Goal: Task Accomplishment & Management: Manage account settings

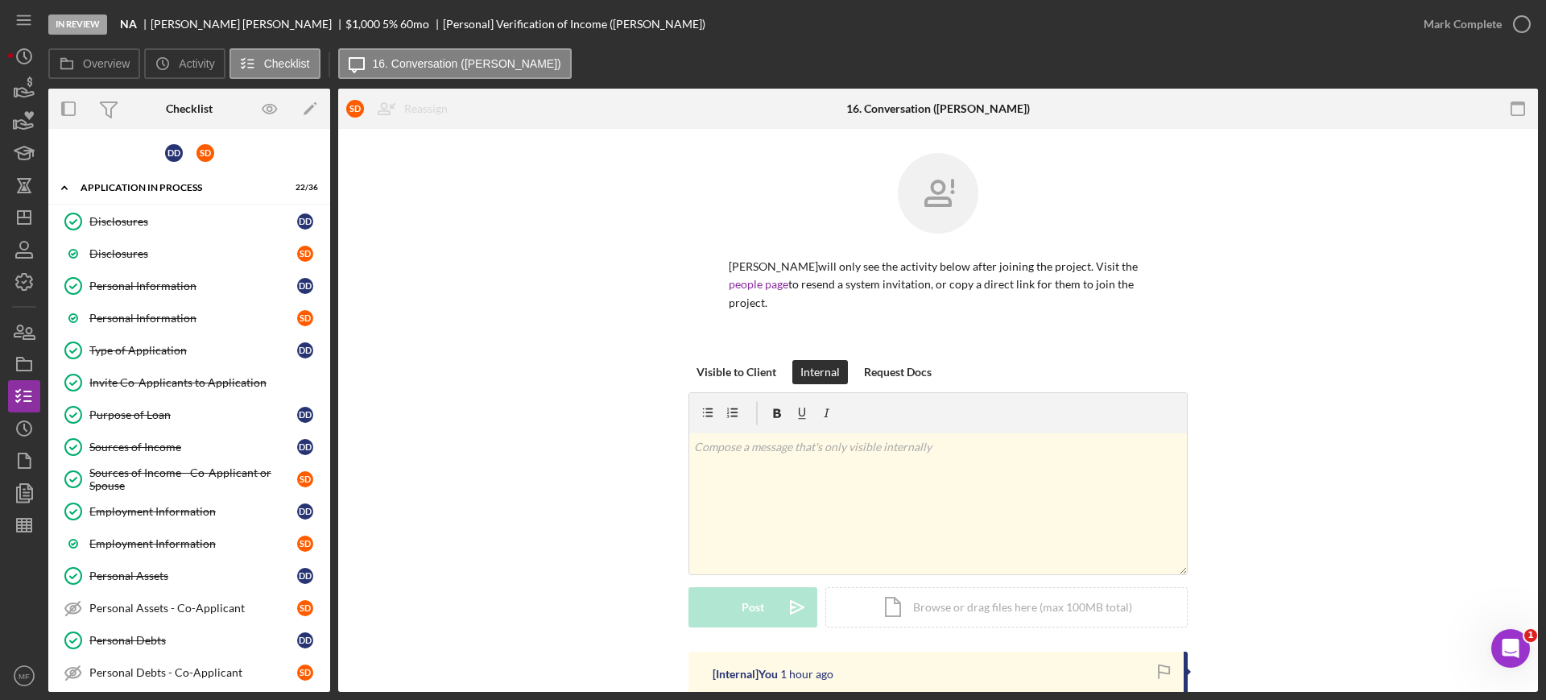
scroll to position [302, 0]
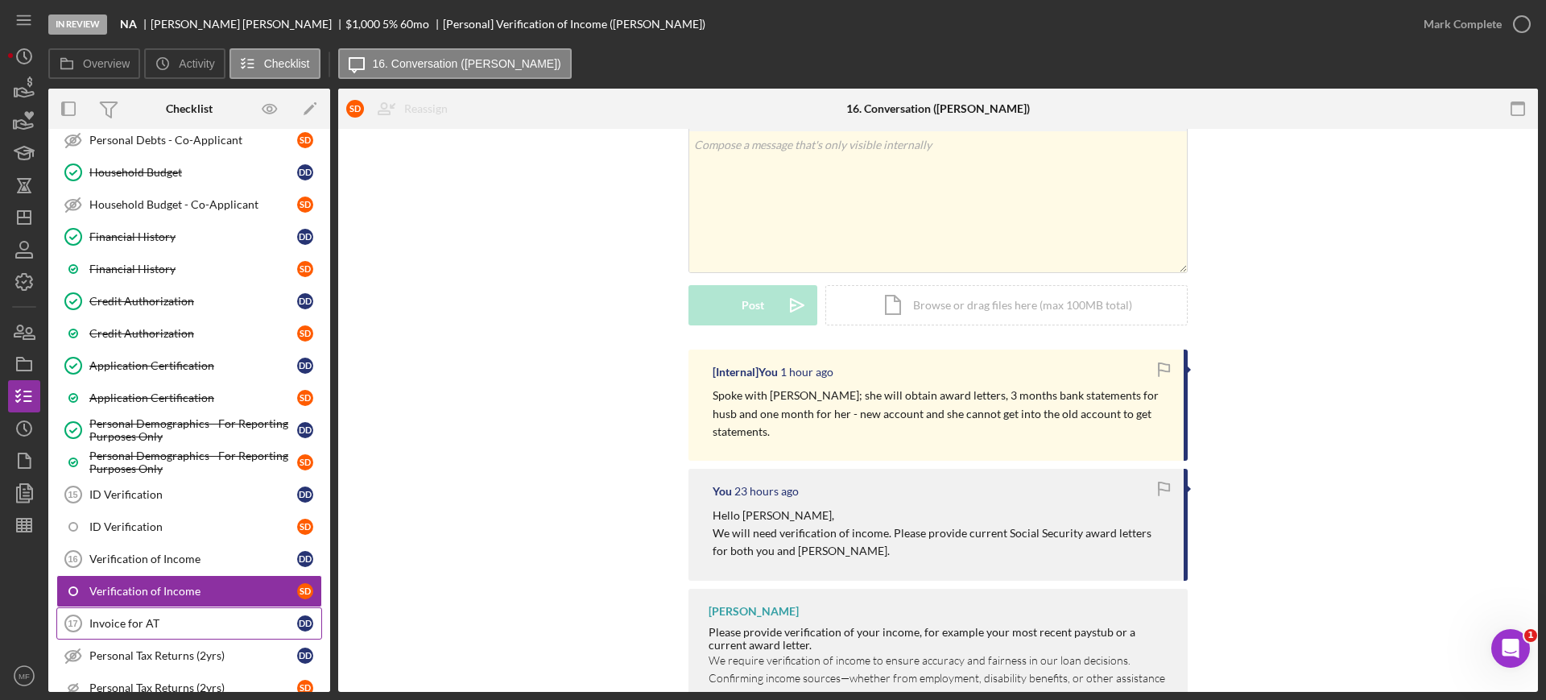
click at [159, 619] on div "Invoice for AT" at bounding box center [193, 623] width 208 height 13
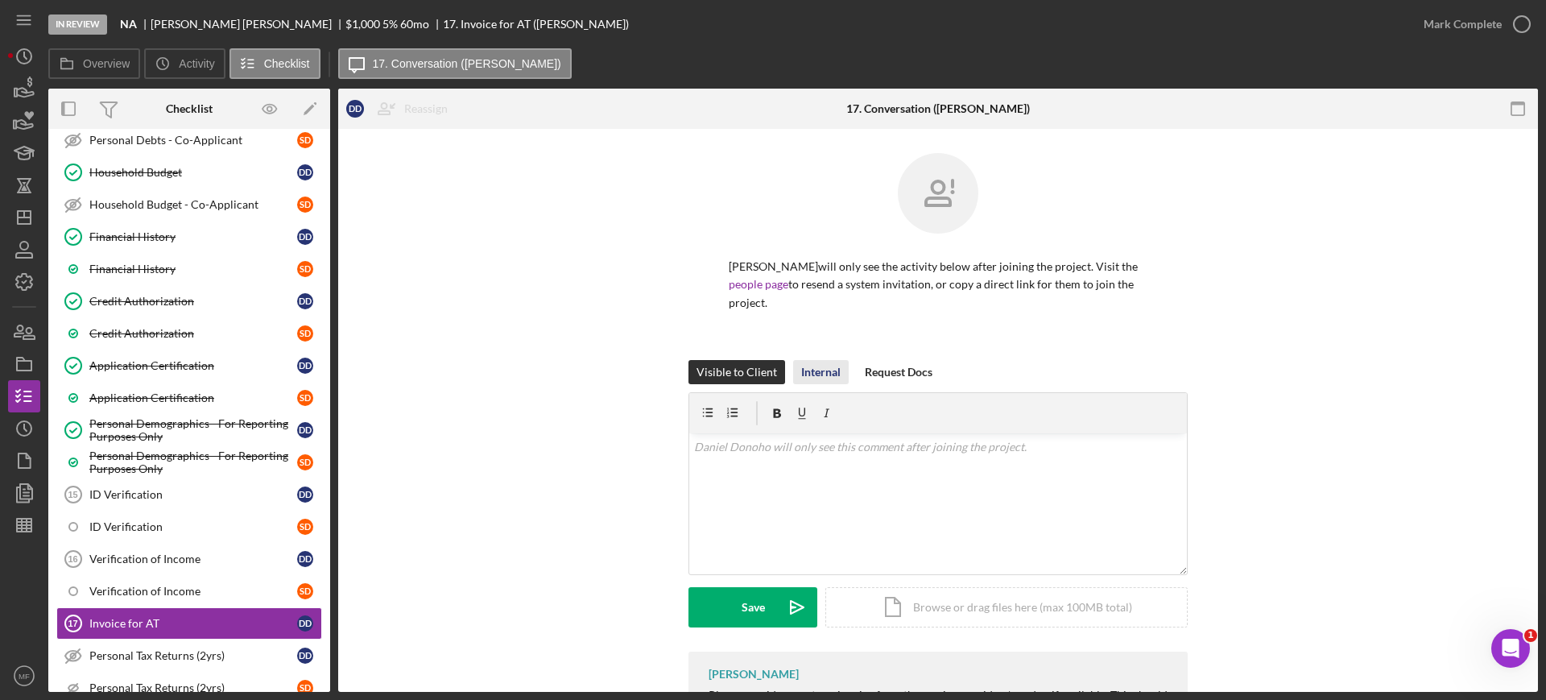
click at [803, 369] on div "Internal" at bounding box center [820, 372] width 39 height 24
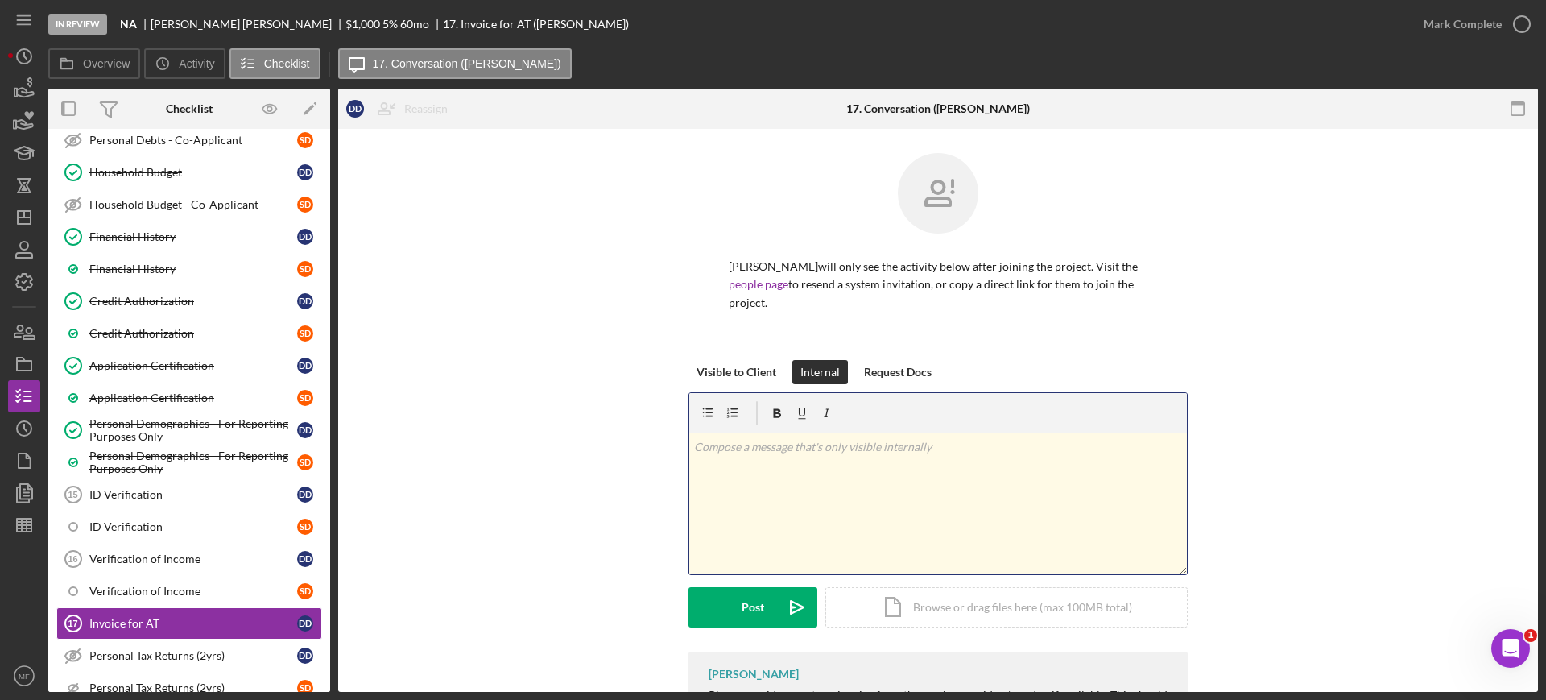
click at [819, 456] on div "v Color teal Color pink Remove color Add row above Add row below Add column bef…" at bounding box center [937, 503] width 497 height 141
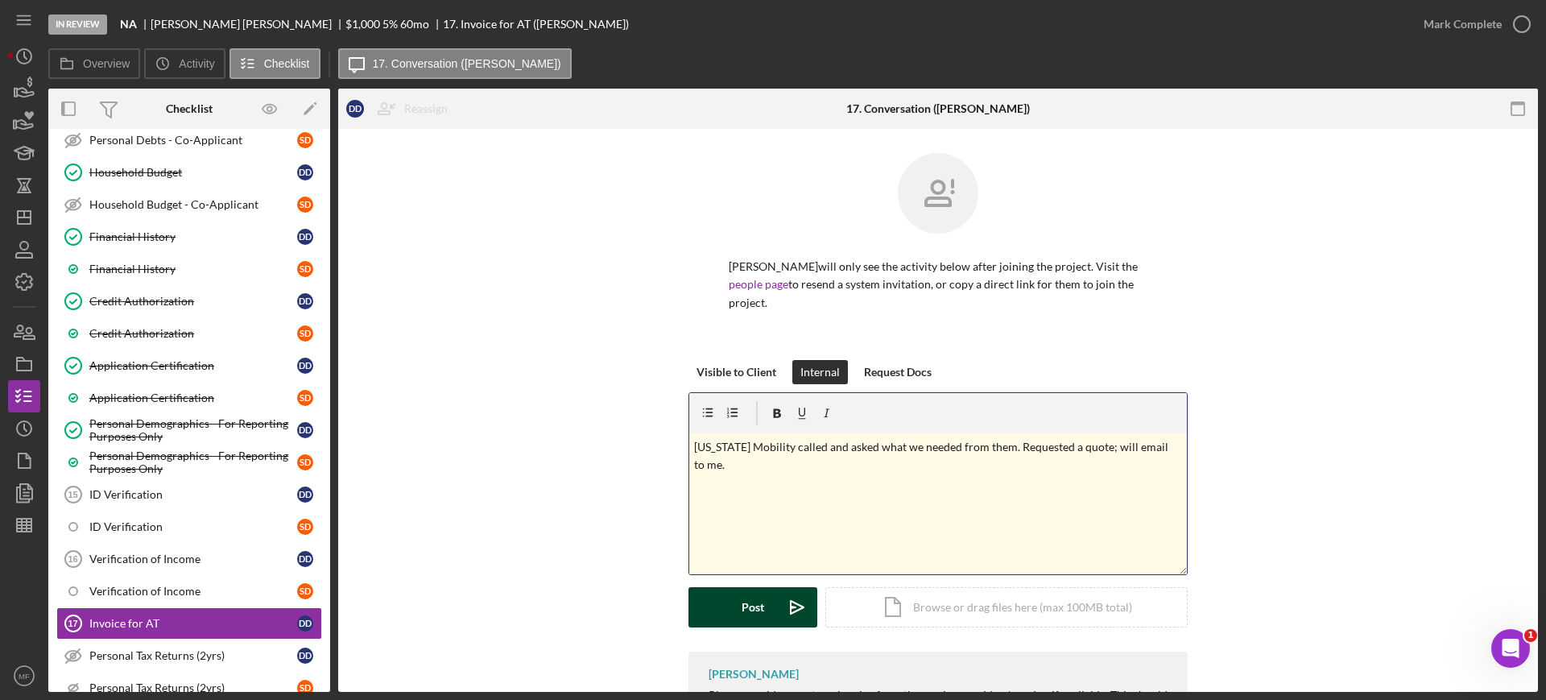
click at [743, 607] on div "Post" at bounding box center [752, 607] width 23 height 40
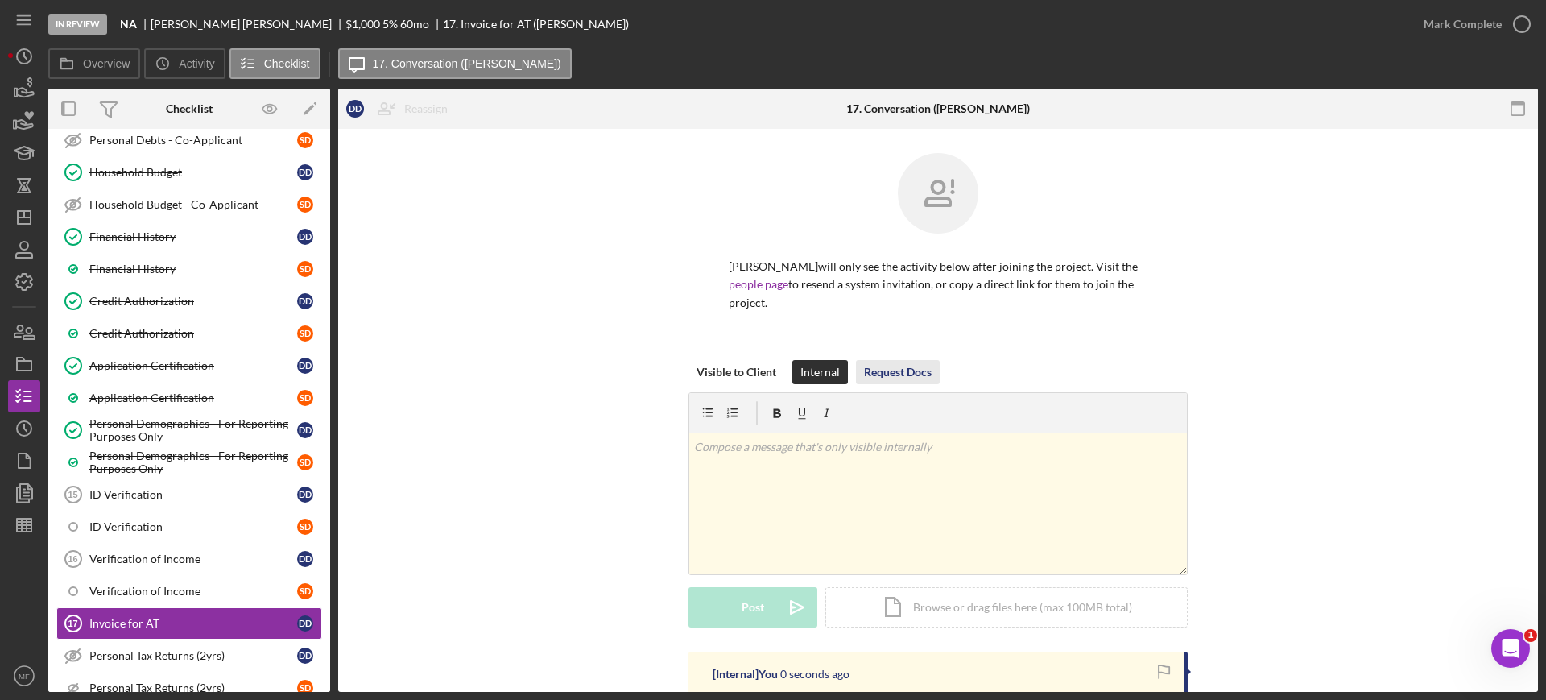
click at [894, 372] on div "Request Docs" at bounding box center [898, 372] width 68 height 24
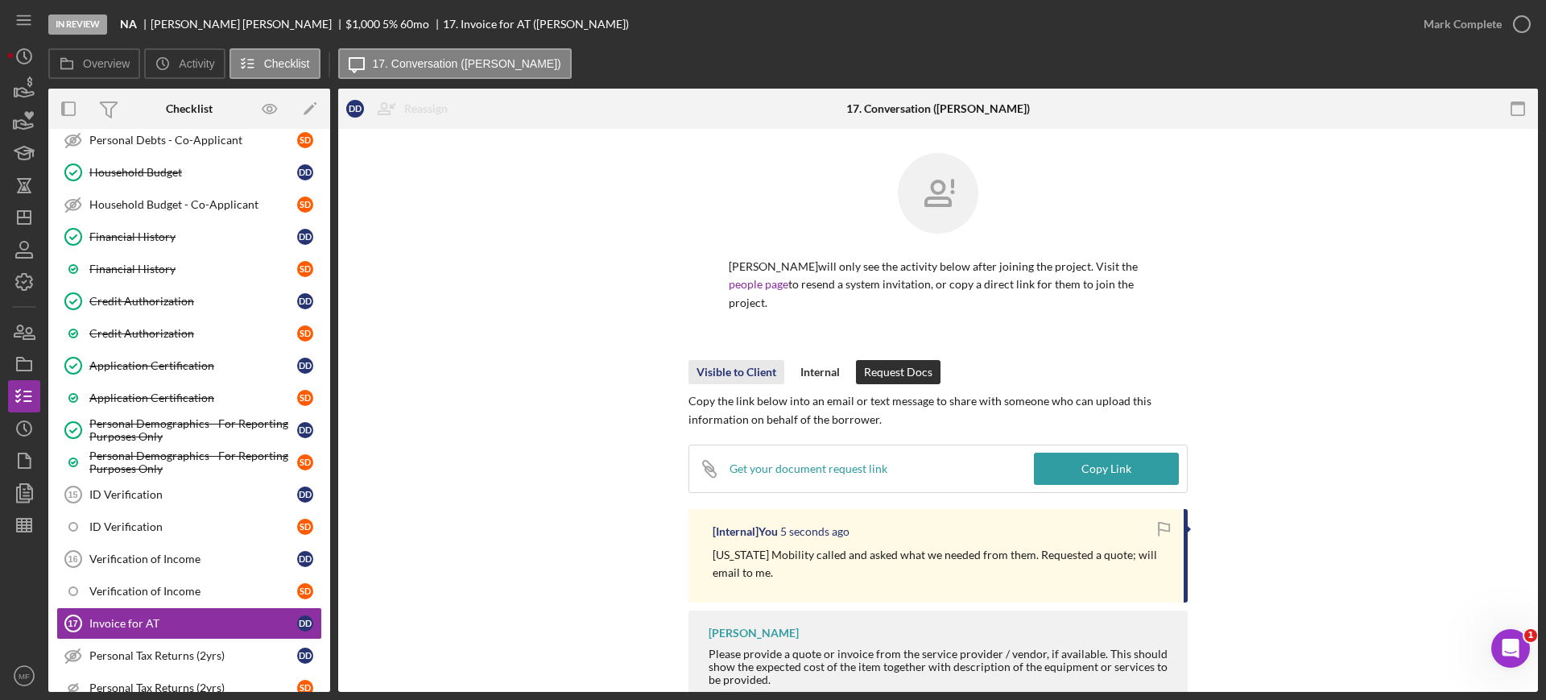
click at [714, 360] on div "Visible to Client" at bounding box center [736, 372] width 80 height 24
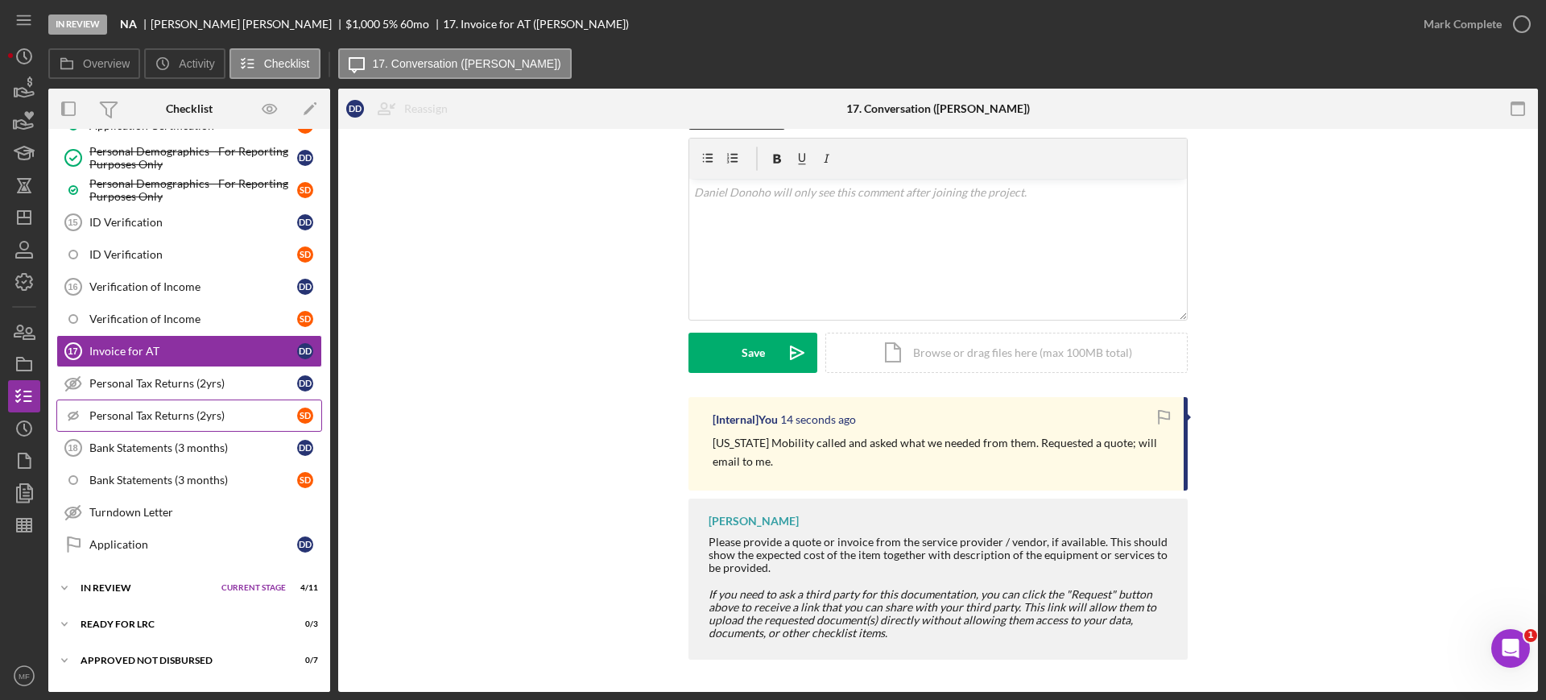
scroll to position [834, 0]
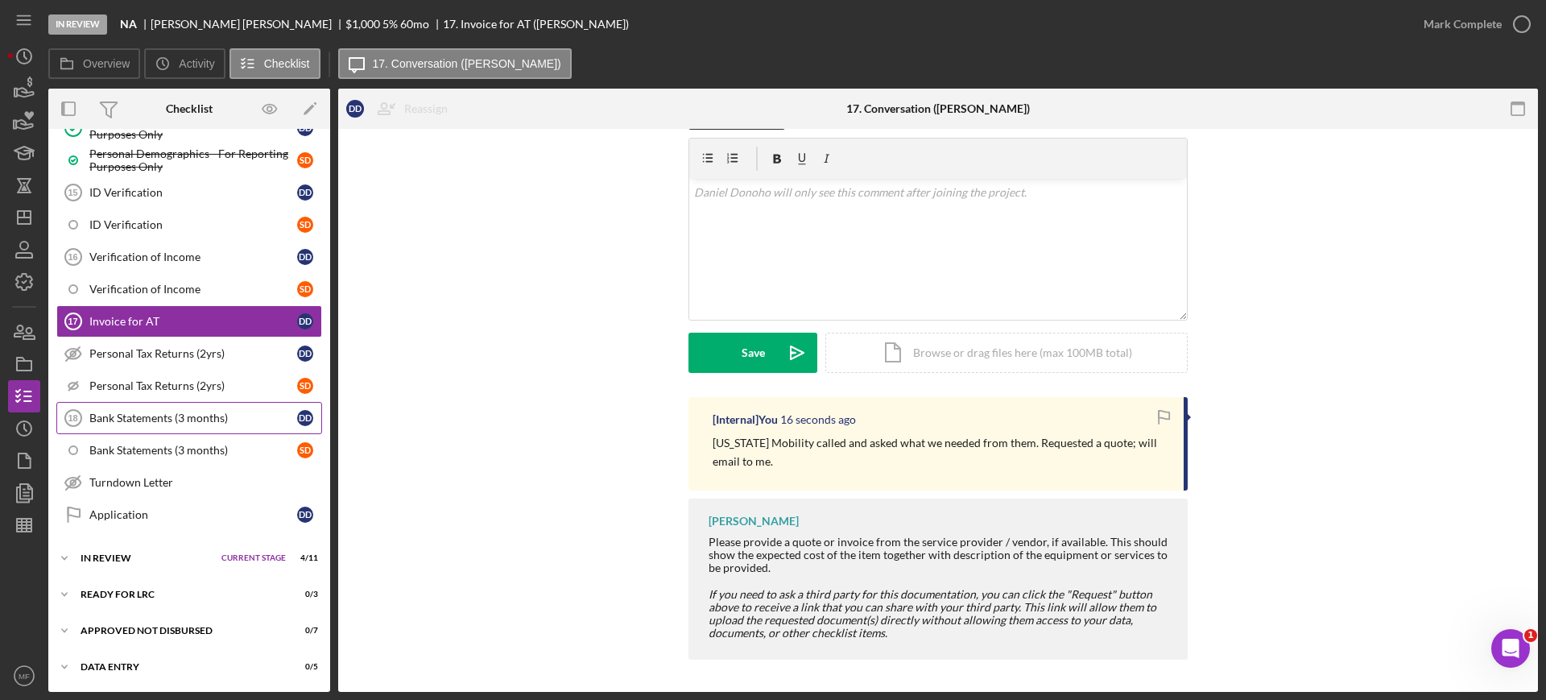
click at [174, 411] on div "Bank Statements (3 months)" at bounding box center [193, 417] width 208 height 13
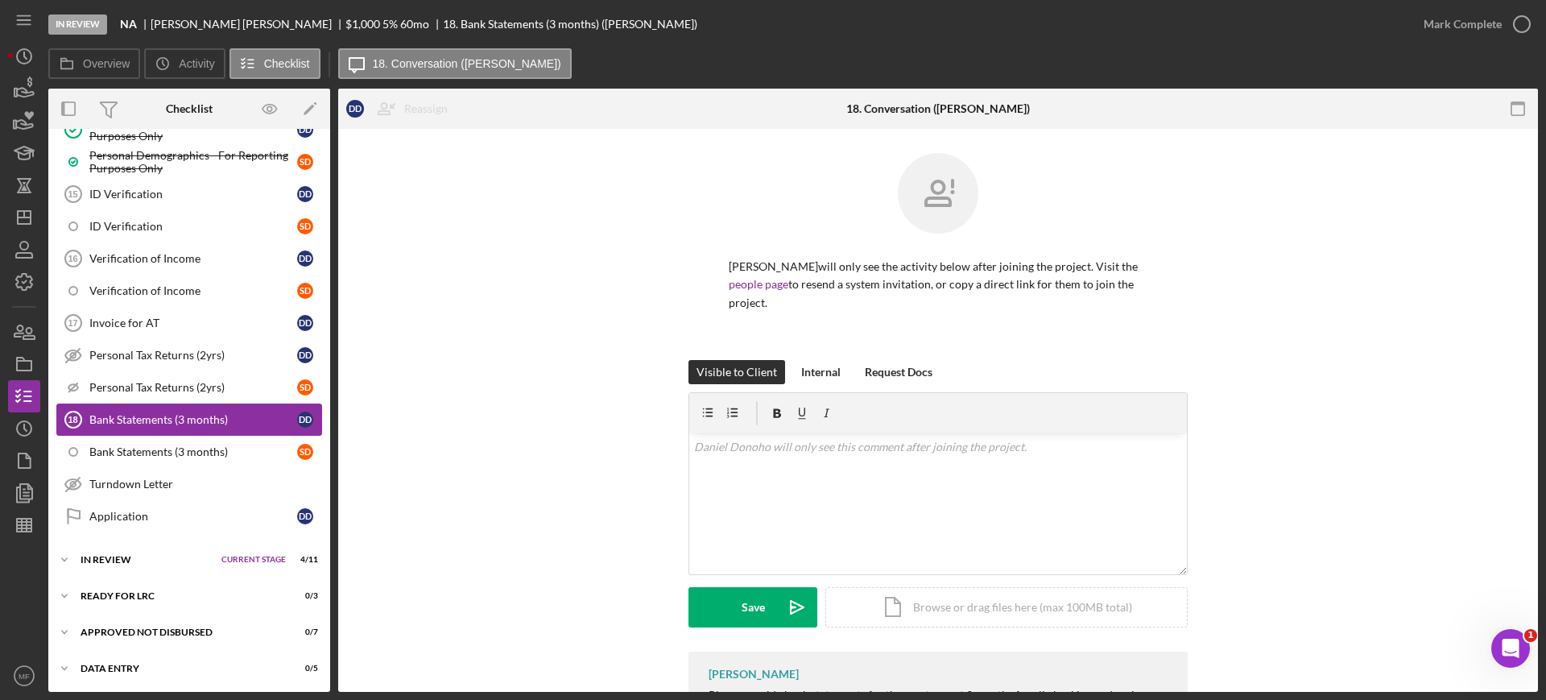
scroll to position [834, 0]
click at [814, 368] on div "Internal" at bounding box center [820, 372] width 39 height 24
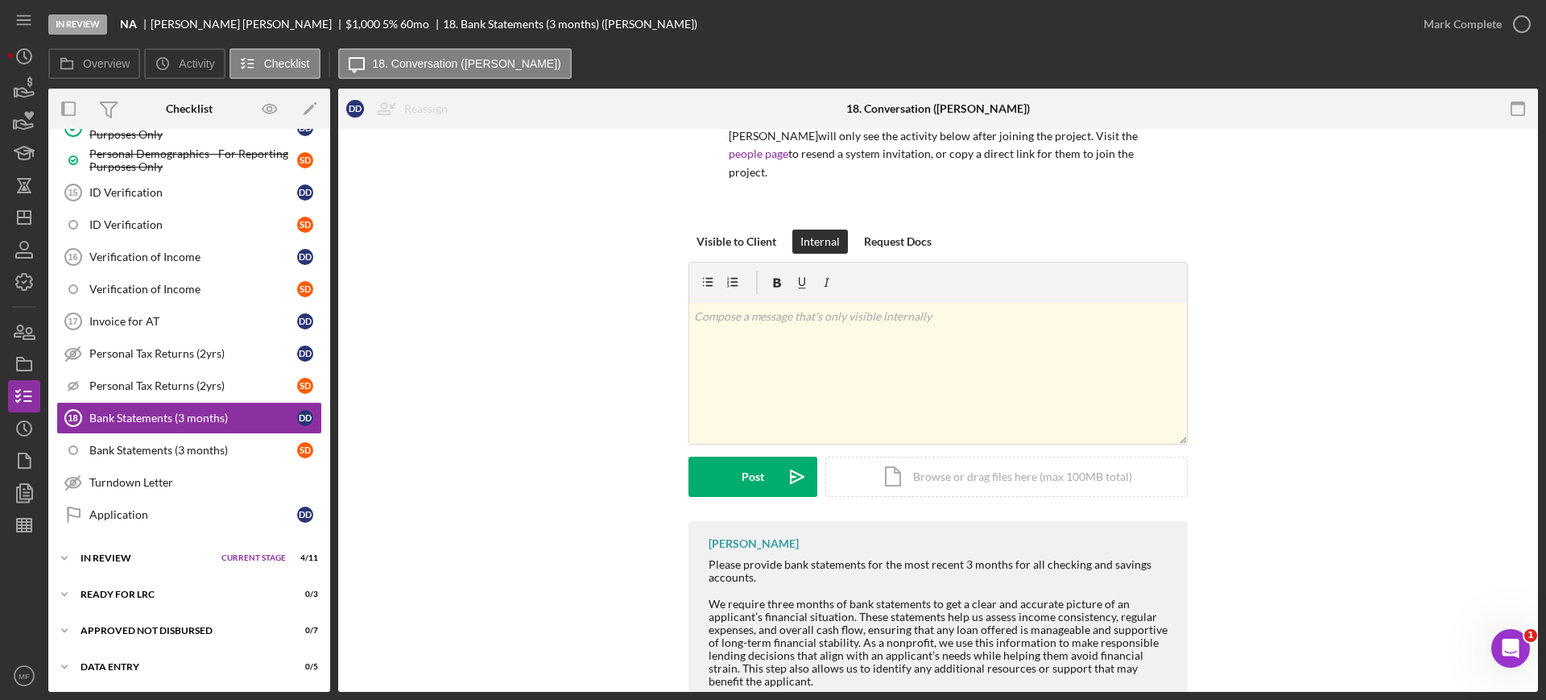
scroll to position [0, 0]
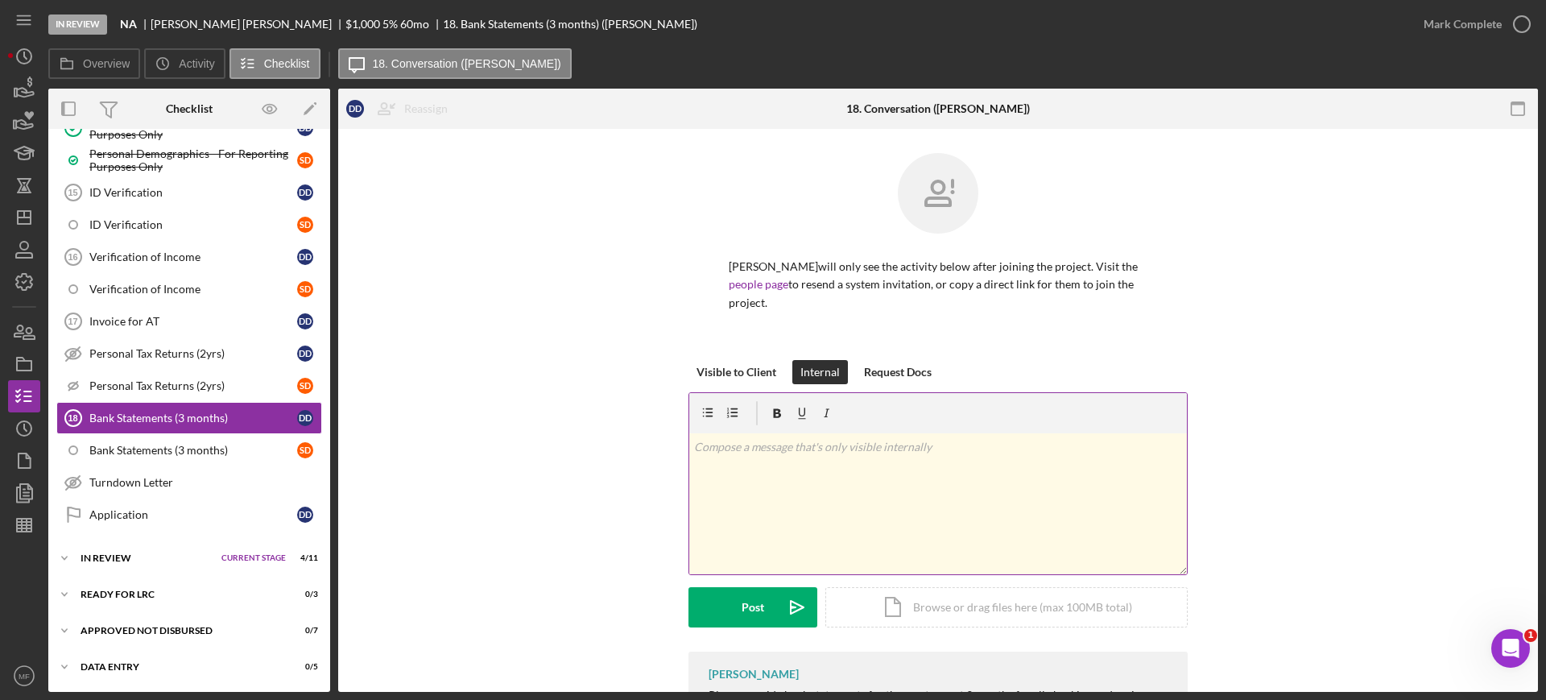
click at [736, 448] on p at bounding box center [938, 447] width 489 height 18
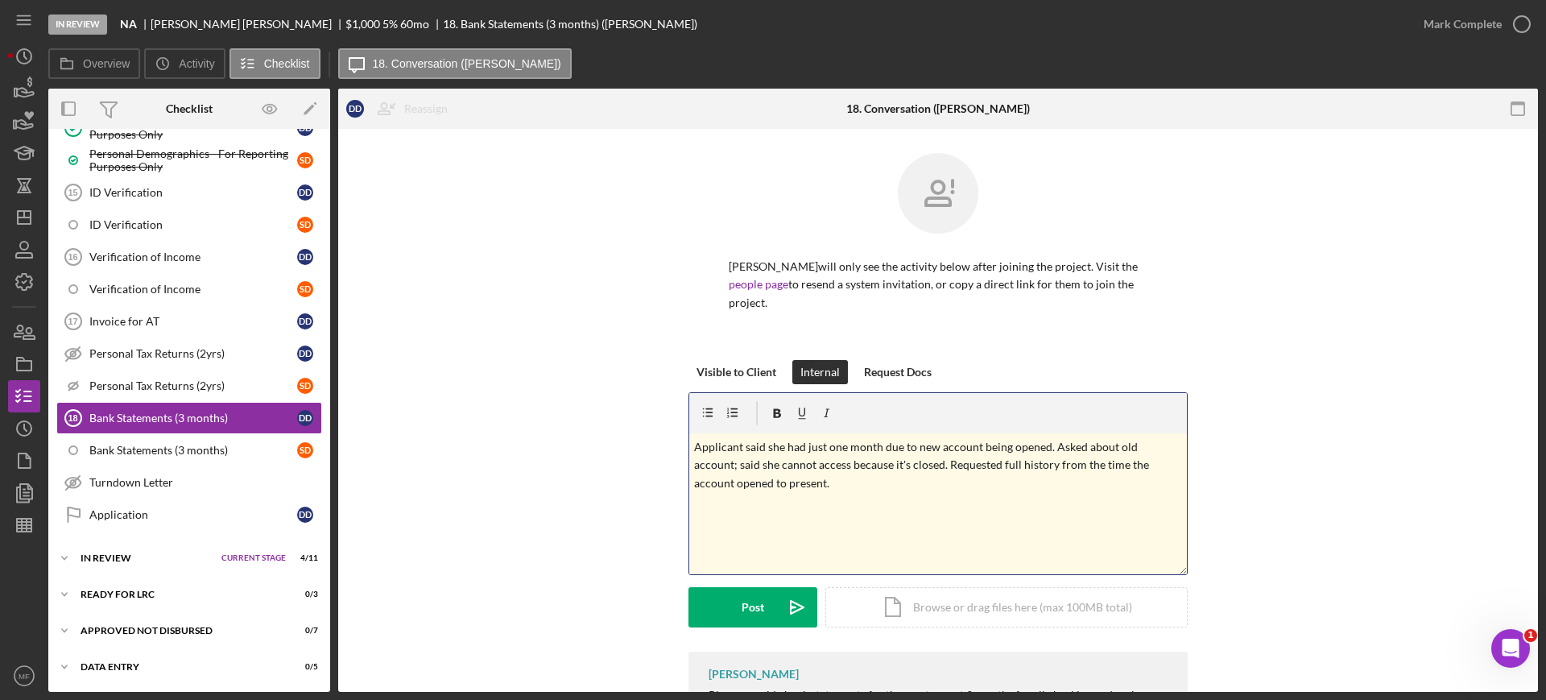
drag, startPoint x: 695, startPoint y: 445, endPoint x: 953, endPoint y: 496, distance: 263.3
click at [953, 496] on div "v Color teal Color pink Remove color Add row above Add row below Add column bef…" at bounding box center [937, 503] width 497 height 141
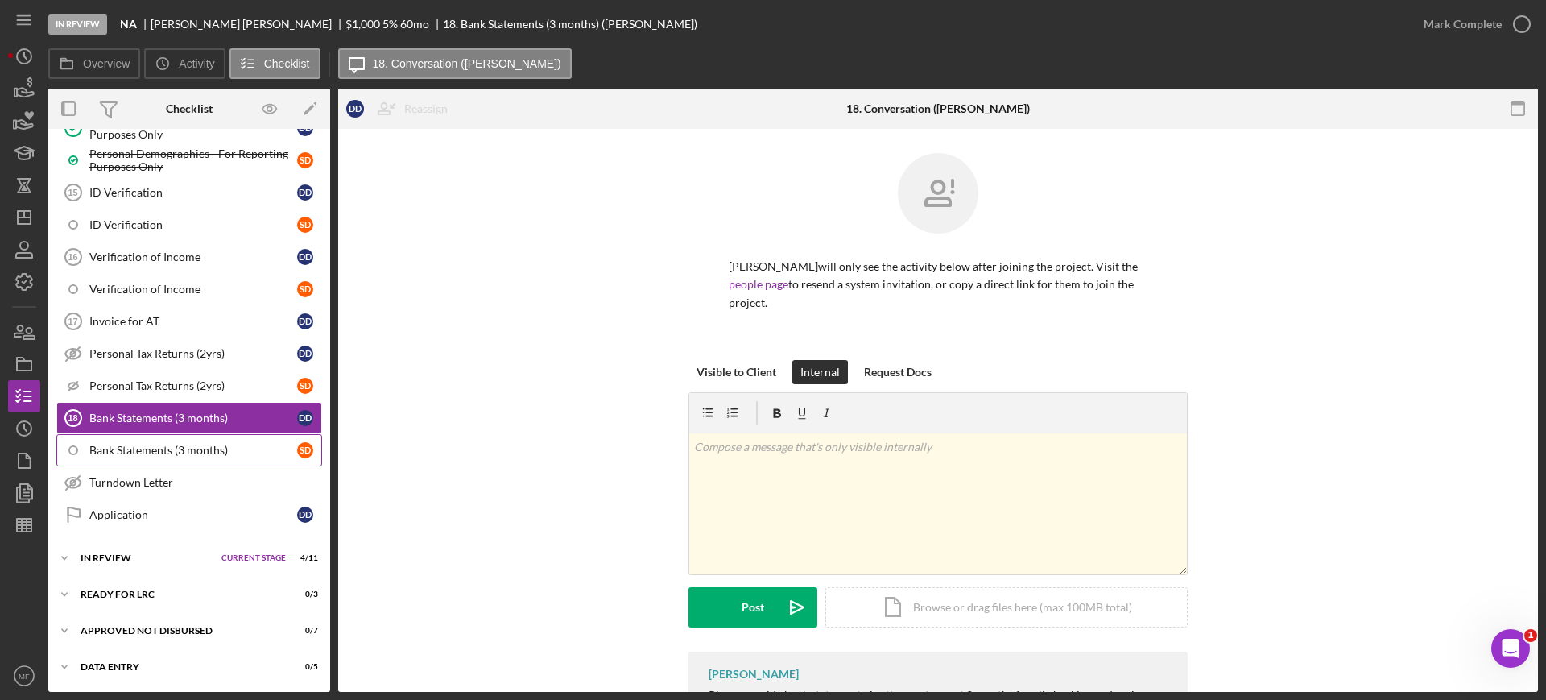
click at [118, 444] on div "Bank Statements (3 months)" at bounding box center [193, 450] width 208 height 13
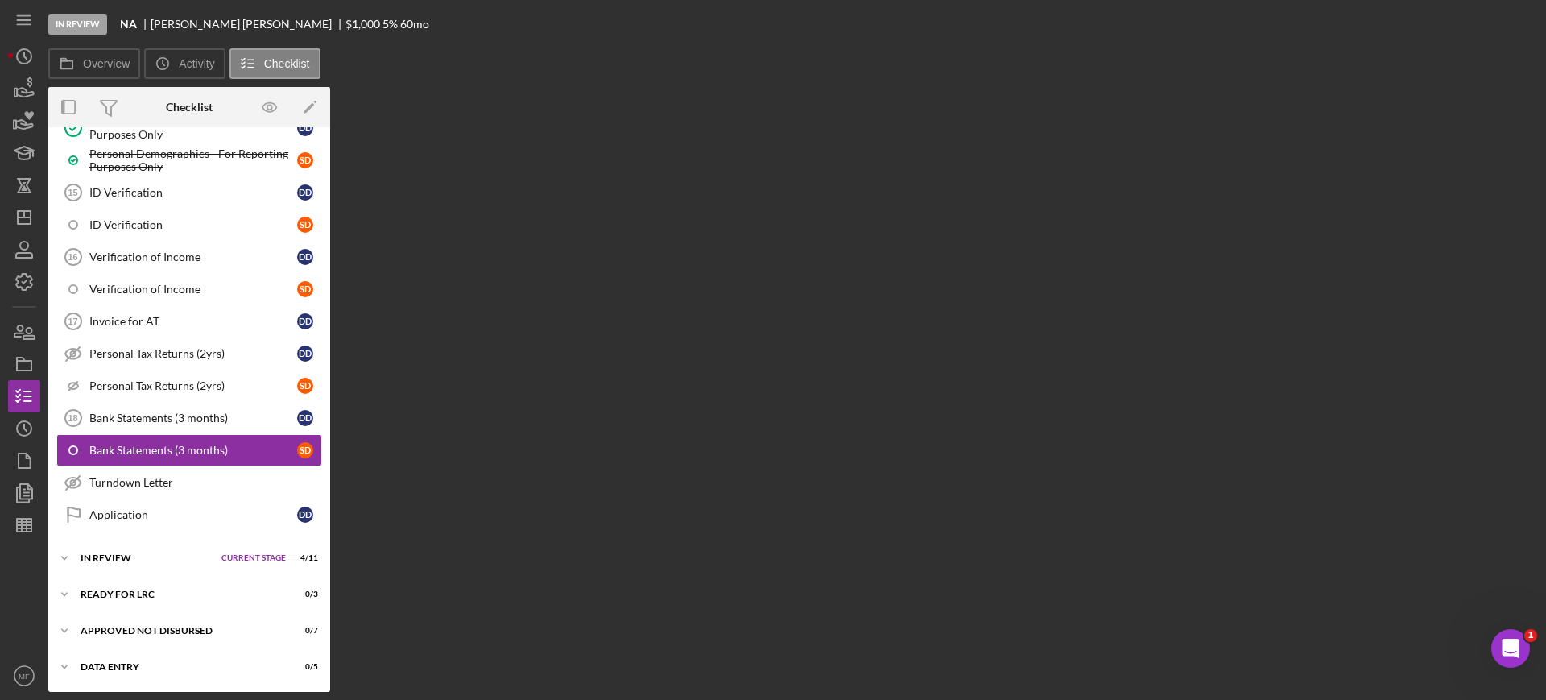
scroll to position [834, 0]
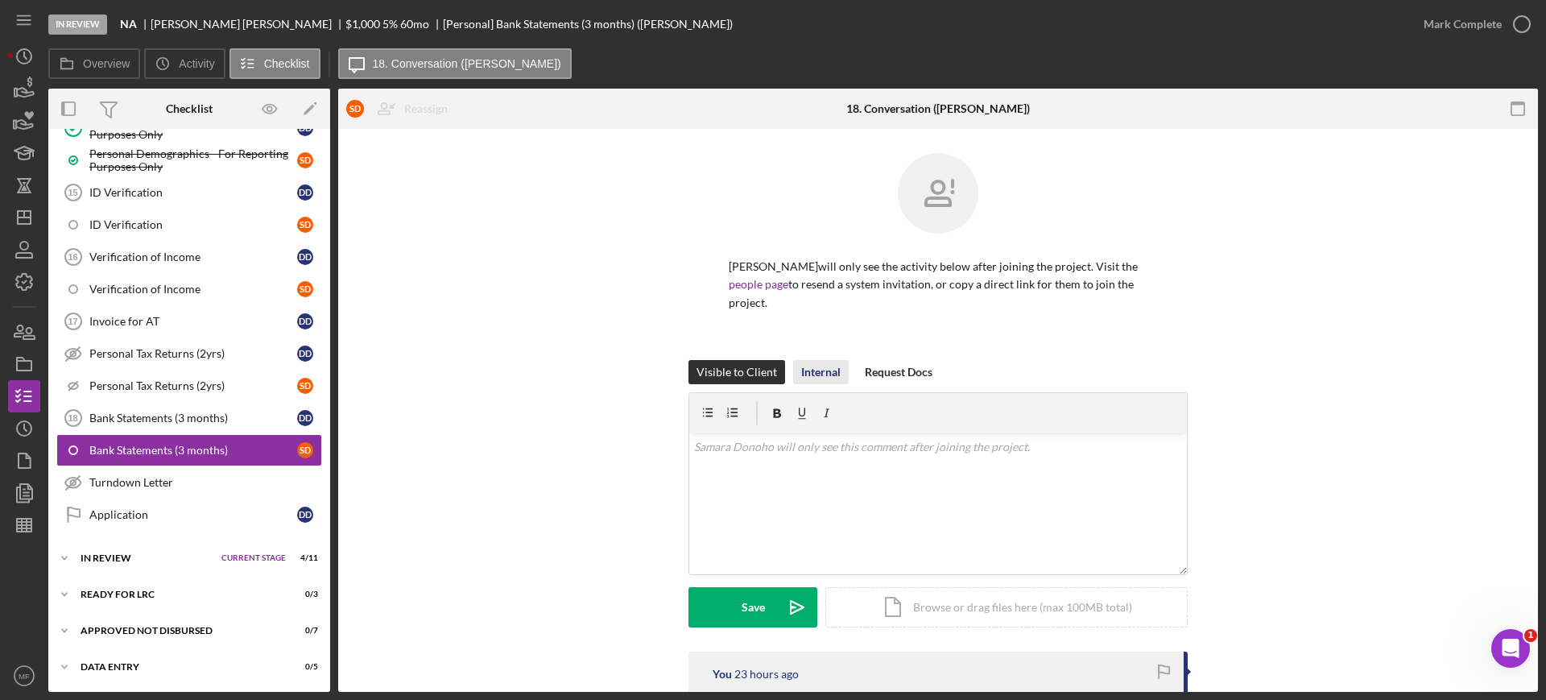
click at [811, 365] on div "Internal" at bounding box center [820, 372] width 39 height 24
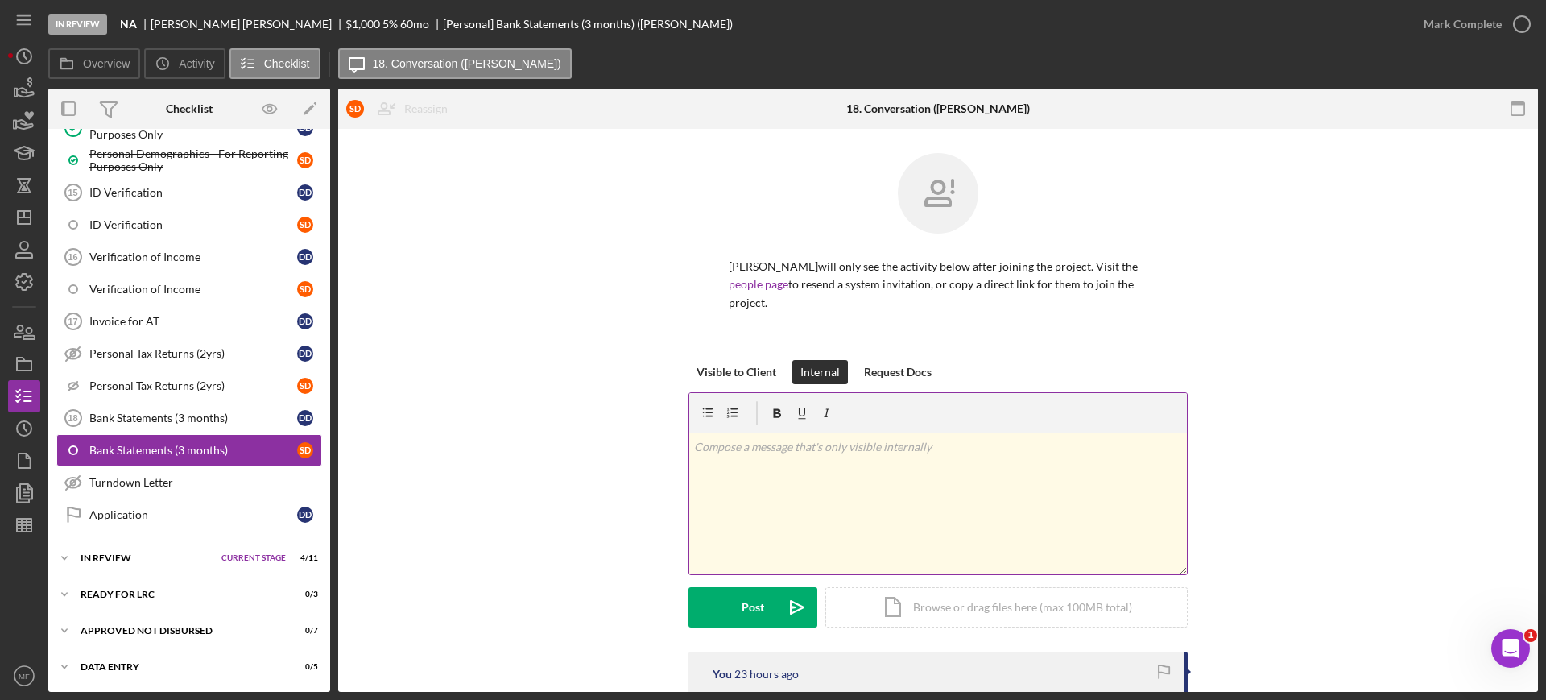
click at [781, 444] on p at bounding box center [938, 447] width 489 height 18
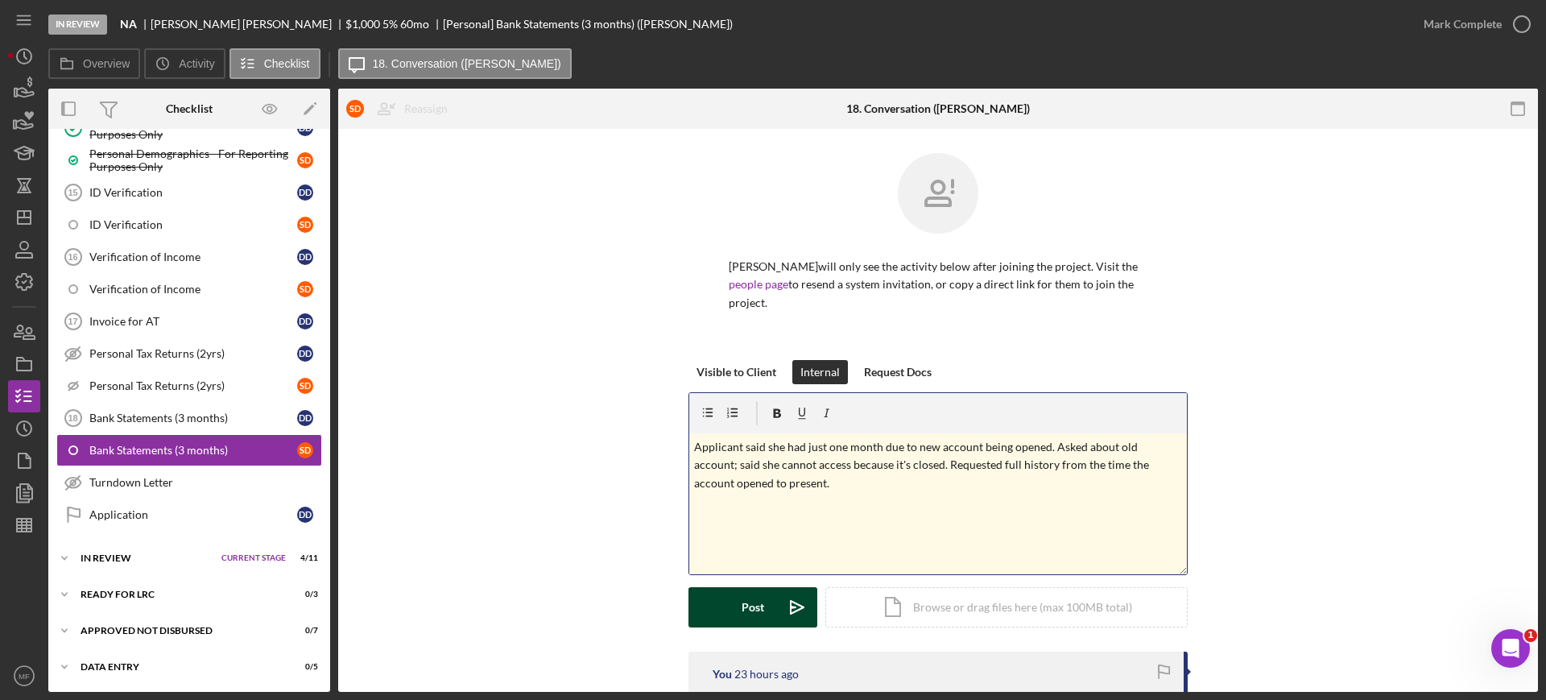
click at [750, 605] on div "Post" at bounding box center [752, 607] width 23 height 40
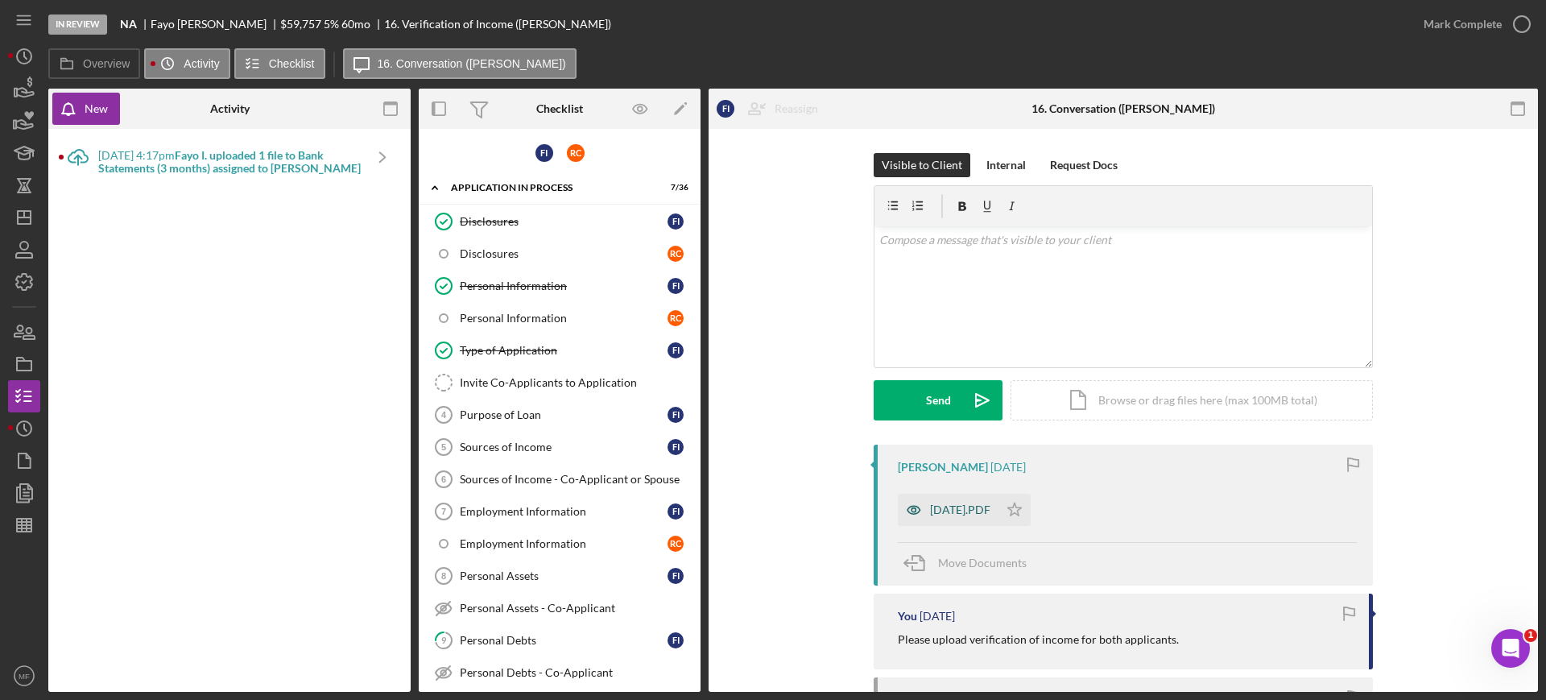
click at [957, 507] on div "2025-08-20.PDF" at bounding box center [960, 509] width 60 height 13
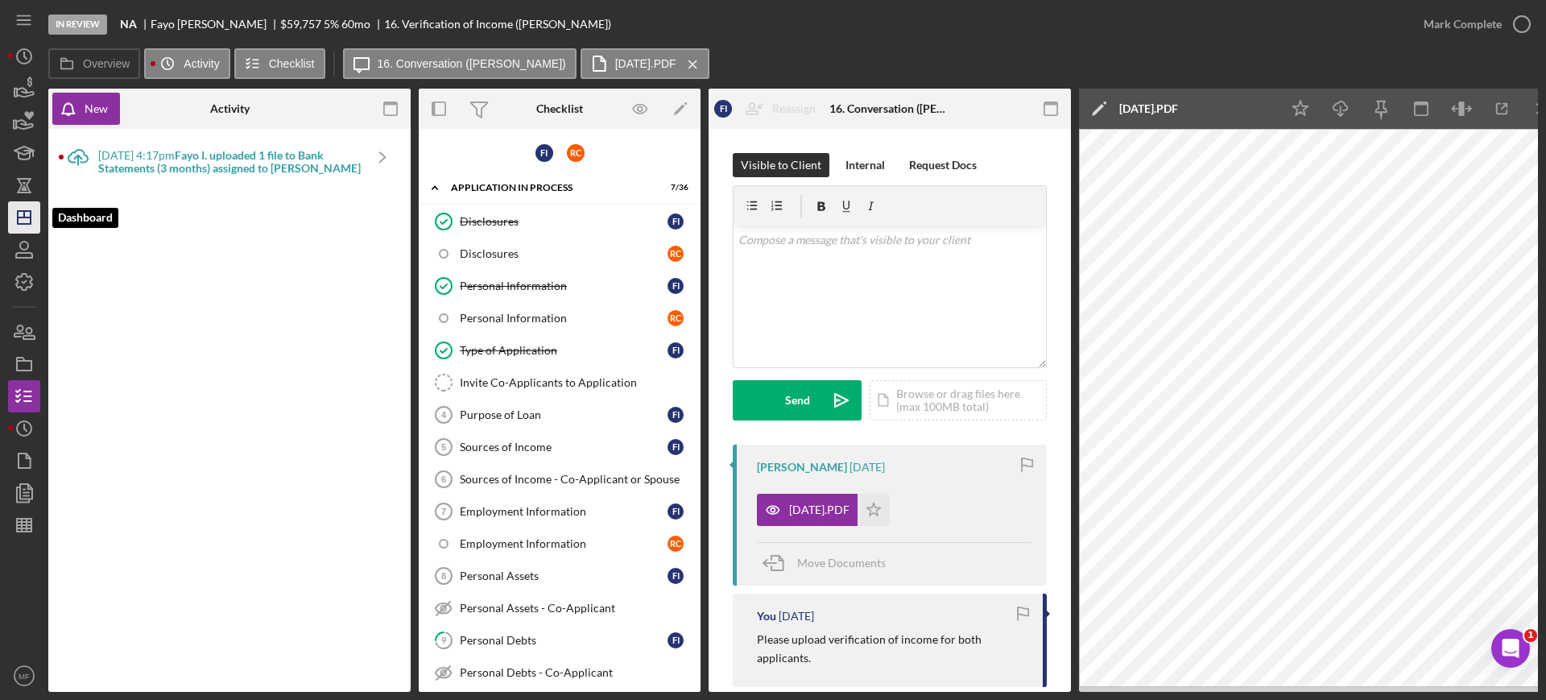
click at [24, 212] on line "button" at bounding box center [24, 214] width 0 height 6
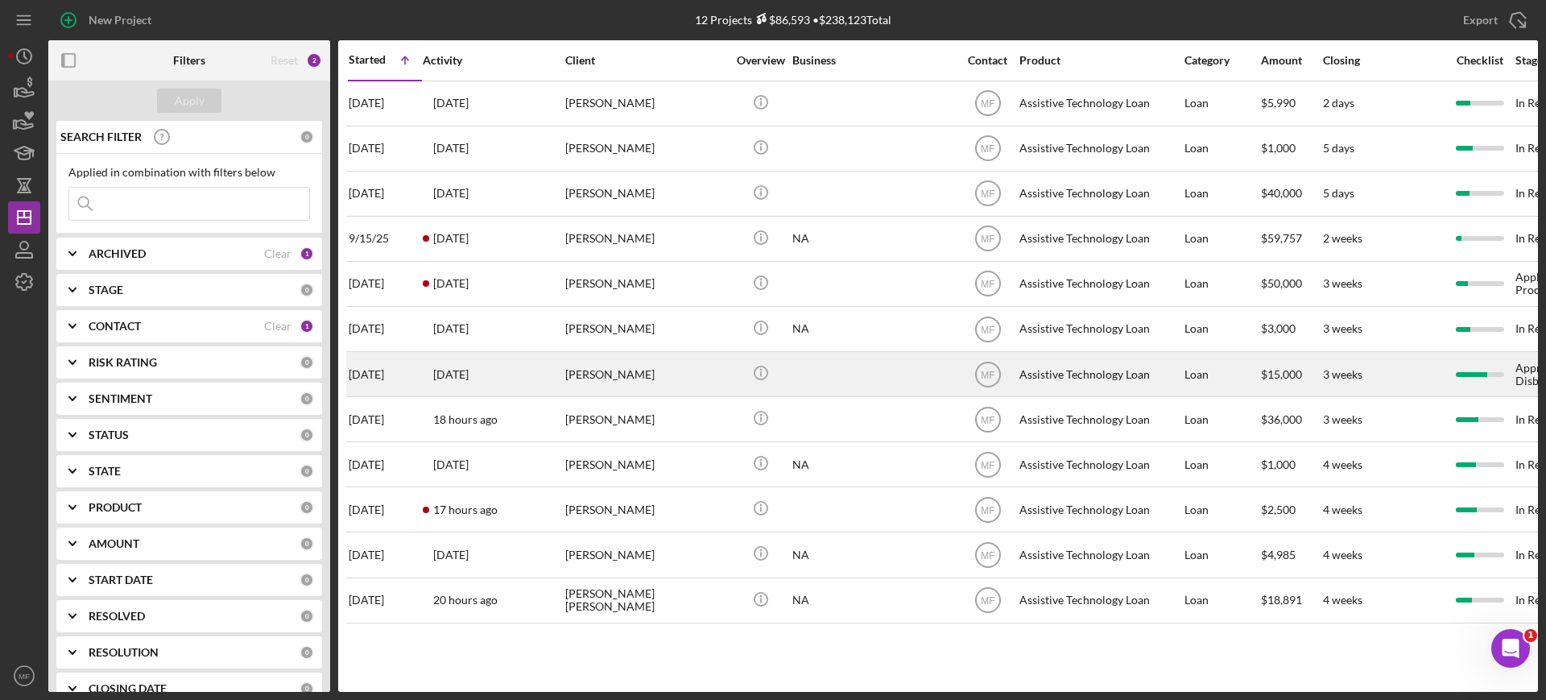
click at [627, 372] on div "Lance Roosma" at bounding box center [645, 374] width 161 height 43
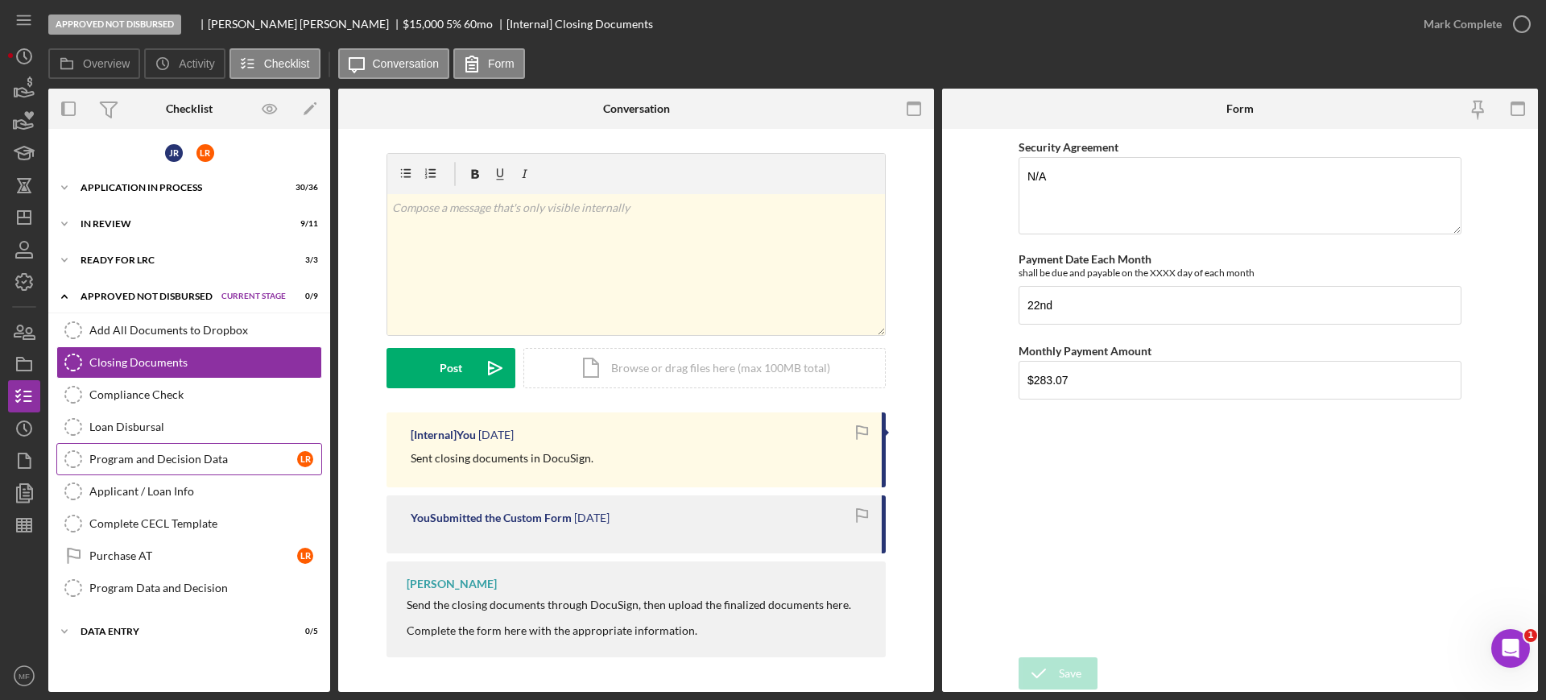
click at [177, 448] on link "Program and Decision Data Program and Decision Data L R" at bounding box center [189, 459] width 266 height 32
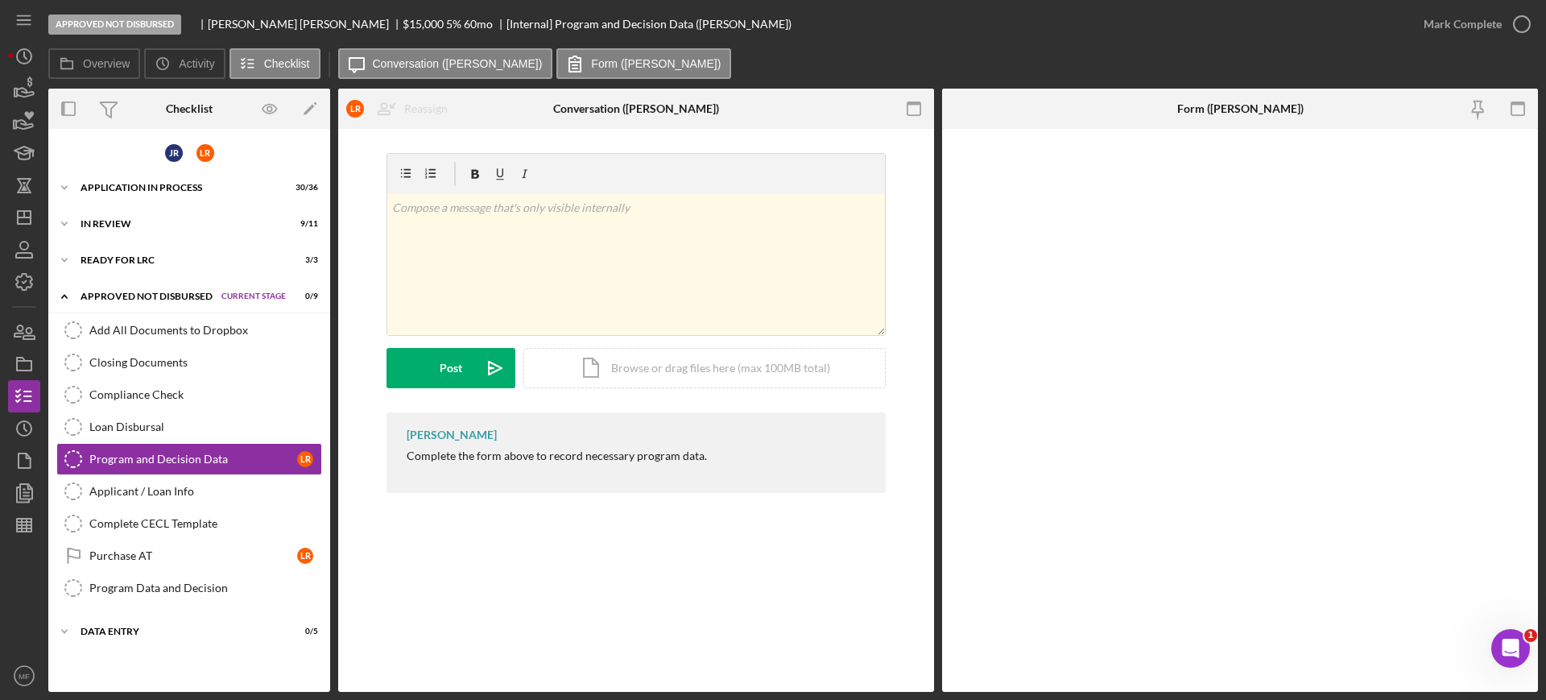
click at [164, 297] on div "Approved Not Disbursed" at bounding box center [146, 296] width 133 height 10
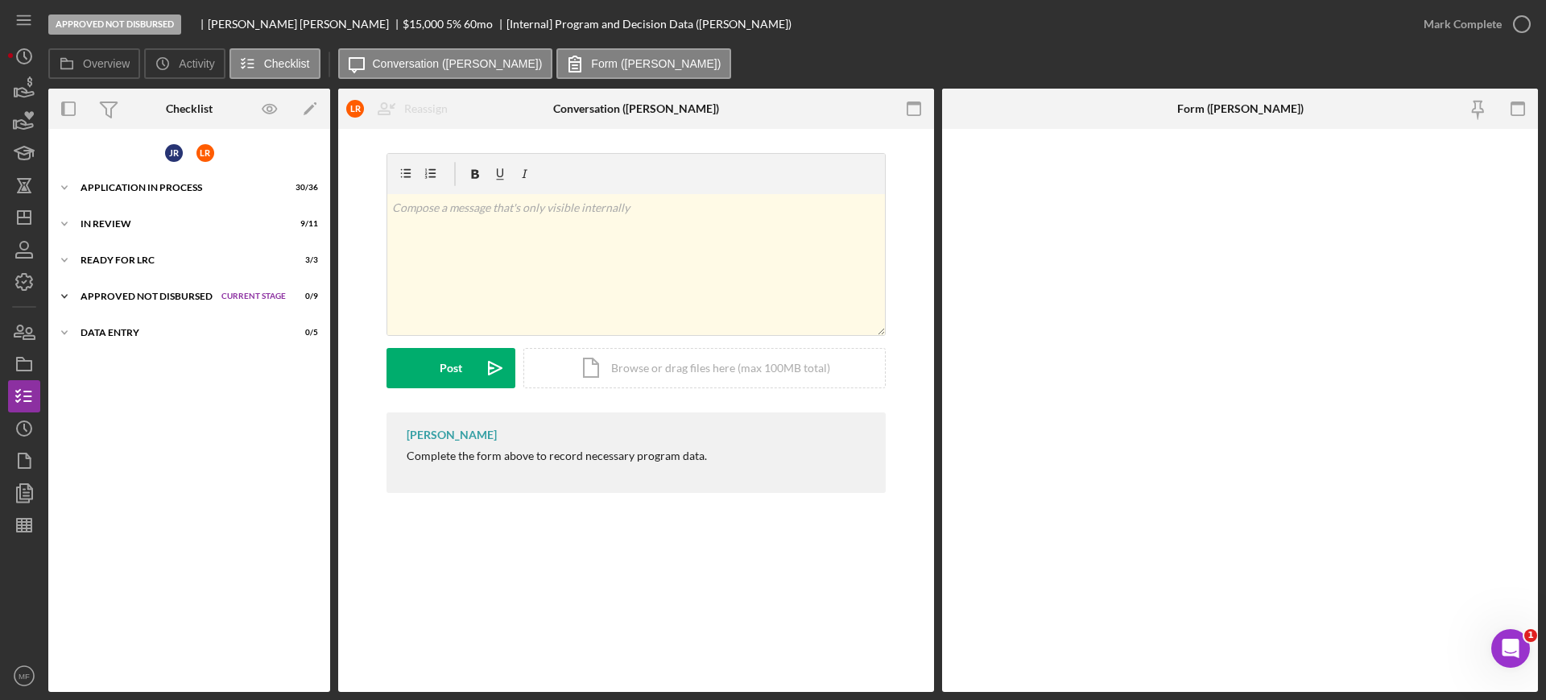
click at [163, 290] on div "Icon/Expander Approved Not Disbursed Current Stage 0 / 9 Set Stage" at bounding box center [189, 296] width 282 height 32
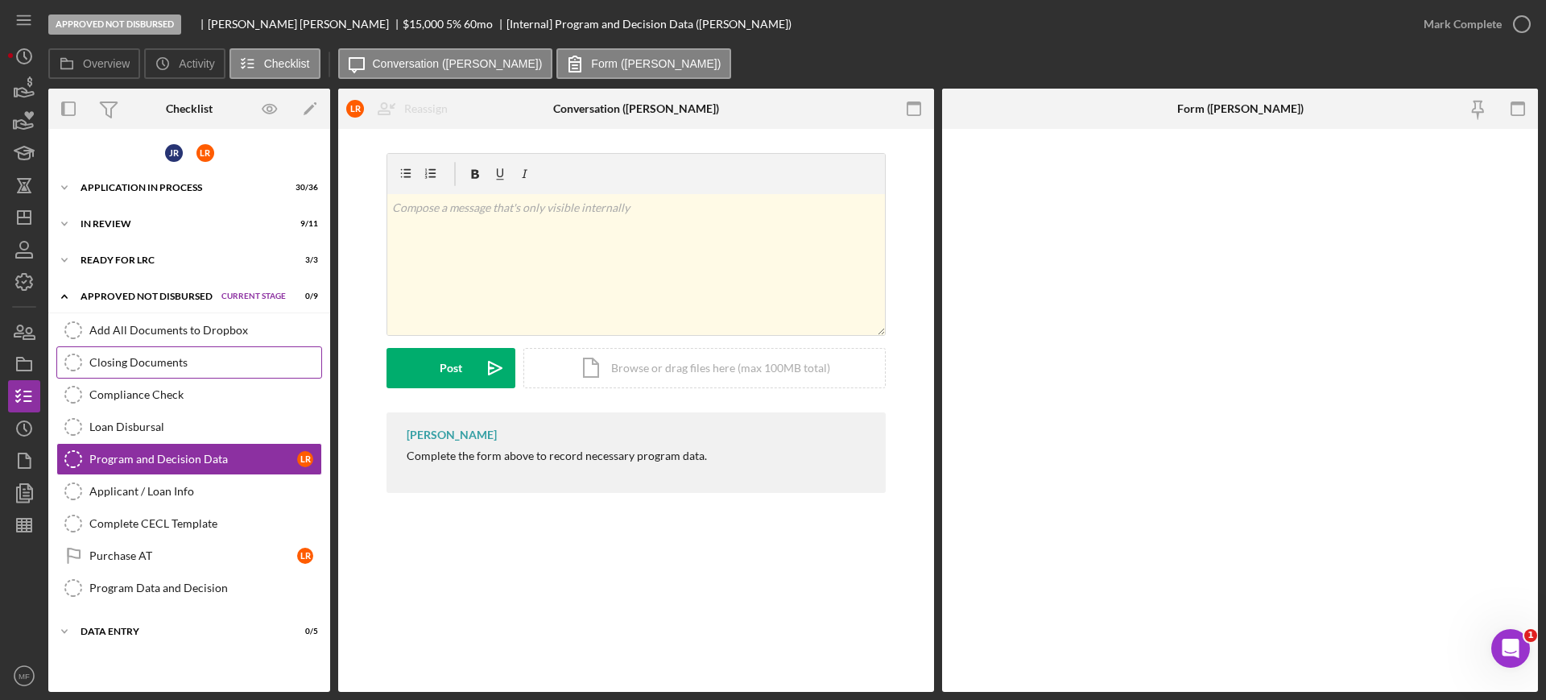
click at [169, 356] on div "Closing Documents" at bounding box center [205, 362] width 232 height 13
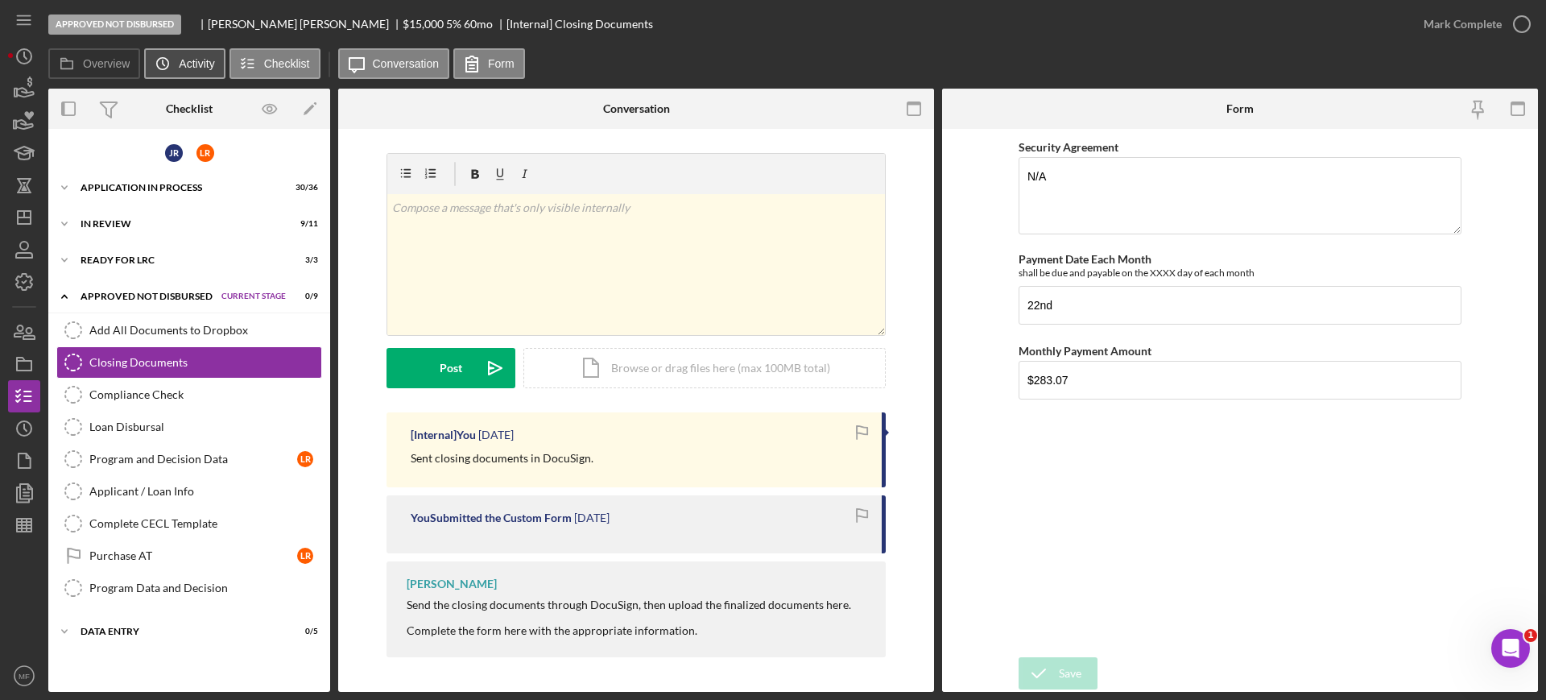
click at [192, 62] on label "Activity" at bounding box center [196, 63] width 35 height 13
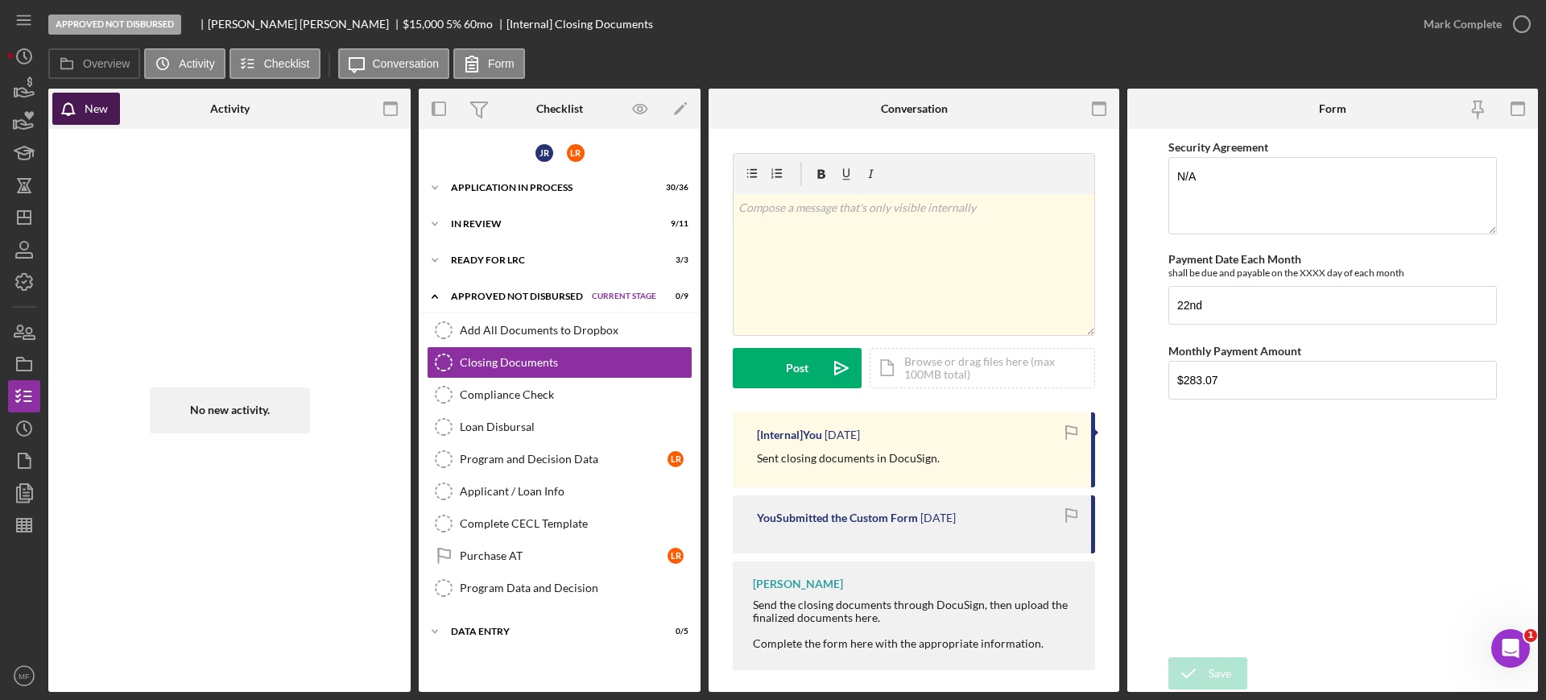
click at [89, 110] on div "New" at bounding box center [96, 109] width 23 height 32
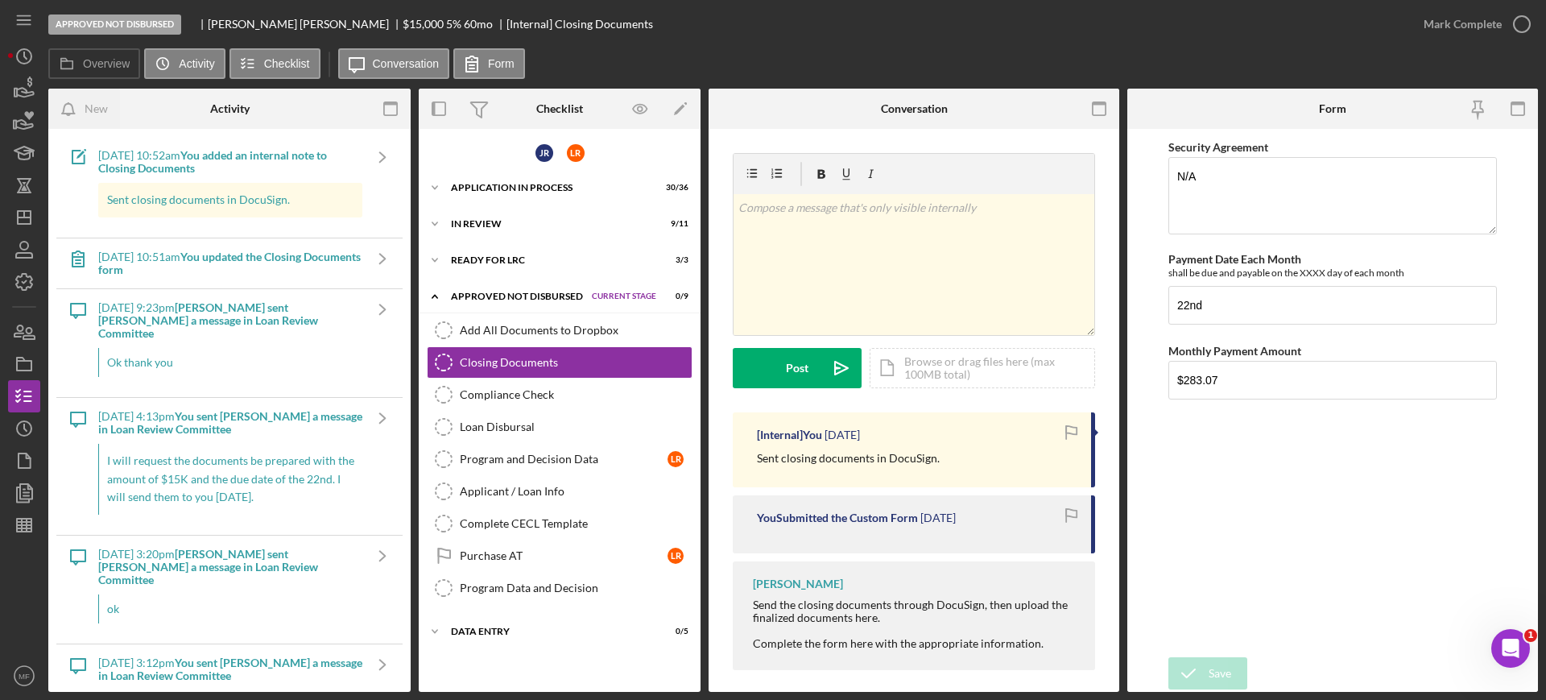
click at [258, 317] on b "Lance R. sent Monie F. a message in Loan Review Committee" at bounding box center [208, 319] width 220 height 39
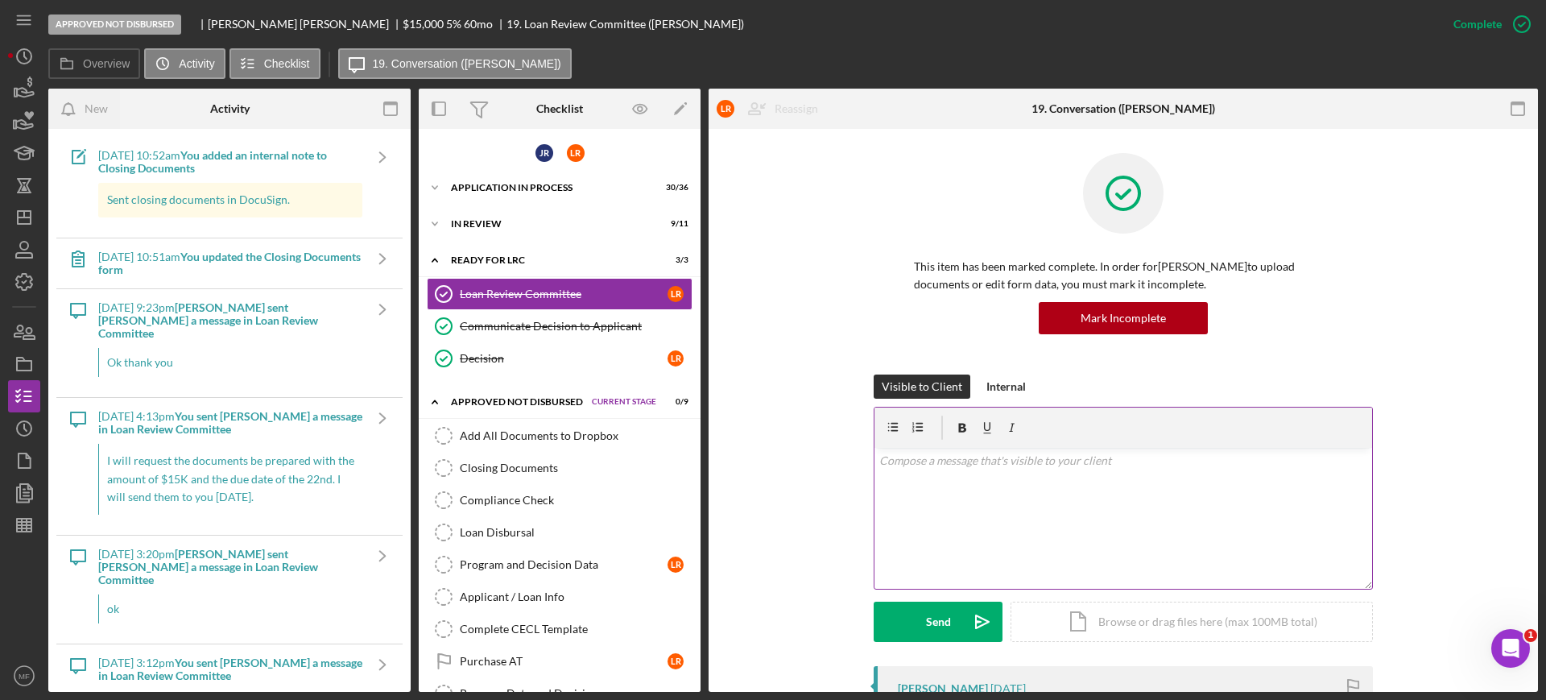
click at [923, 468] on p at bounding box center [1123, 461] width 489 height 18
click at [962, 463] on p at bounding box center [1123, 461] width 489 height 18
click at [943, 456] on p at bounding box center [1123, 461] width 489 height 18
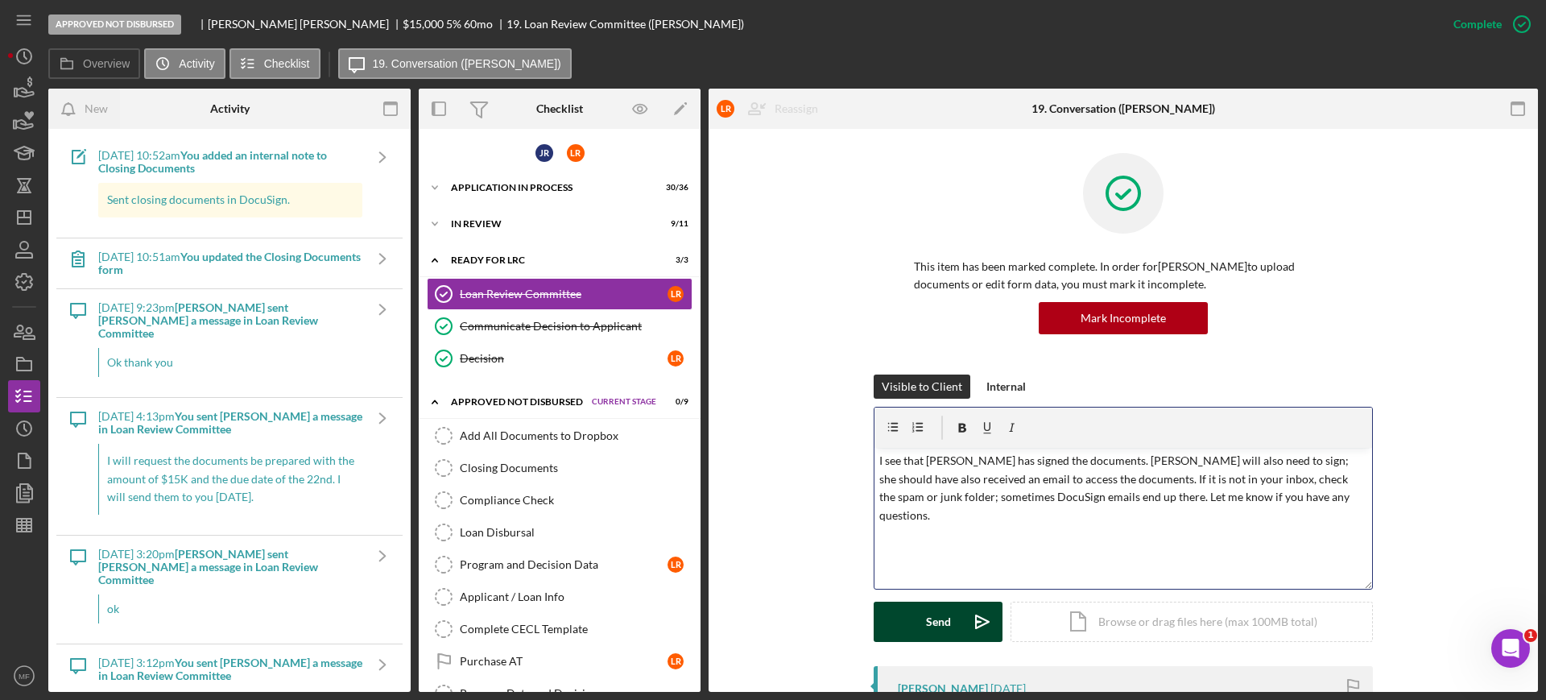
click at [906, 613] on button "Send Icon/icon-invite-send" at bounding box center [937, 621] width 129 height 40
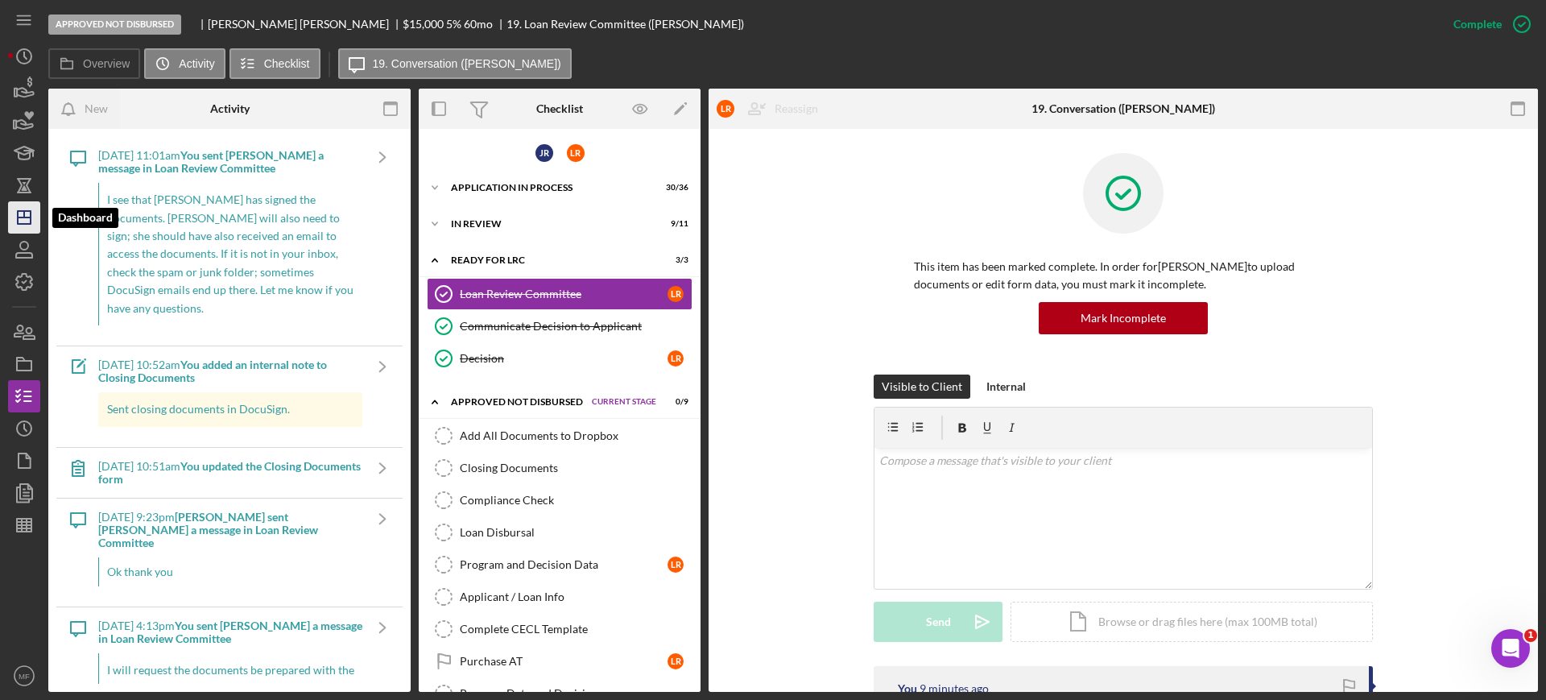
click at [30, 224] on polygon "button" at bounding box center [24, 217] width 13 height 13
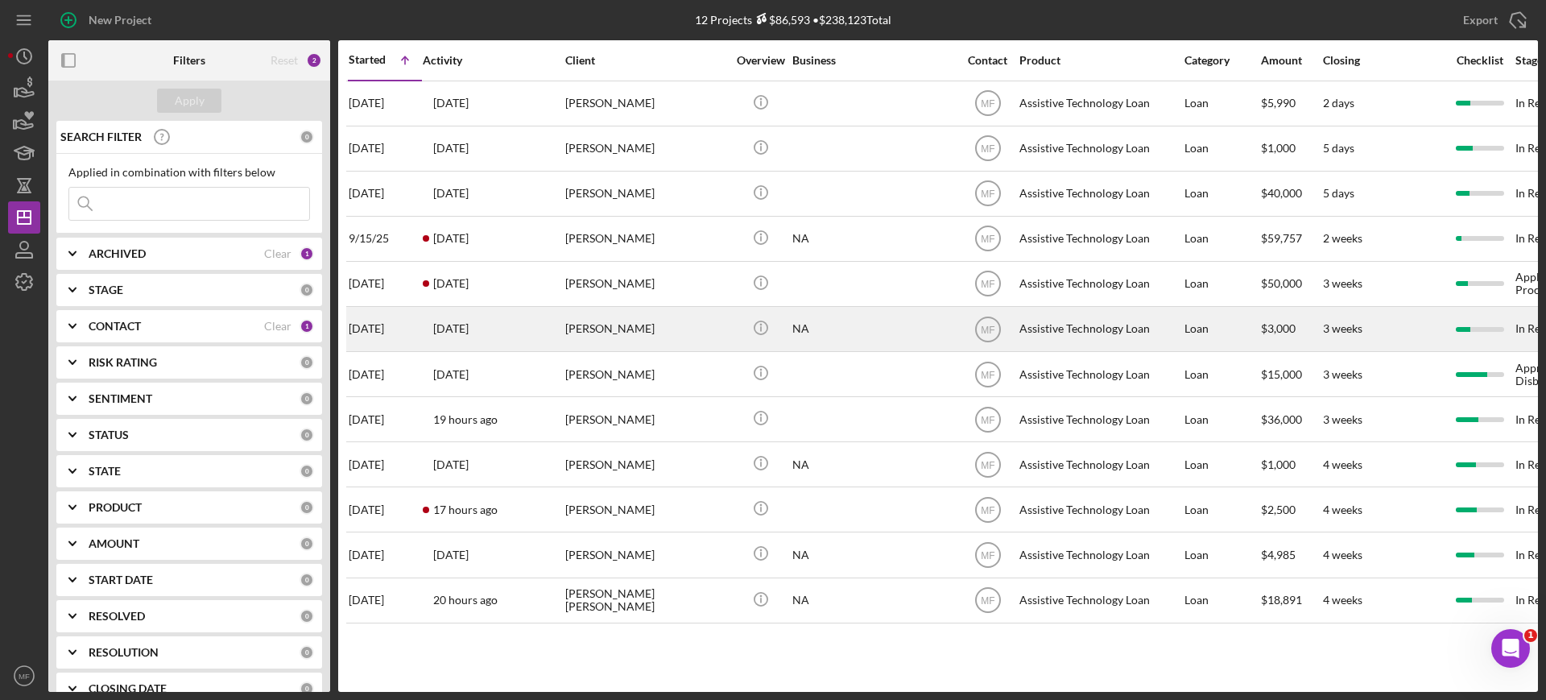
click at [703, 335] on div "Warren White" at bounding box center [645, 329] width 161 height 43
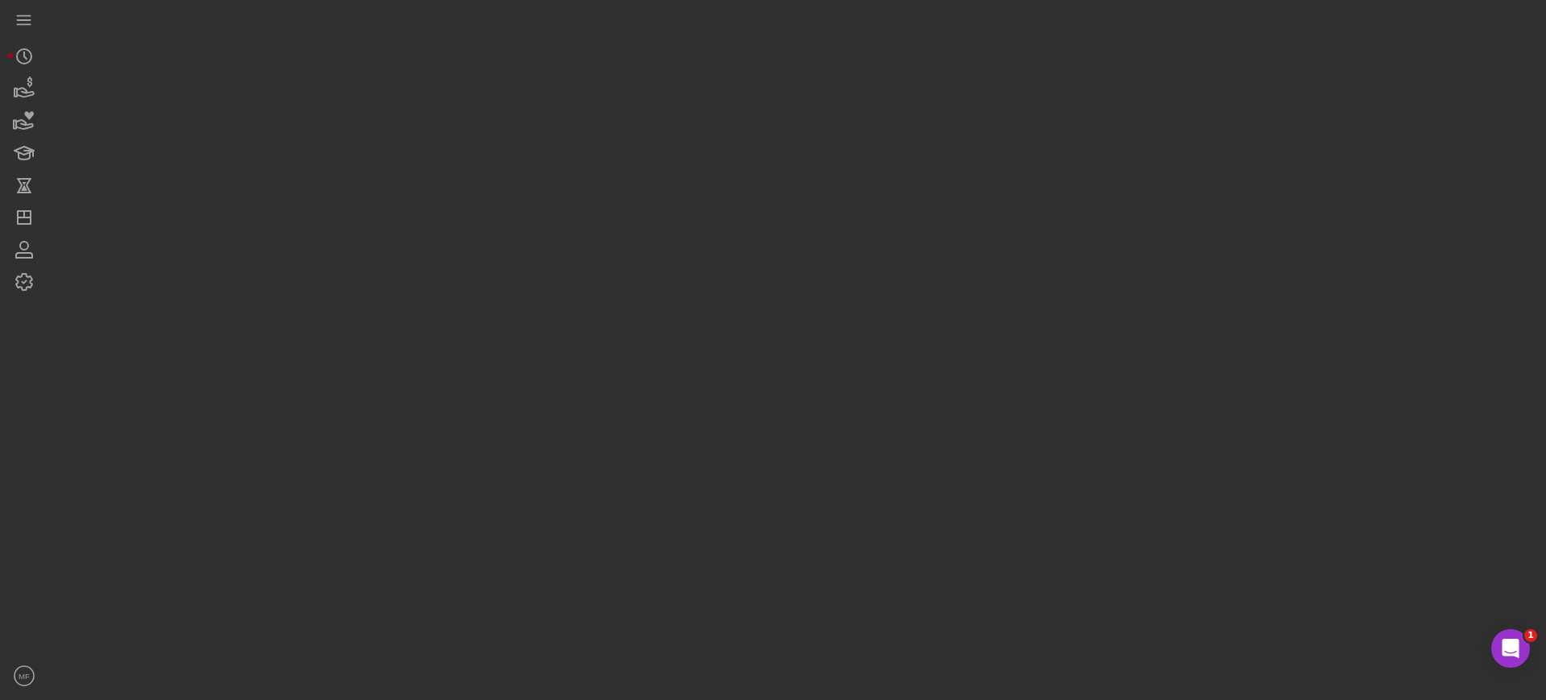
click at [703, 335] on div at bounding box center [792, 345] width 1489 height 691
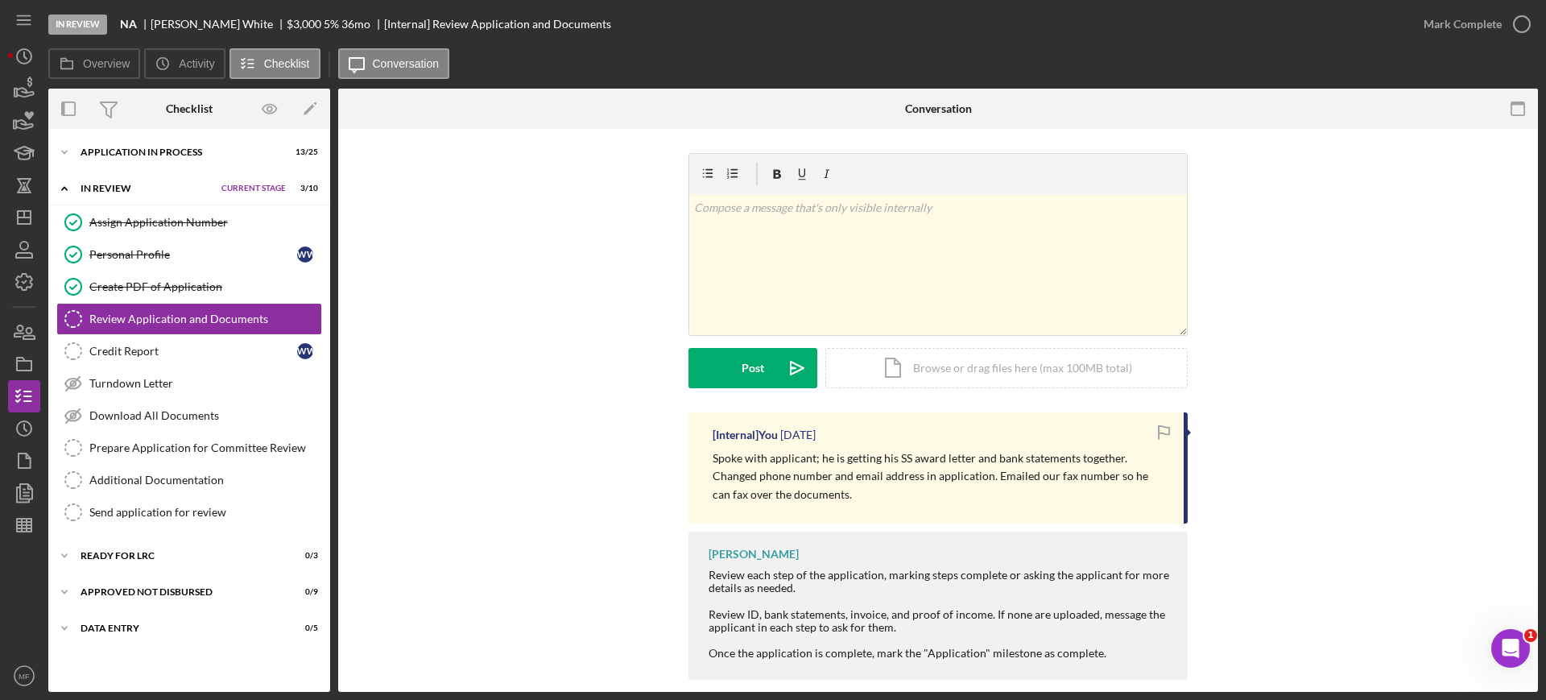
click at [526, 397] on div "v Color teal Color pink Remove color Add row above Add row below Add column bef…" at bounding box center [937, 282] width 1151 height 259
click at [260, 323] on div "Review Application and Documents" at bounding box center [205, 318] width 232 height 13
click at [183, 148] on div "Application In Process" at bounding box center [161, 152] width 163 height 10
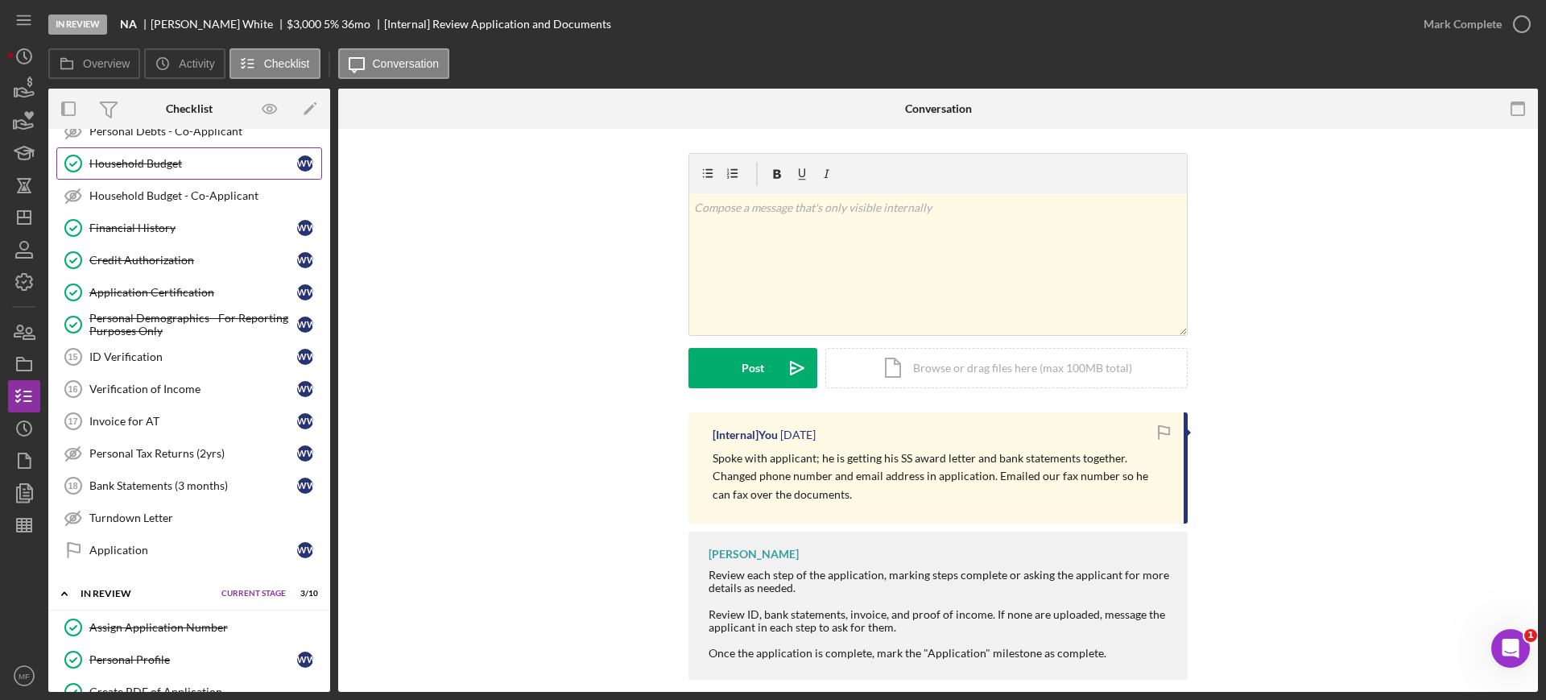
scroll to position [503, 0]
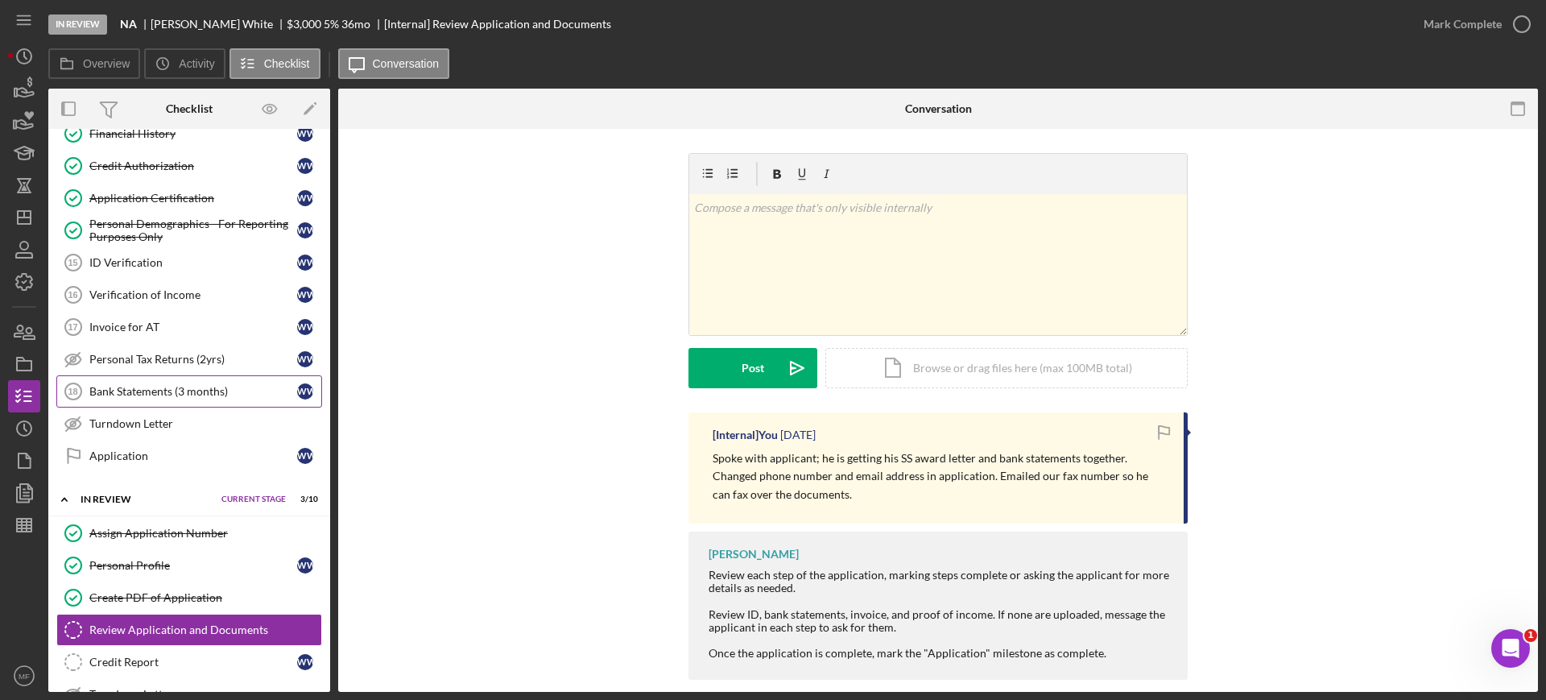
click at [187, 390] on div "Bank Statements (3 months)" at bounding box center [193, 391] width 208 height 13
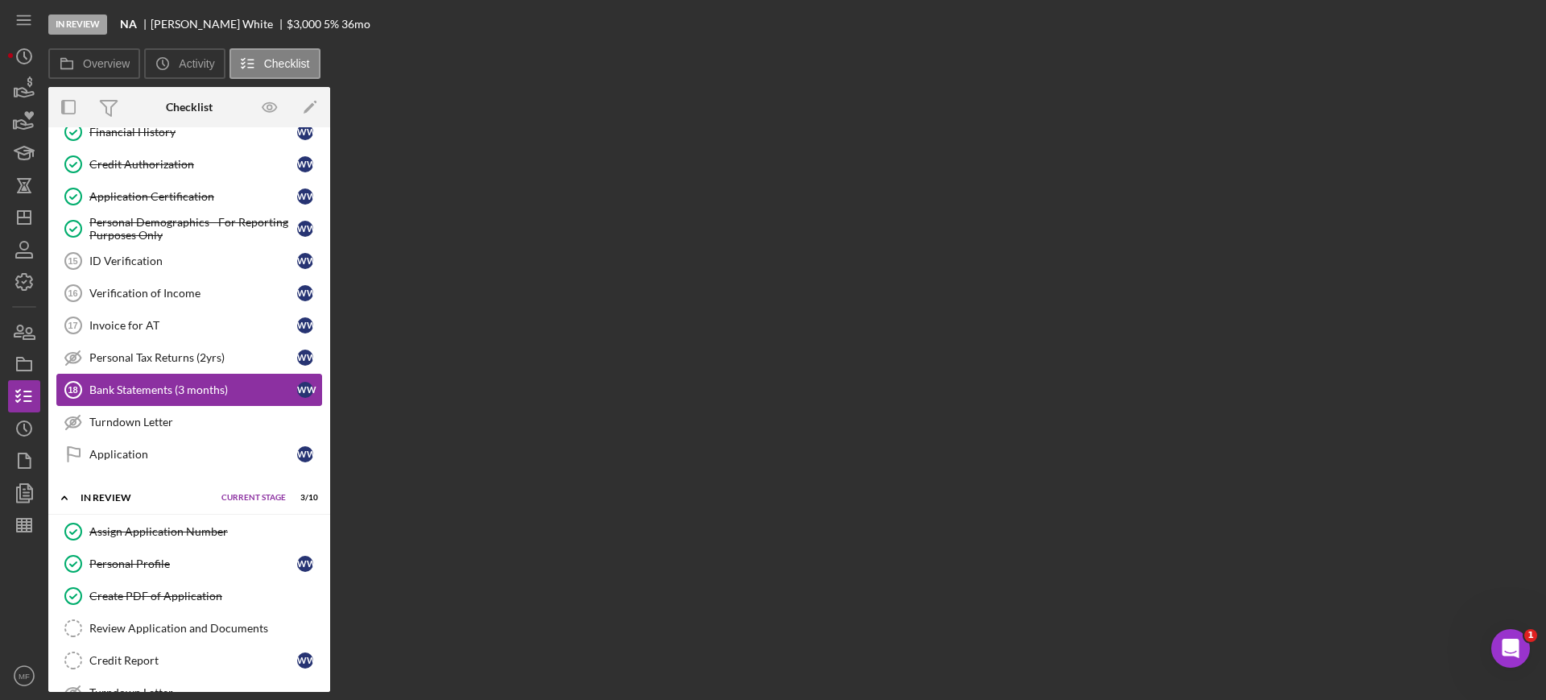
click at [187, 390] on div "Bank Statements (3 months)" at bounding box center [193, 389] width 208 height 13
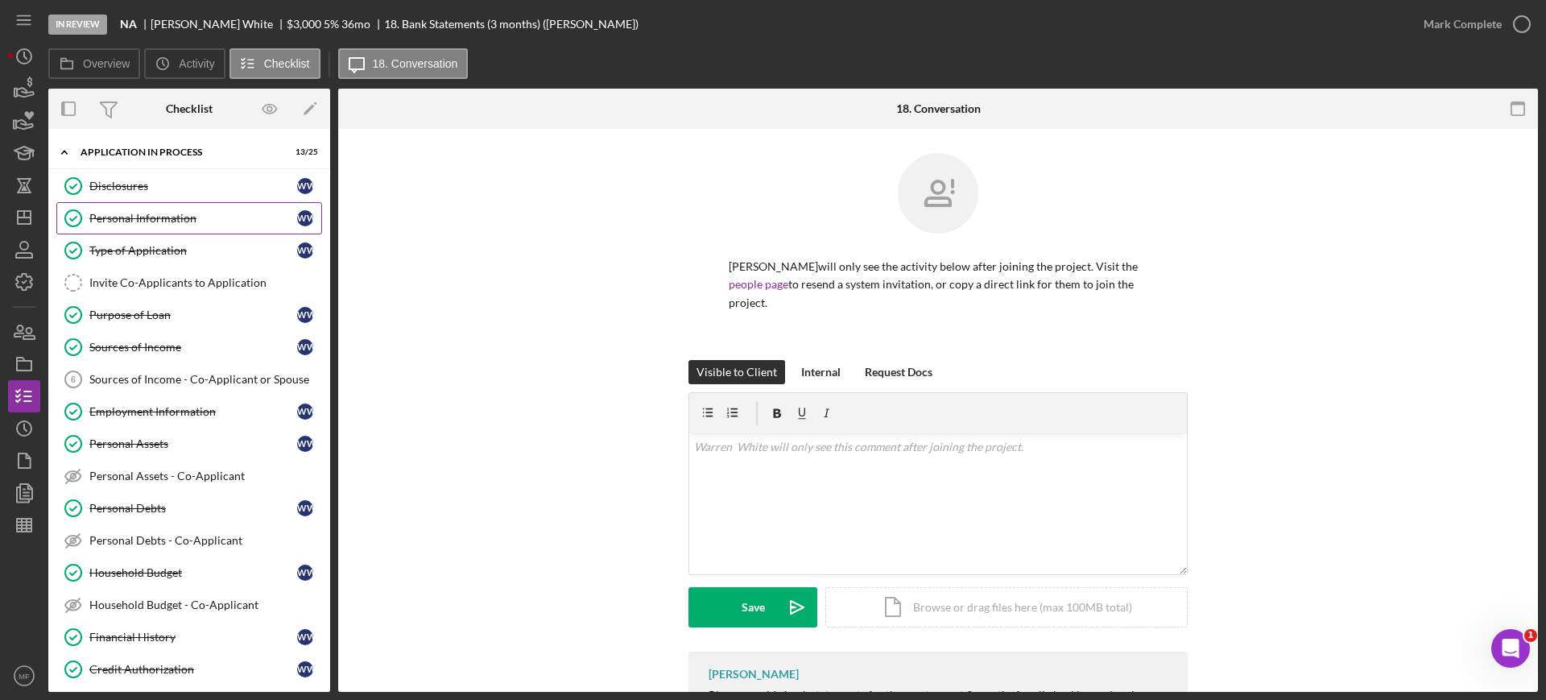
click at [158, 209] on link "Personal Information Personal Information W W" at bounding box center [189, 218] width 266 height 32
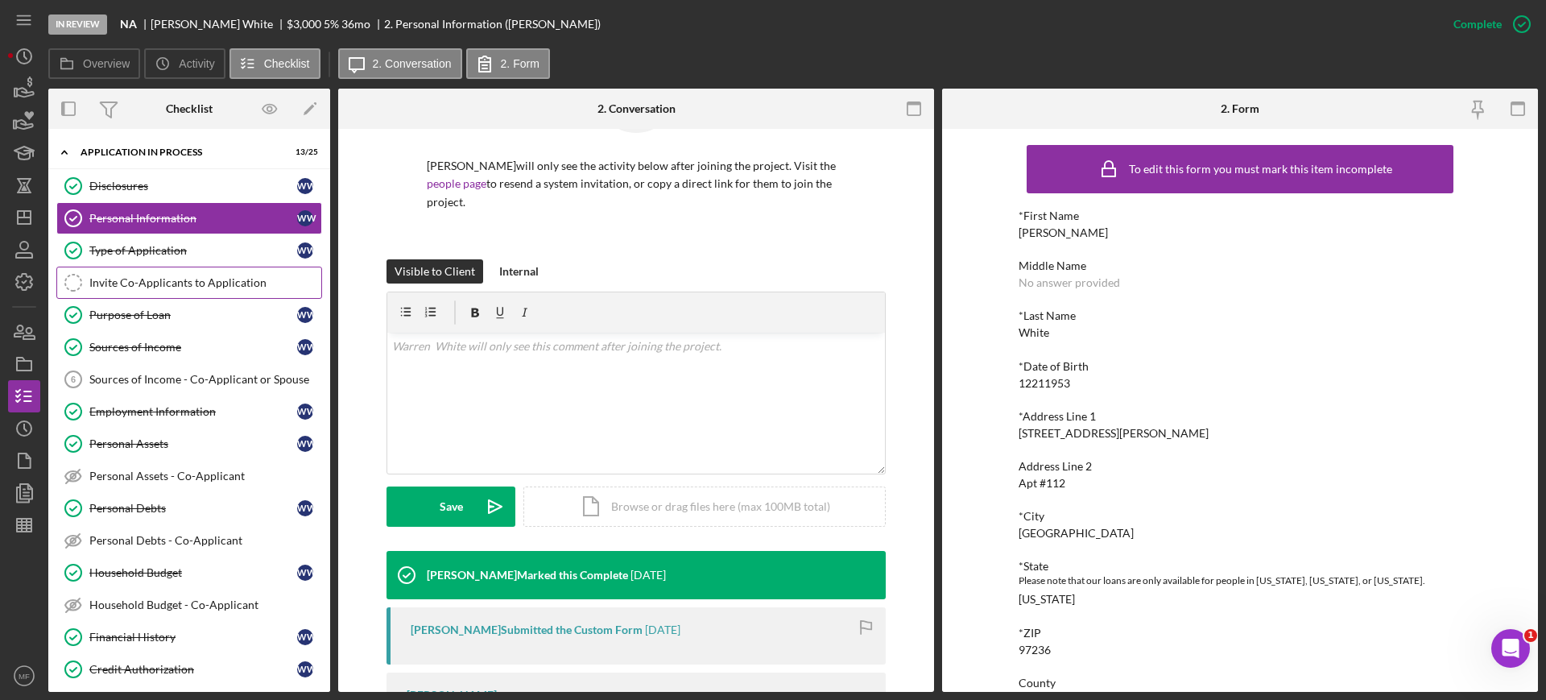
click at [153, 285] on div "Invite Co-Applicants to Application" at bounding box center [205, 282] width 232 height 13
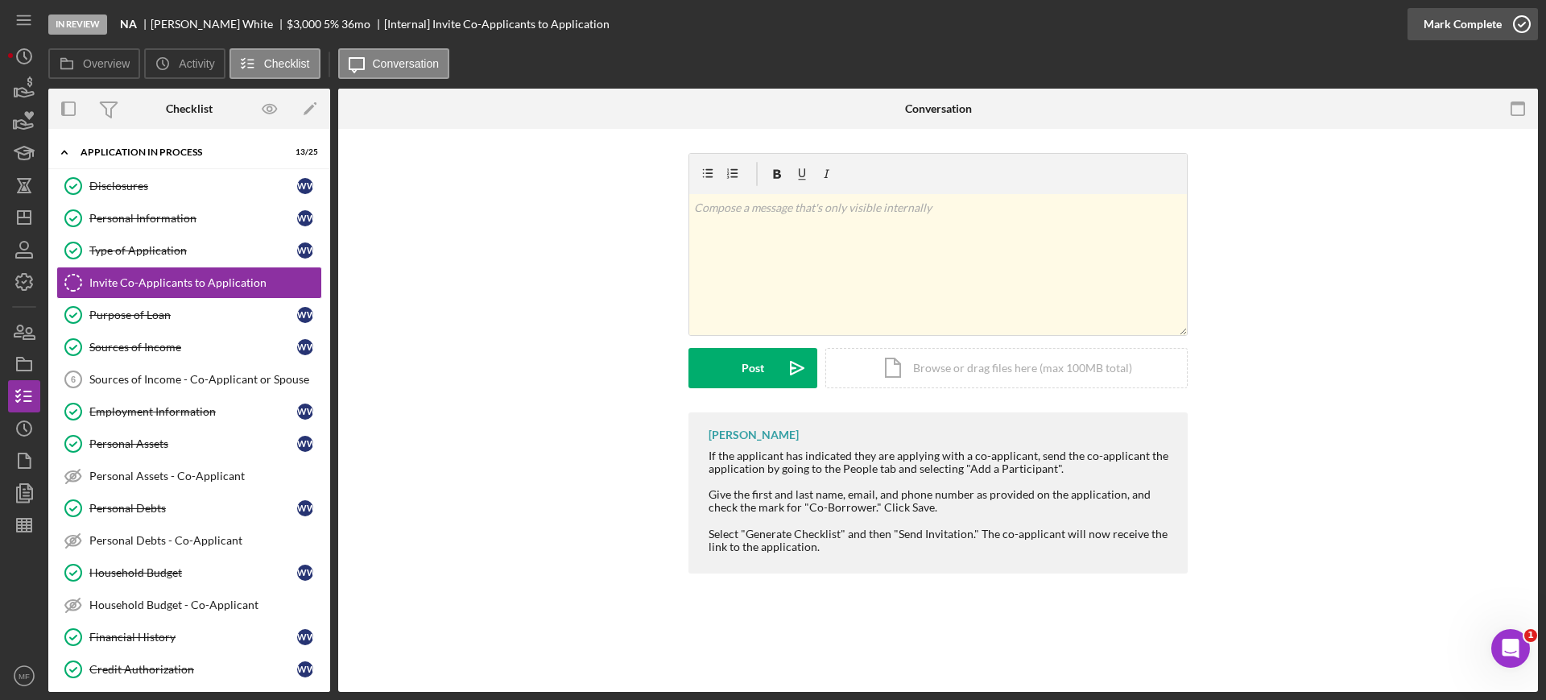
click at [1523, 21] on icon "button" at bounding box center [1521, 24] width 40 height 40
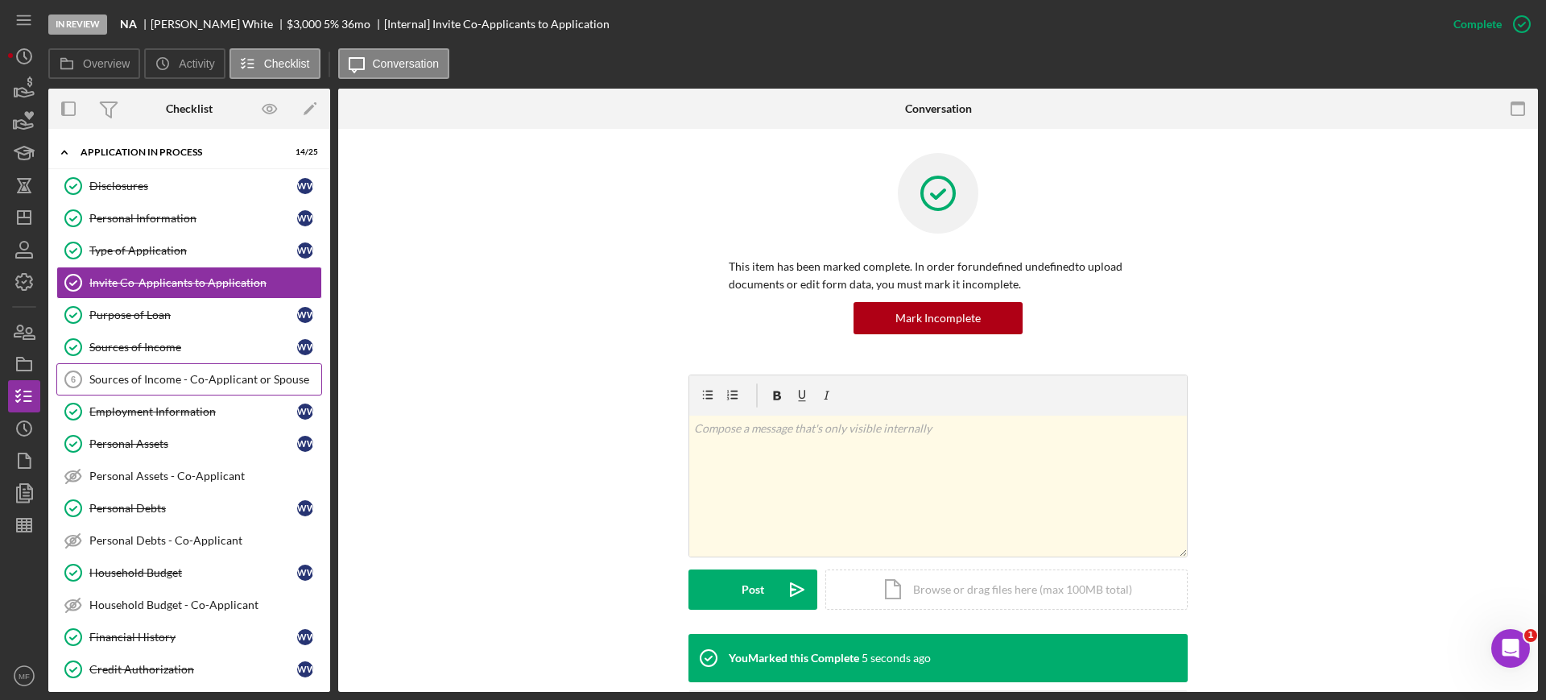
click at [223, 380] on div "Sources of Income - Co-Applicant or Spouse" at bounding box center [205, 379] width 232 height 13
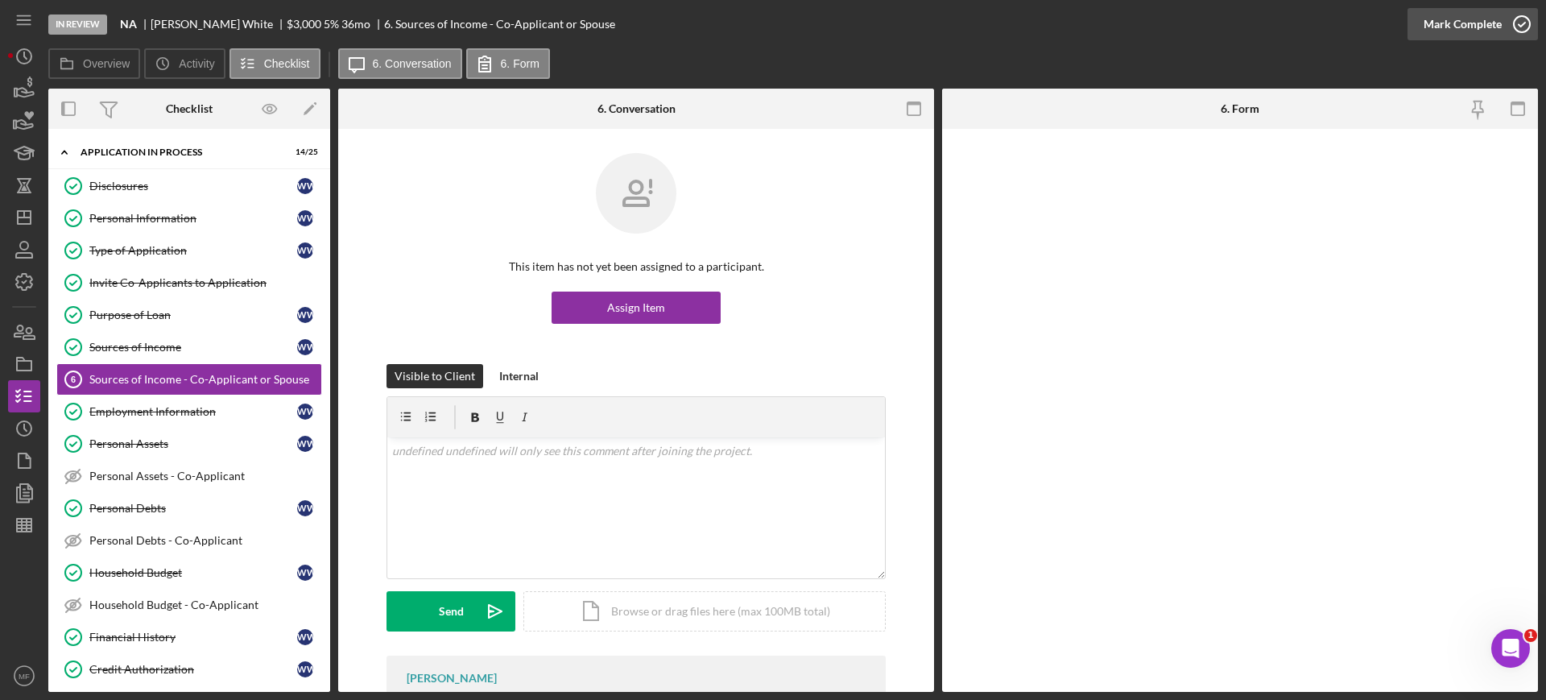
click at [1470, 22] on div "Mark Complete" at bounding box center [1462, 24] width 78 height 32
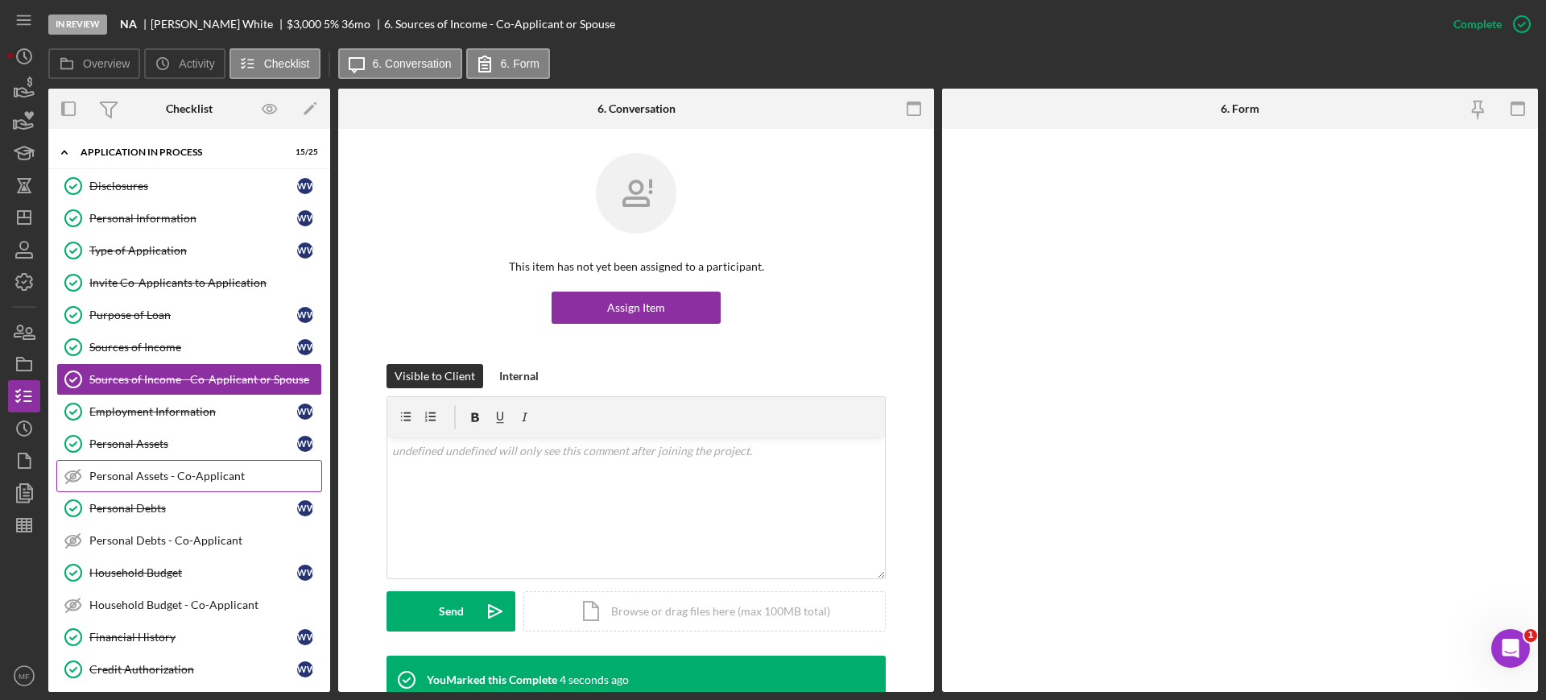
click at [188, 471] on div "Personal Assets - Co-Applicant" at bounding box center [205, 475] width 232 height 13
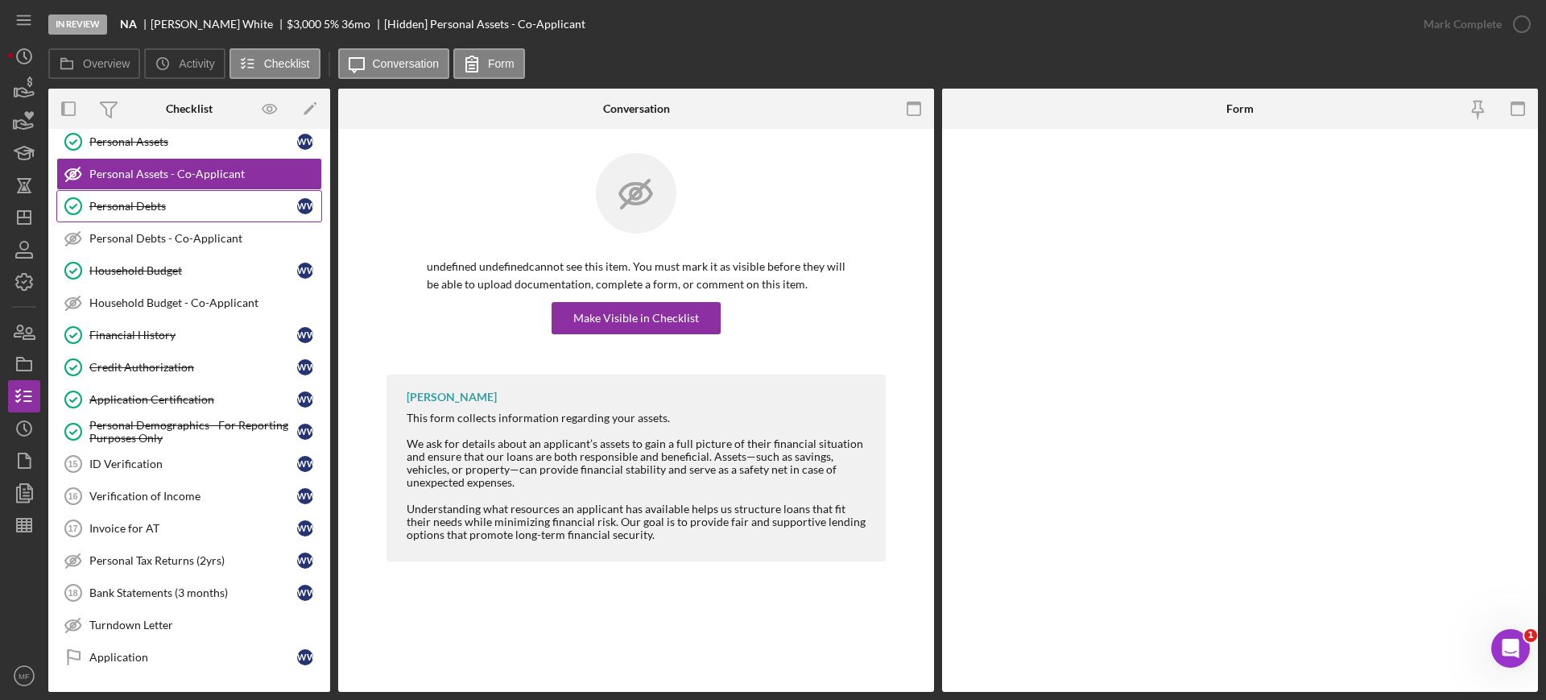
scroll to position [402, 0]
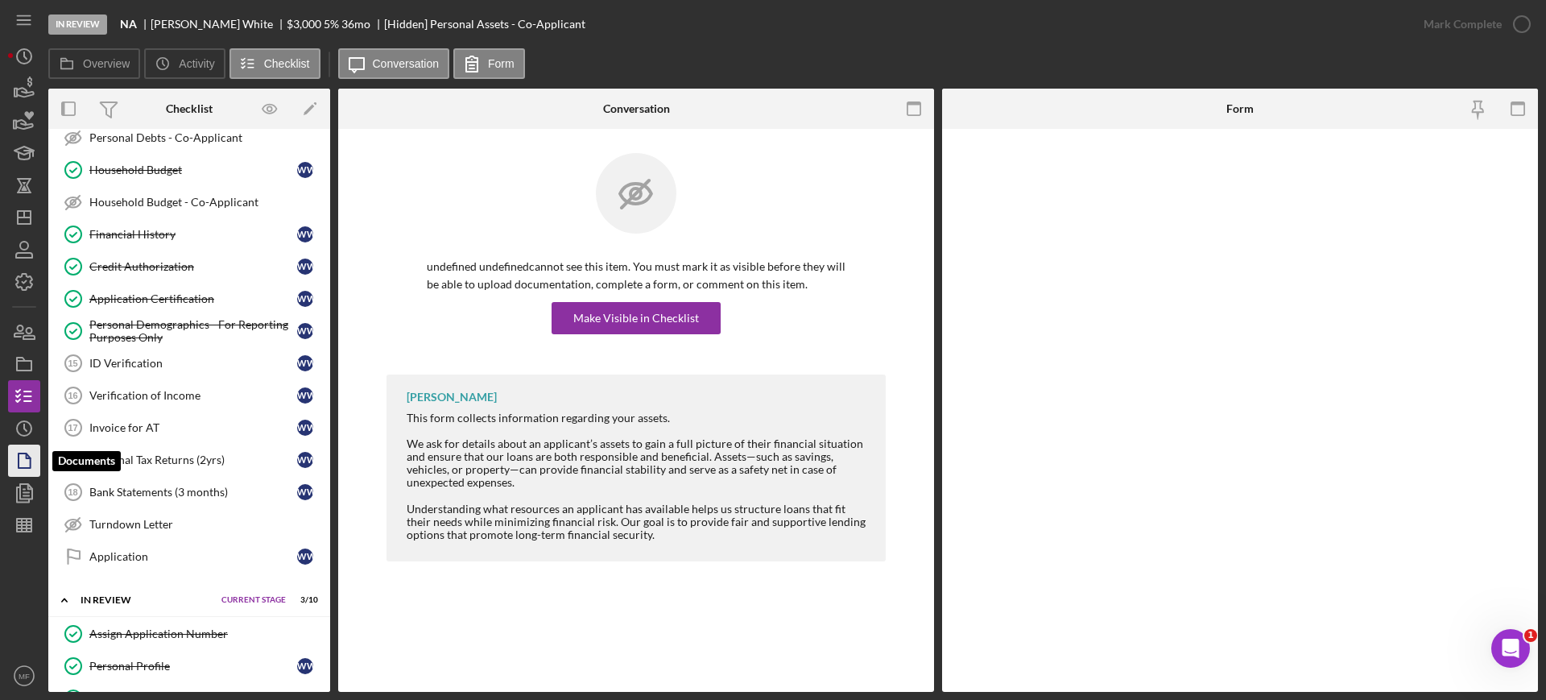
click at [29, 458] on icon "button" at bounding box center [29, 456] width 4 height 4
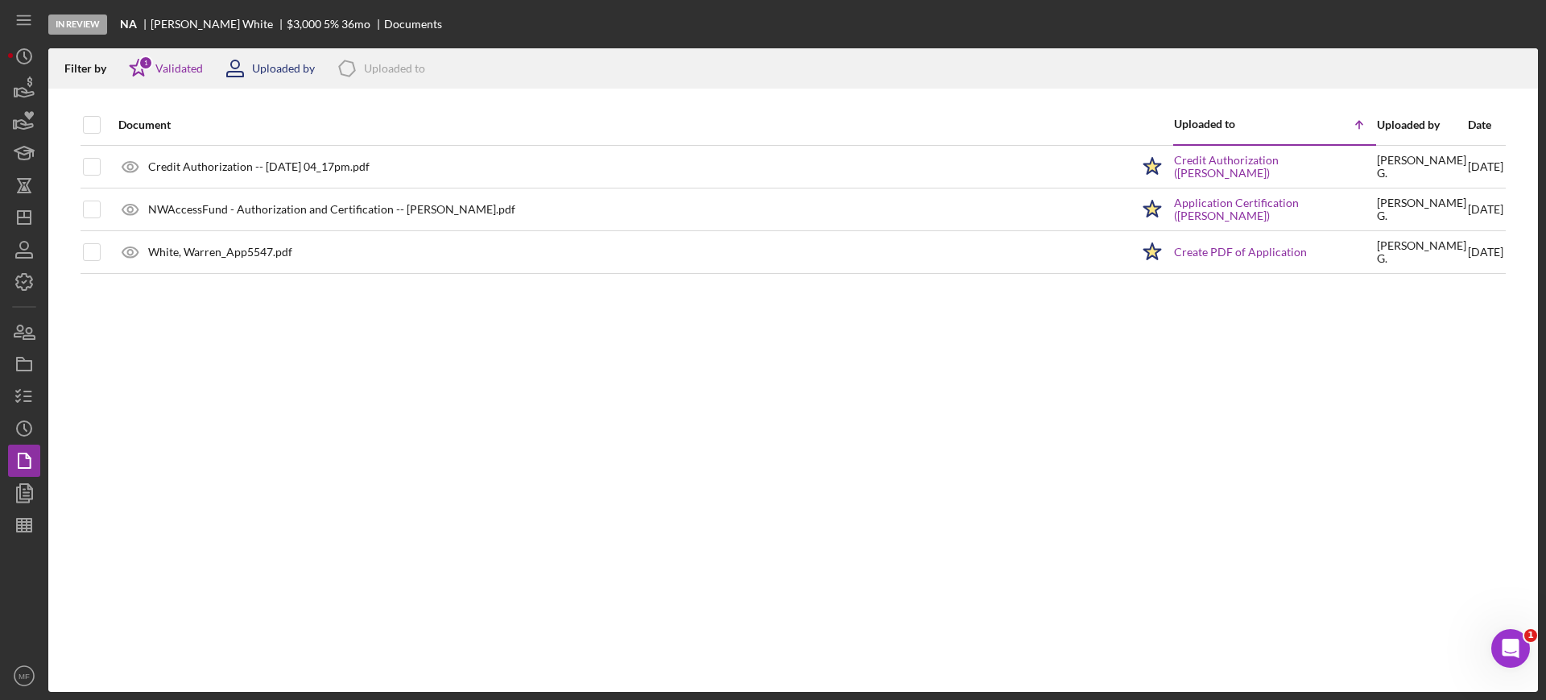
click at [290, 68] on div "Uploaded by" at bounding box center [283, 68] width 63 height 13
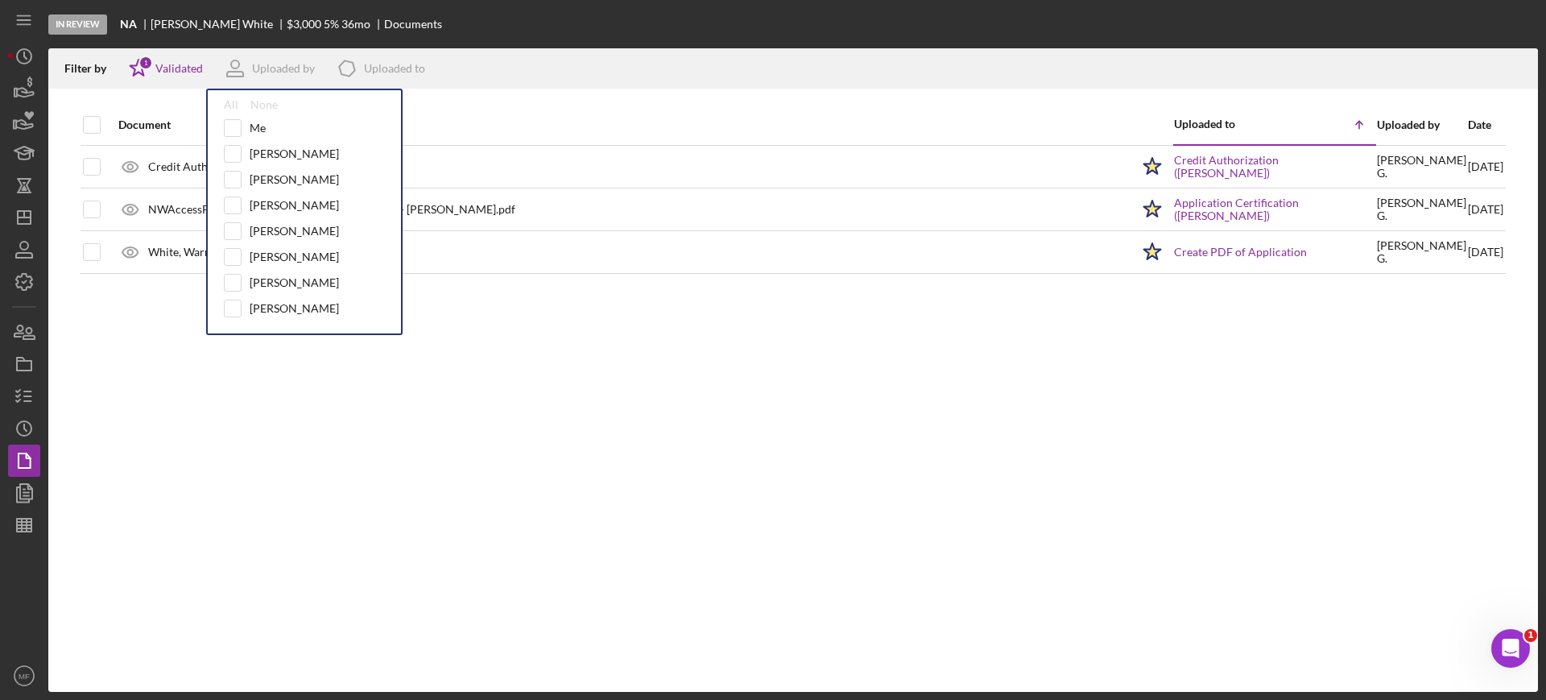
click at [674, 487] on div "Document Uploaded to Icon/Table Sort Arrow Uploaded by Date Credit Authorizatio…" at bounding box center [792, 398] width 1489 height 587
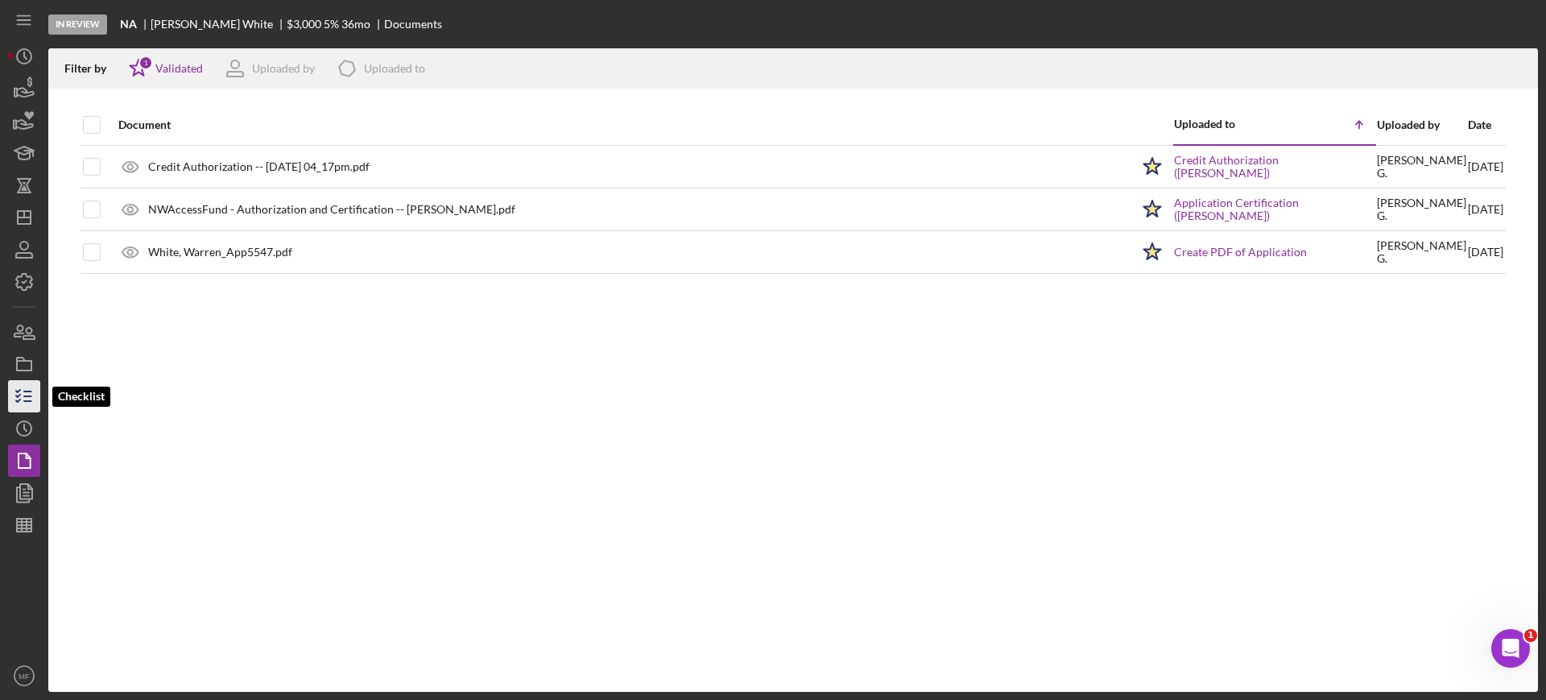
click at [27, 402] on icon "button" at bounding box center [24, 396] width 40 height 40
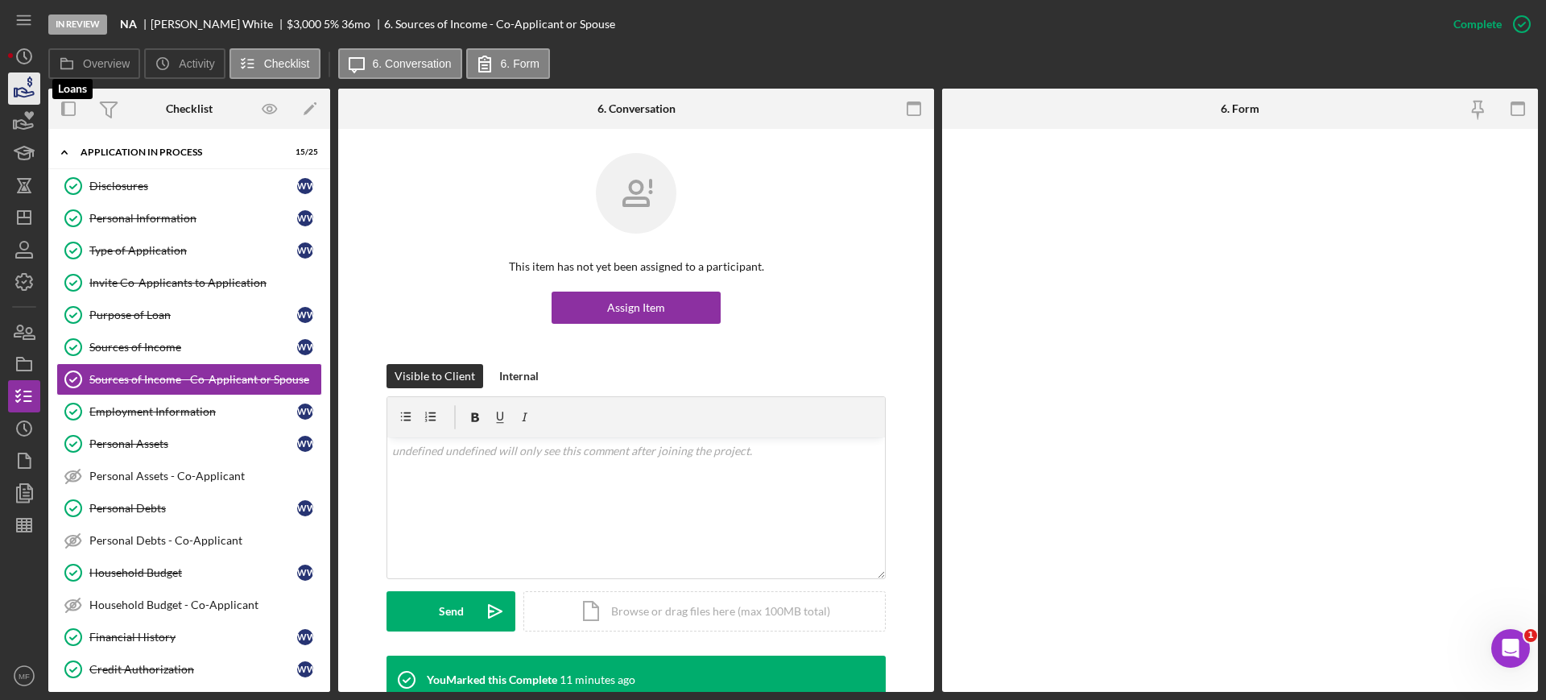
click at [22, 78] on icon "button" at bounding box center [24, 88] width 40 height 40
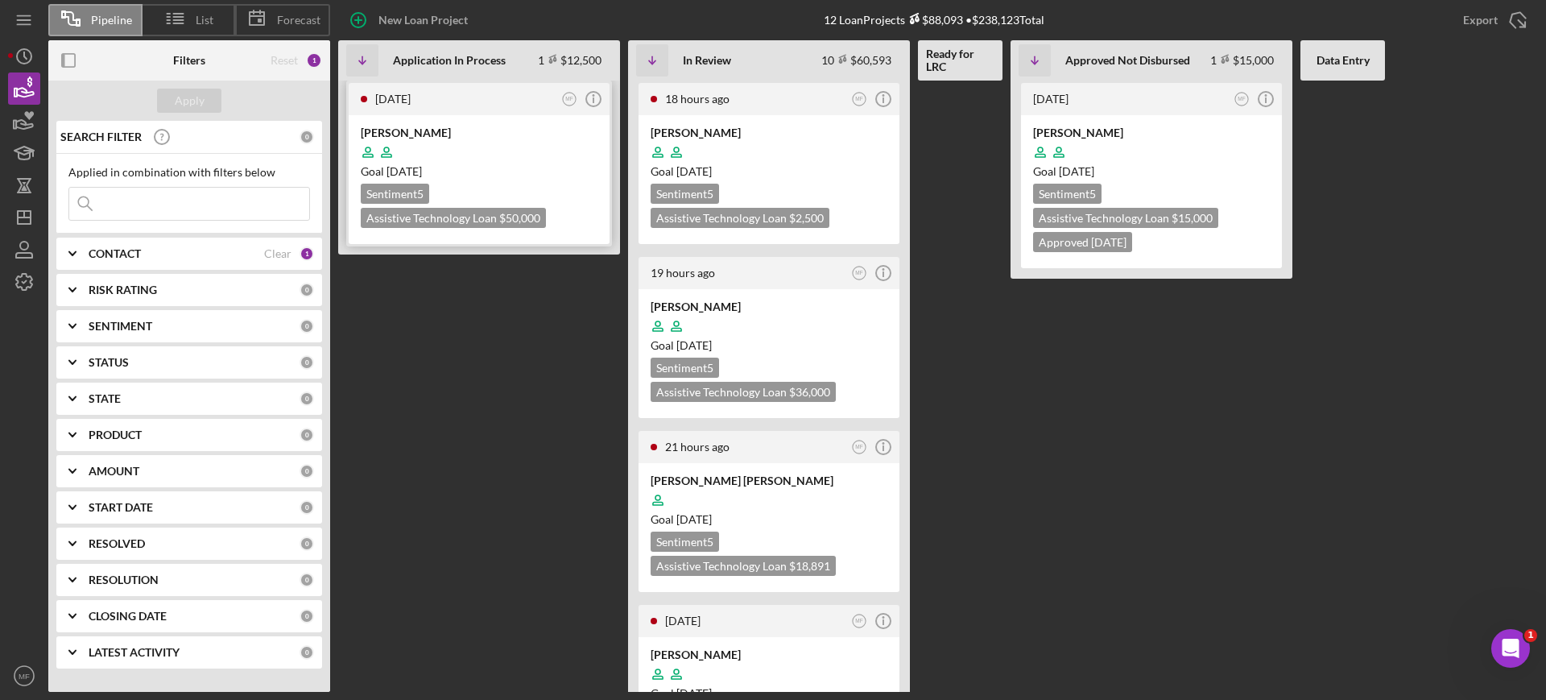
click at [507, 140] on div at bounding box center [479, 152] width 237 height 31
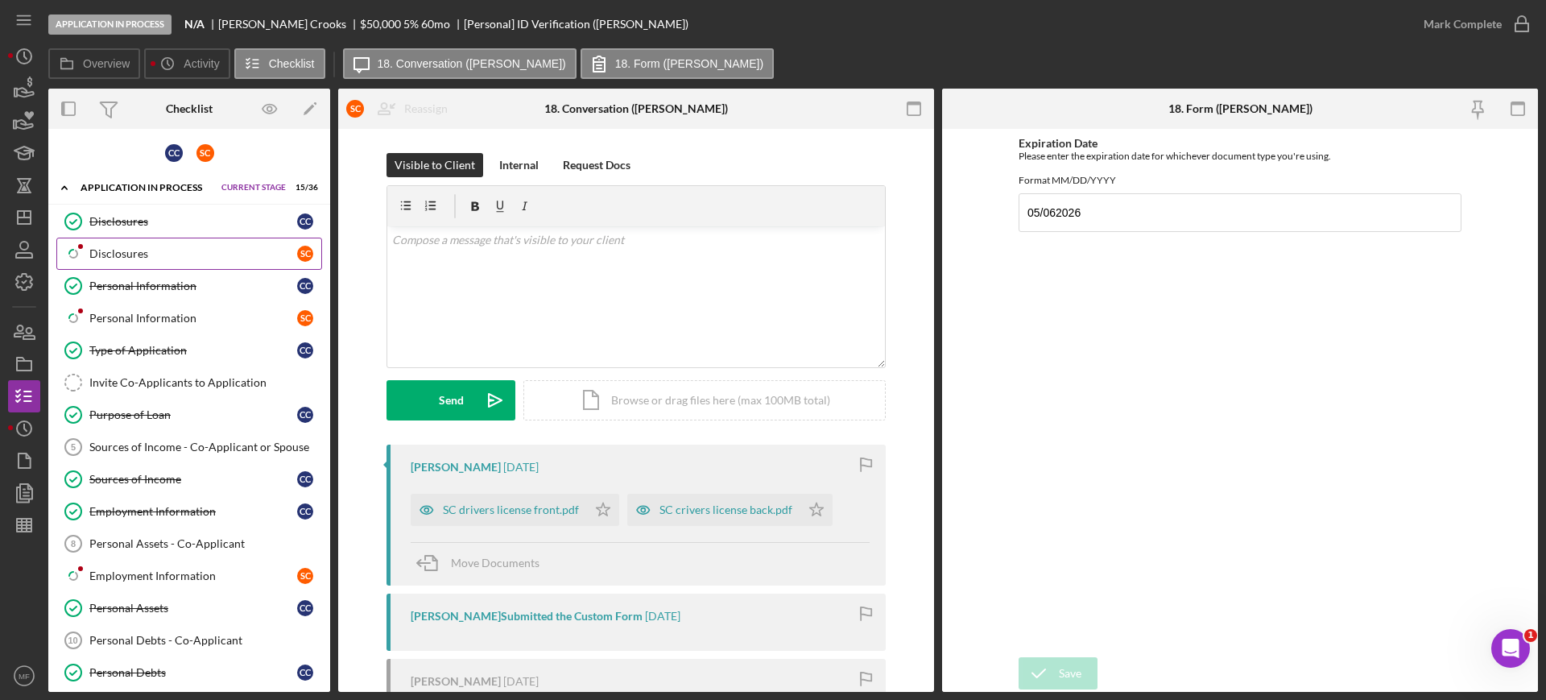
click at [145, 258] on div "Disclosures" at bounding box center [193, 253] width 208 height 13
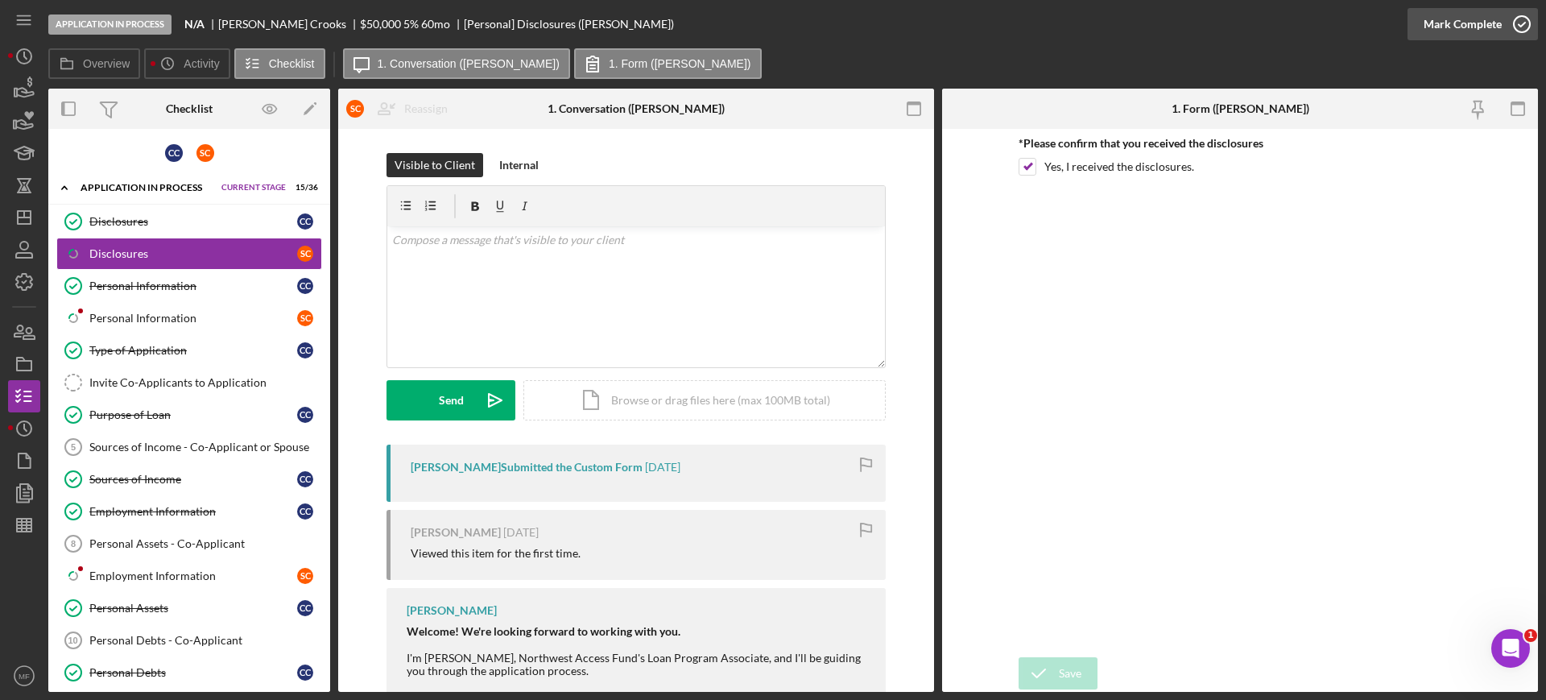
click at [1515, 22] on icon "button" at bounding box center [1521, 24] width 40 height 40
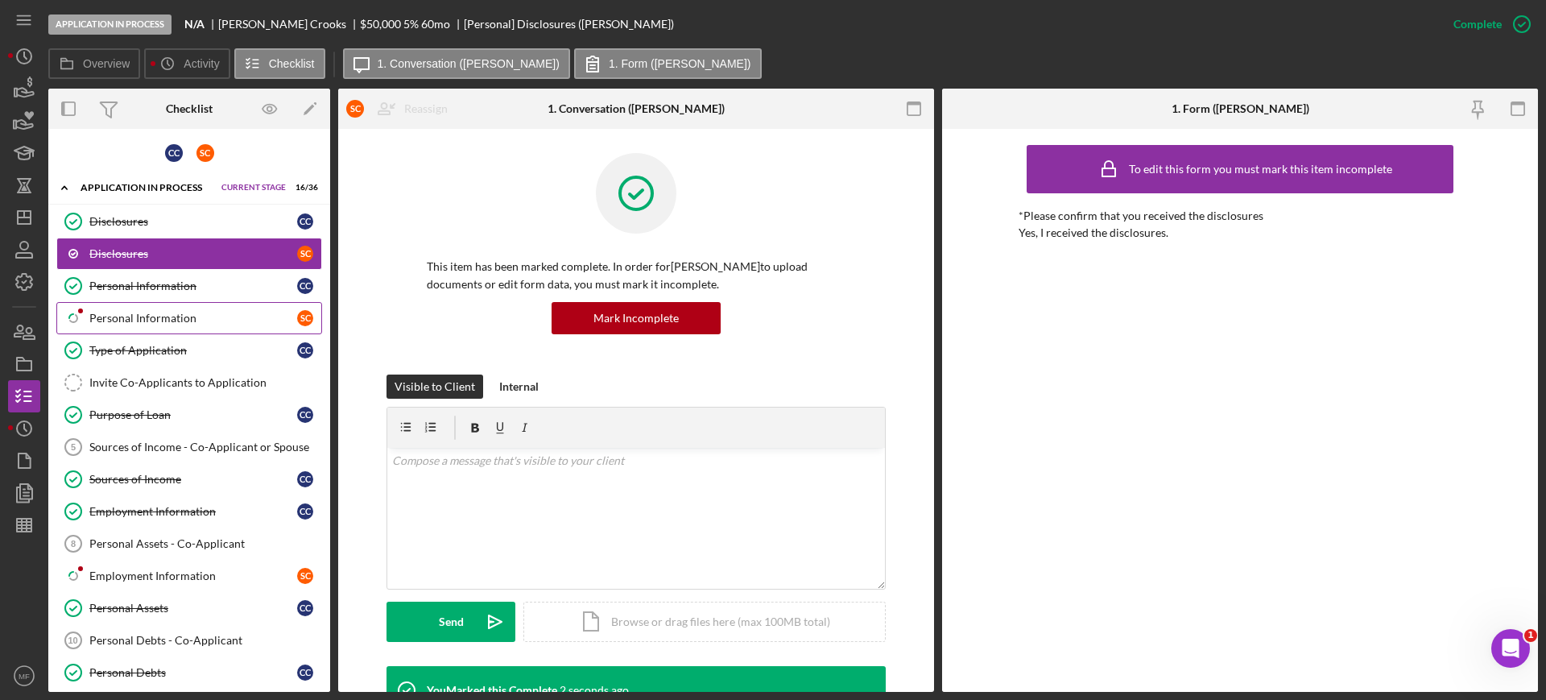
click at [136, 319] on div "Personal Information" at bounding box center [193, 318] width 208 height 13
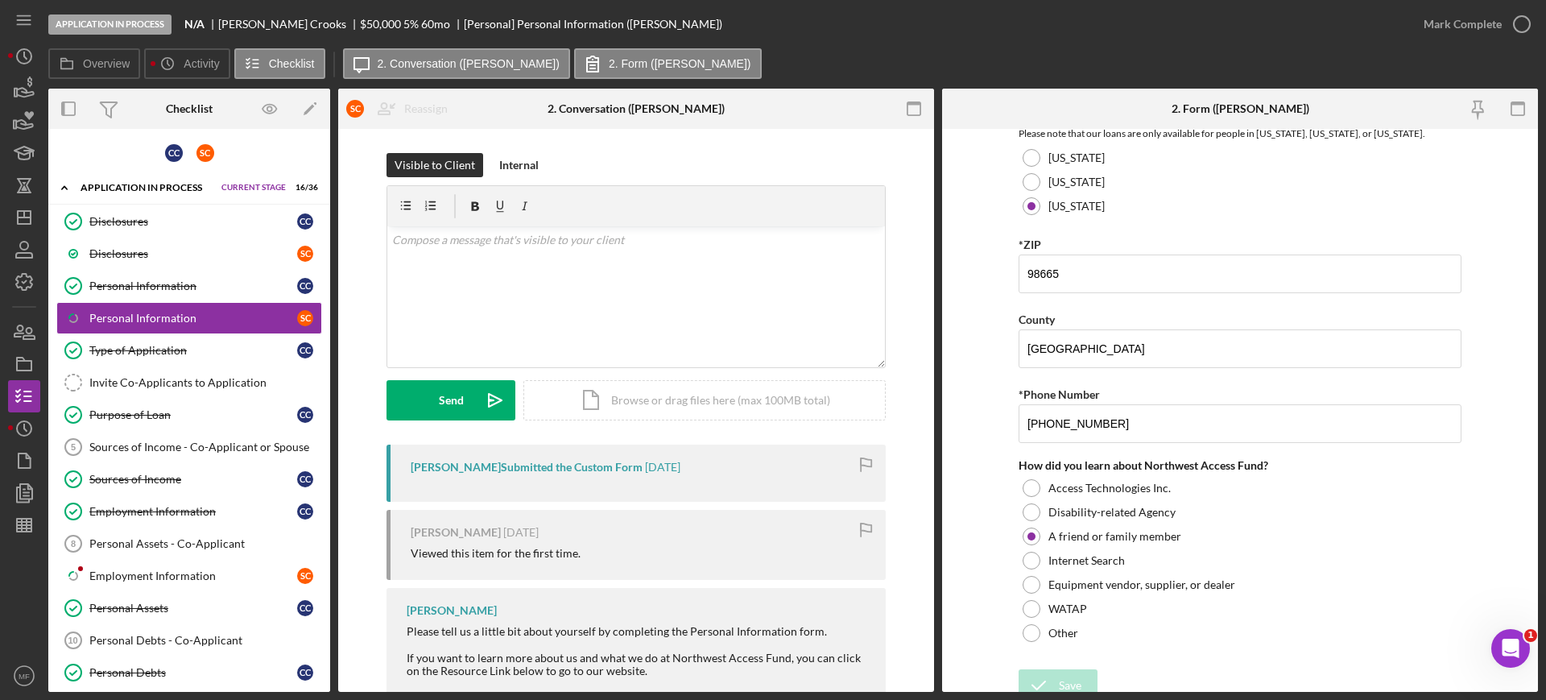
scroll to position [561, 0]
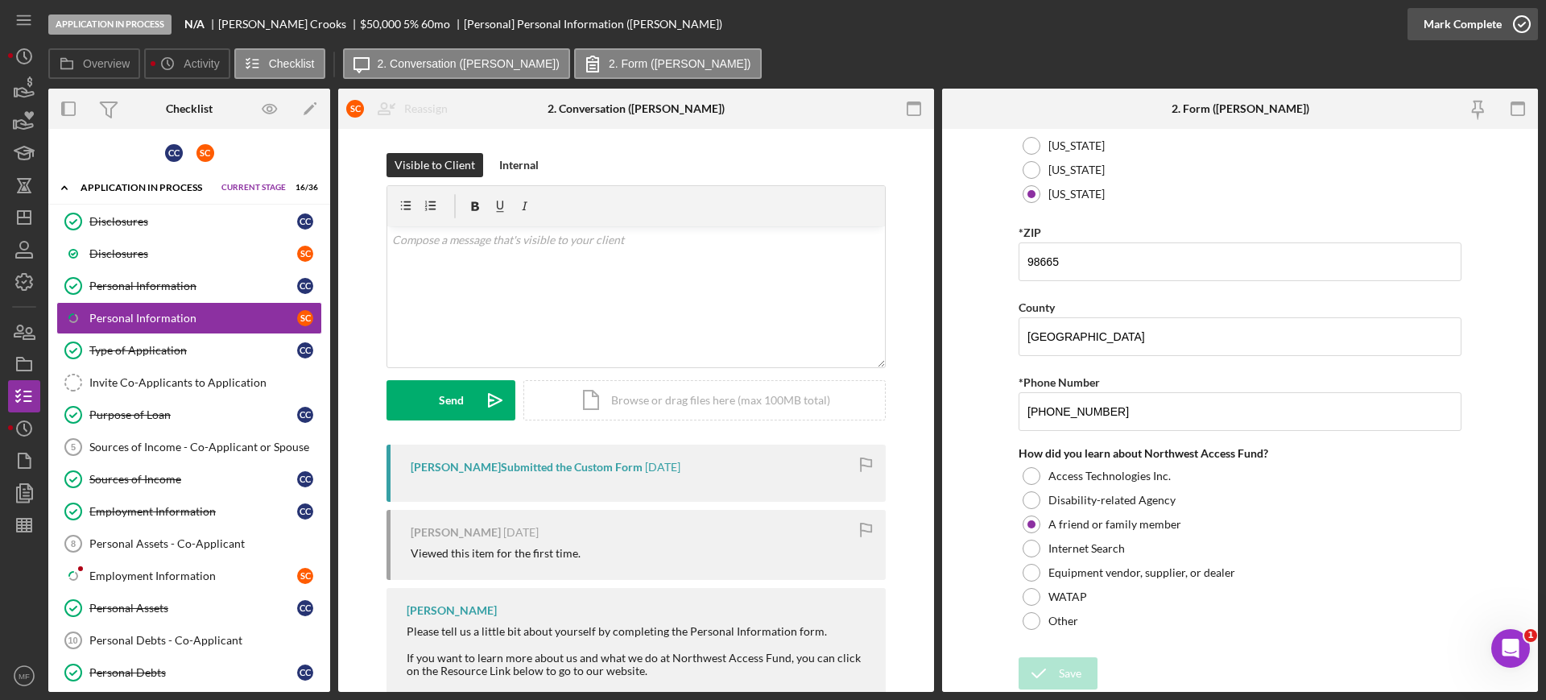
click at [1471, 20] on div "Mark Complete" at bounding box center [1462, 24] width 78 height 32
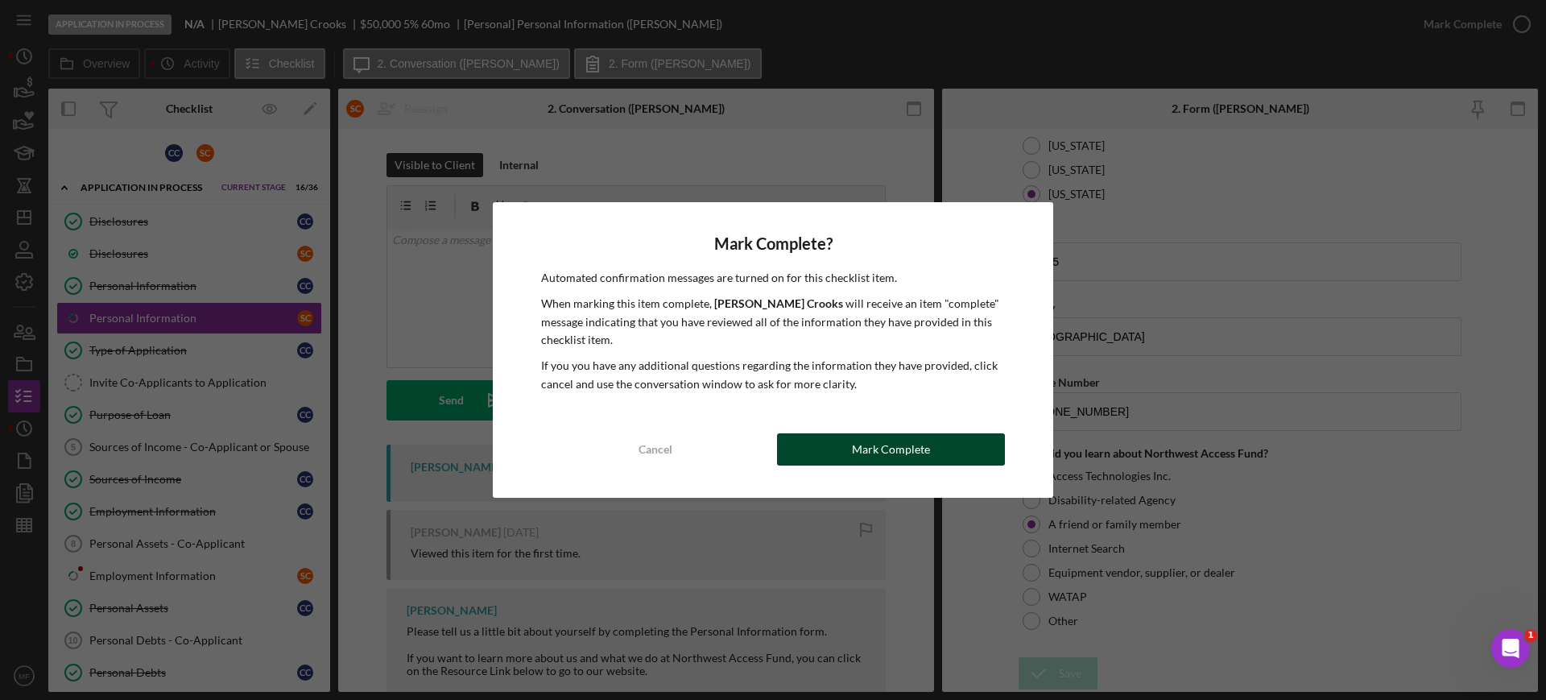
click at [890, 450] on div "Mark Complete" at bounding box center [891, 449] width 78 height 32
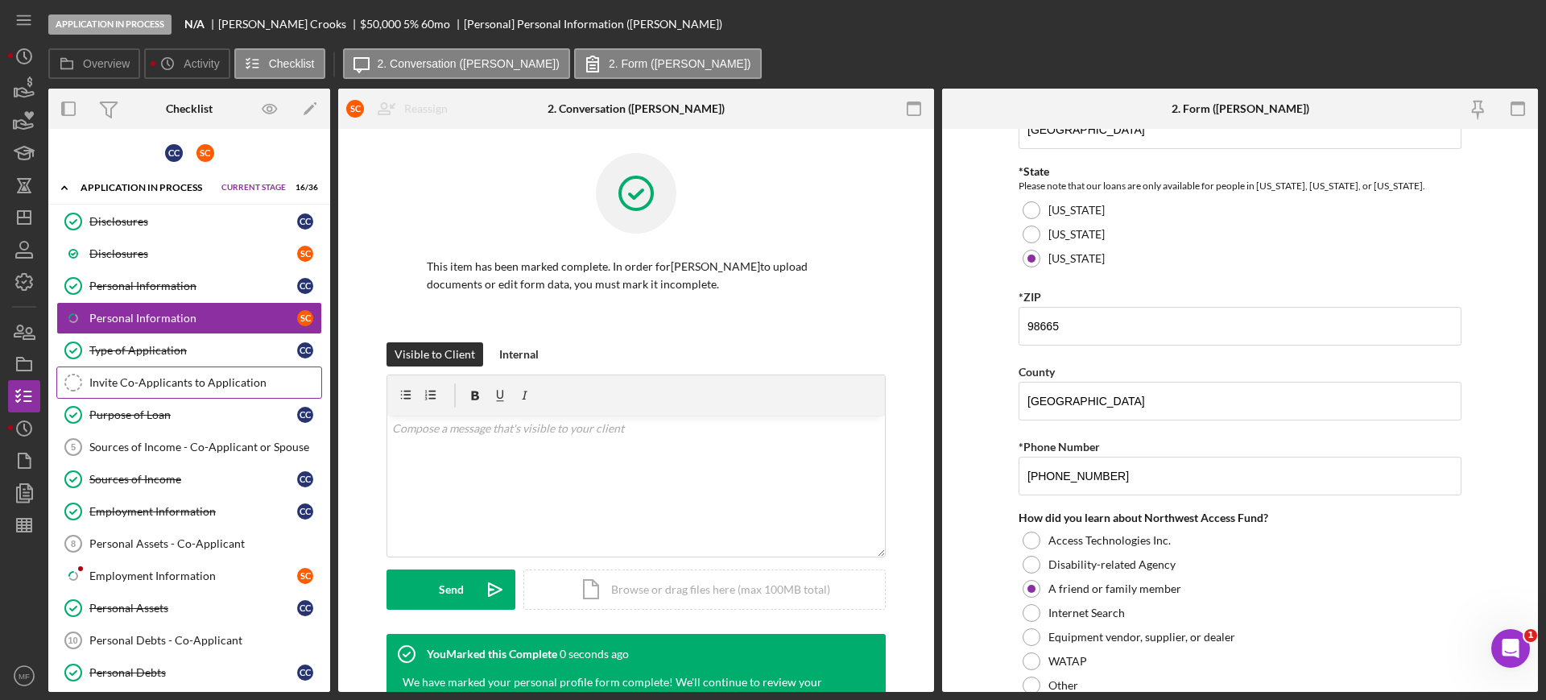
scroll to position [625, 0]
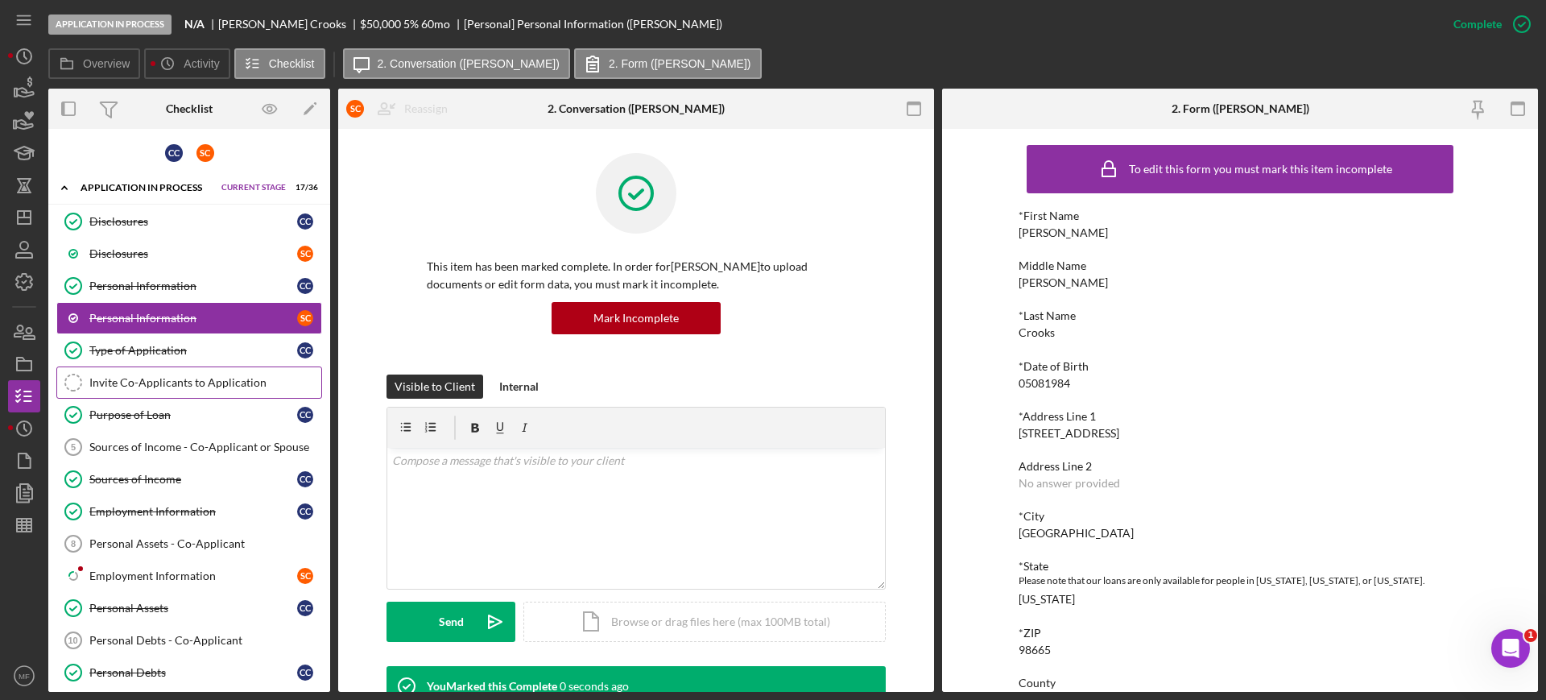
click at [229, 378] on div "Invite Co-Applicants to Application" at bounding box center [205, 382] width 232 height 13
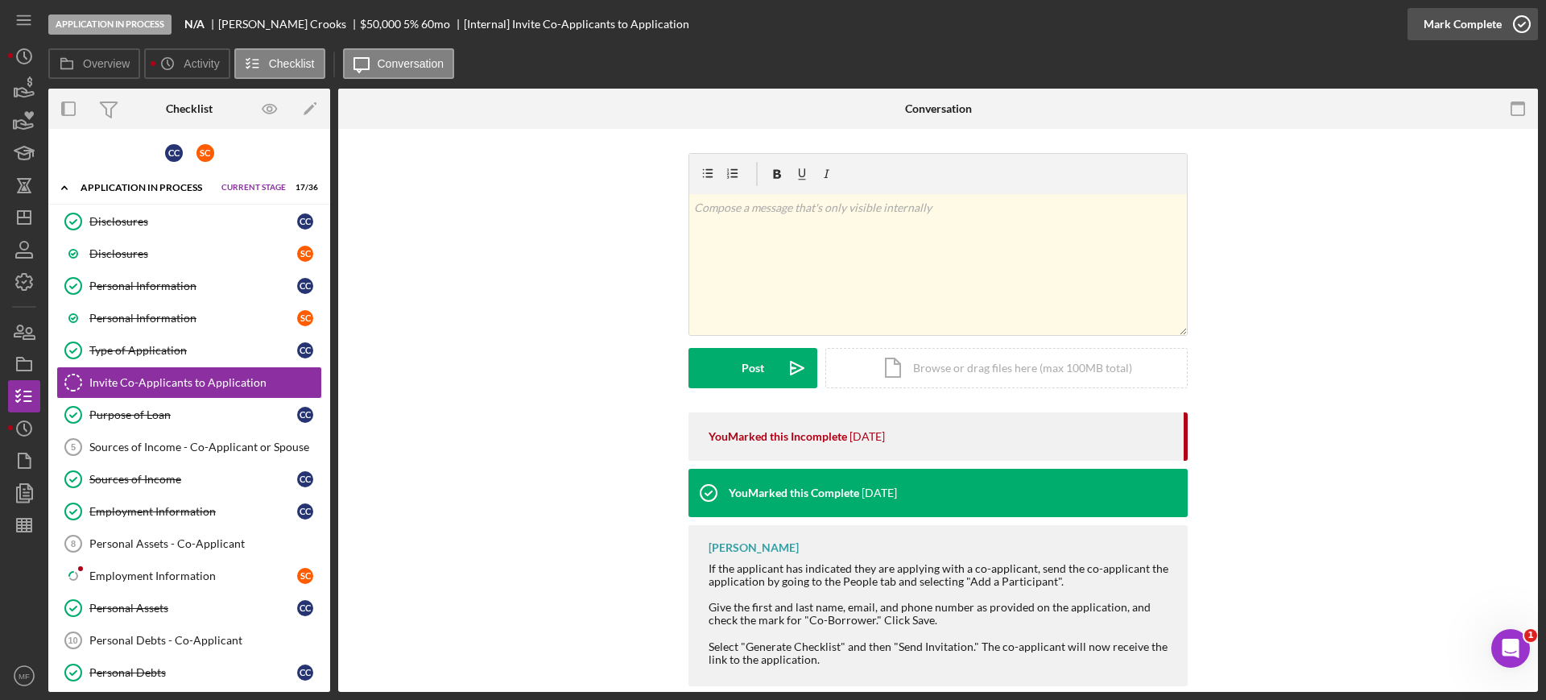
click at [1463, 25] on div "Mark Complete" at bounding box center [1462, 24] width 78 height 32
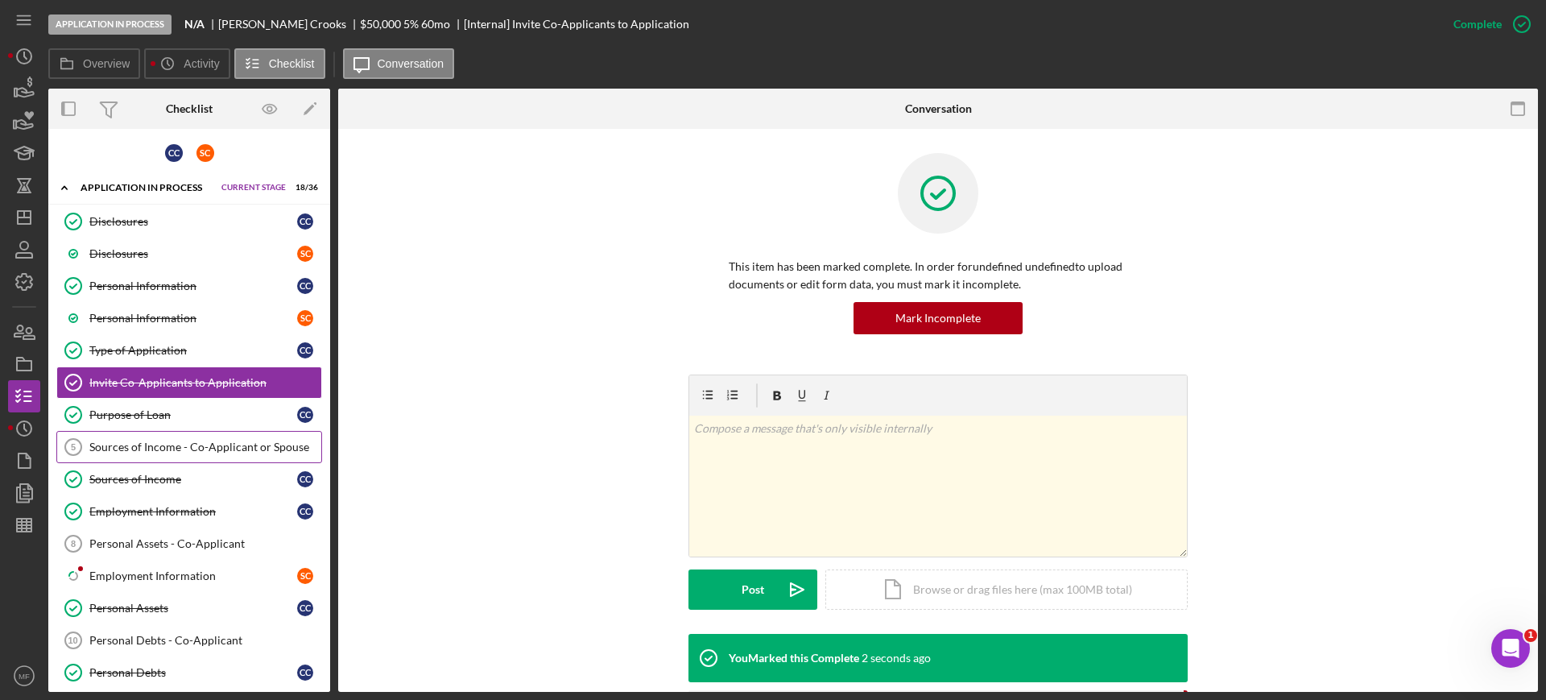
click at [142, 452] on div "Sources of Income - Co-Applicant or Spouse" at bounding box center [205, 446] width 232 height 13
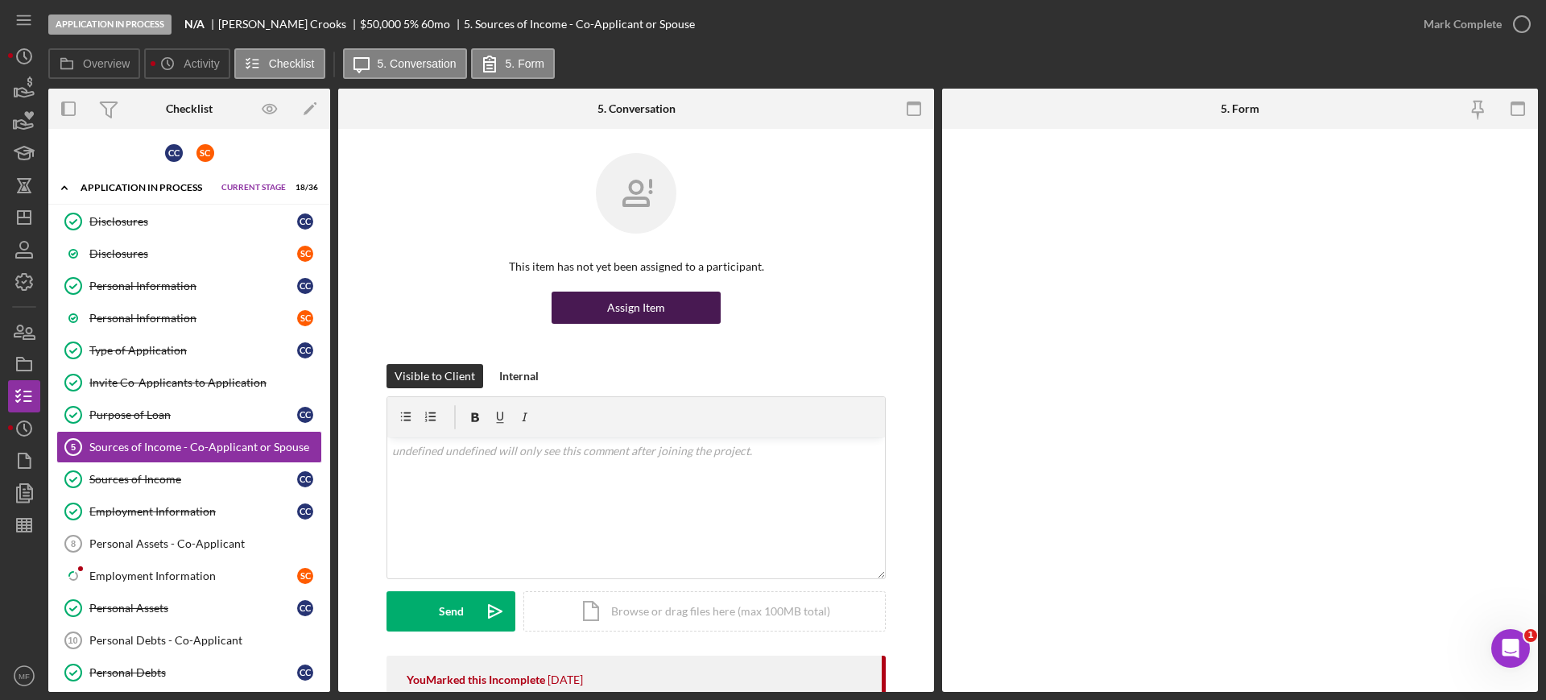
click at [639, 308] on div "Assign Item" at bounding box center [636, 307] width 58 height 32
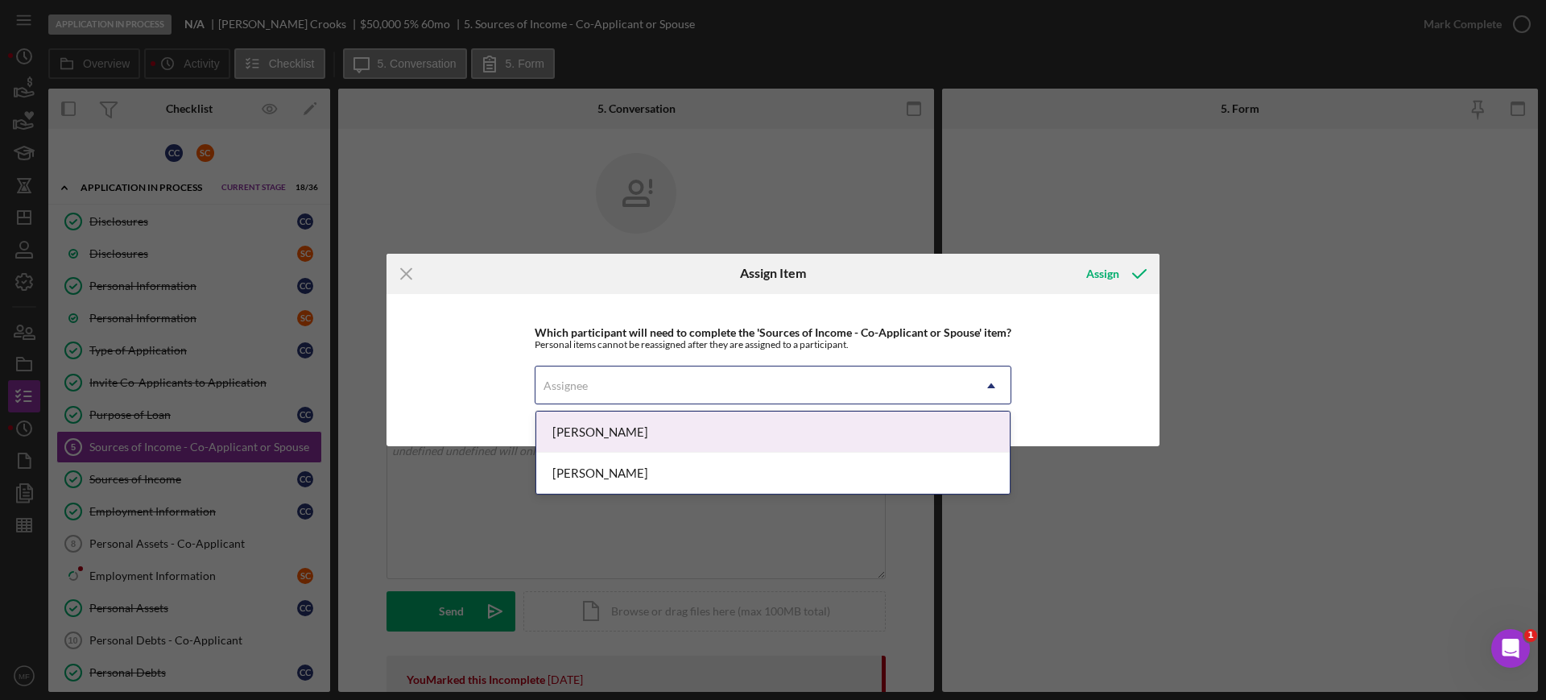
click at [989, 386] on use at bounding box center [991, 385] width 8 height 5
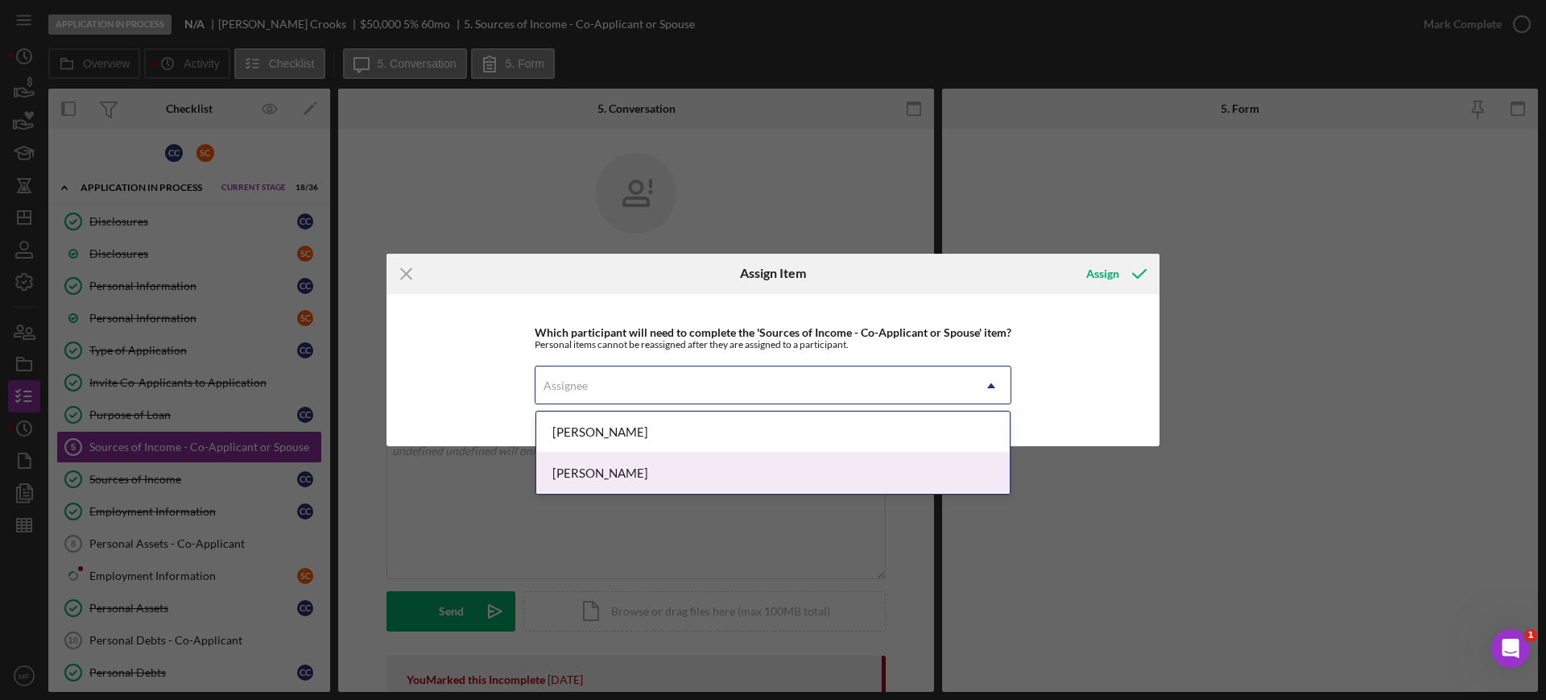
click at [624, 472] on div "Seth Crooks" at bounding box center [772, 472] width 473 height 41
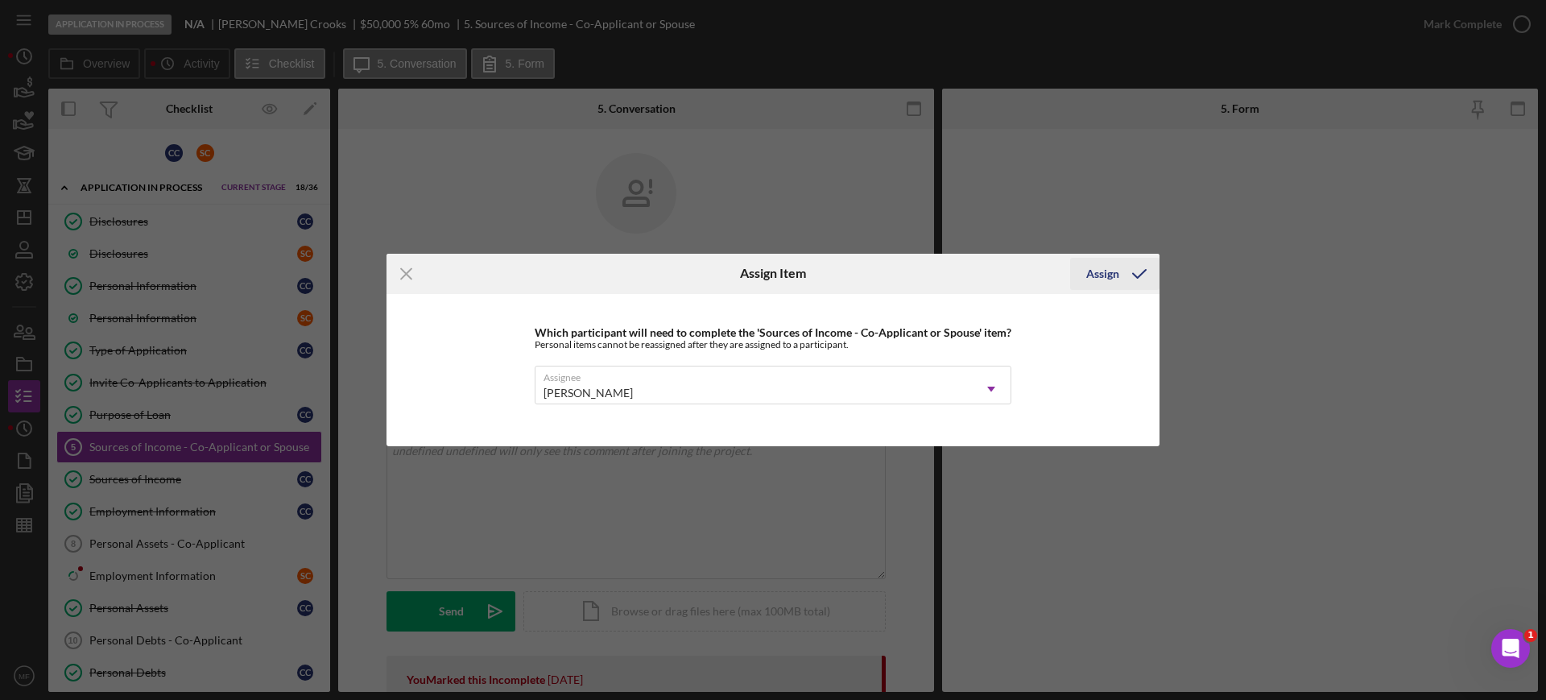
click at [1110, 274] on div "Assign" at bounding box center [1102, 274] width 33 height 32
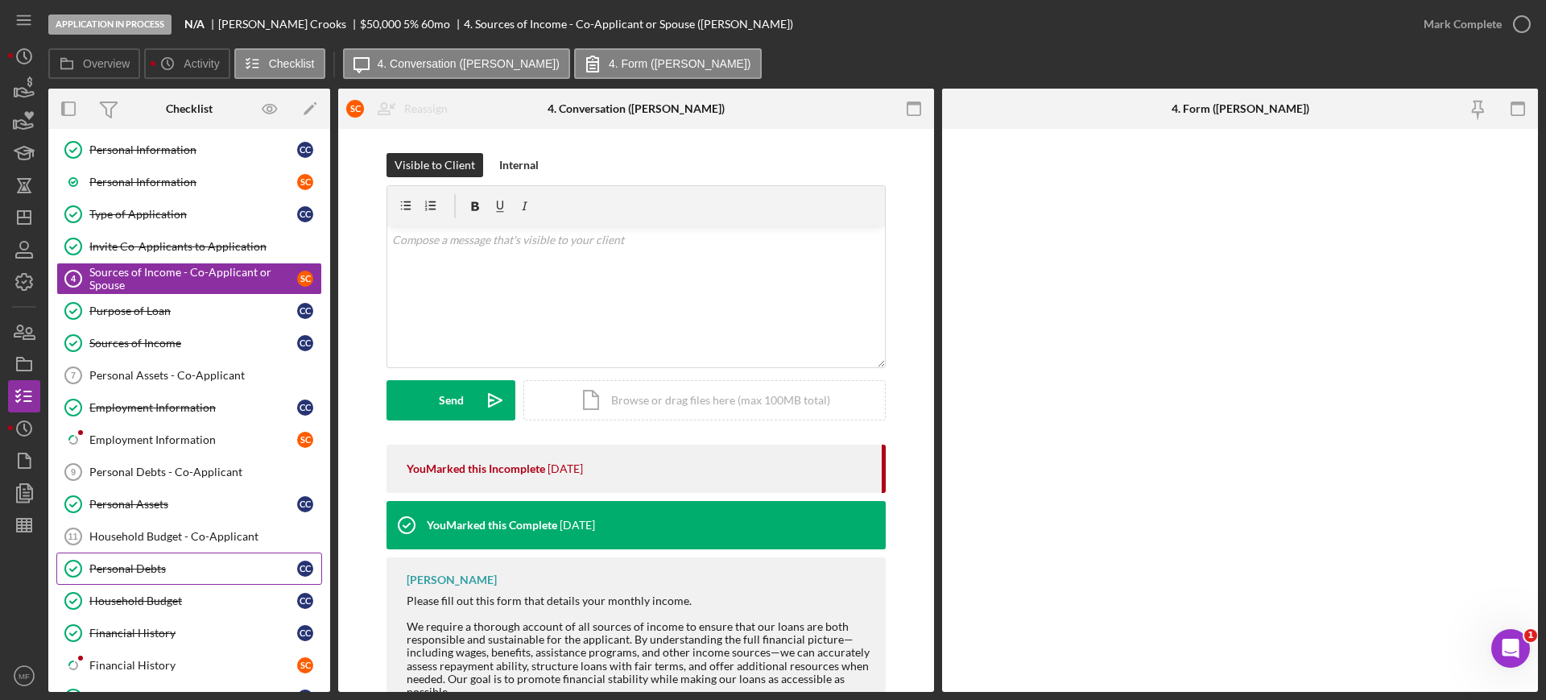
scroll to position [201, 0]
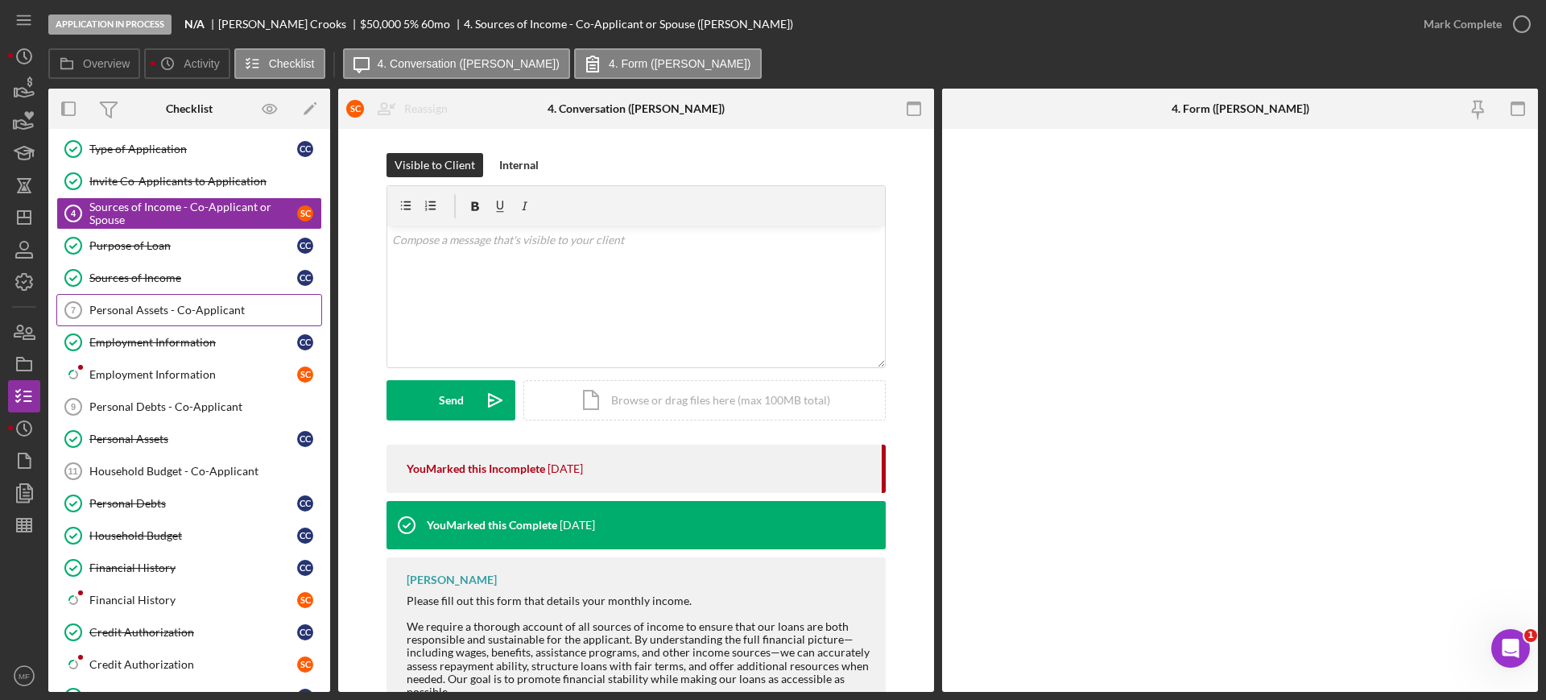
click at [209, 309] on div "Personal Assets - Co-Applicant" at bounding box center [205, 309] width 232 height 13
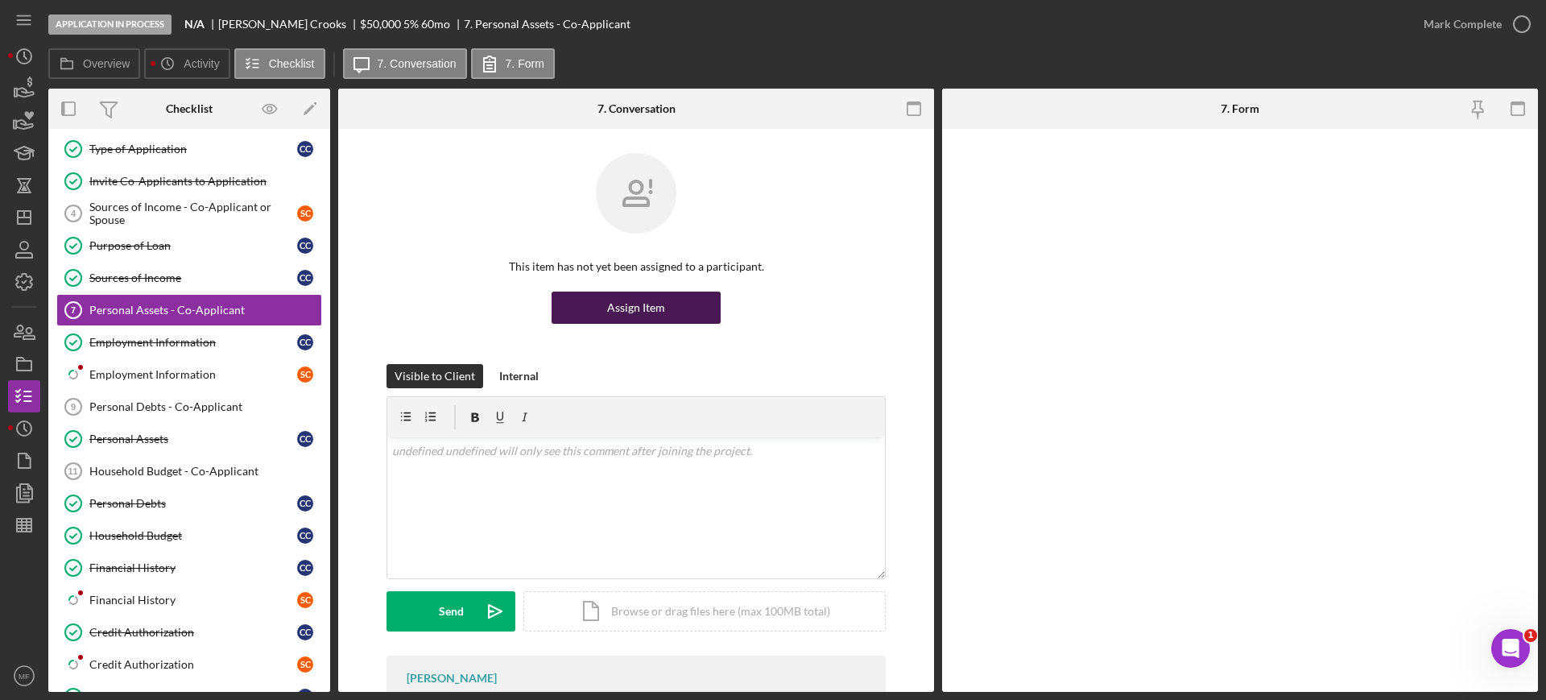
click at [628, 308] on div "Assign Item" at bounding box center [636, 307] width 58 height 32
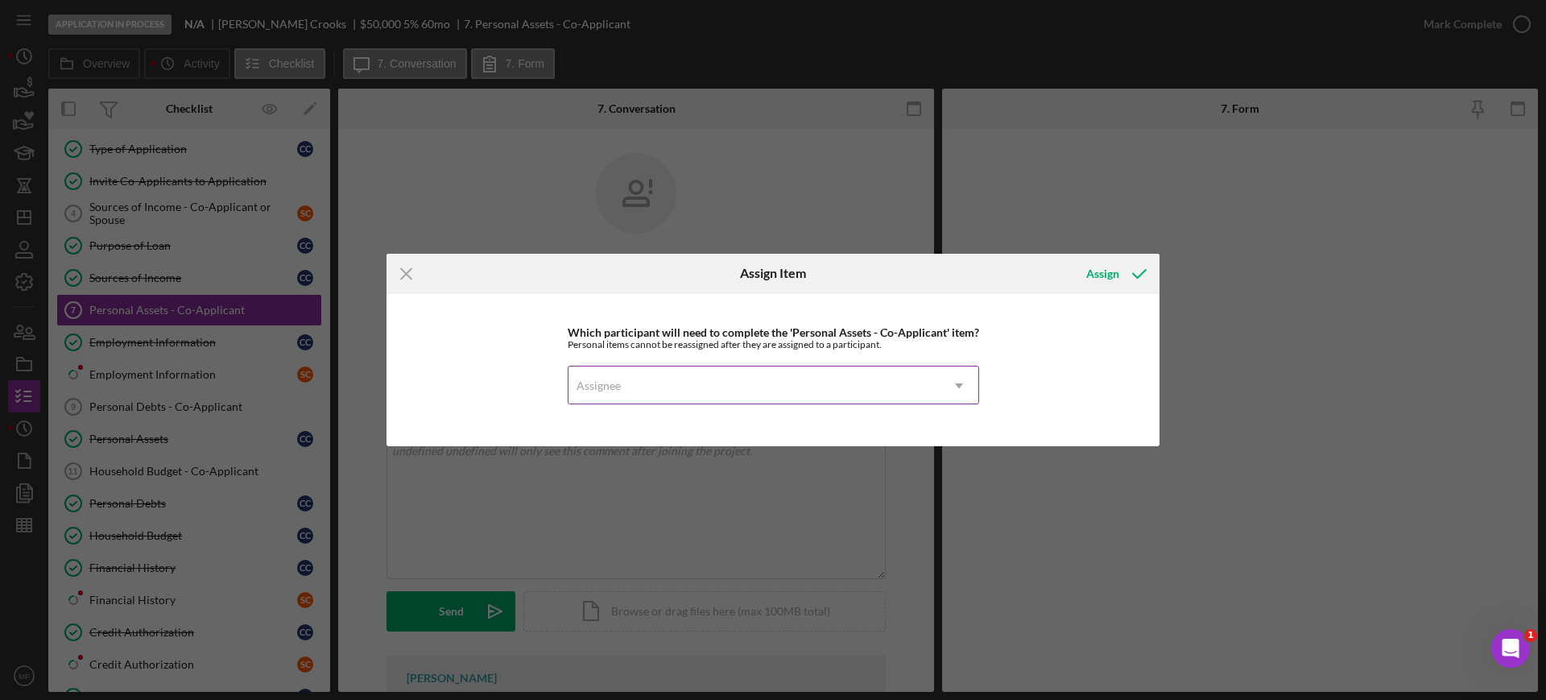
click at [952, 383] on icon "Icon/Dropdown Arrow" at bounding box center [958, 385] width 39 height 39
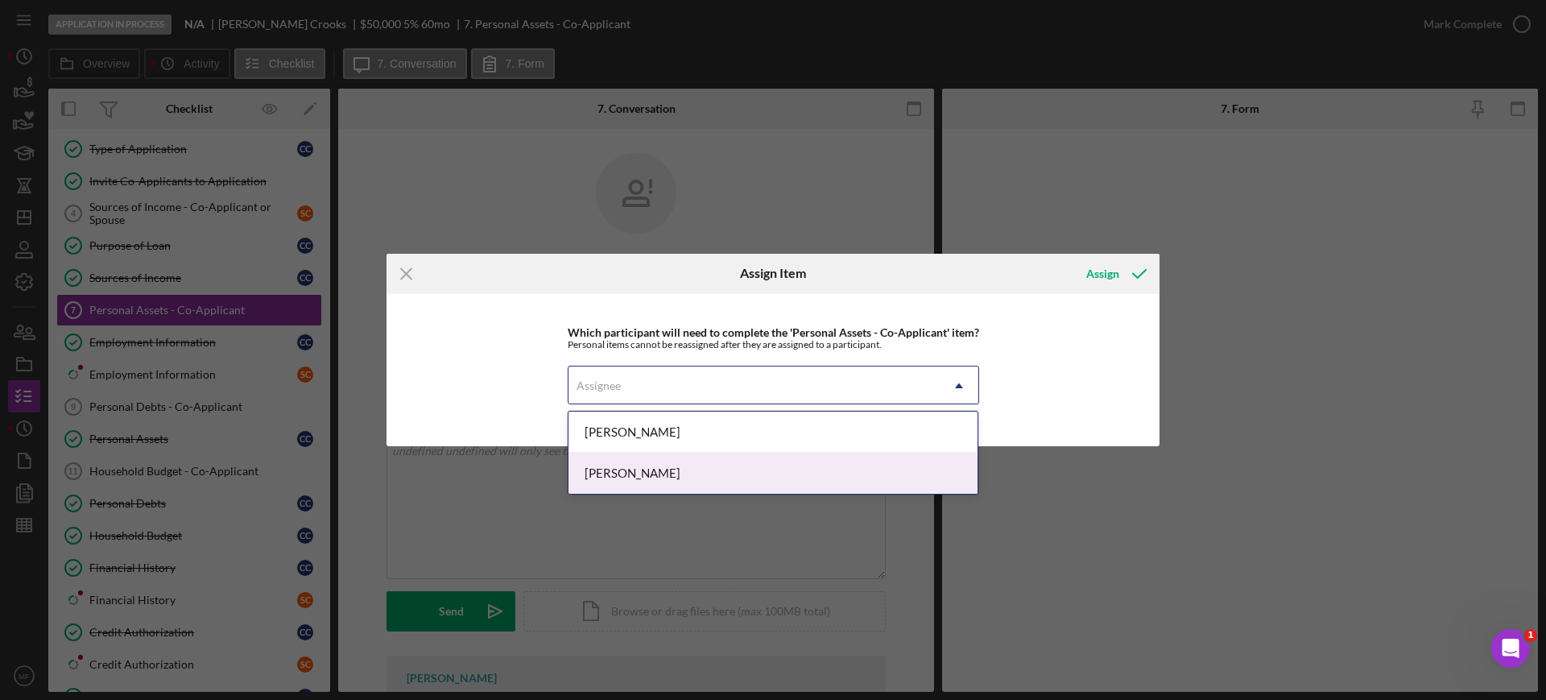
click at [696, 465] on div "Seth Crooks" at bounding box center [773, 472] width 410 height 41
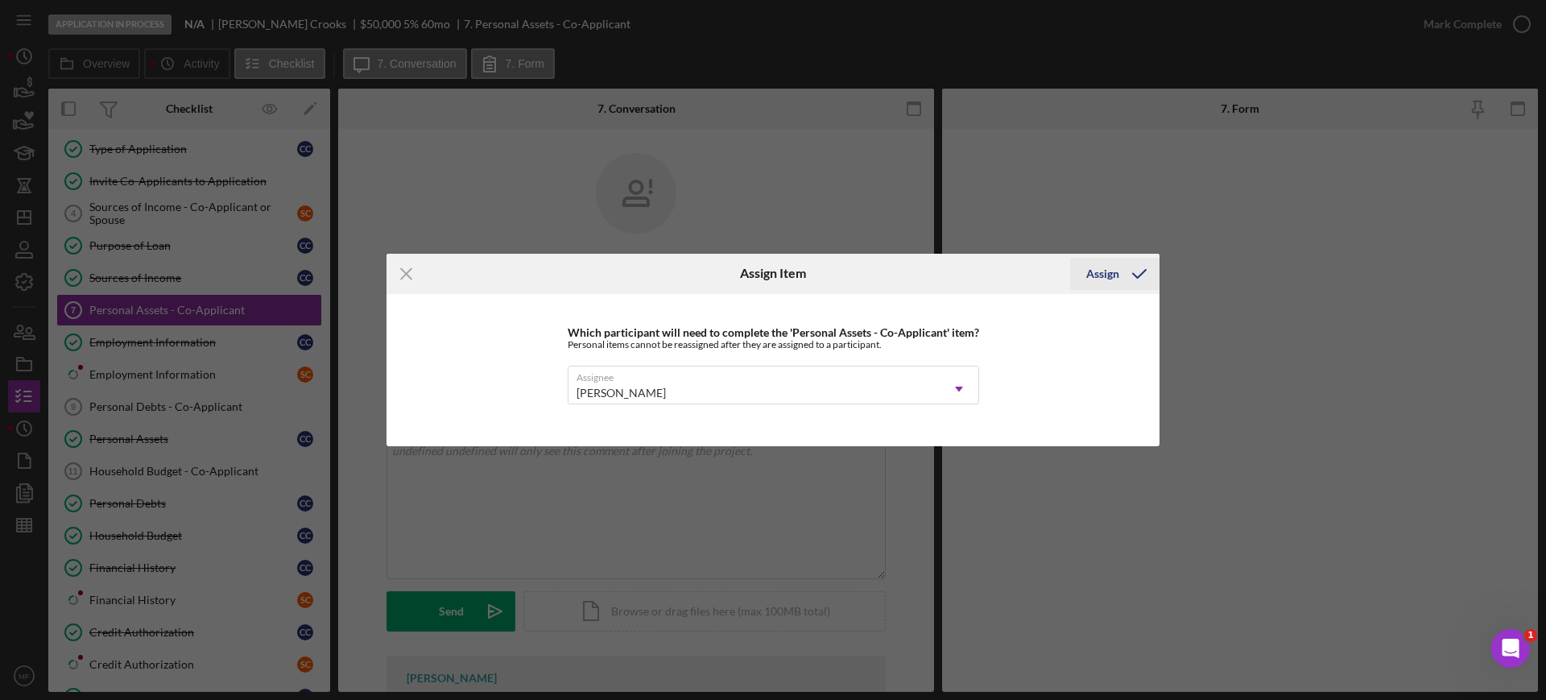
click at [1096, 263] on div "Assign" at bounding box center [1102, 274] width 33 height 32
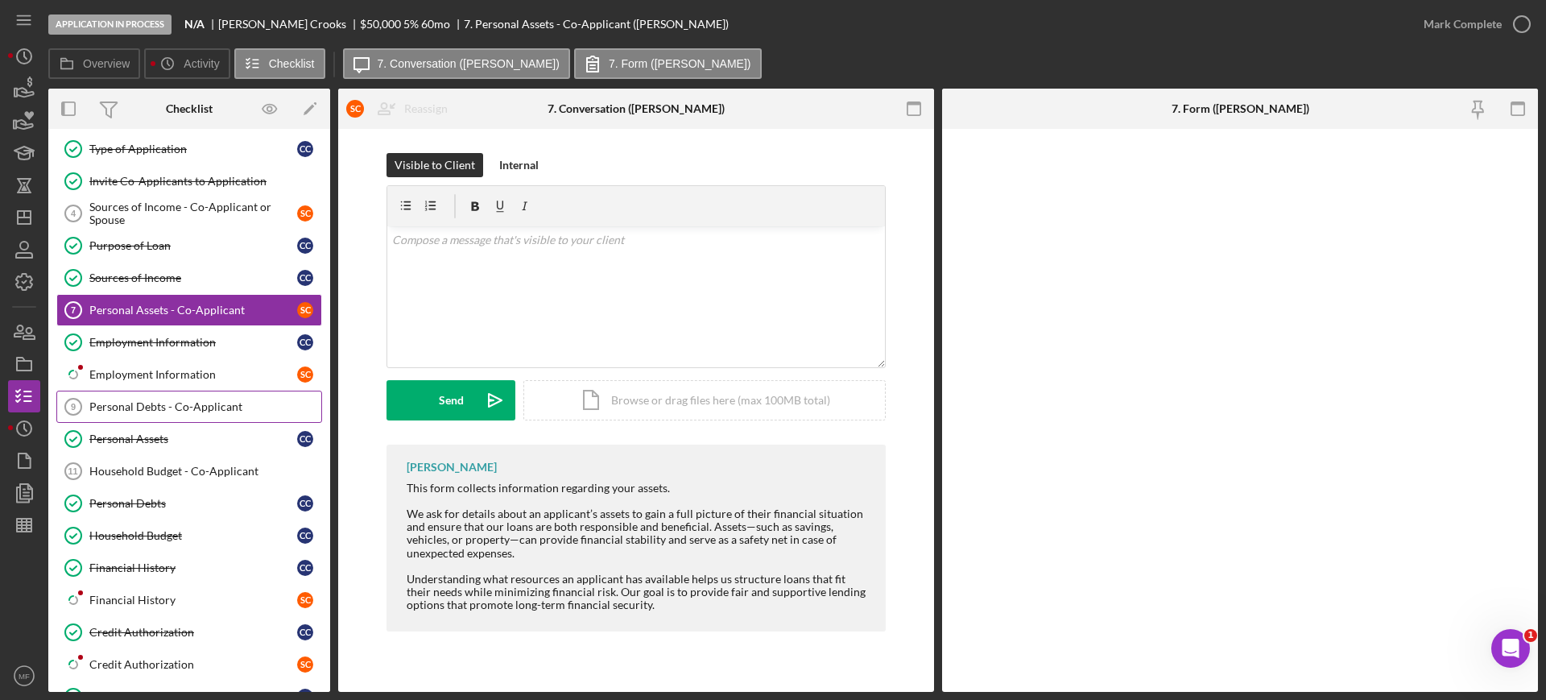
click at [171, 406] on div "Personal Debts - Co-Applicant" at bounding box center [205, 406] width 232 height 13
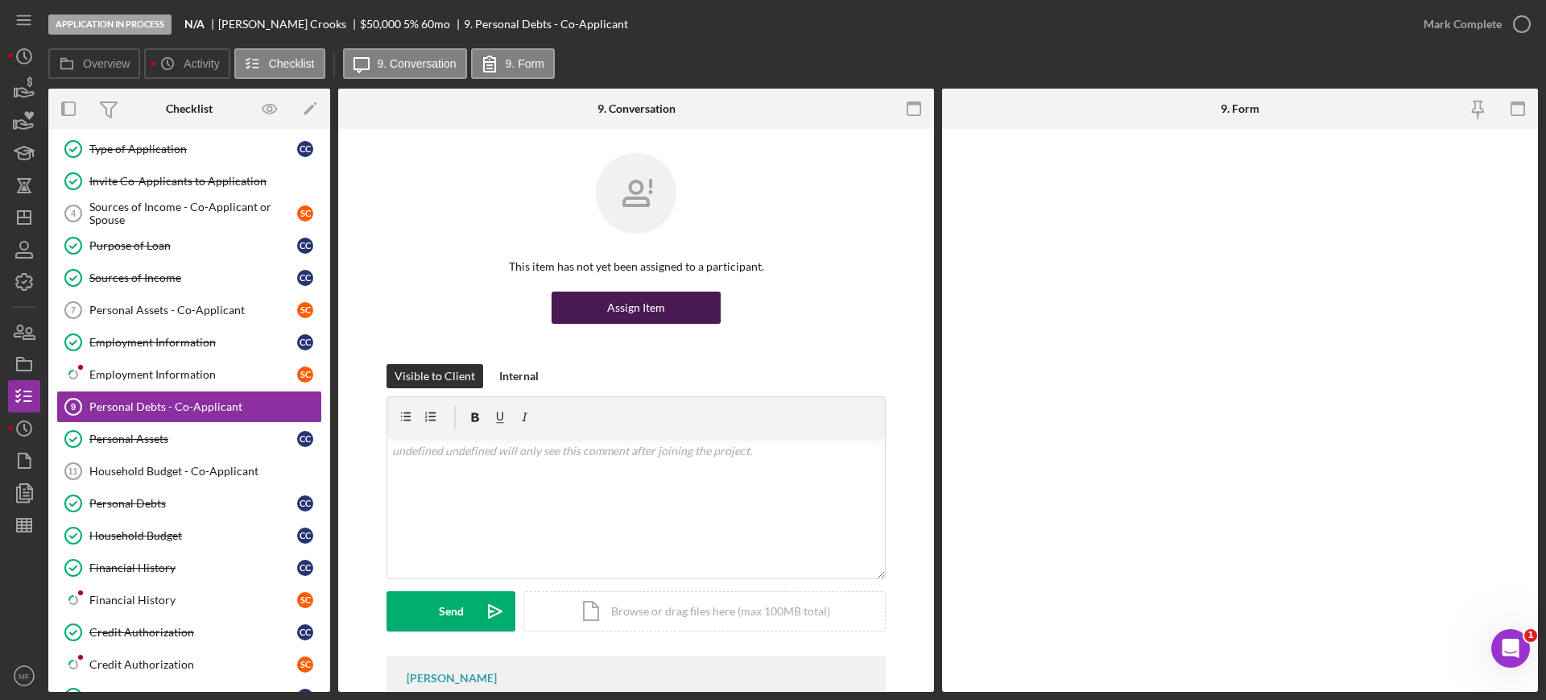
click at [634, 307] on div "Assign Item" at bounding box center [636, 307] width 58 height 32
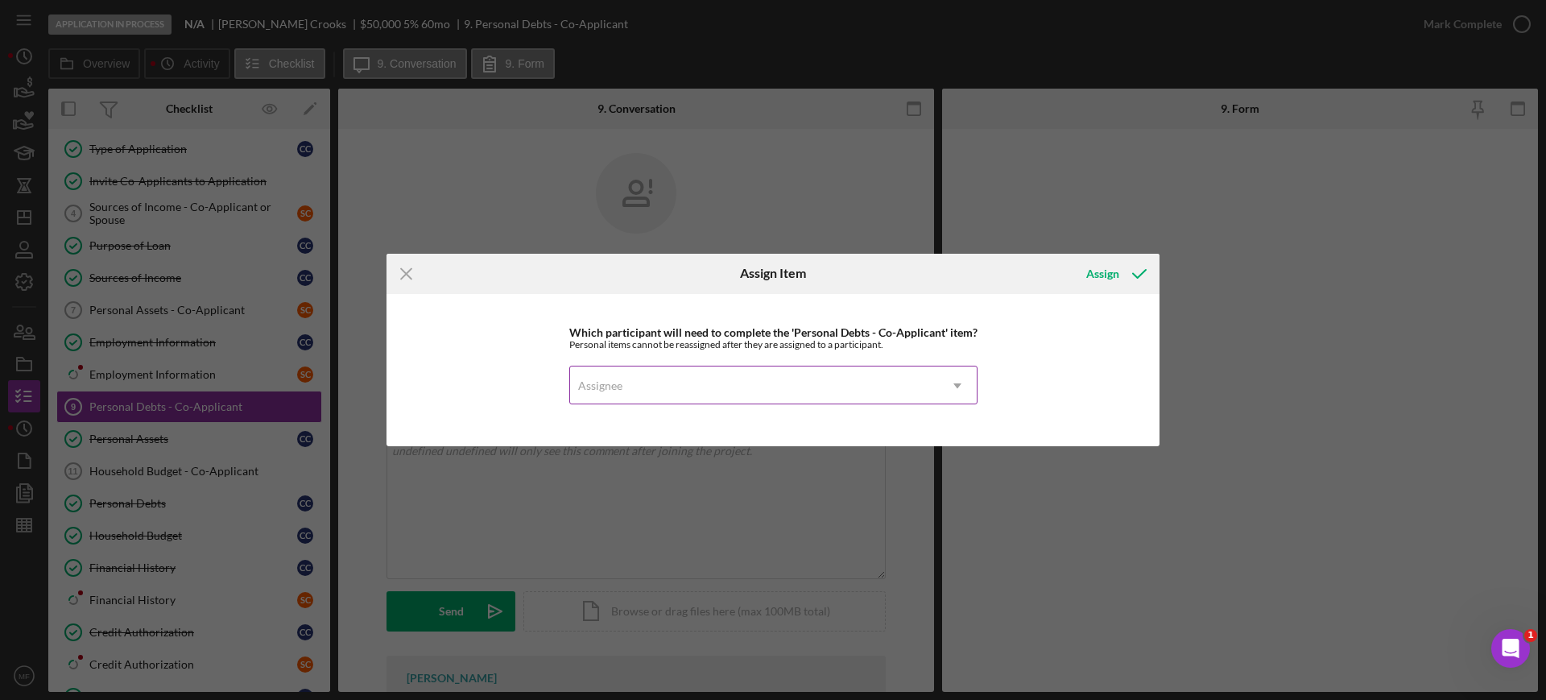
click at [918, 379] on div "Assignee" at bounding box center [754, 385] width 368 height 37
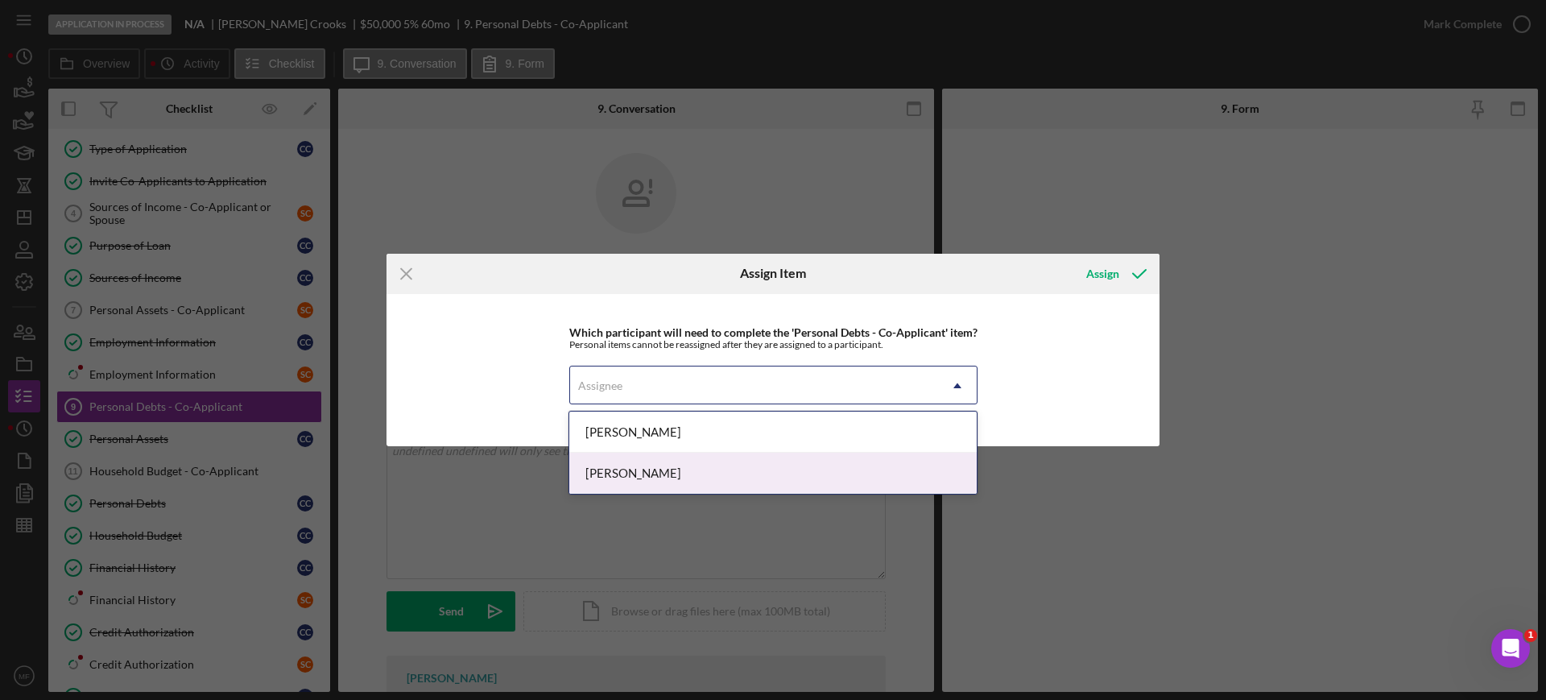
click at [656, 468] on div "Seth Crooks" at bounding box center [772, 472] width 407 height 41
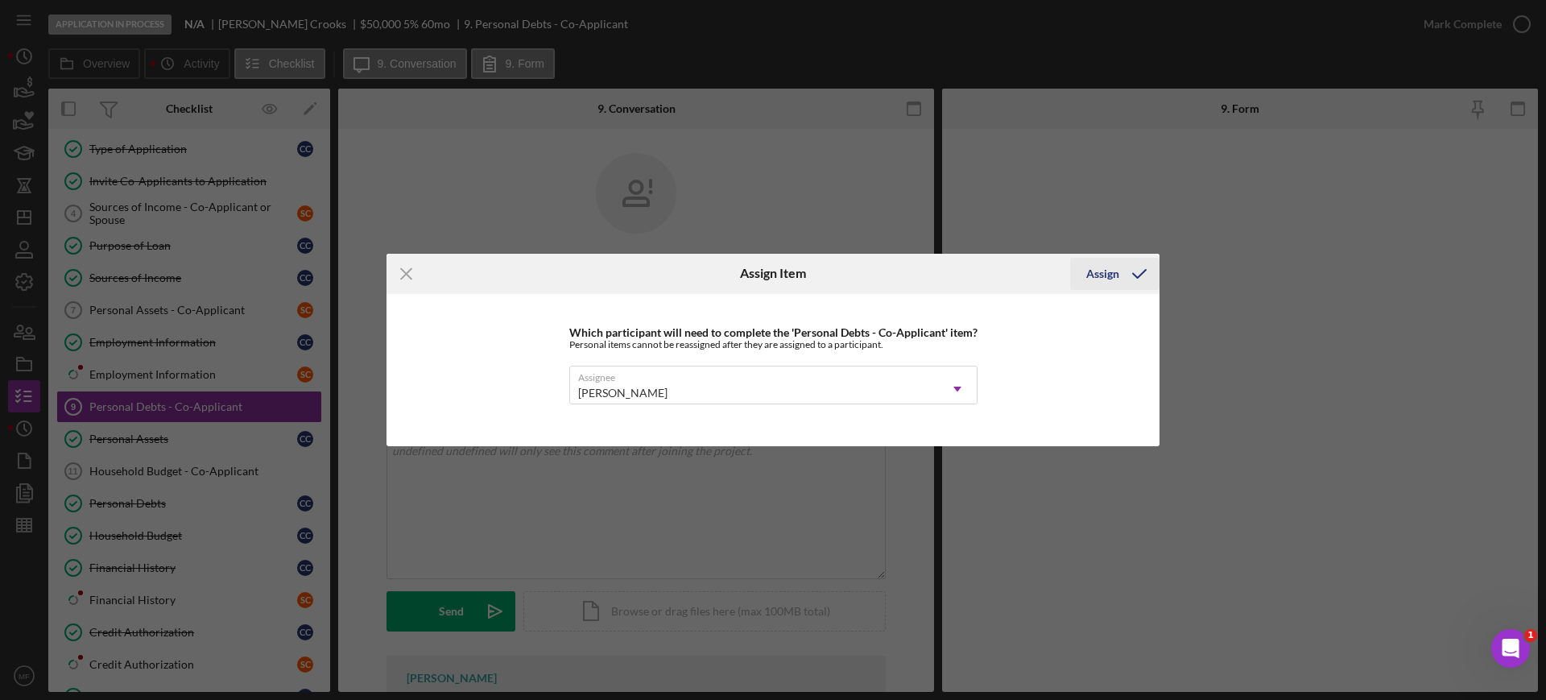
click at [1110, 270] on div "Assign" at bounding box center [1102, 274] width 33 height 32
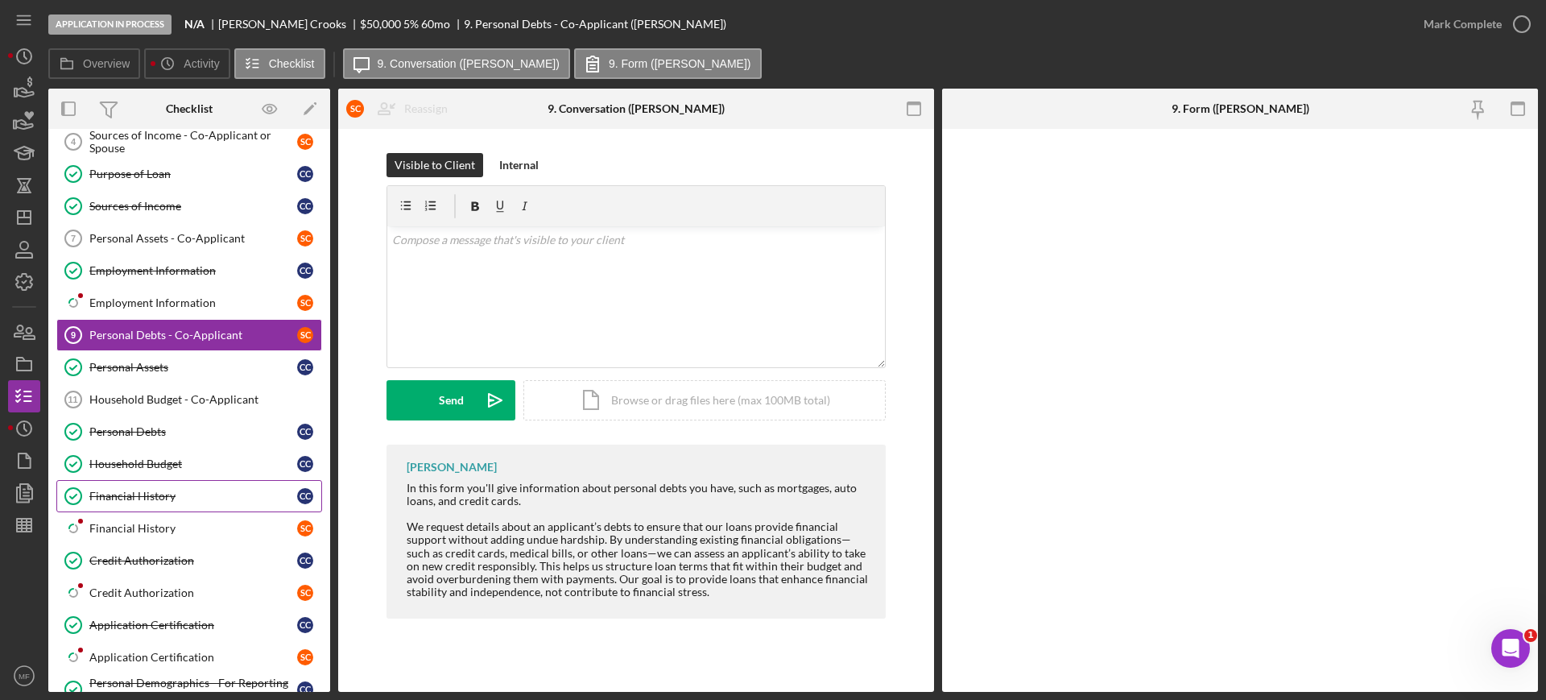
scroll to position [302, 0]
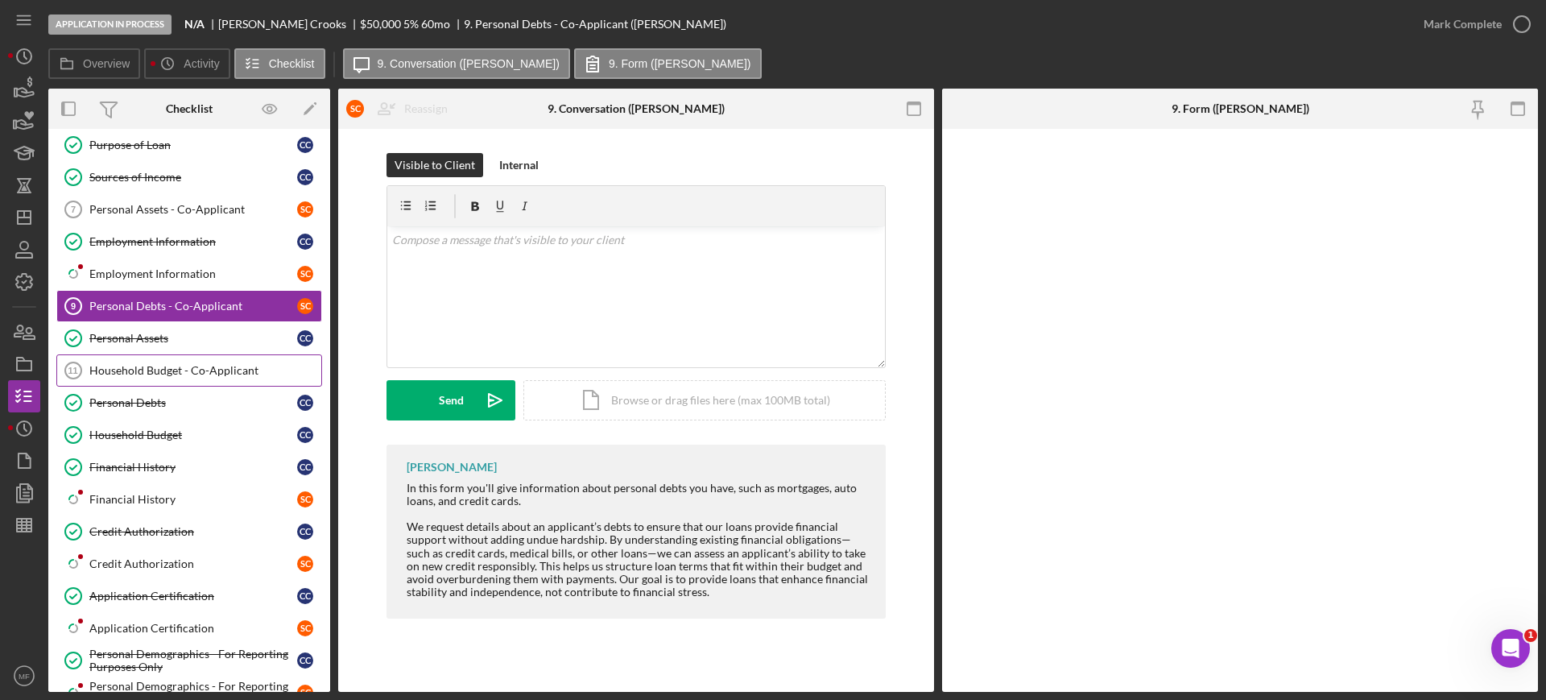
click at [237, 380] on link "Household Budget - Co-Applicant 11 Household Budget - Co-Applicant" at bounding box center [189, 370] width 266 height 32
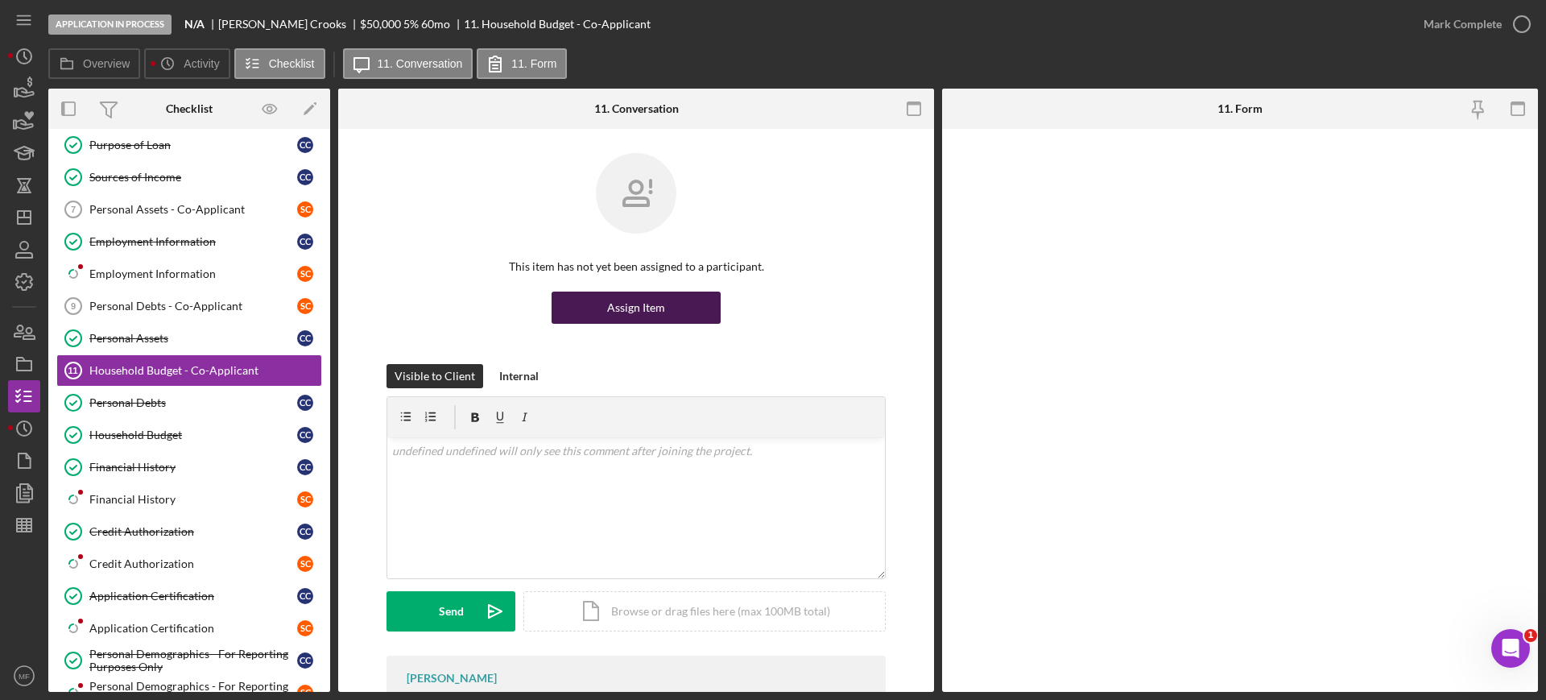
click at [617, 303] on div "Assign Item" at bounding box center [636, 307] width 58 height 32
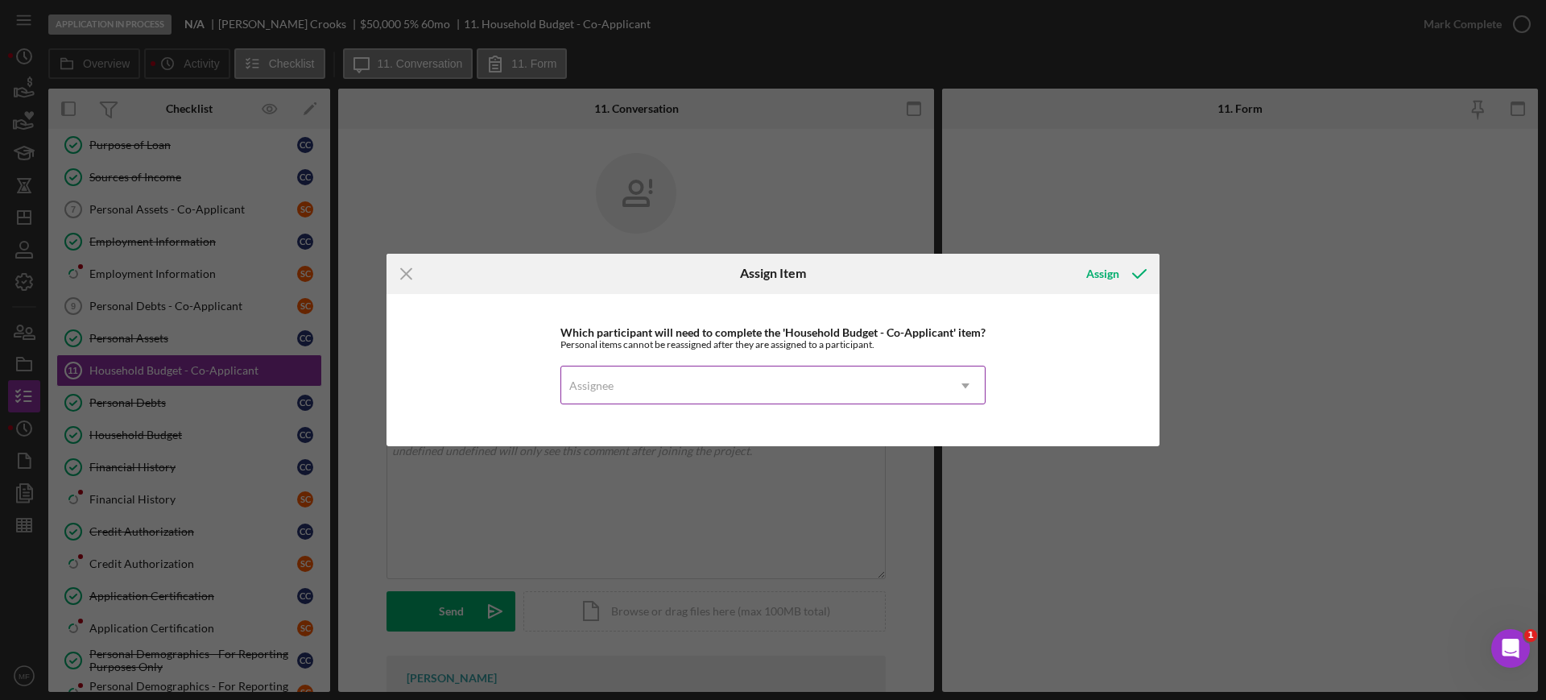
click at [907, 390] on div "Assignee" at bounding box center [753, 385] width 385 height 37
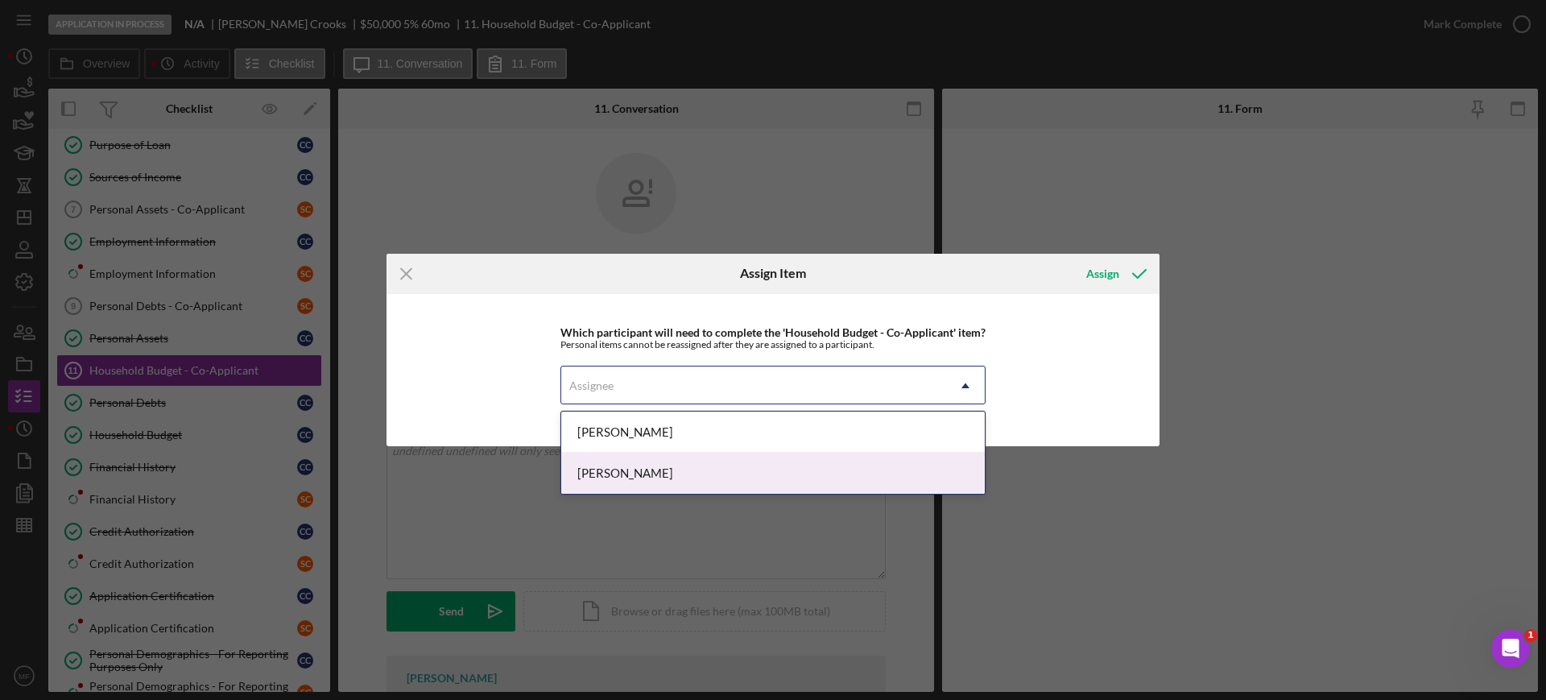
click at [671, 475] on div "Seth Crooks" at bounding box center [772, 472] width 423 height 41
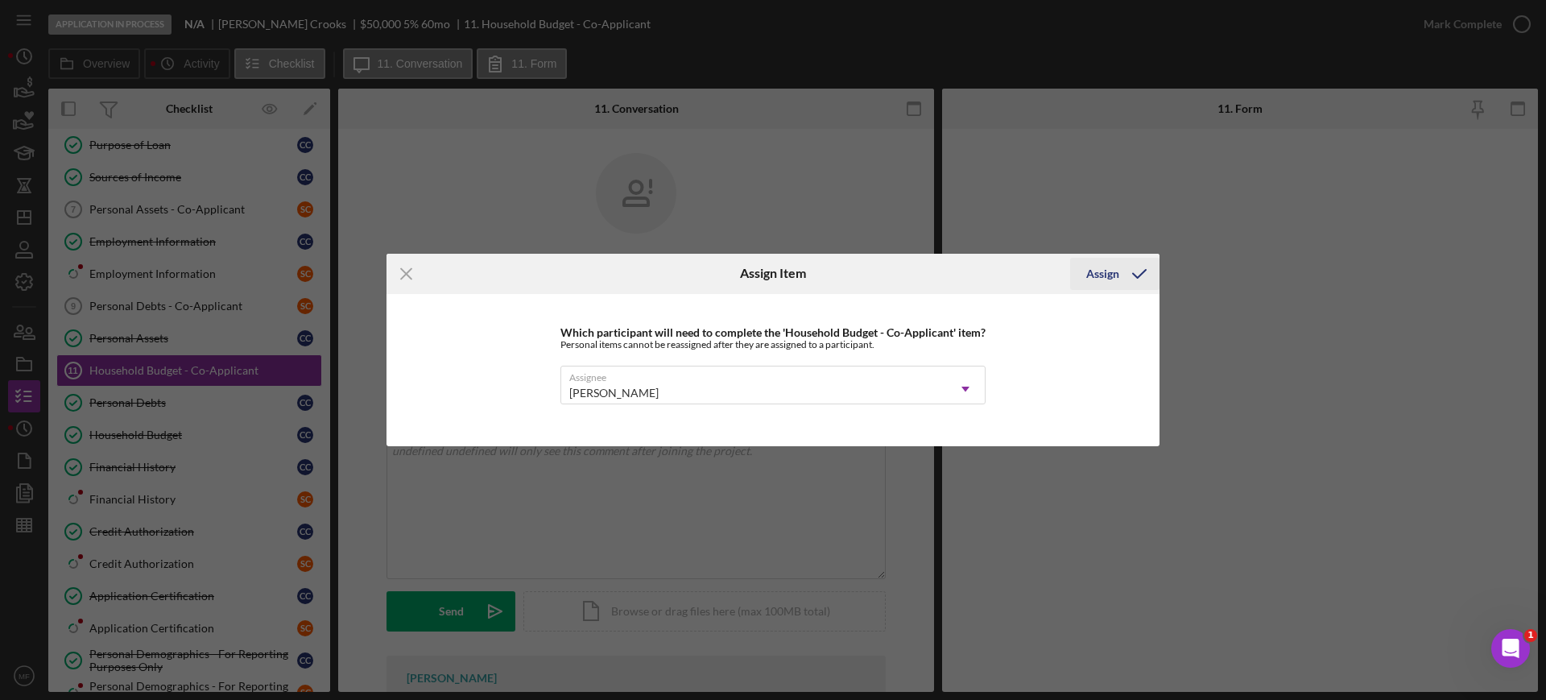
click at [1105, 267] on div "Assign" at bounding box center [1102, 274] width 33 height 32
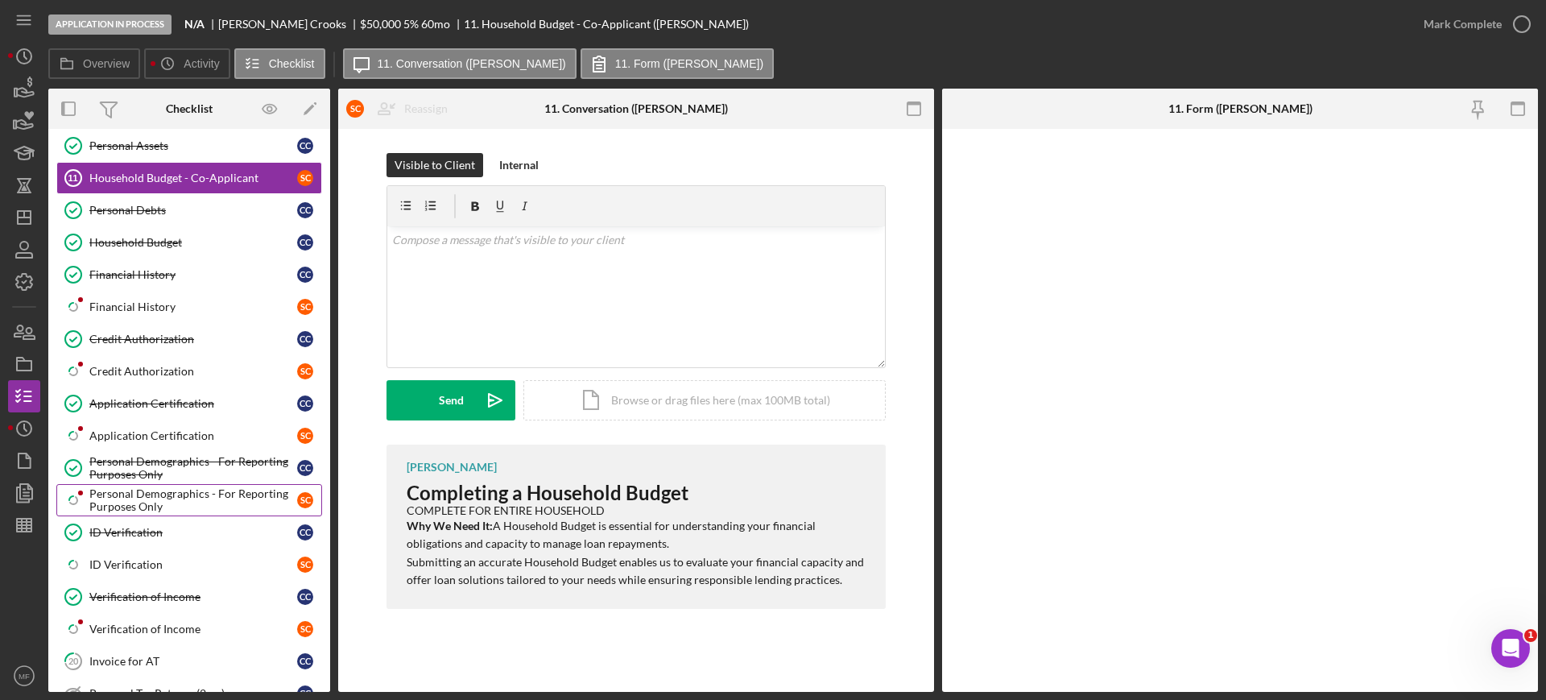
scroll to position [503, 0]
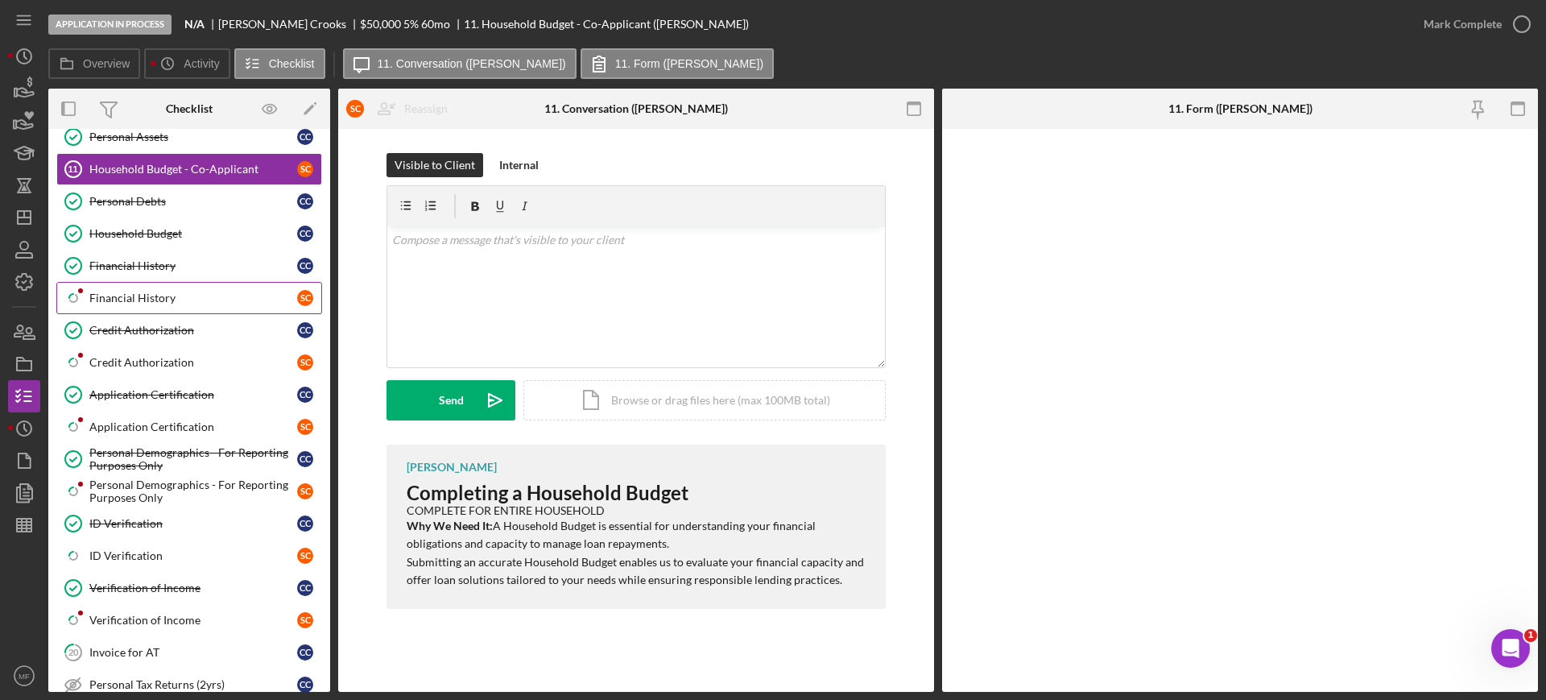
click at [138, 295] on div "Financial History" at bounding box center [193, 297] width 208 height 13
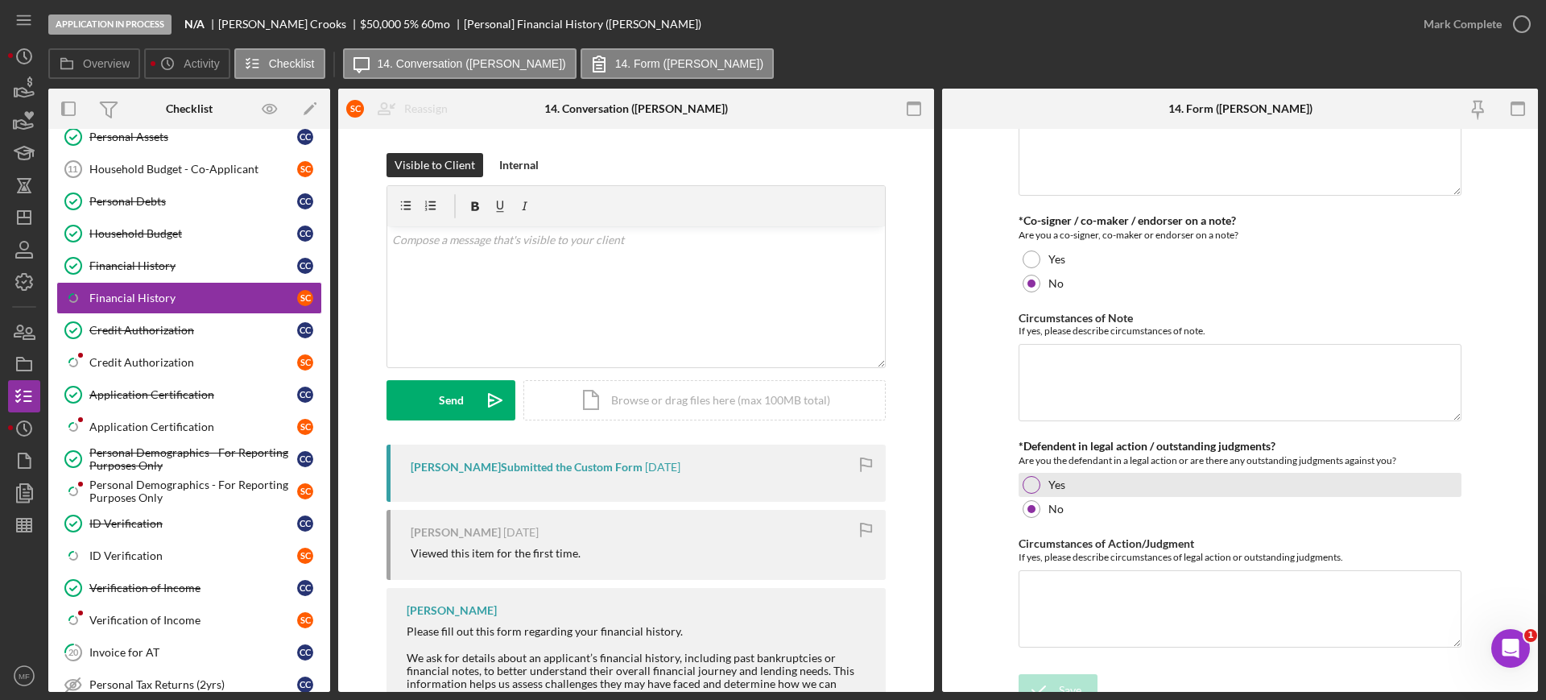
scroll to position [150, 0]
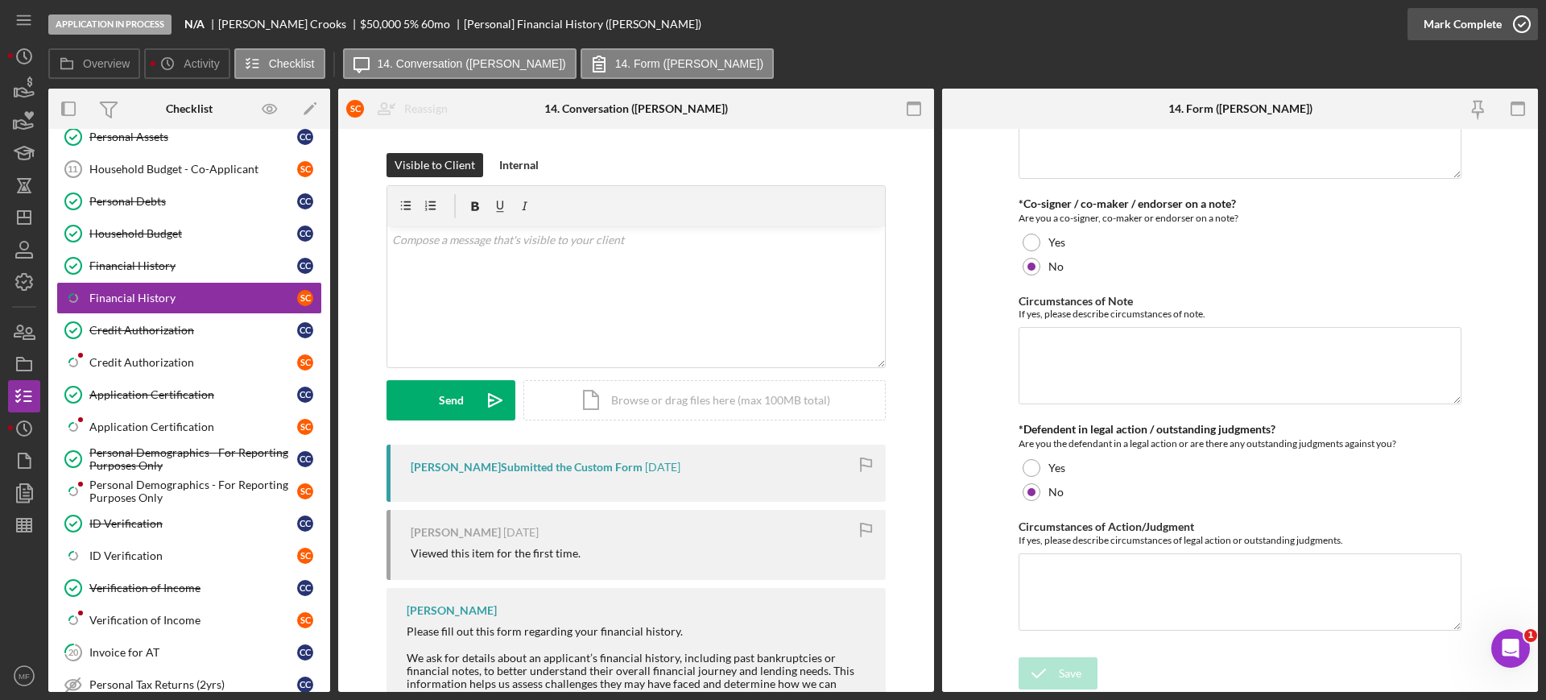
click at [1458, 24] on div "Mark Complete" at bounding box center [1462, 24] width 78 height 32
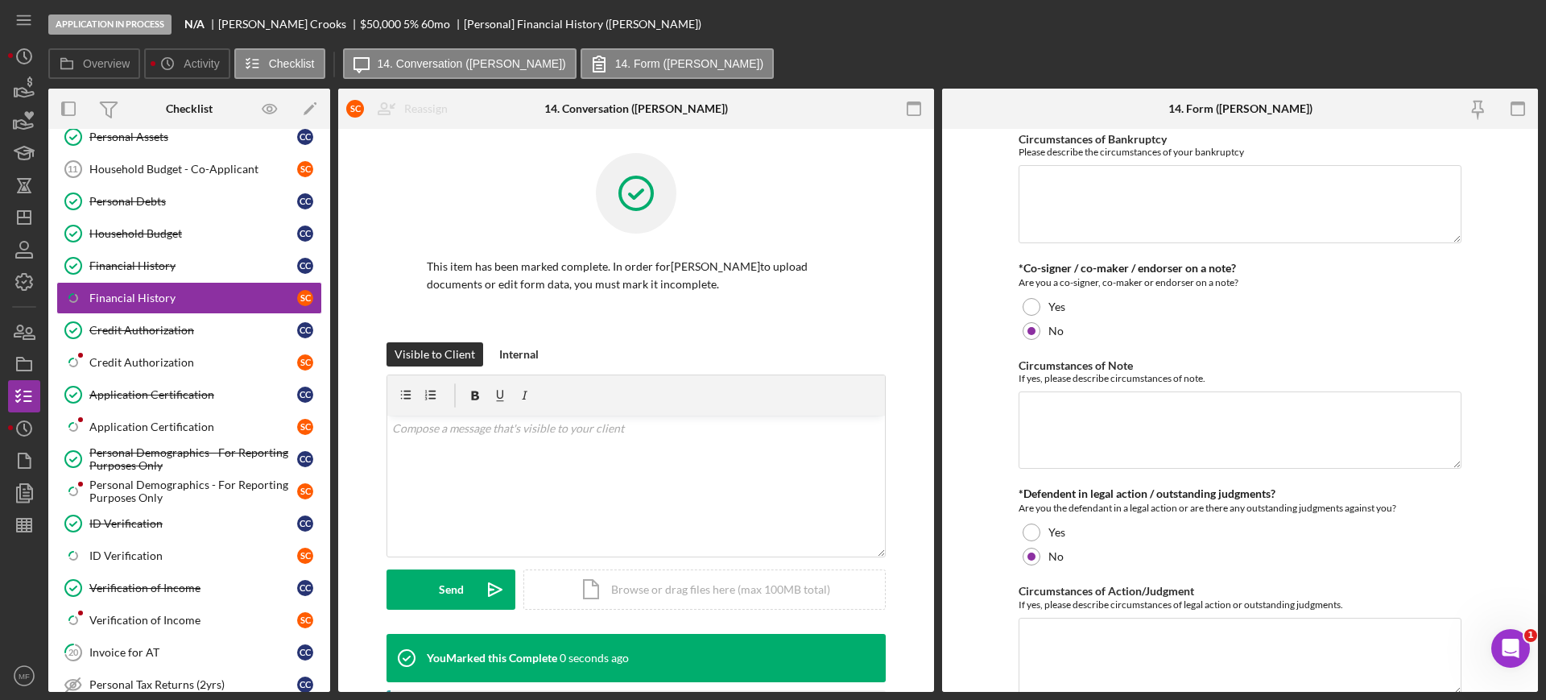
scroll to position [214, 0]
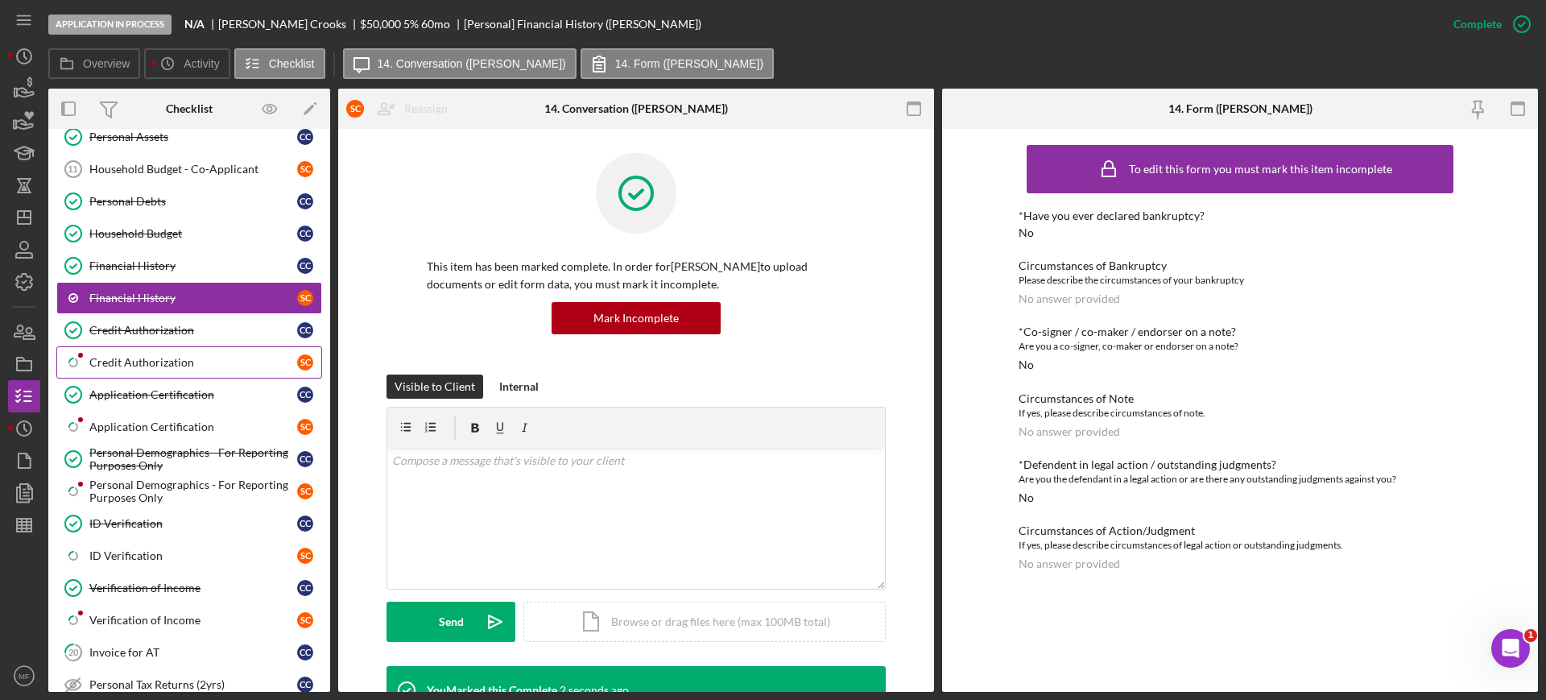
click at [149, 364] on div "Credit Authorization" at bounding box center [193, 362] width 208 height 13
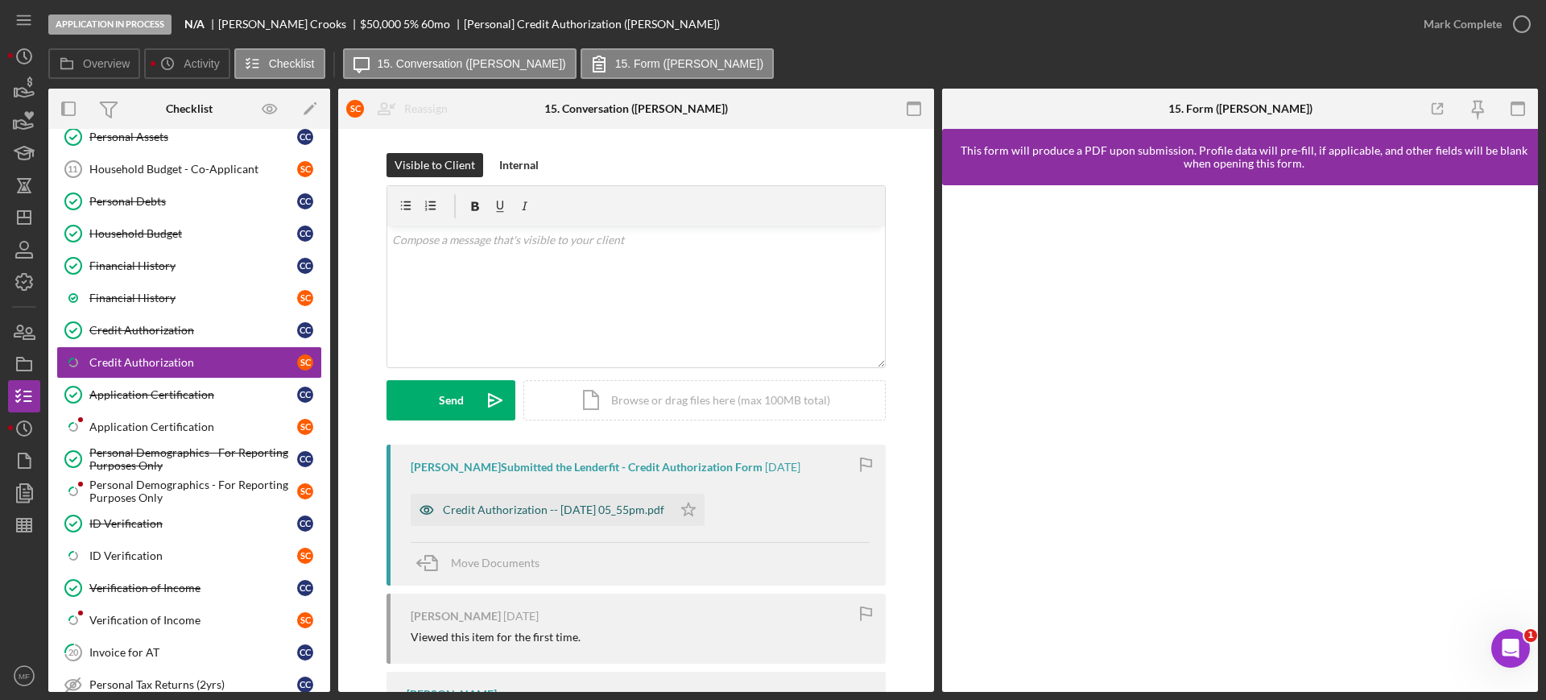
click at [601, 512] on div "Credit Authorization -- 2025-10-01 05_55pm.pdf" at bounding box center [553, 509] width 221 height 13
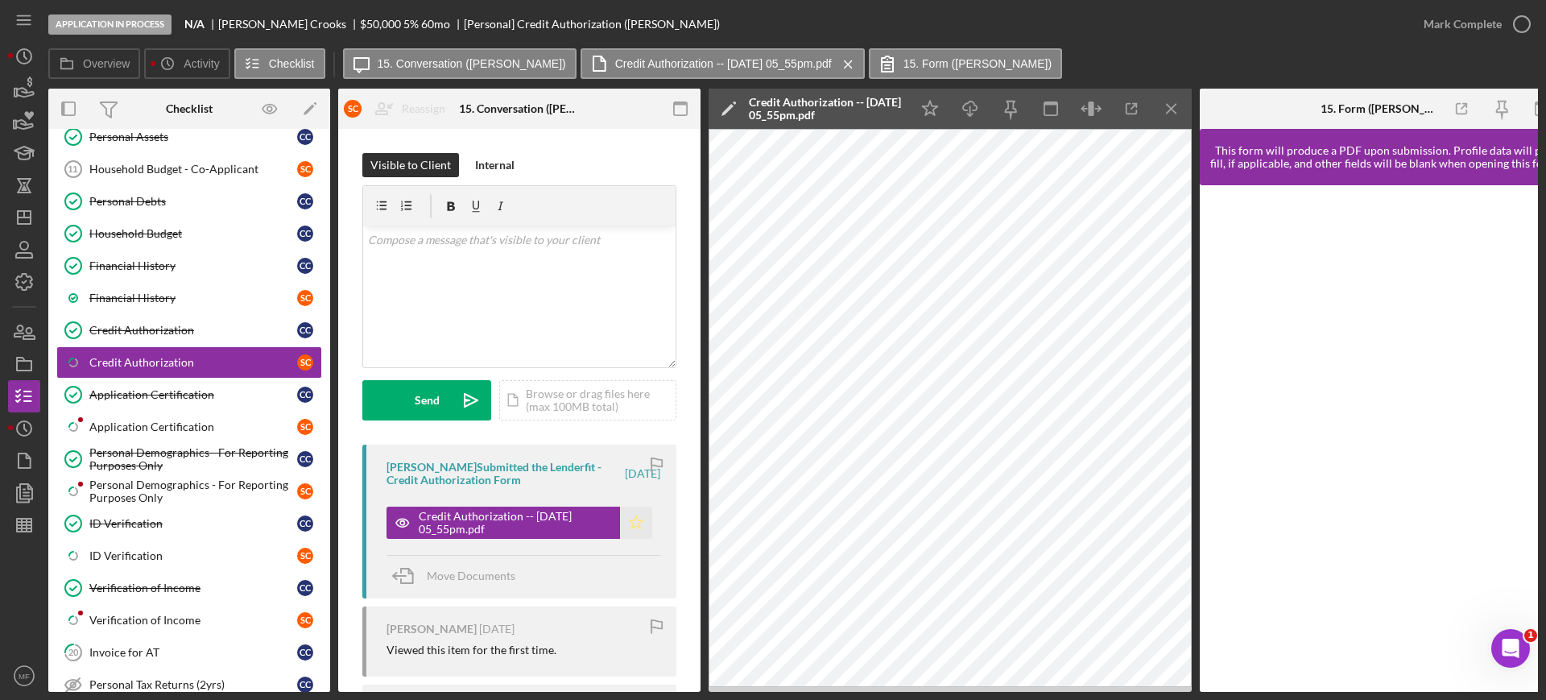
click at [634, 522] on polygon "button" at bounding box center [637, 521] width 14 height 13
click at [1472, 28] on div "Mark Complete" at bounding box center [1462, 24] width 78 height 32
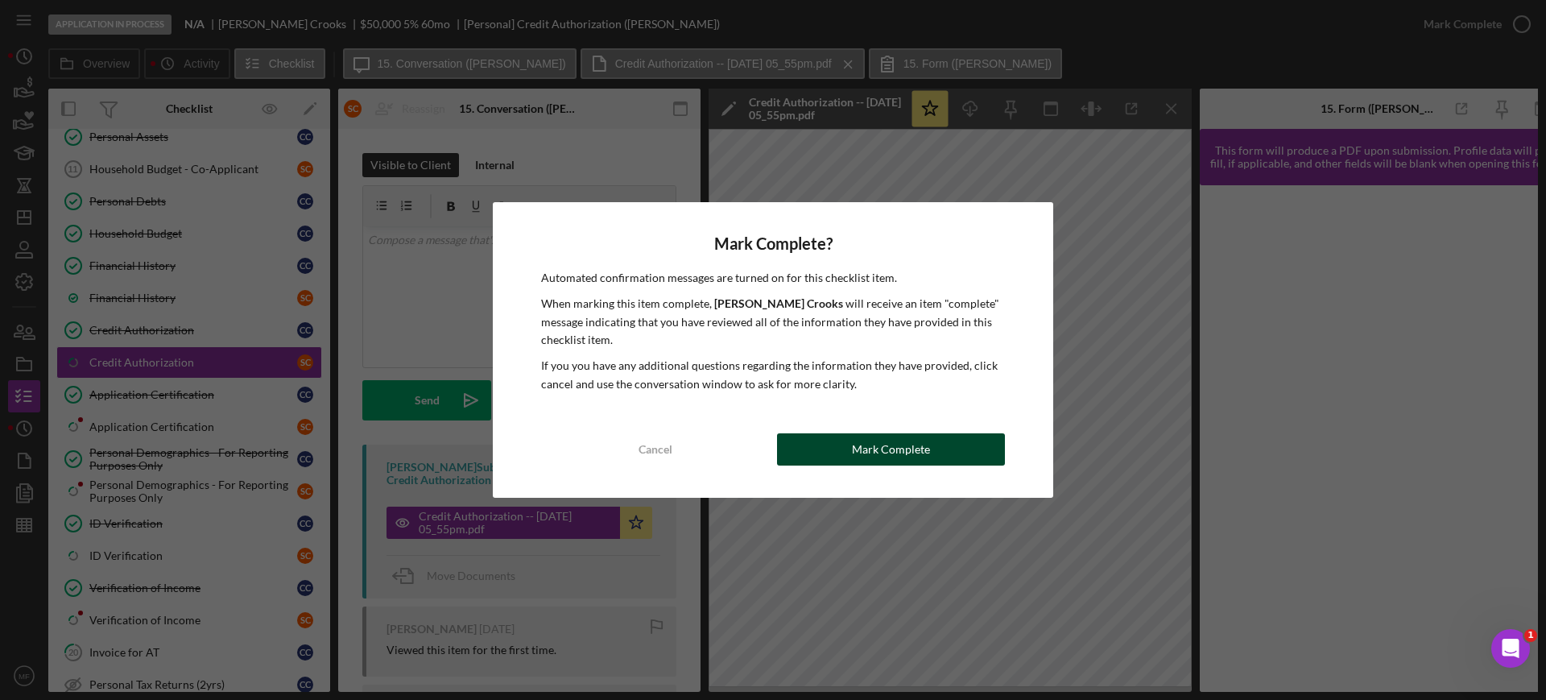
click at [868, 443] on div "Mark Complete" at bounding box center [891, 449] width 78 height 32
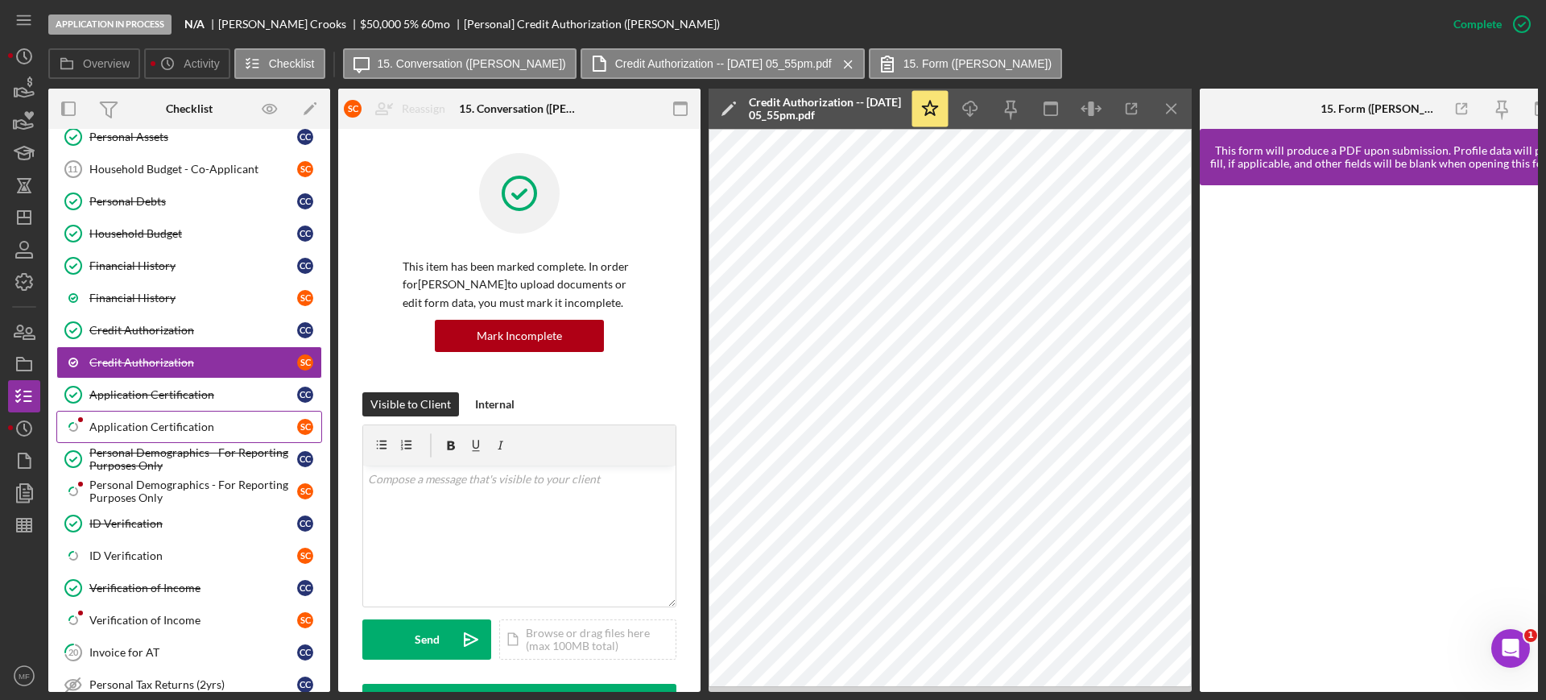
click at [143, 426] on div "Application Certification" at bounding box center [193, 426] width 208 height 13
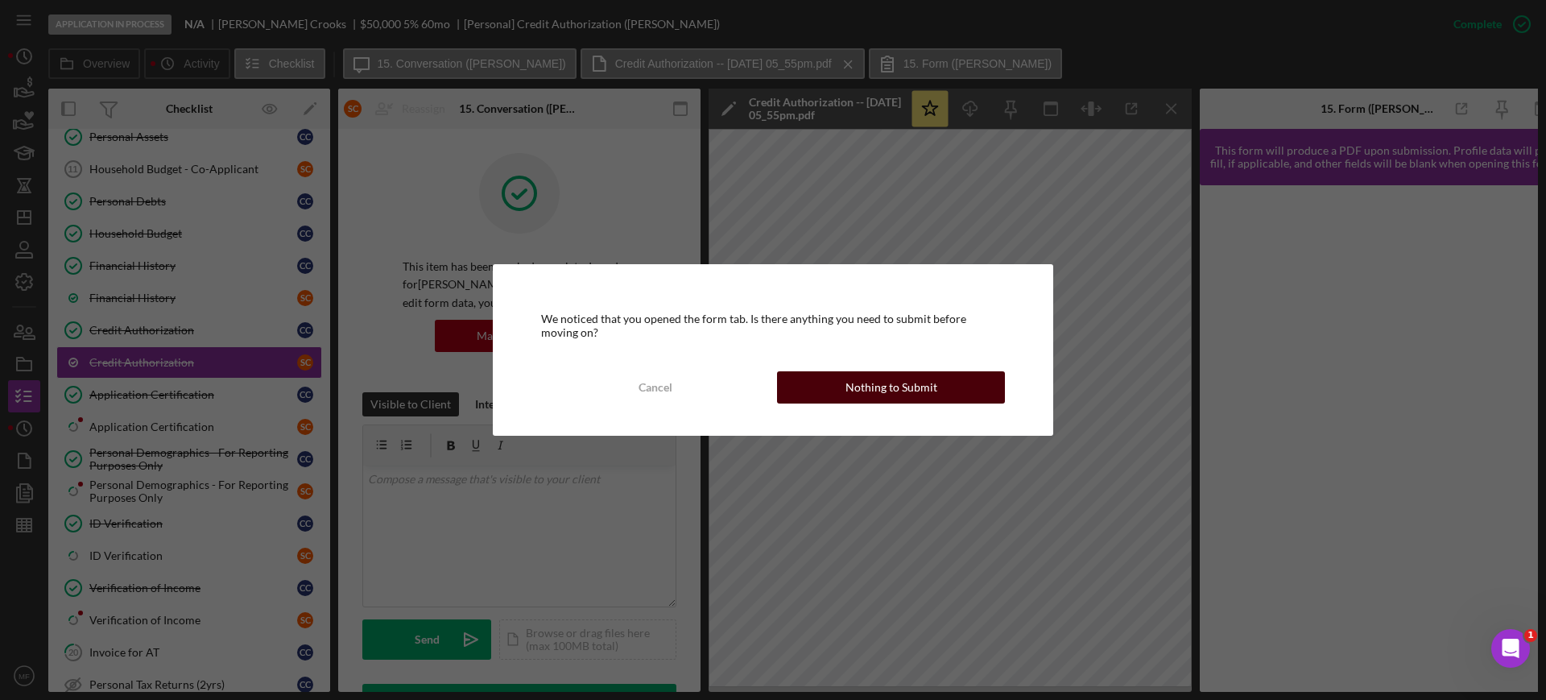
click at [912, 393] on div "Nothing to Submit" at bounding box center [891, 387] width 92 height 32
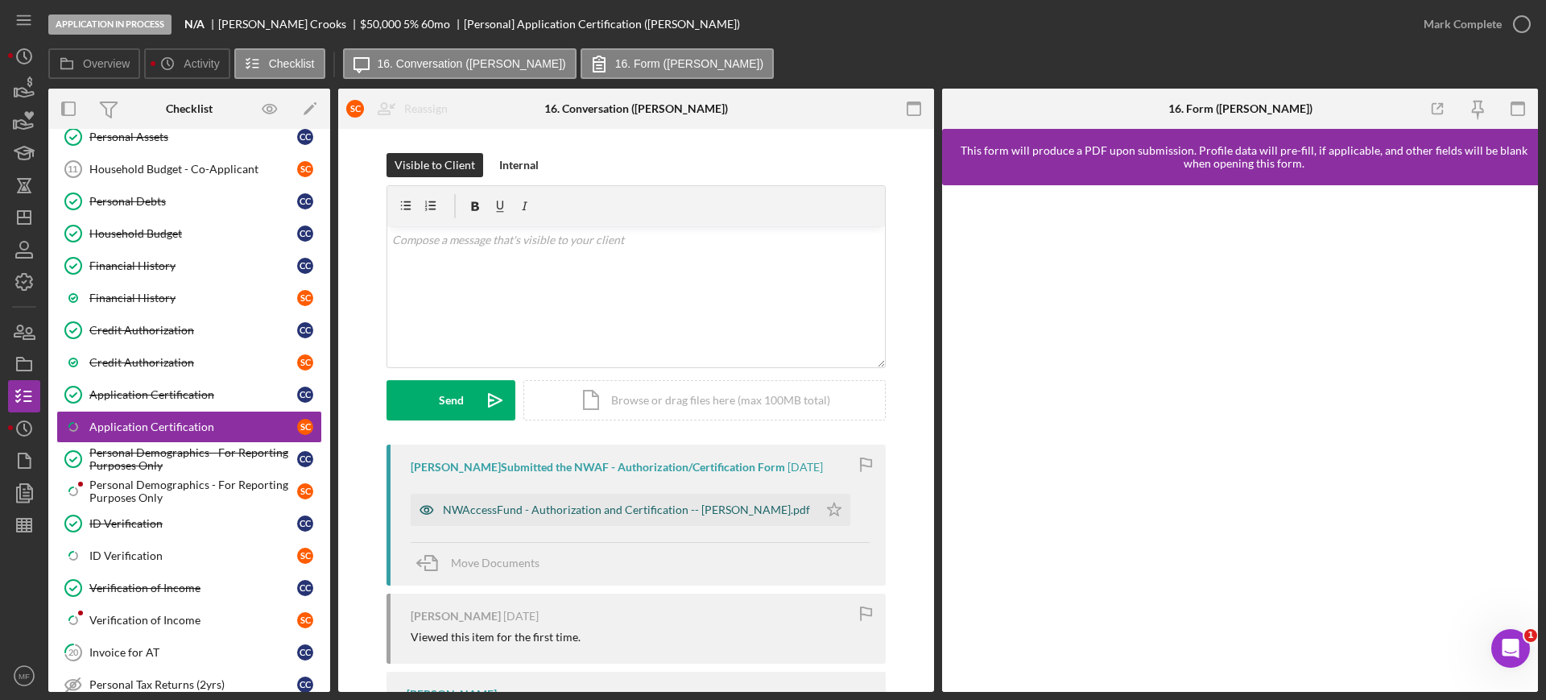
click at [625, 514] on div "NWAccessFund - Authorization and Certification -- Seth Crooks.pdf" at bounding box center [626, 509] width 367 height 13
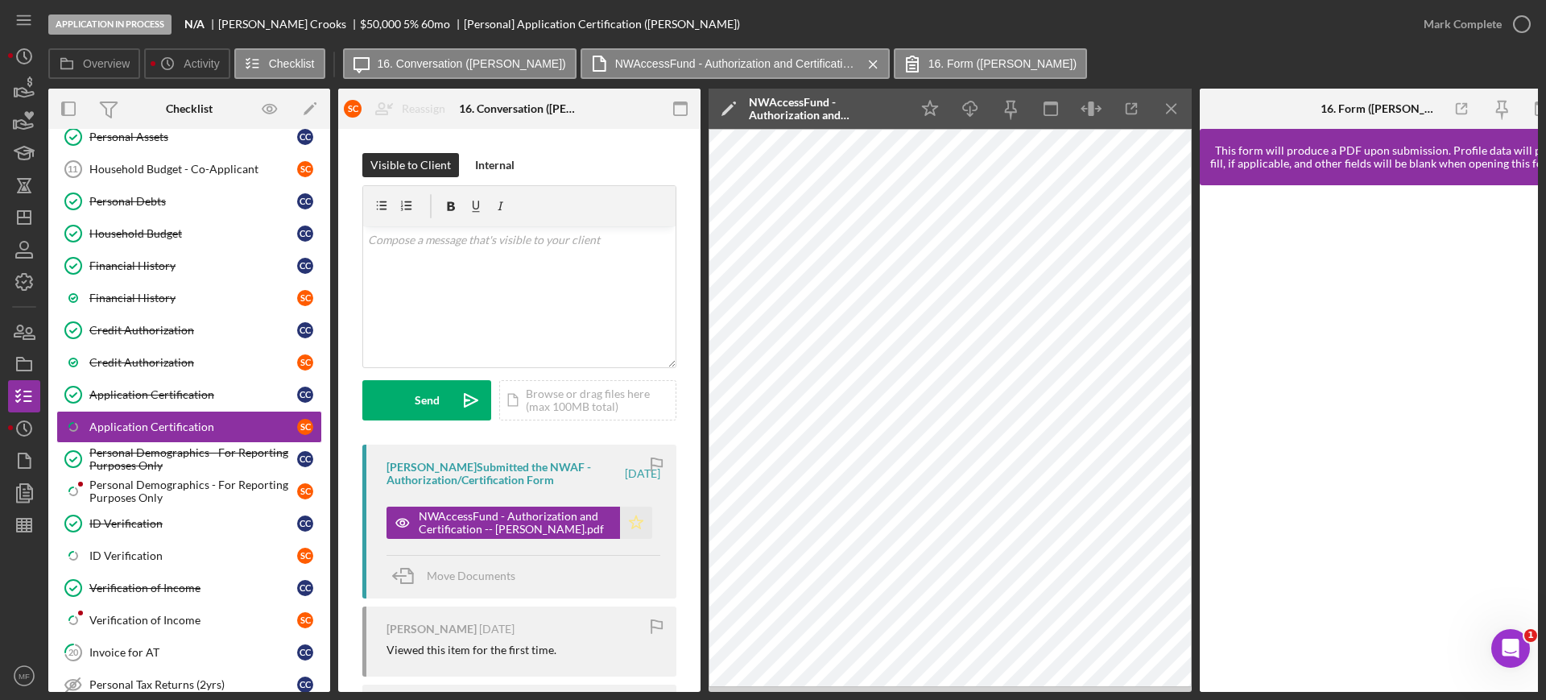
click at [630, 519] on icon "Icon/Star" at bounding box center [636, 522] width 32 height 32
click at [1503, 20] on icon "button" at bounding box center [1521, 24] width 40 height 40
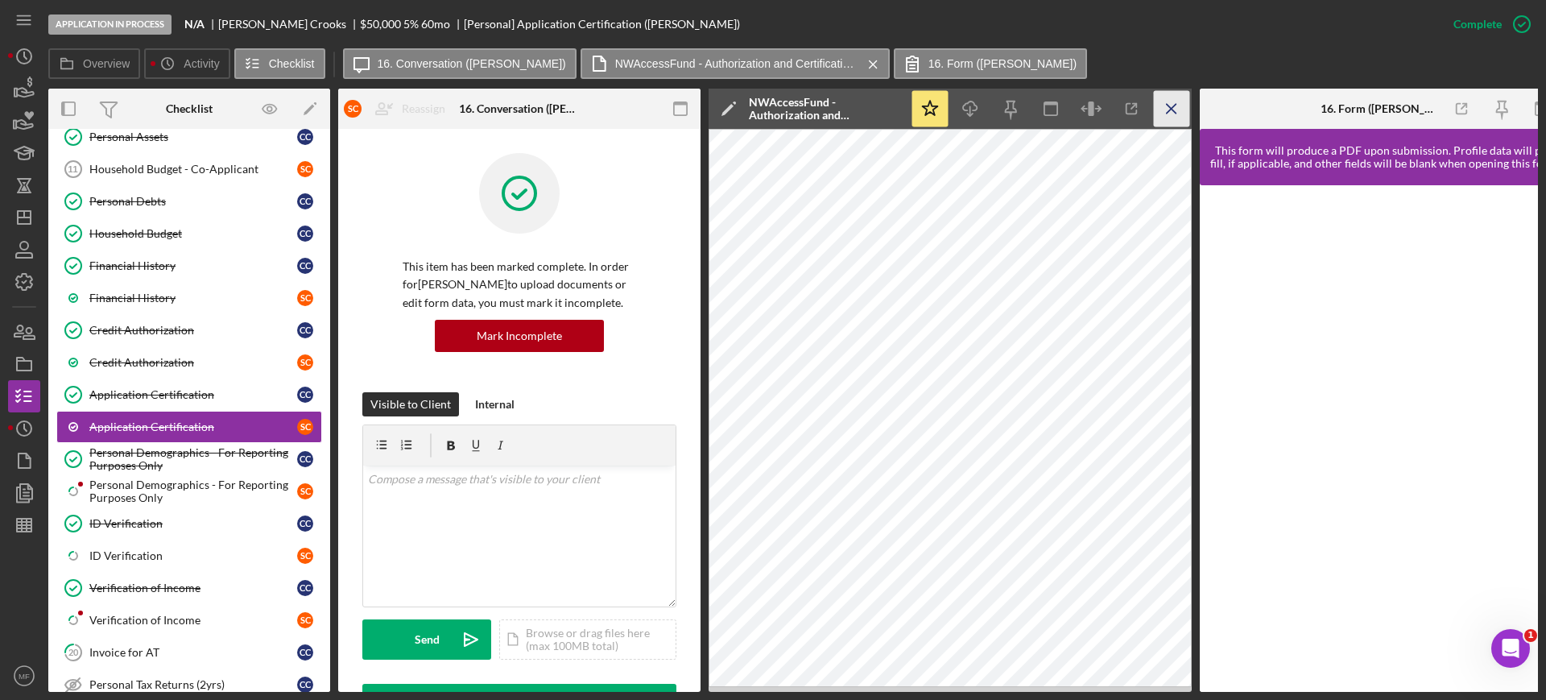
click at [1166, 111] on icon "Icon/Menu Close" at bounding box center [1172, 109] width 36 height 36
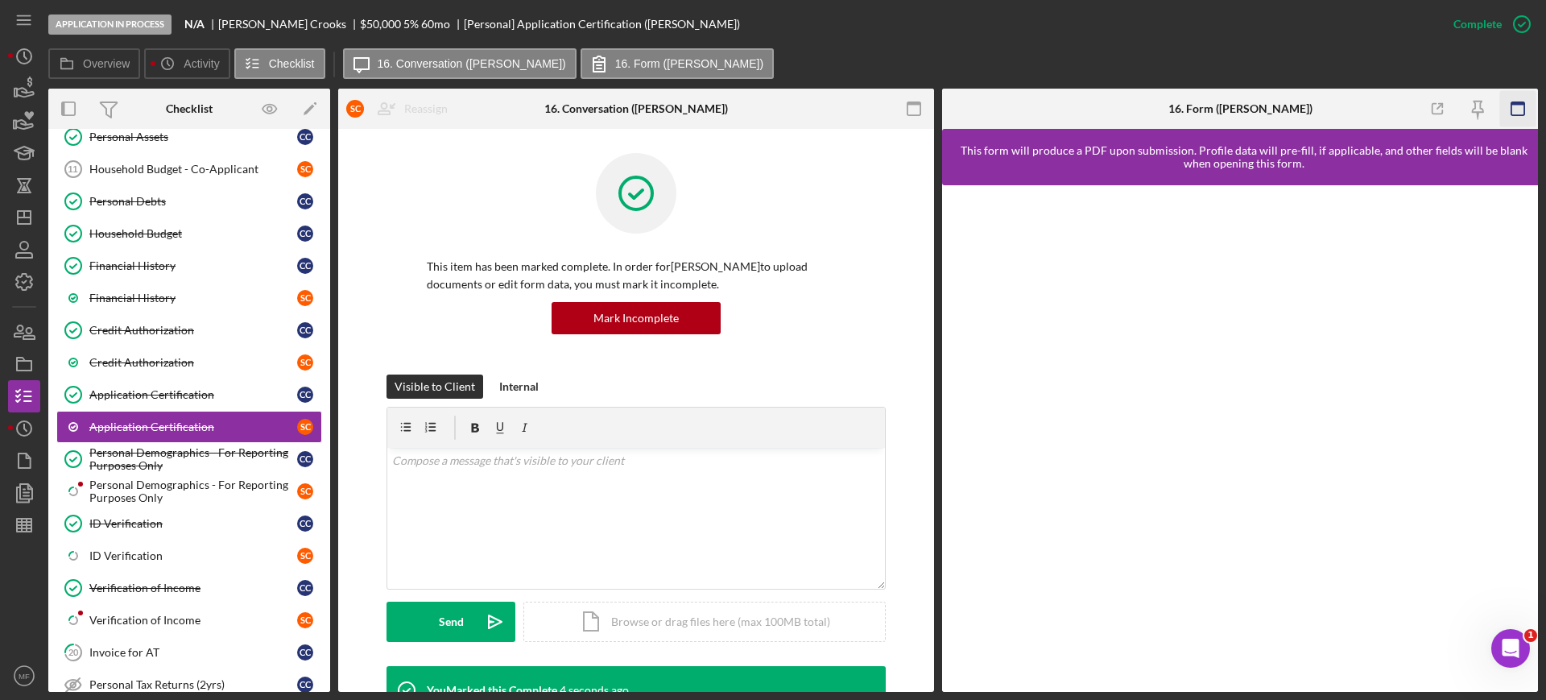
click at [1516, 102] on rect "button" at bounding box center [1517, 103] width 13 height 3
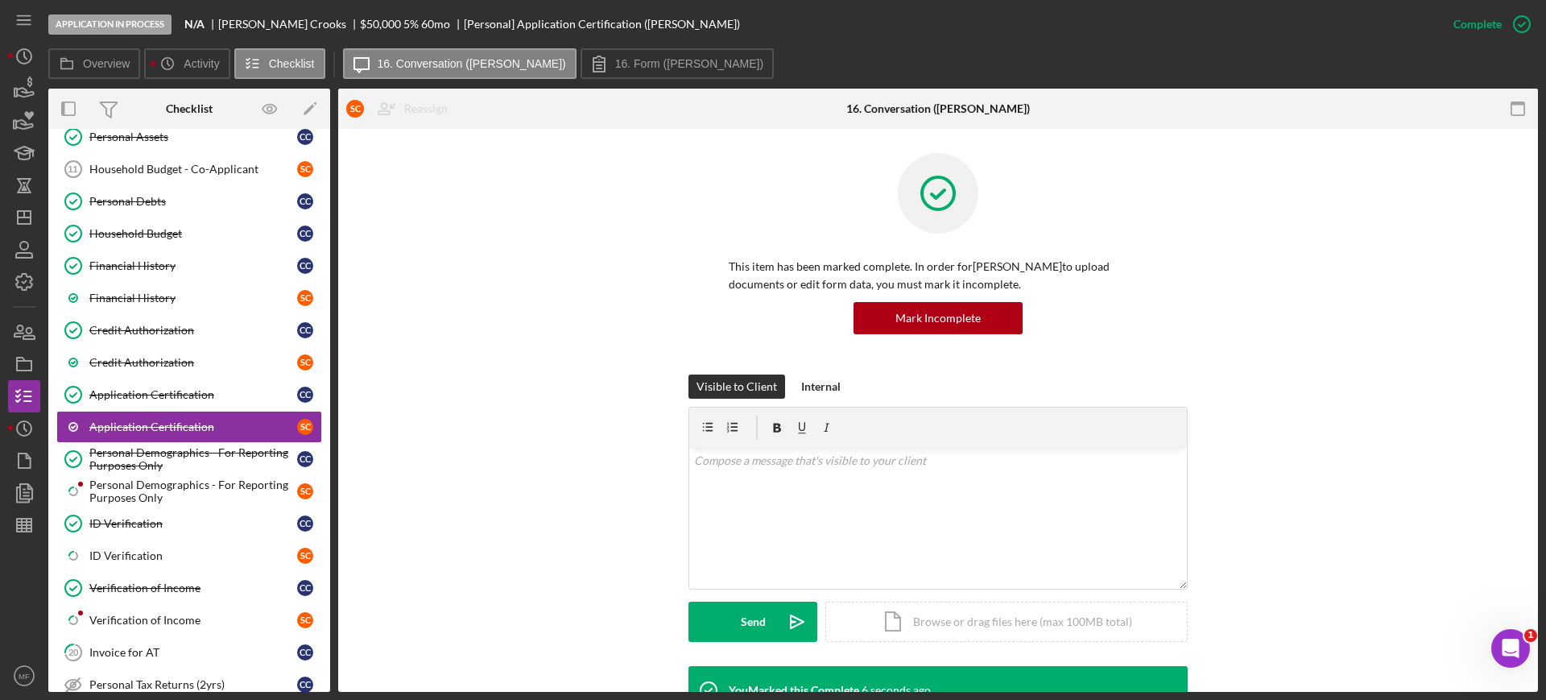
click at [1516, 102] on rect "button" at bounding box center [1517, 103] width 13 height 3
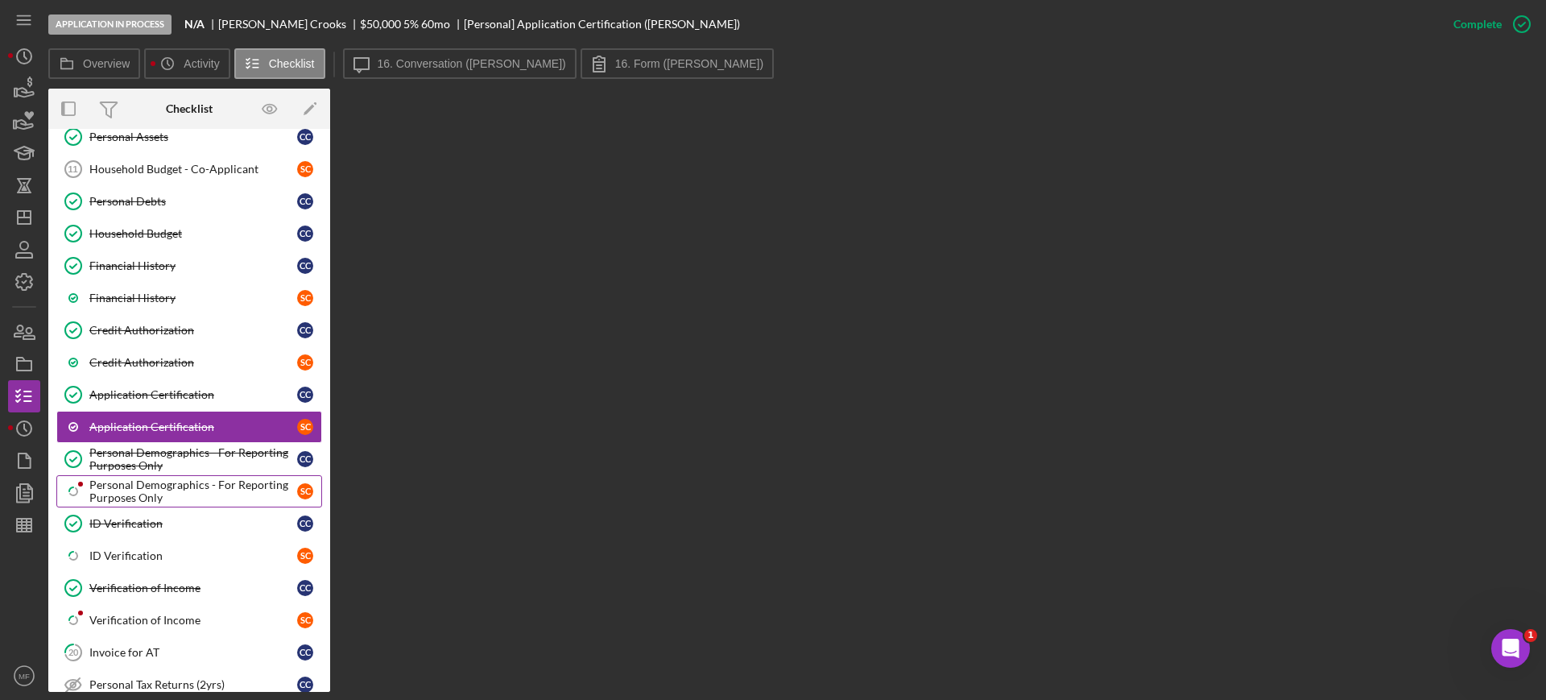
click at [144, 491] on div "Personal Demographics - For Reporting Purposes Only" at bounding box center [193, 491] width 208 height 26
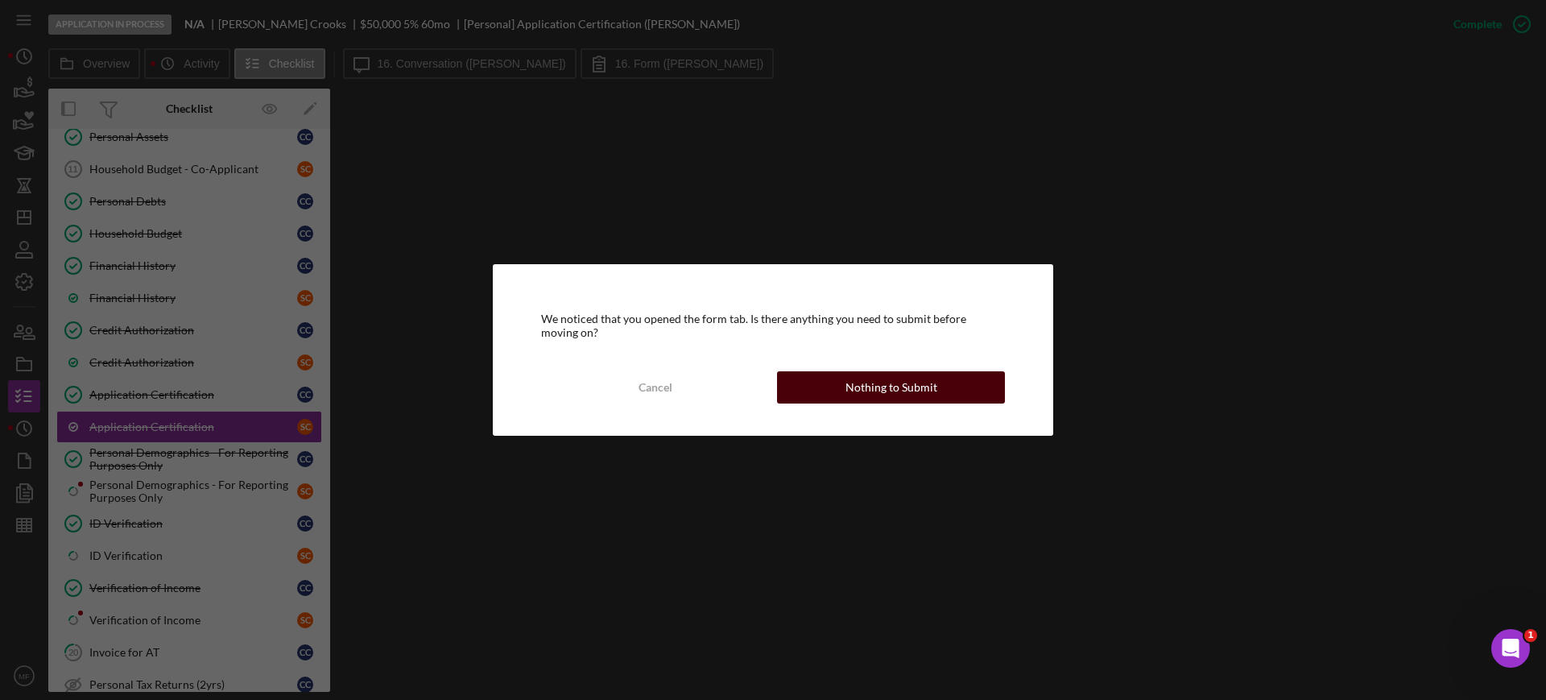
click at [873, 390] on div "Nothing to Submit" at bounding box center [891, 387] width 92 height 32
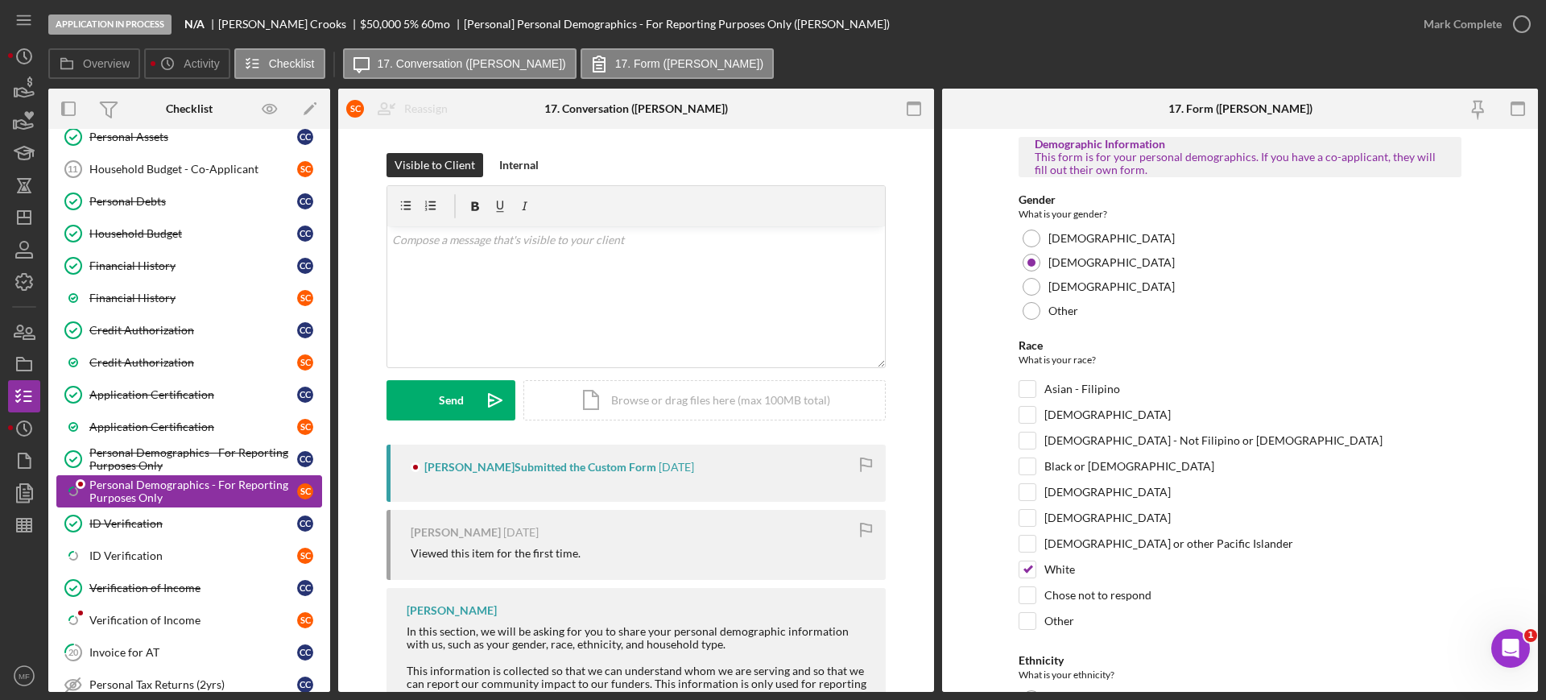
click at [150, 481] on div "Personal Demographics - For Reporting Purposes Only" at bounding box center [193, 491] width 208 height 26
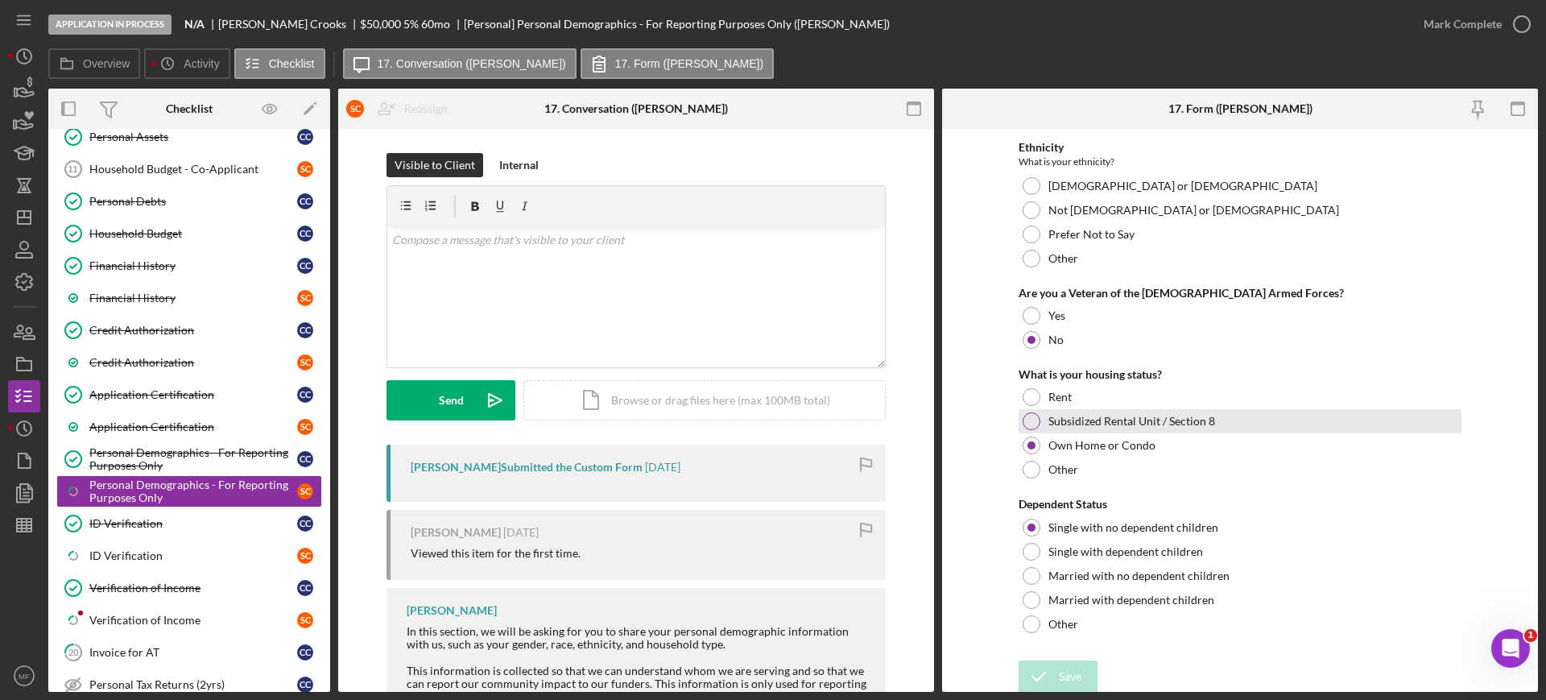
scroll to position [516, 0]
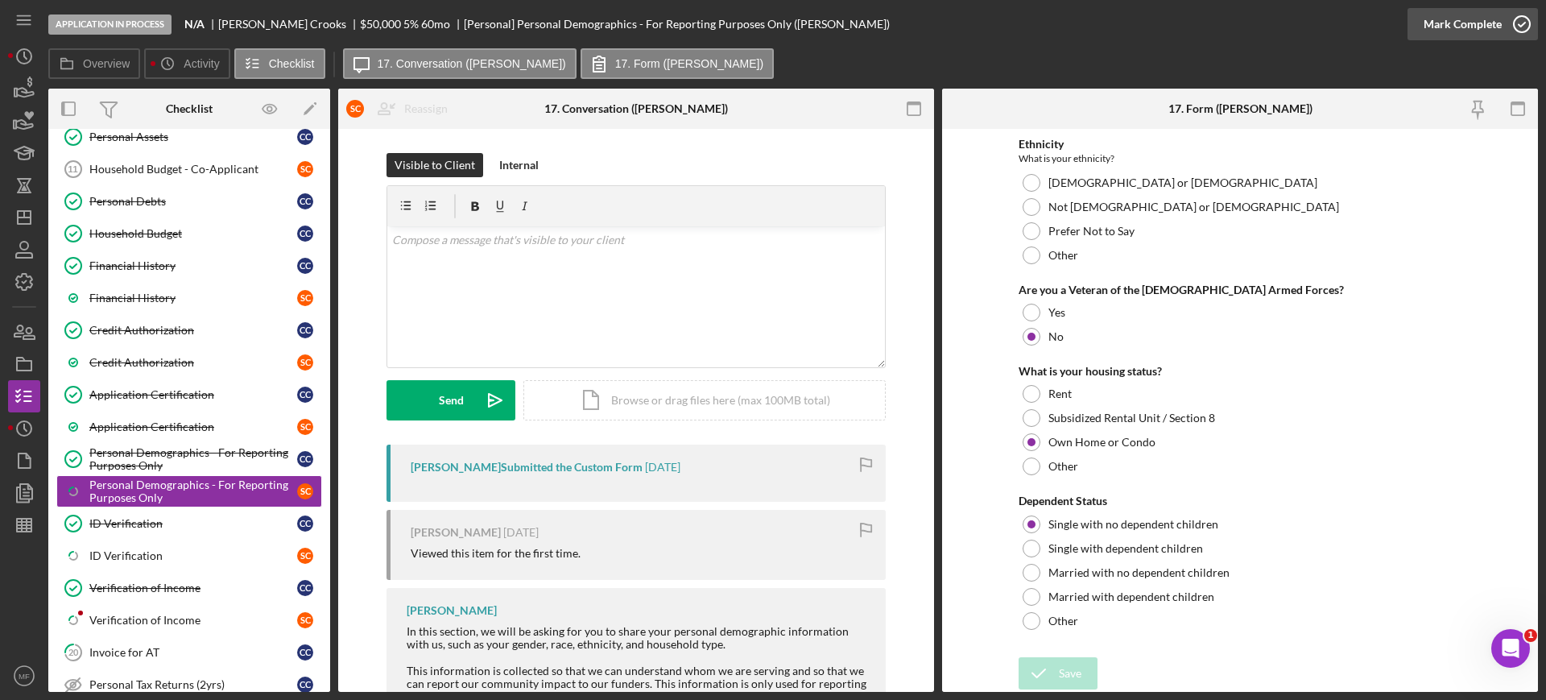
click at [1451, 28] on div "Mark Complete" at bounding box center [1462, 24] width 78 height 32
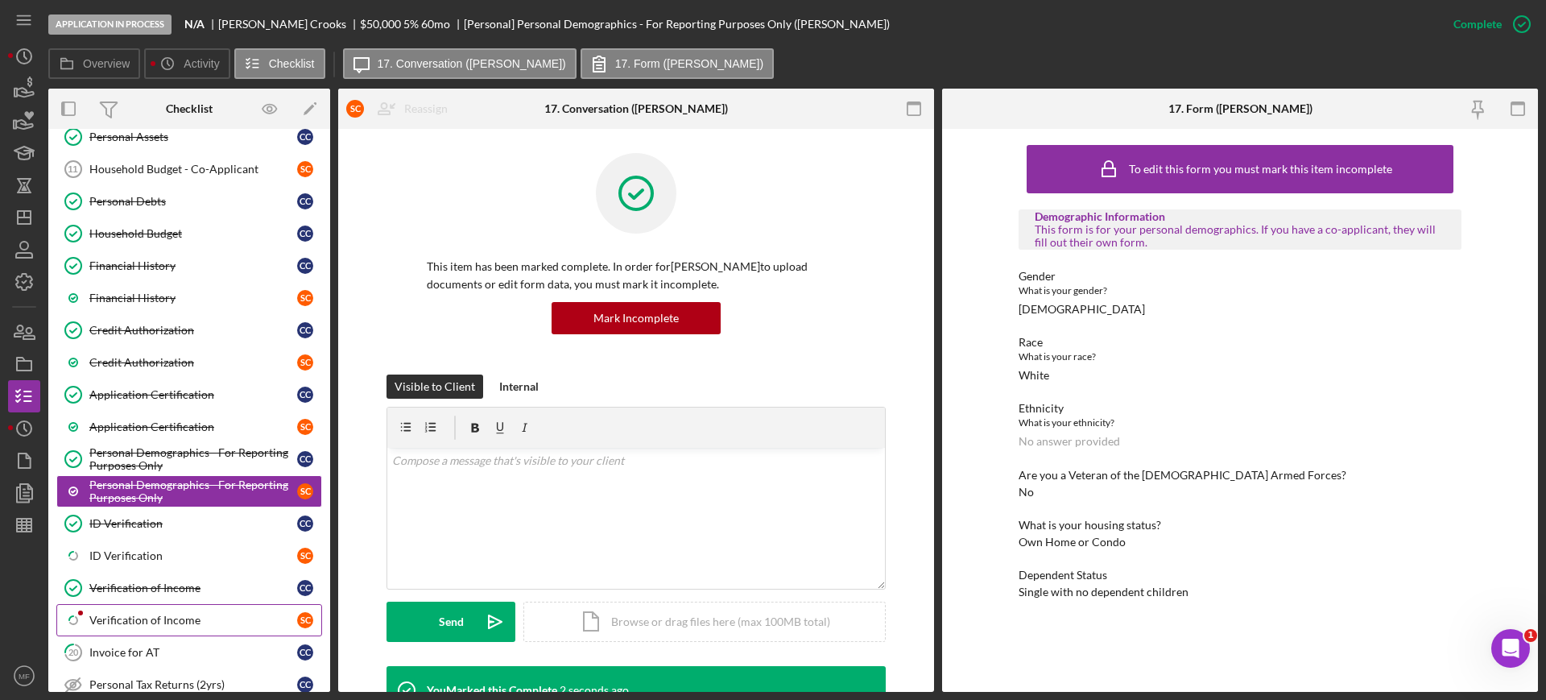
click at [154, 615] on div "Verification of Income" at bounding box center [193, 619] width 208 height 13
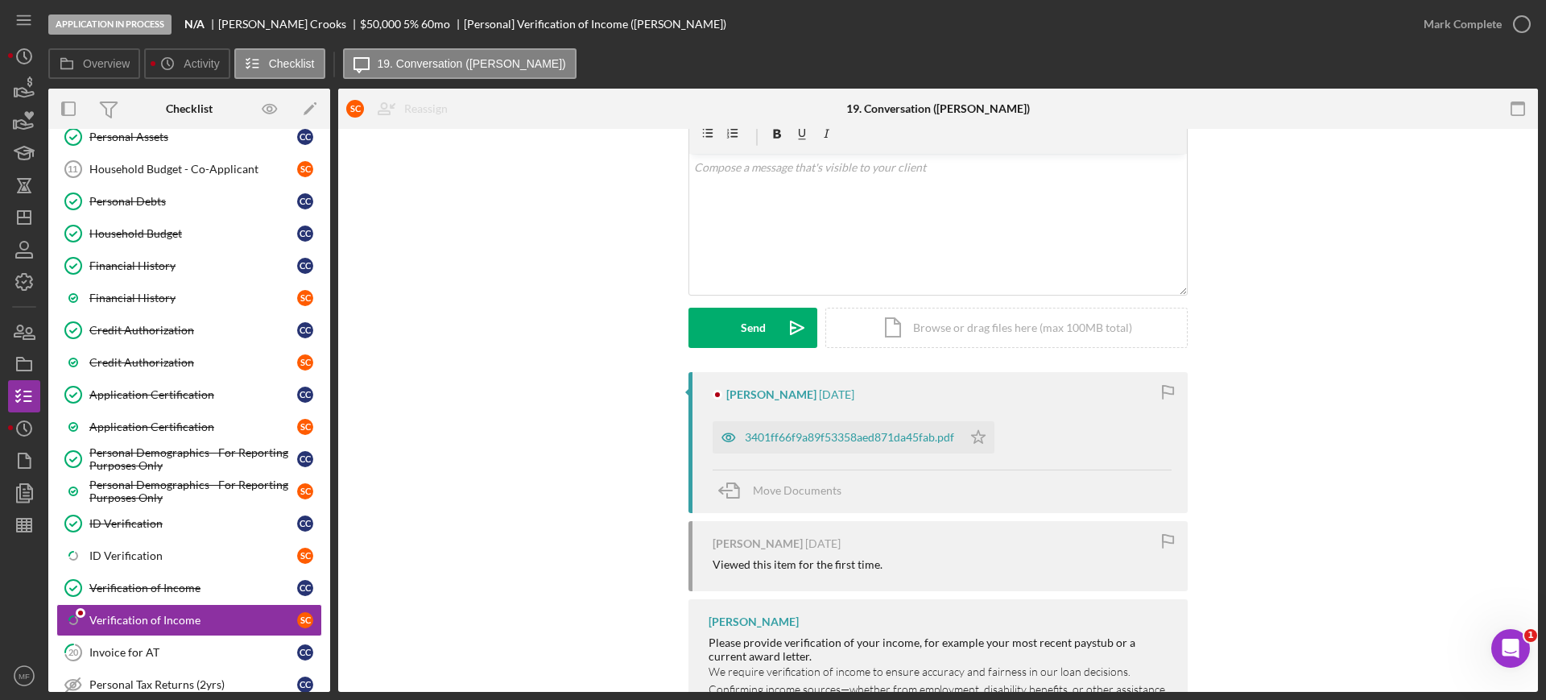
scroll to position [39, 0]
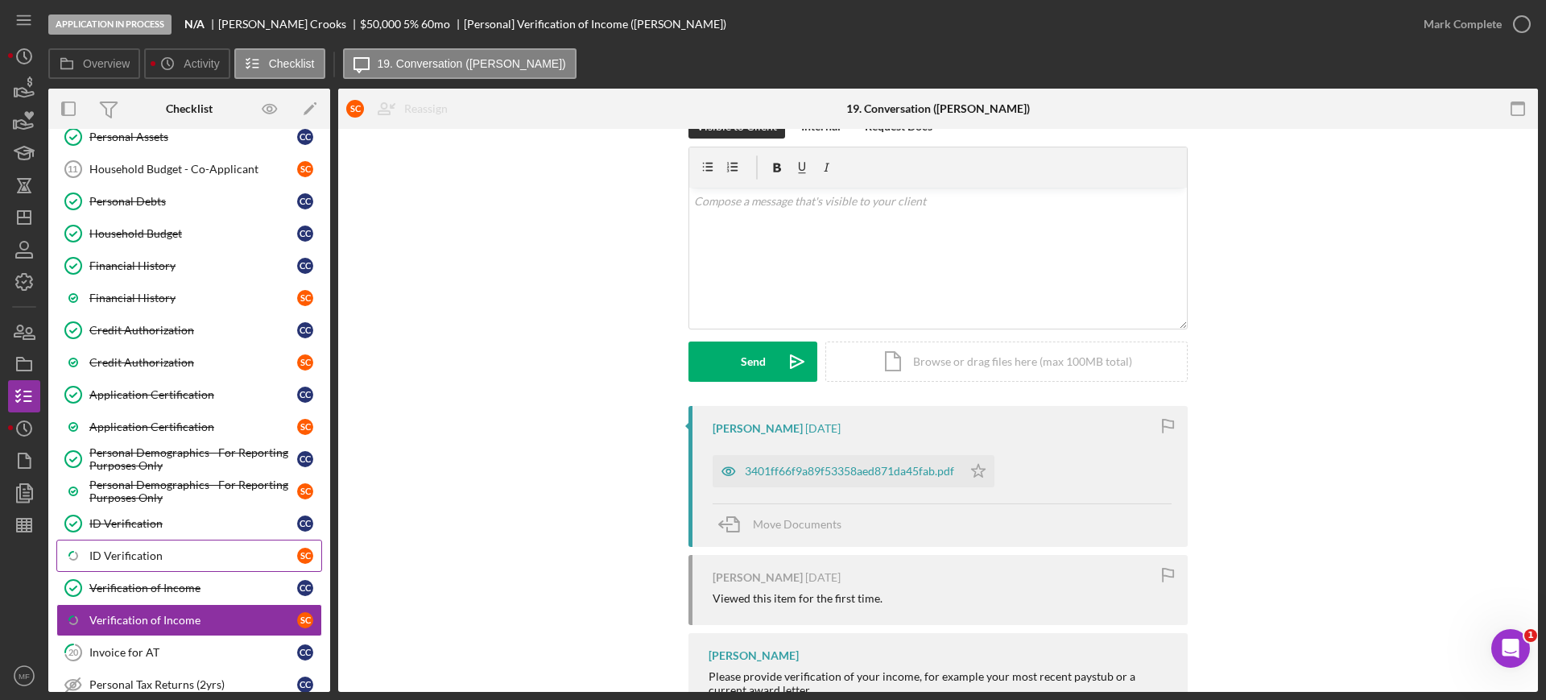
click at [145, 555] on div "ID Verification" at bounding box center [193, 555] width 208 height 13
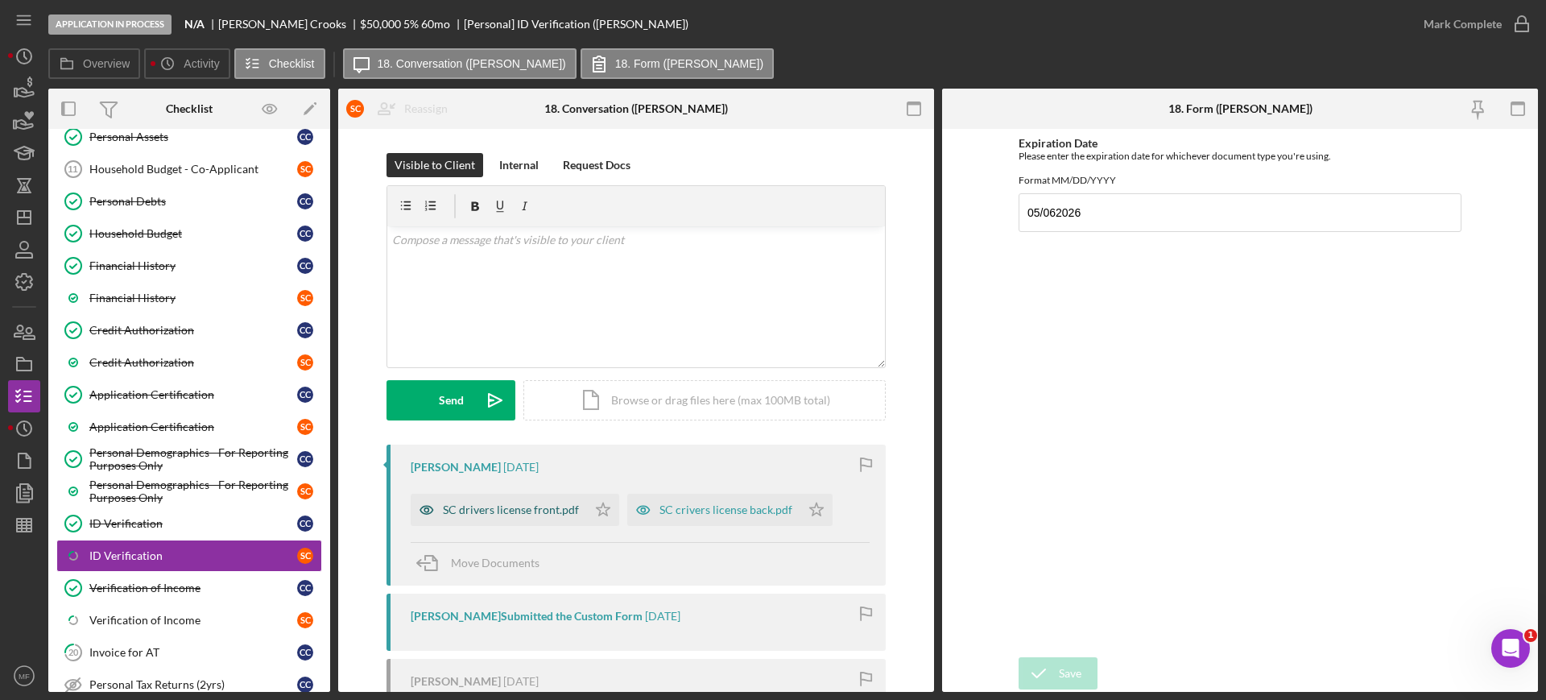
click at [533, 517] on div "SC drivers license front.pdf" at bounding box center [499, 509] width 176 height 32
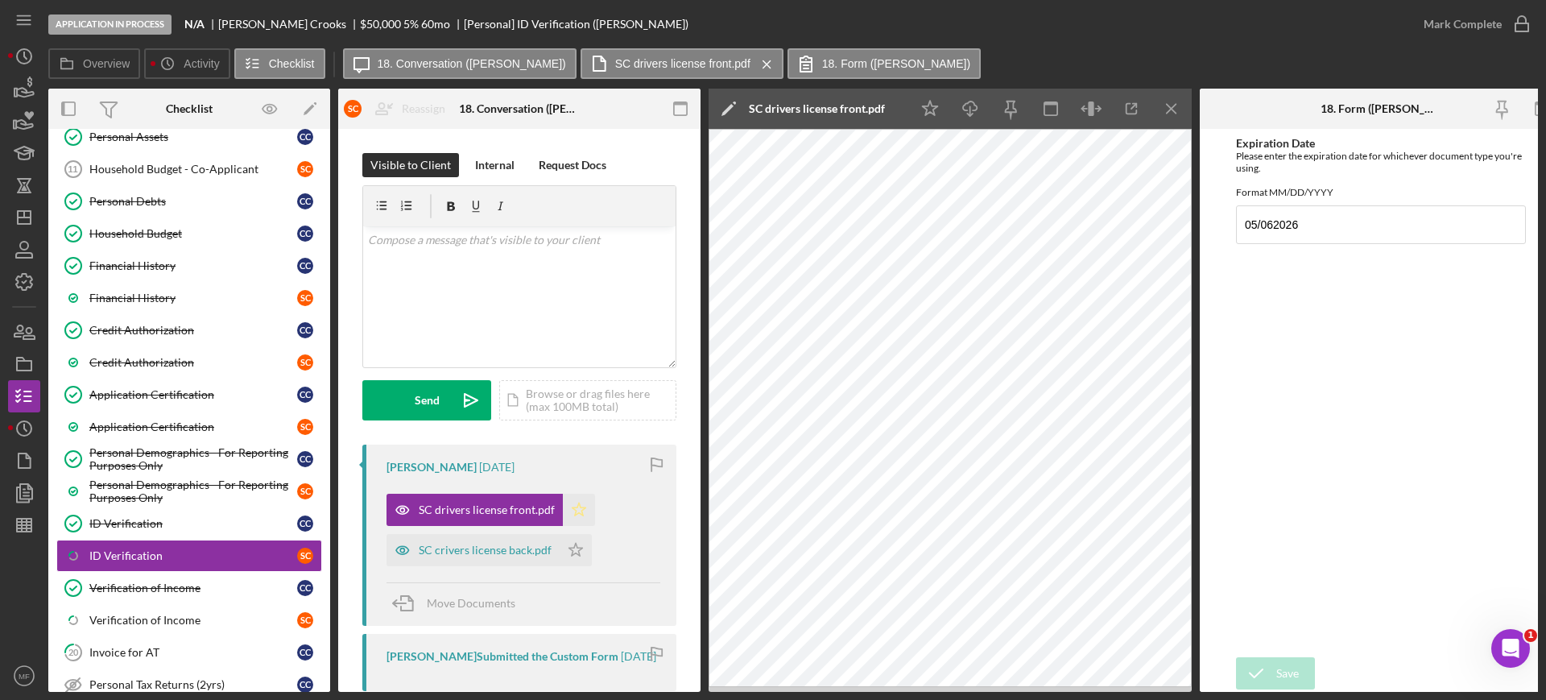
click at [575, 508] on icon "Icon/Star" at bounding box center [579, 509] width 32 height 32
click at [468, 549] on div "SC crivers license back.pdf" at bounding box center [485, 549] width 133 height 13
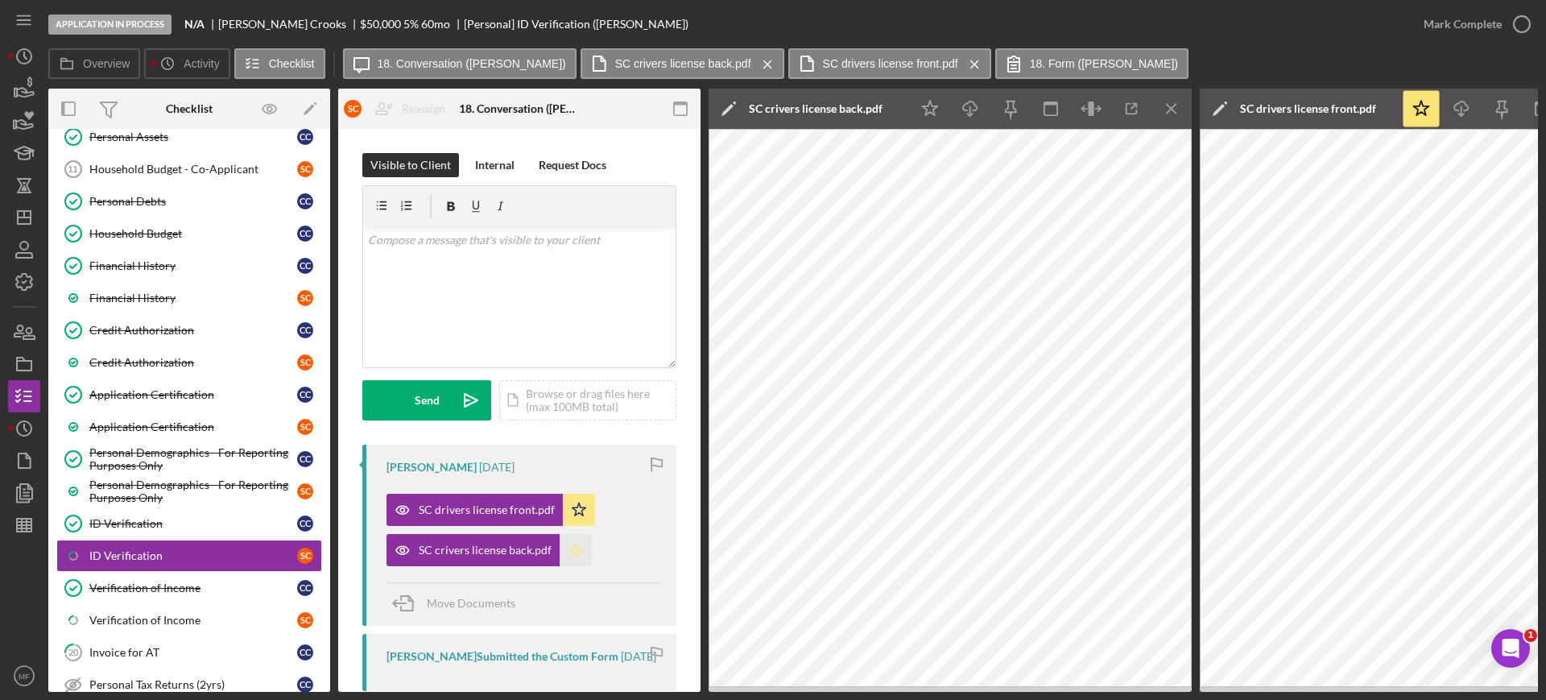
click at [572, 544] on polygon "button" at bounding box center [576, 549] width 14 height 13
click at [1477, 23] on div "Mark Complete" at bounding box center [1462, 24] width 78 height 32
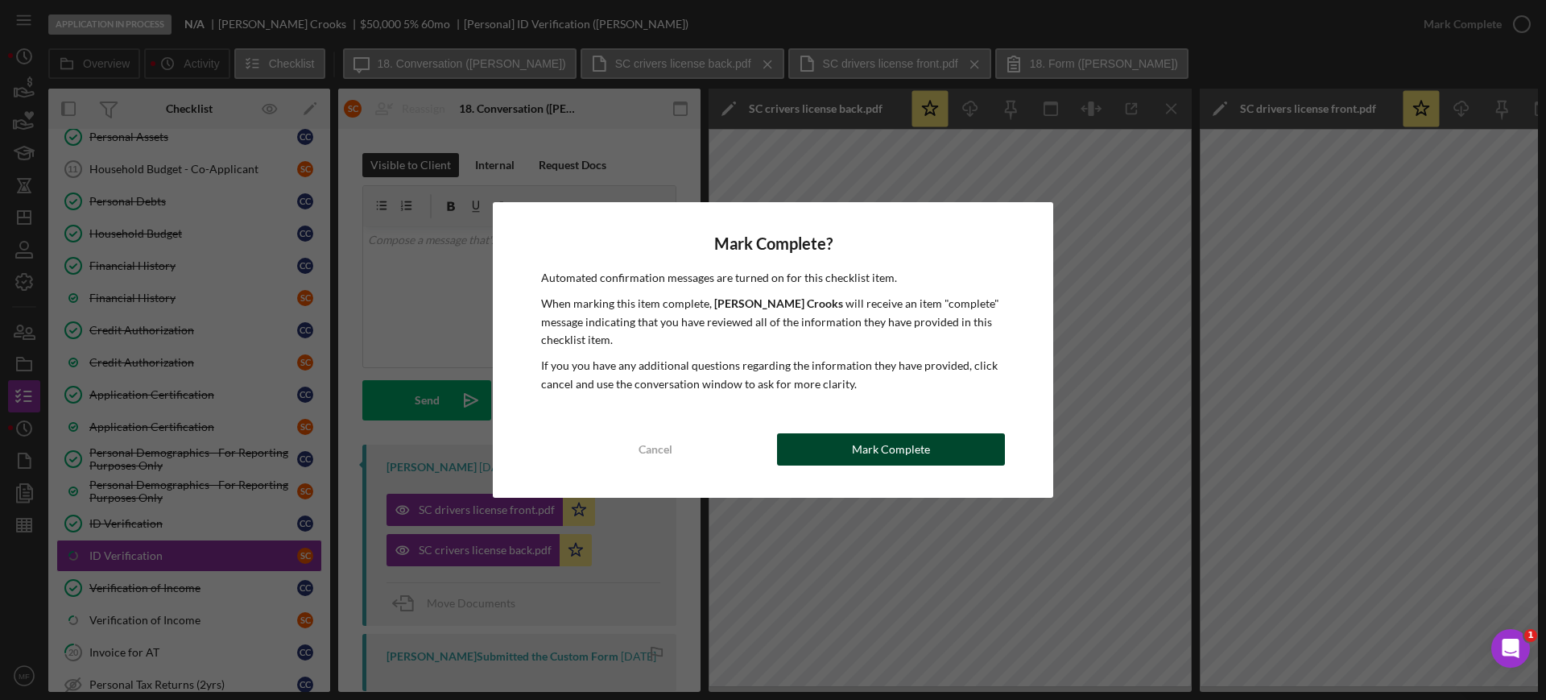
click at [884, 446] on div "Mark Complete" at bounding box center [891, 449] width 78 height 32
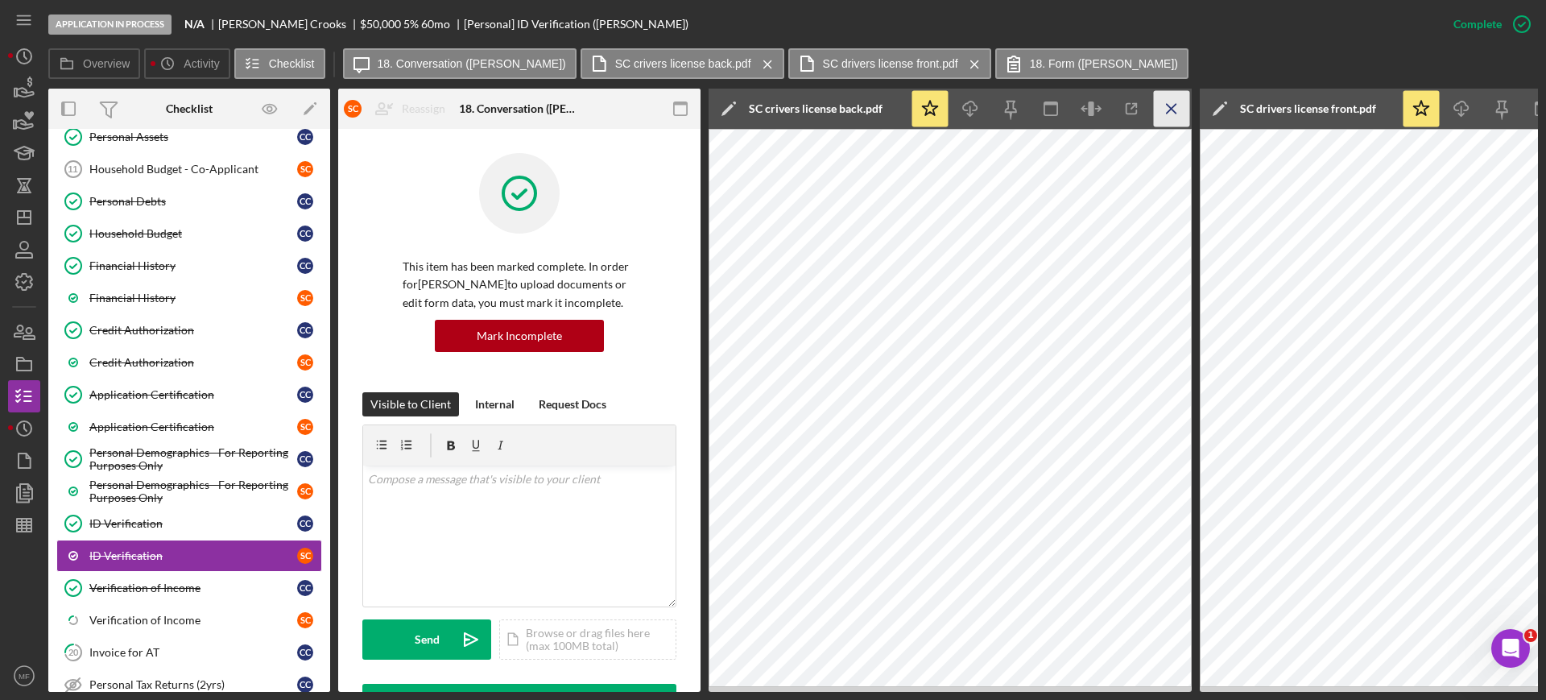
click at [1168, 112] on line "button" at bounding box center [1170, 108] width 9 height 9
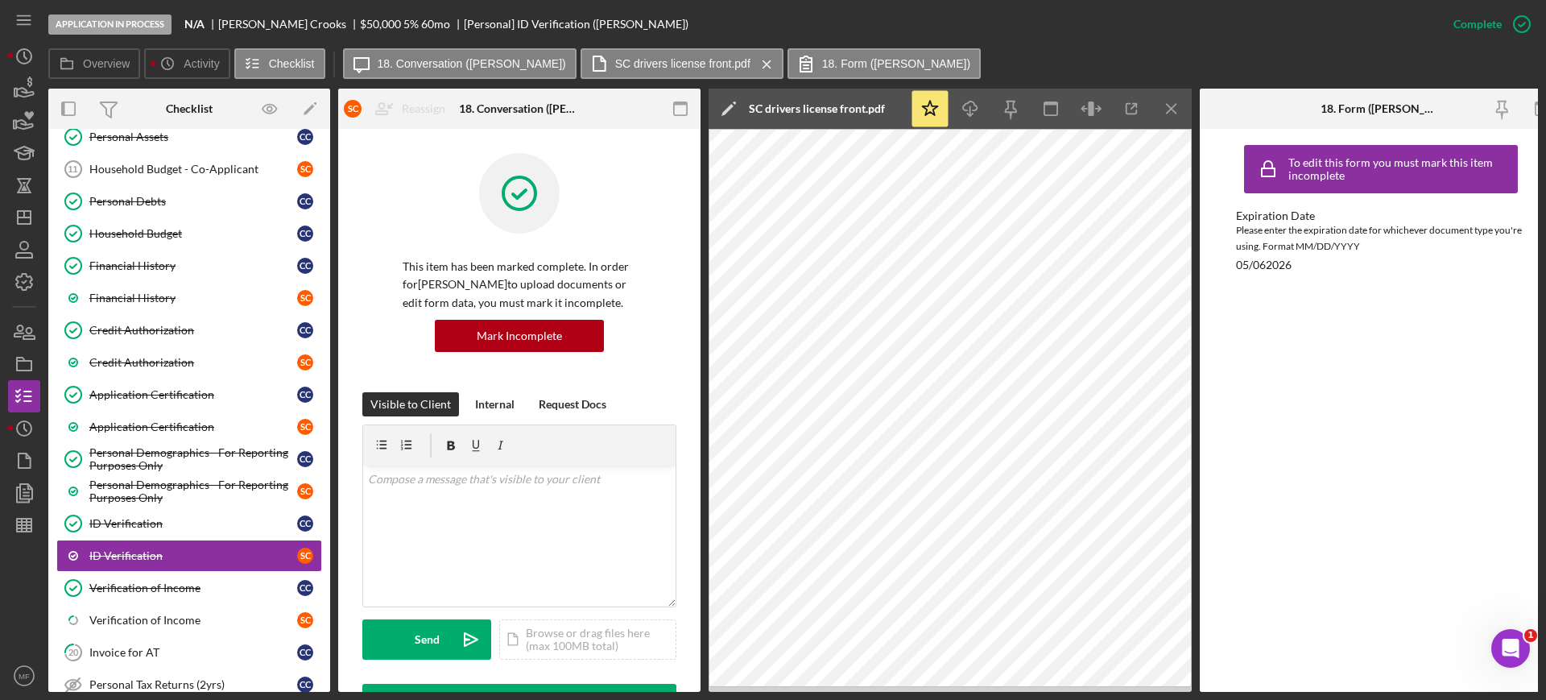
click at [1168, 112] on line "button" at bounding box center [1170, 108] width 9 height 9
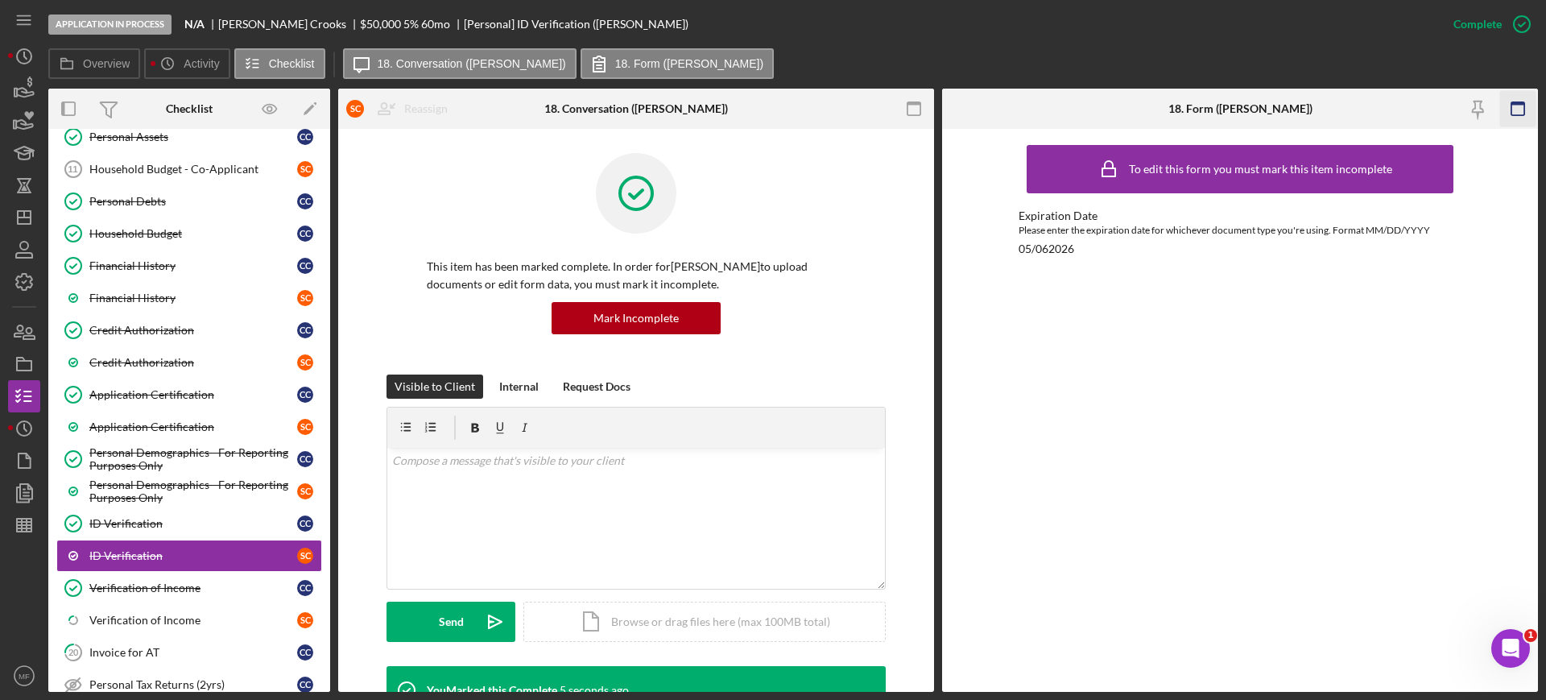
click at [1515, 109] on icon "button" at bounding box center [1518, 109] width 36 height 36
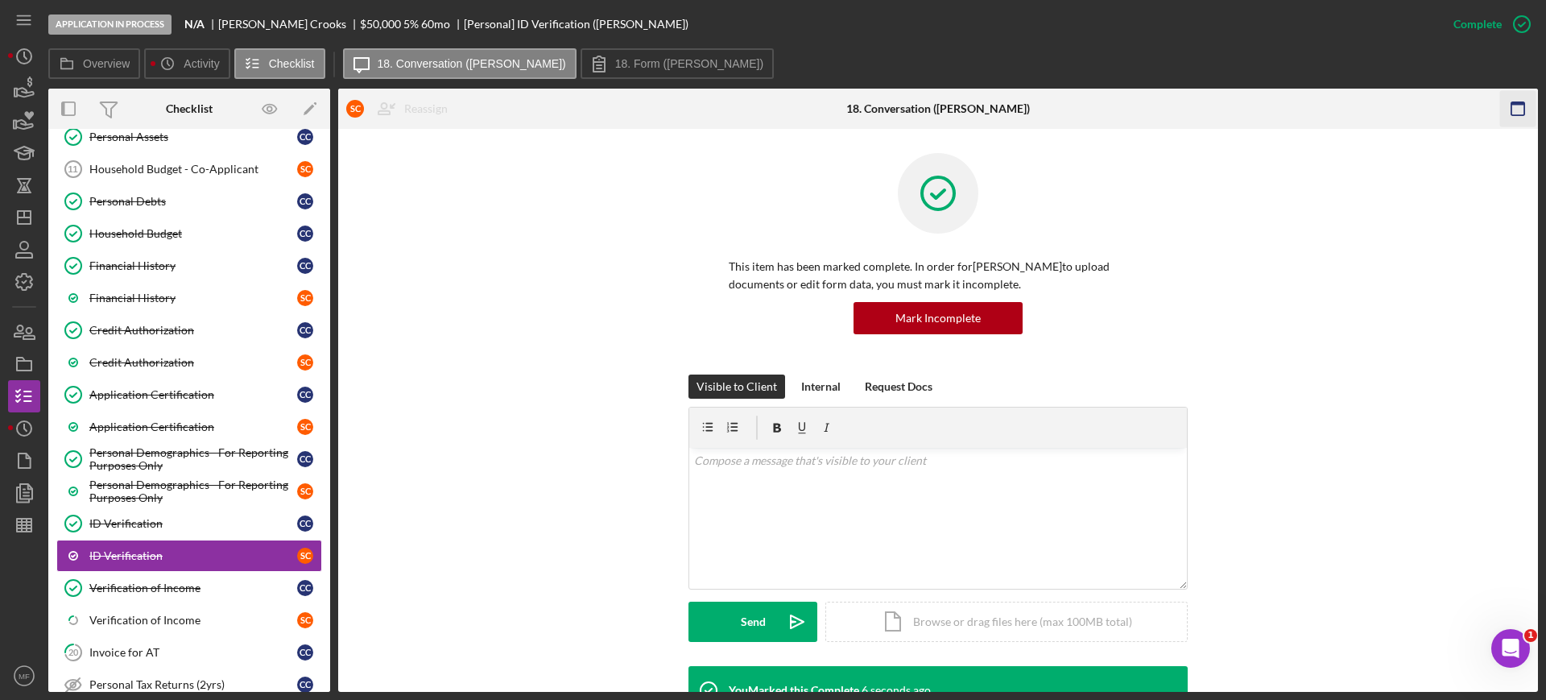
click at [1516, 106] on icon "button" at bounding box center [1518, 109] width 36 height 36
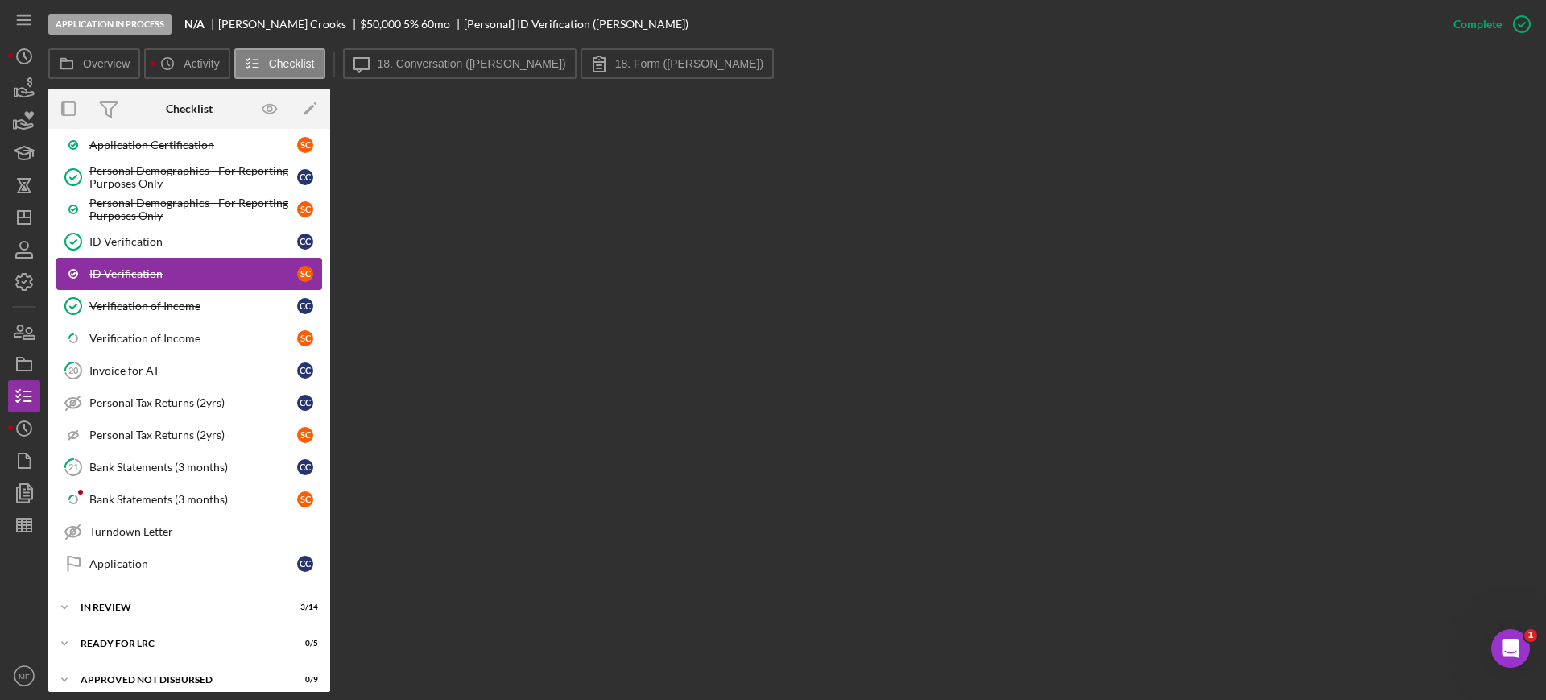
scroll to position [805, 0]
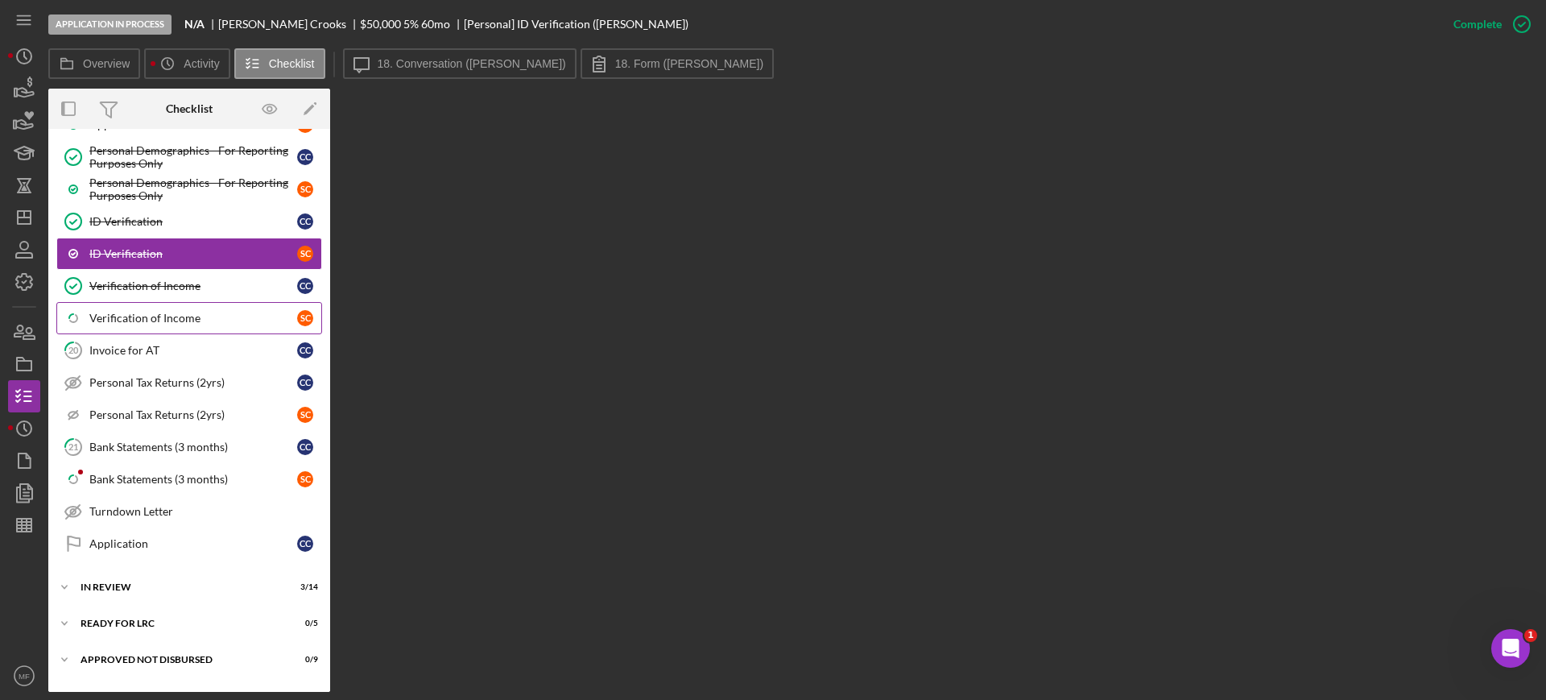
click at [155, 320] on div "Verification of Income" at bounding box center [193, 318] width 208 height 13
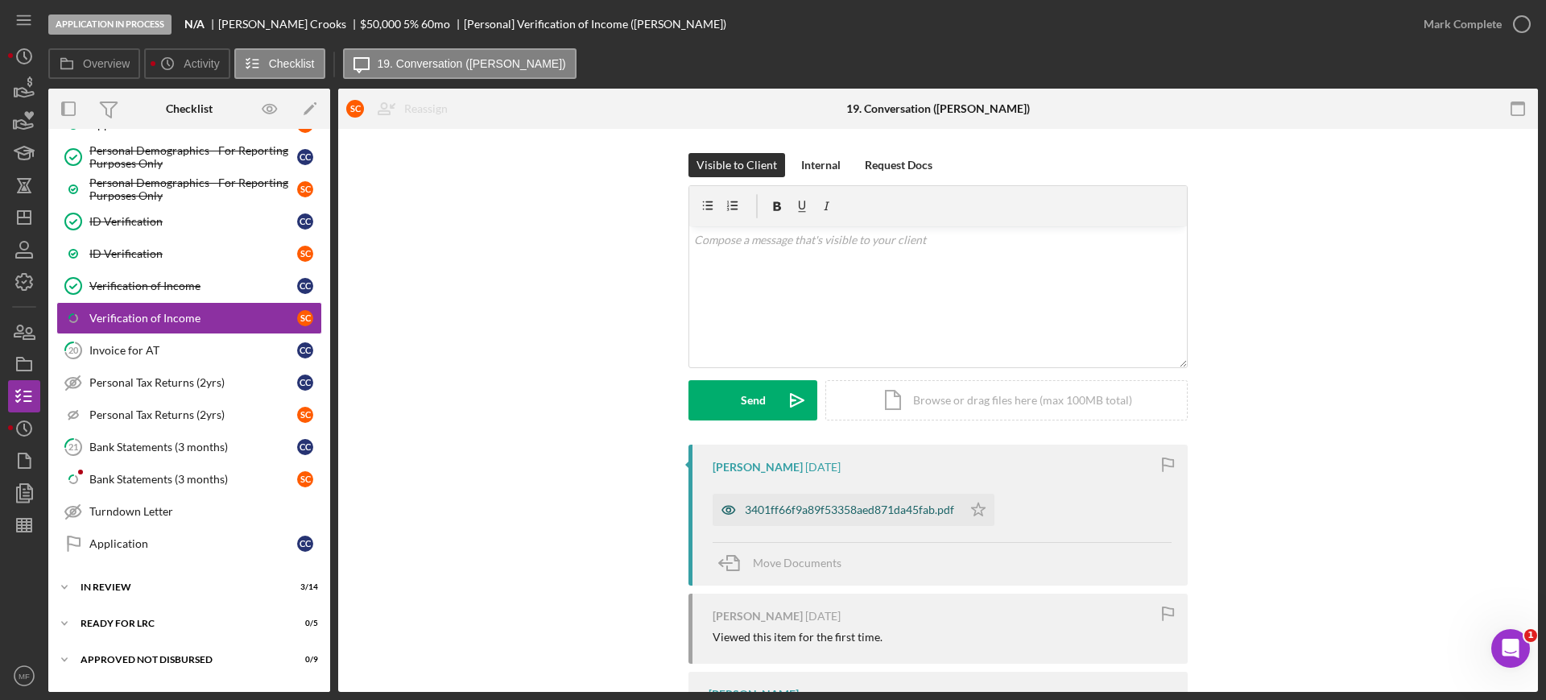
click at [856, 504] on div "3401ff66f9a89f53358aed871da45fab.pdf" at bounding box center [849, 509] width 209 height 13
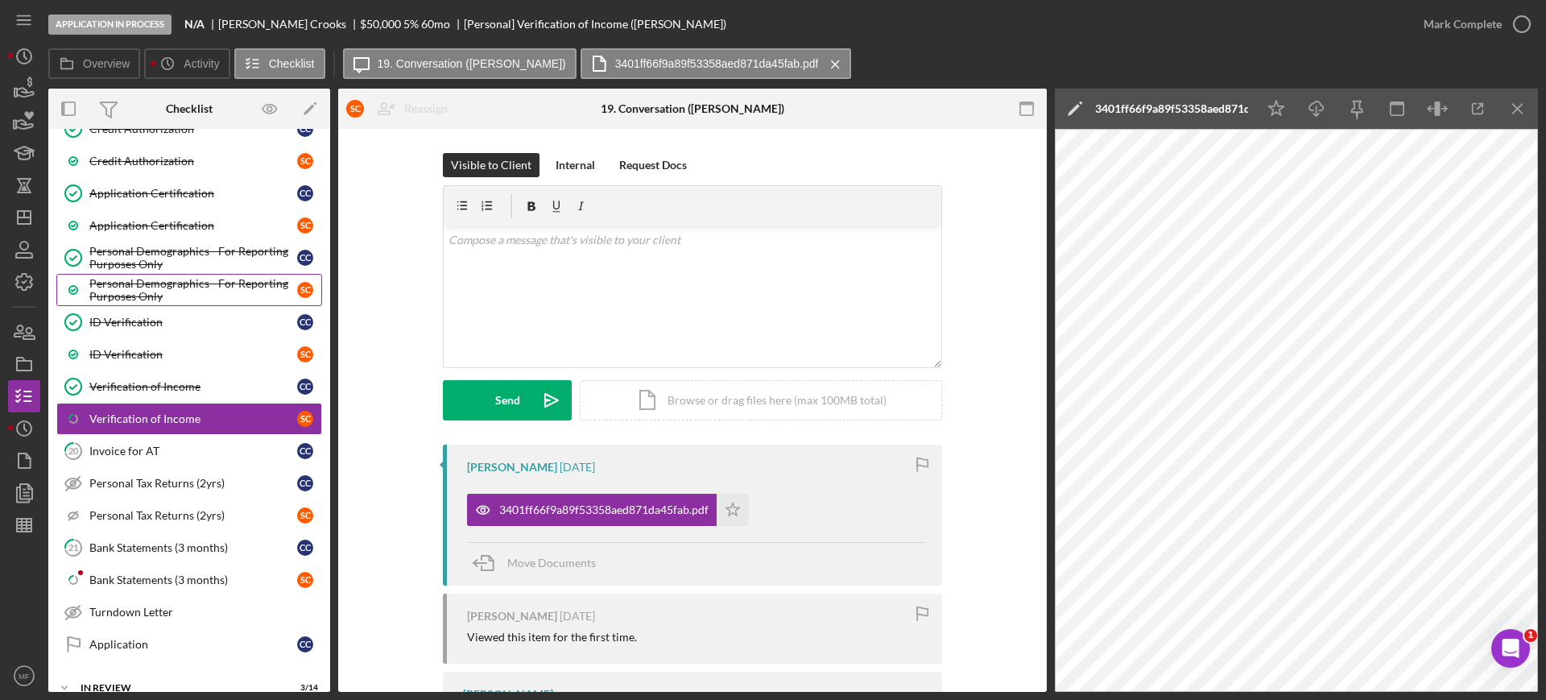
scroll to position [805, 0]
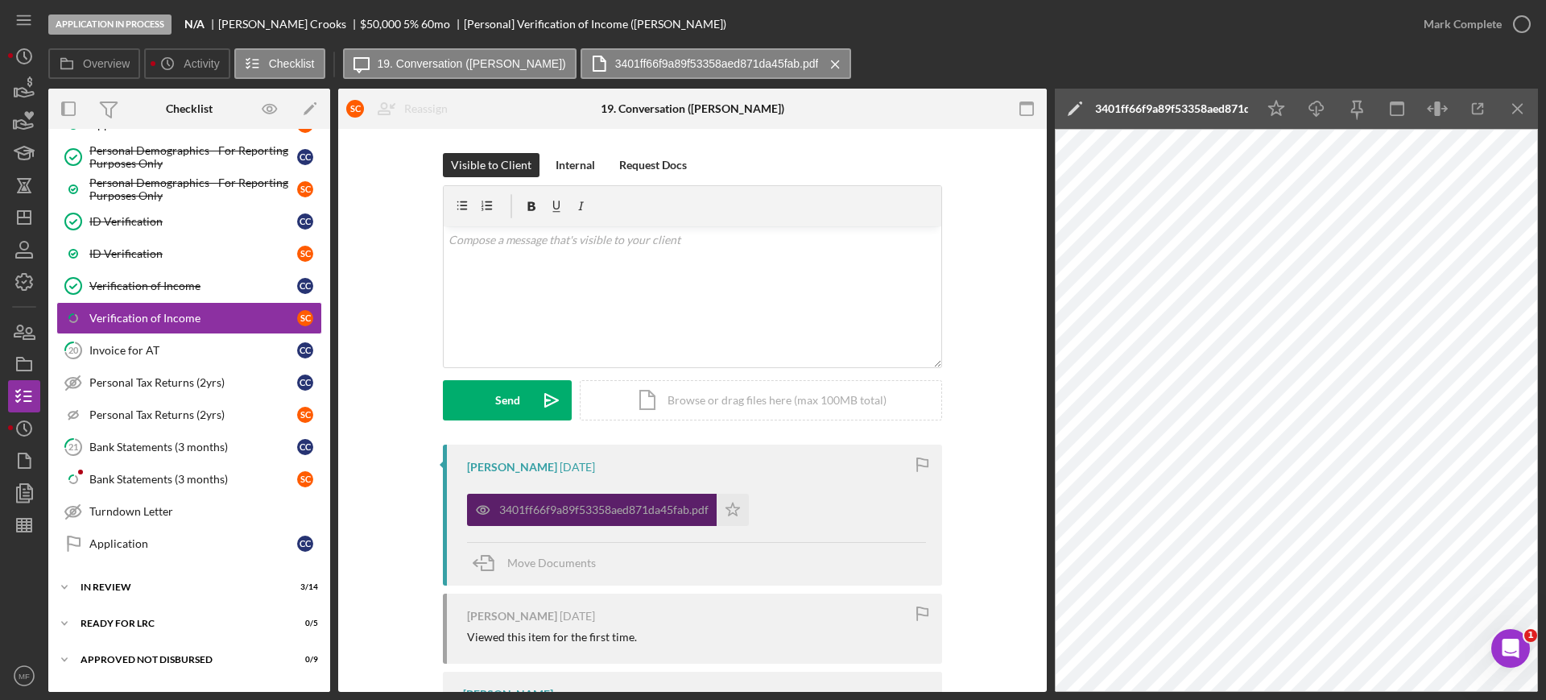
click at [587, 504] on div "3401ff66f9a89f53358aed871da45fab.pdf" at bounding box center [603, 509] width 209 height 13
click at [1479, 114] on icon "button" at bounding box center [1477, 109] width 10 height 10
click at [475, 512] on icon "button" at bounding box center [483, 509] width 32 height 32
click at [478, 506] on icon "button" at bounding box center [483, 509] width 32 height 32
click at [575, 163] on div "Internal" at bounding box center [574, 165] width 39 height 24
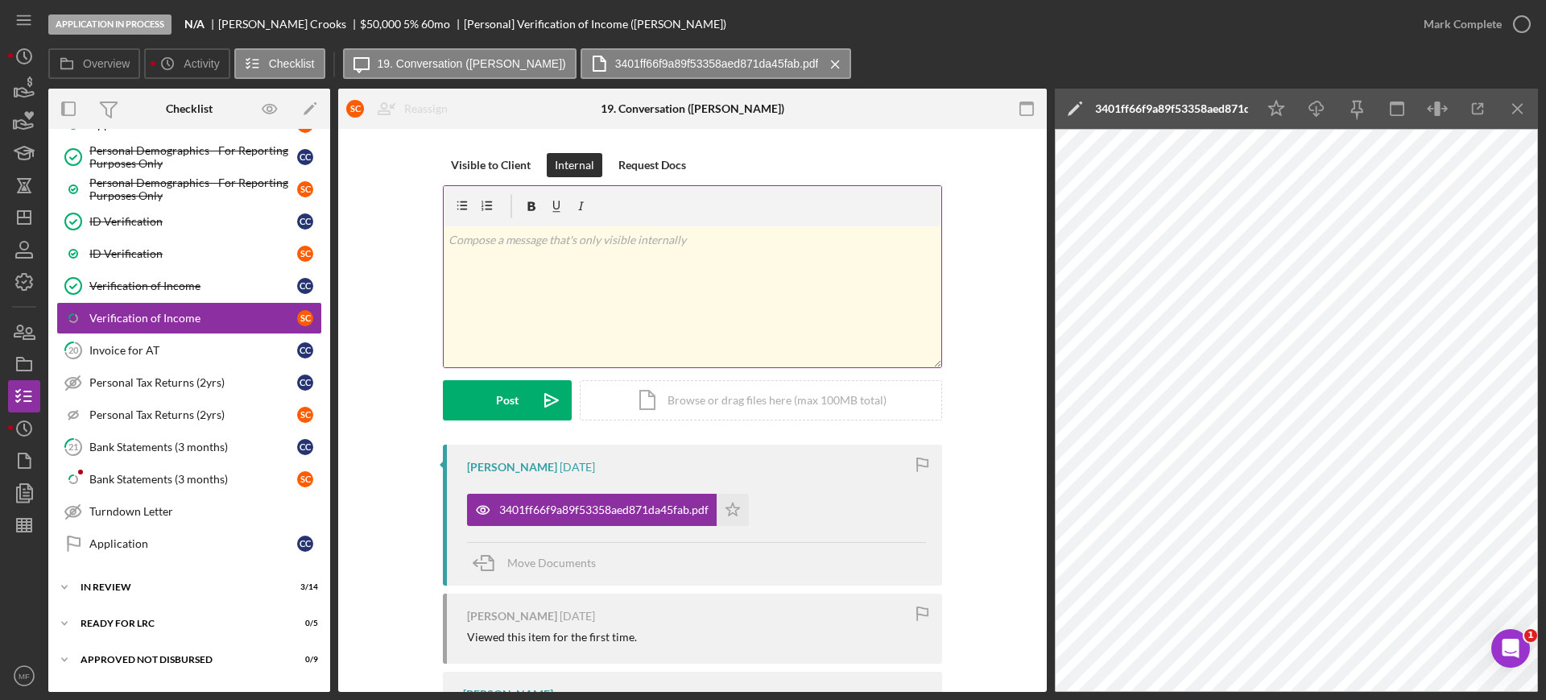
click at [541, 240] on p at bounding box center [692, 240] width 489 height 18
click at [544, 241] on p "$28,437.02/8 =" at bounding box center [692, 240] width 489 height 18
click at [619, 234] on p "$28,437.02/8 = $3,554.63 gross" at bounding box center [692, 240] width 489 height 18
click at [543, 260] on p "$36,164.17/8 = $" at bounding box center [692, 263] width 489 height 18
drag, startPoint x: 592, startPoint y: 262, endPoint x: 386, endPoint y: 259, distance: 206.9
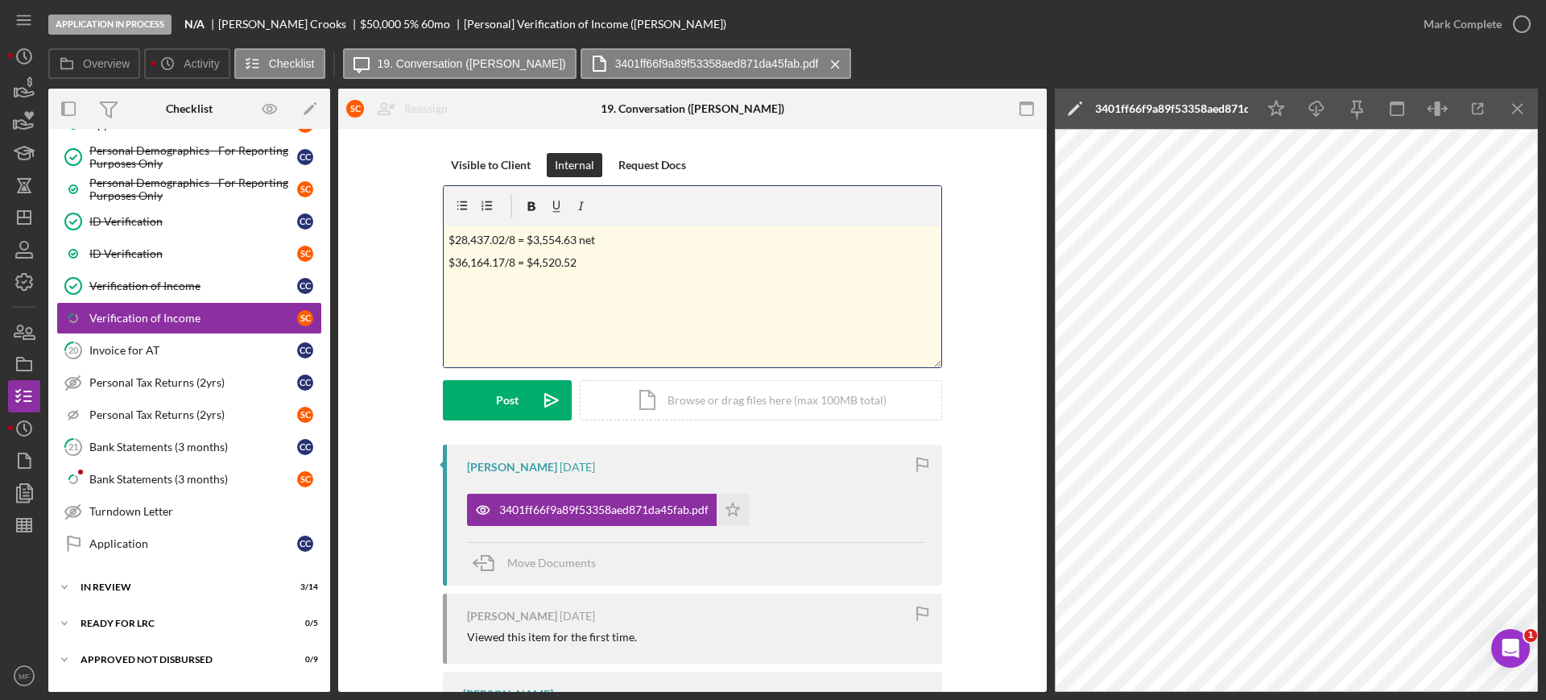
click at [386, 259] on div "Visible to Client Internal Request Docs v Color teal Color pink Remove color Ad…" at bounding box center [692, 298] width 660 height 291
click at [444, 237] on div "v Color teal Color pink Remove color Add row above Add row below Add column bef…" at bounding box center [692, 296] width 497 height 141
click at [539, 397] on icon "Icon/icon-invite-send" at bounding box center [551, 400] width 40 height 40
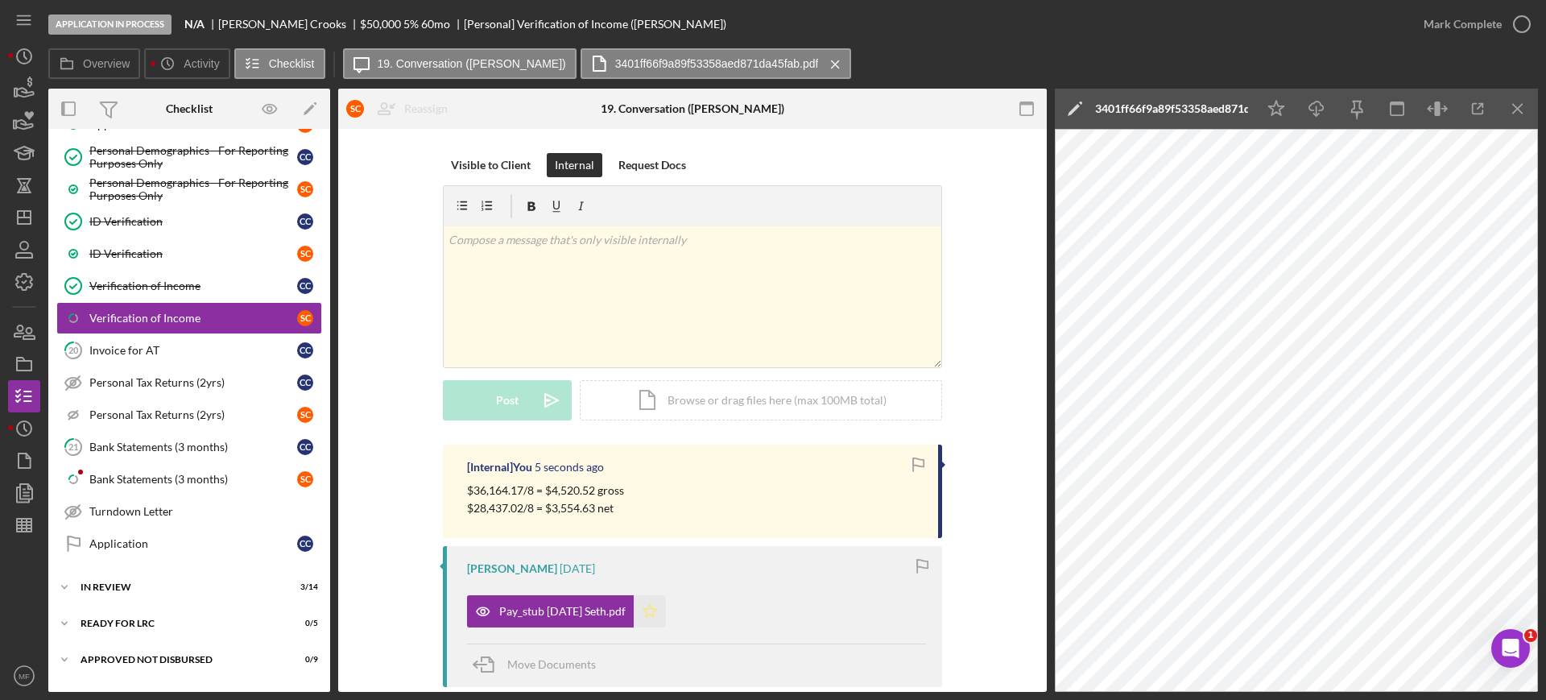
click at [643, 605] on polygon "button" at bounding box center [650, 610] width 14 height 13
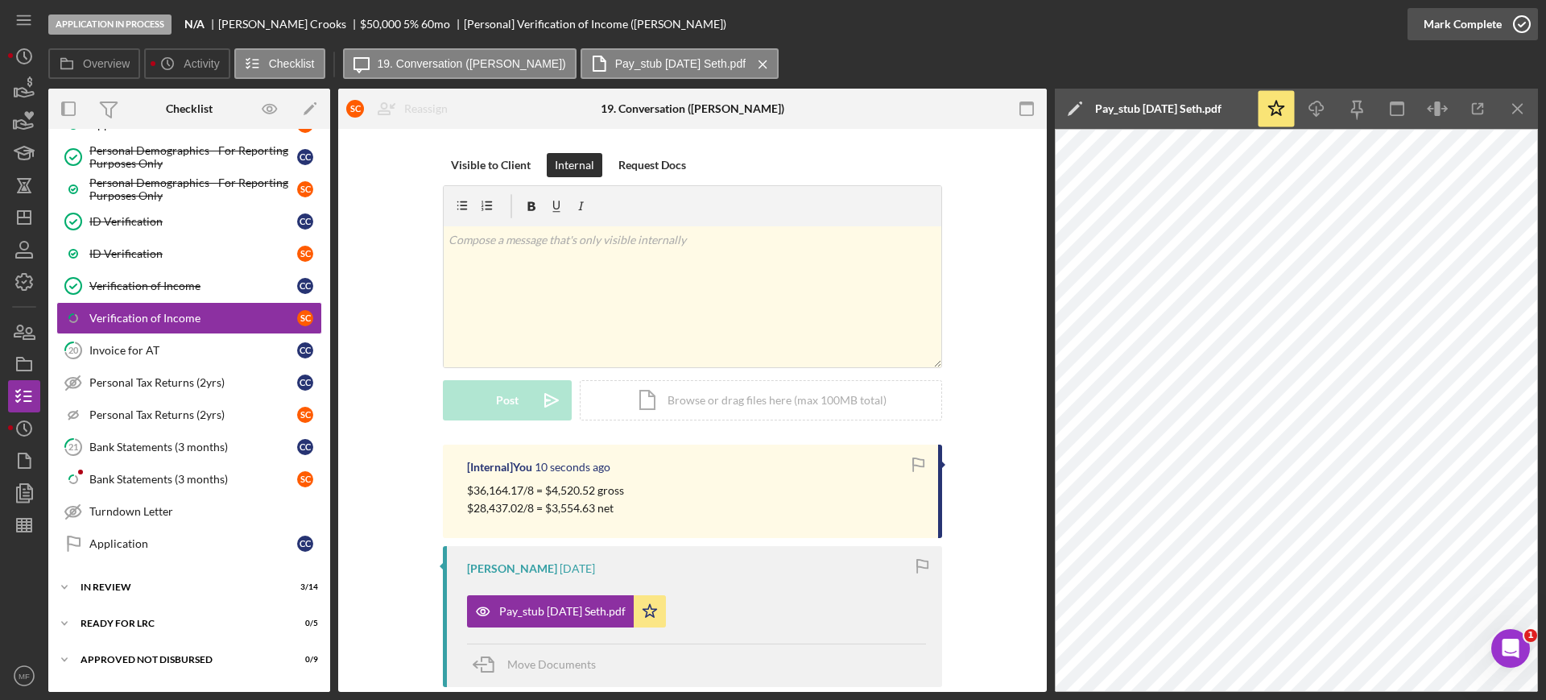
click at [1521, 25] on icon "button" at bounding box center [1521, 24] width 40 height 40
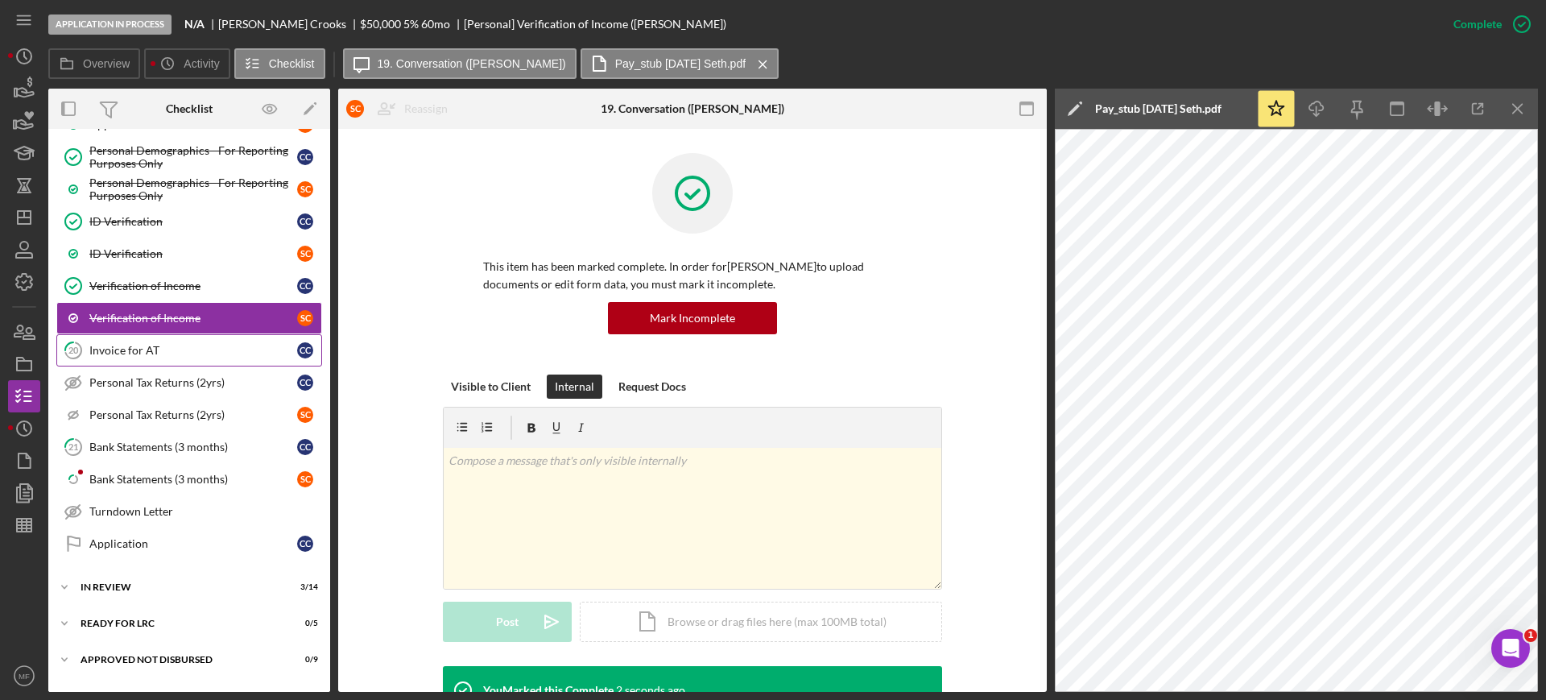
click at [136, 355] on div "Invoice for AT" at bounding box center [193, 350] width 208 height 13
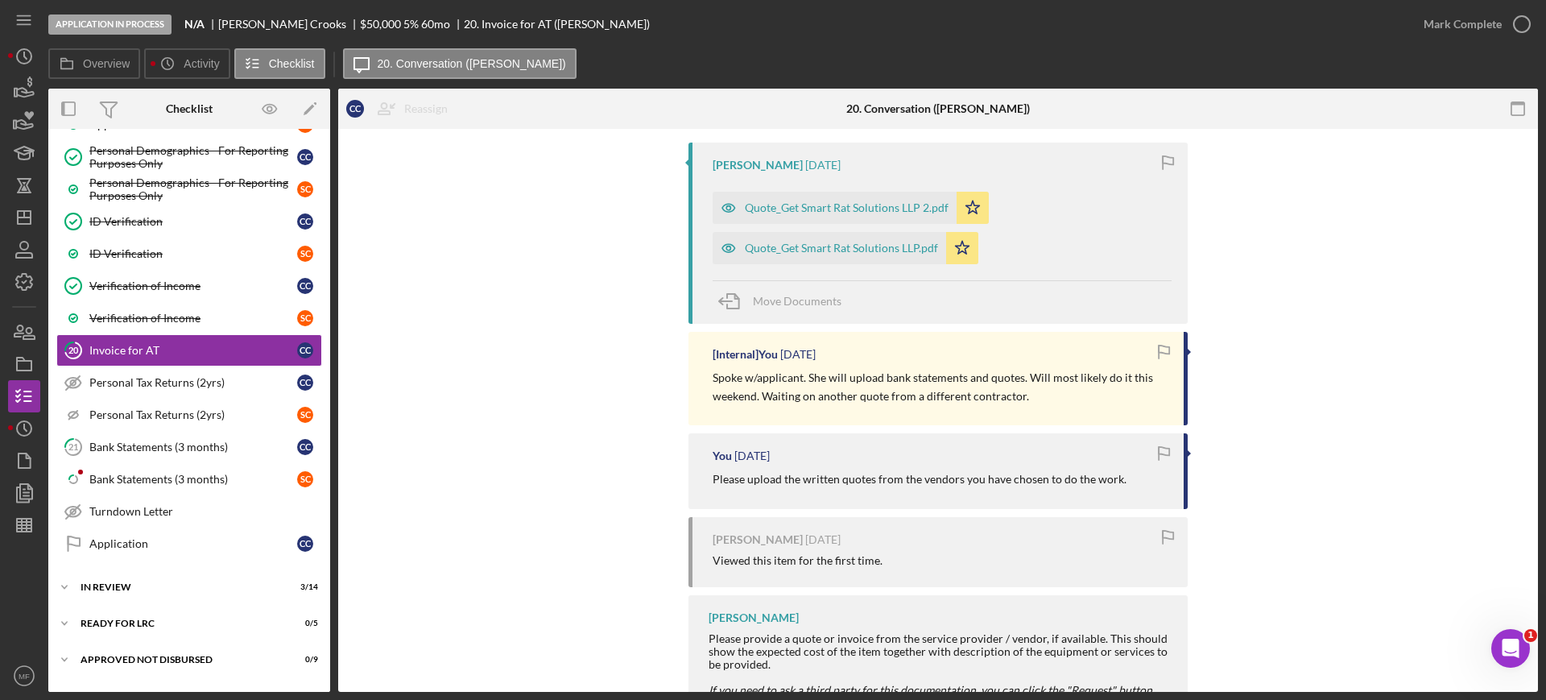
scroll to position [398, 0]
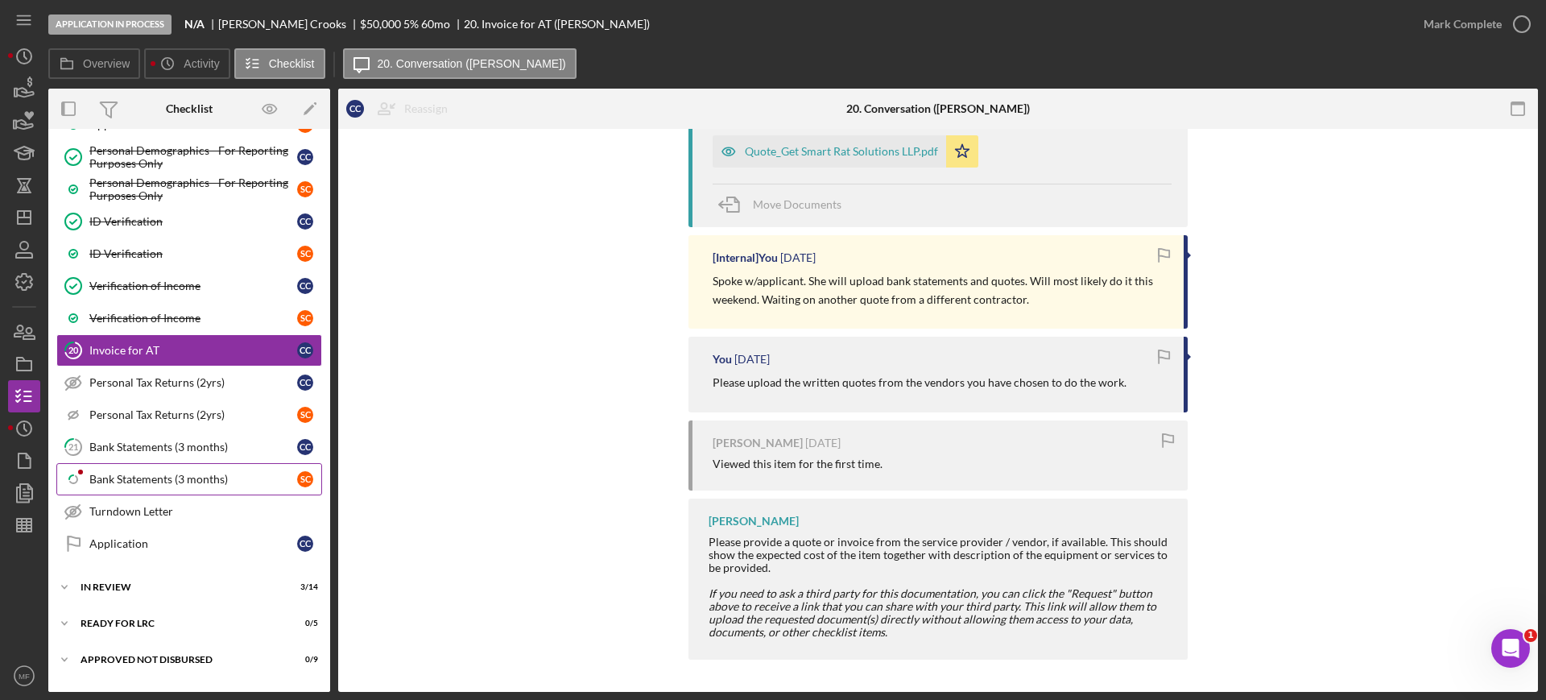
click at [161, 474] on div "Bank Statements (3 months)" at bounding box center [193, 479] width 208 height 13
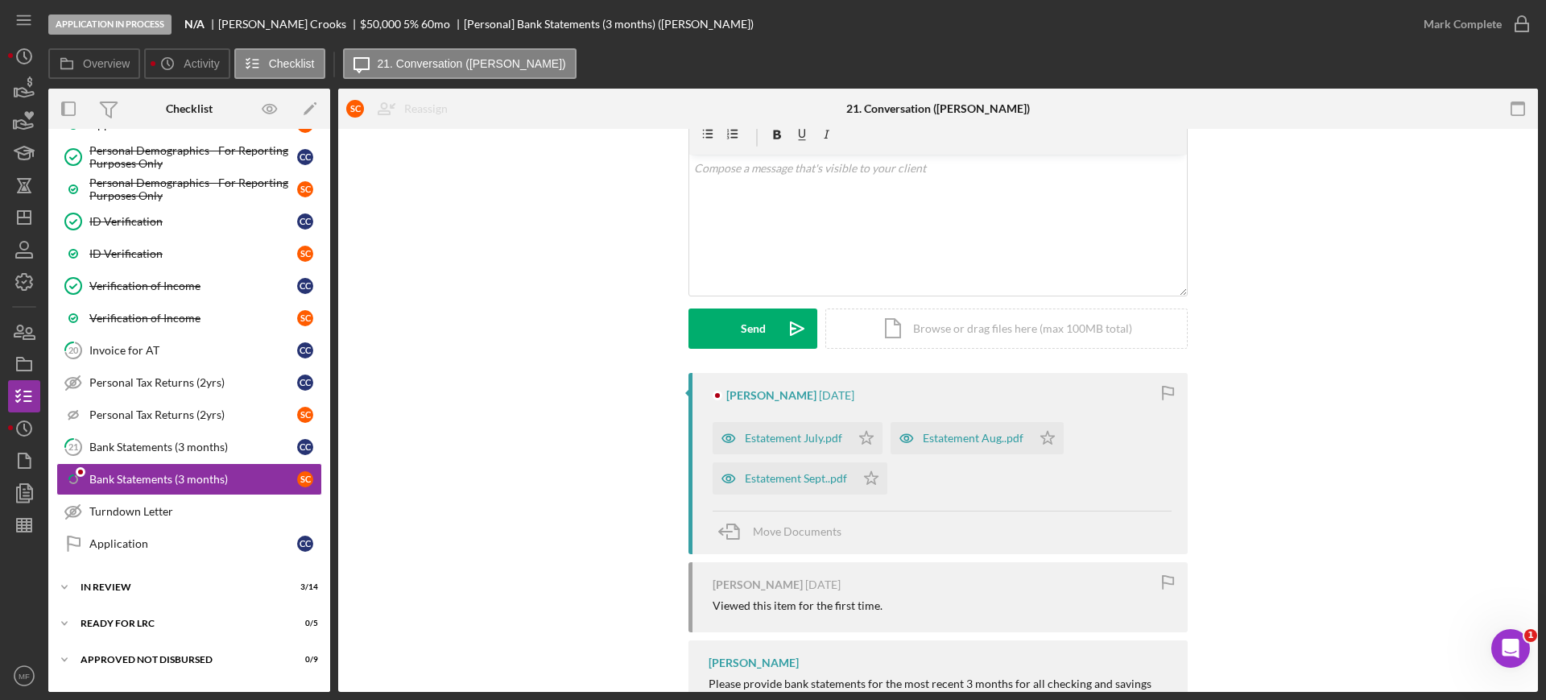
scroll to position [101, 0]
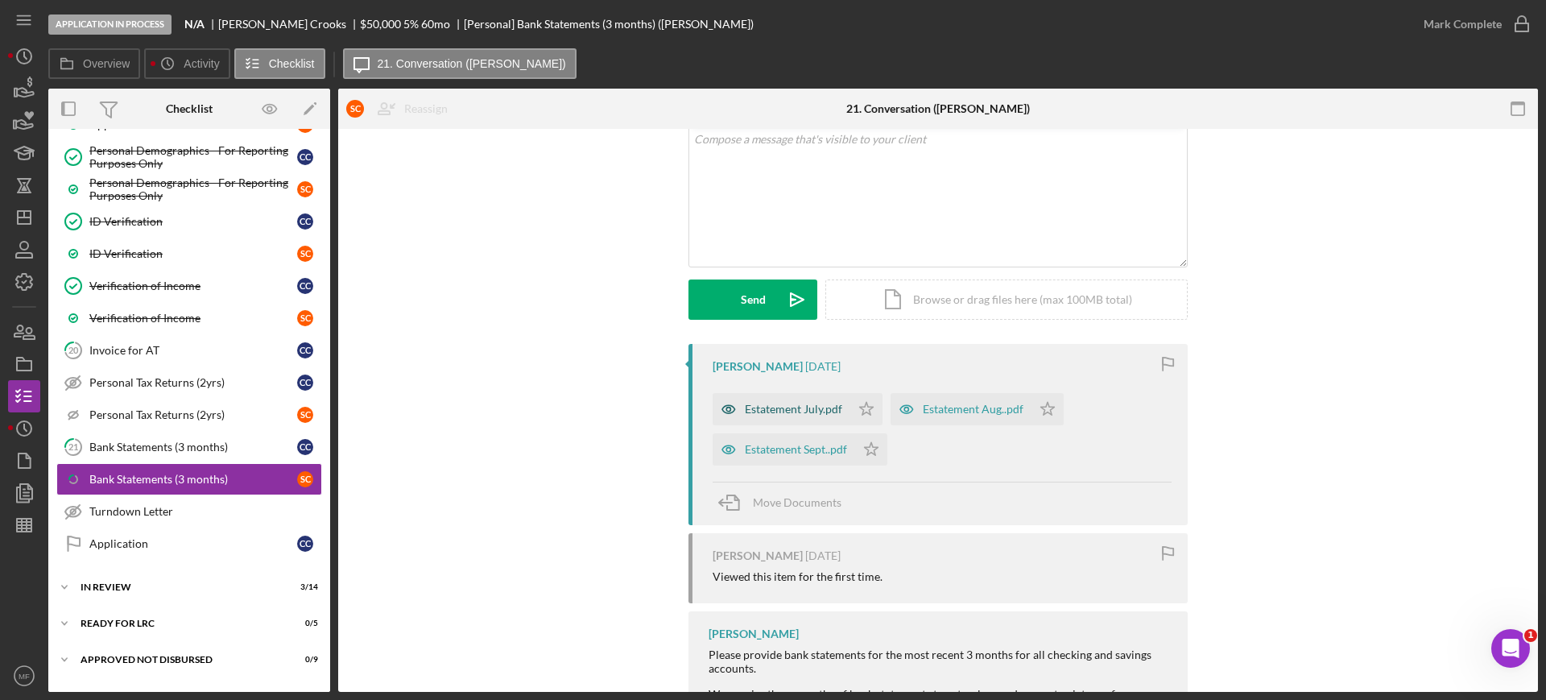
click at [790, 419] on div "Estatement July.pdf" at bounding box center [781, 409] width 138 height 32
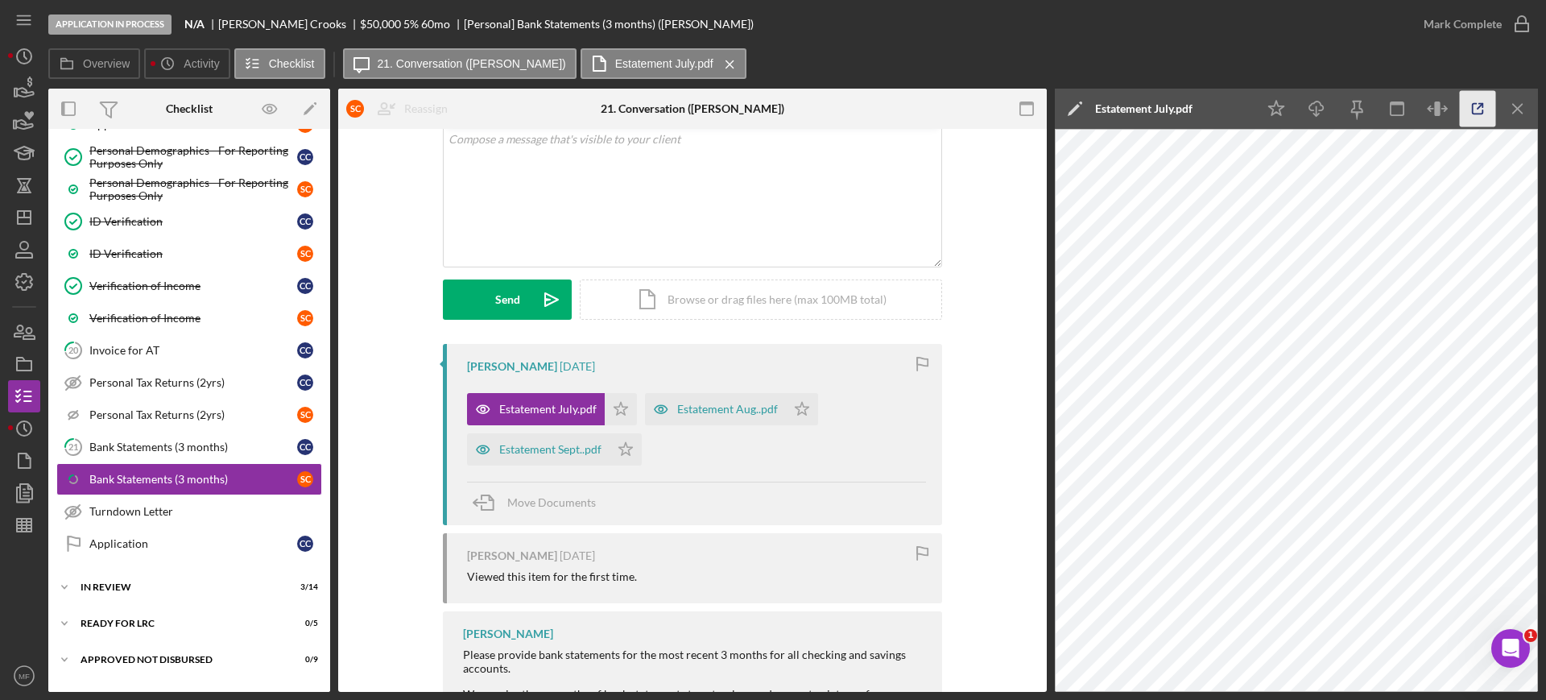
click at [1476, 101] on icon "button" at bounding box center [1477, 109] width 36 height 36
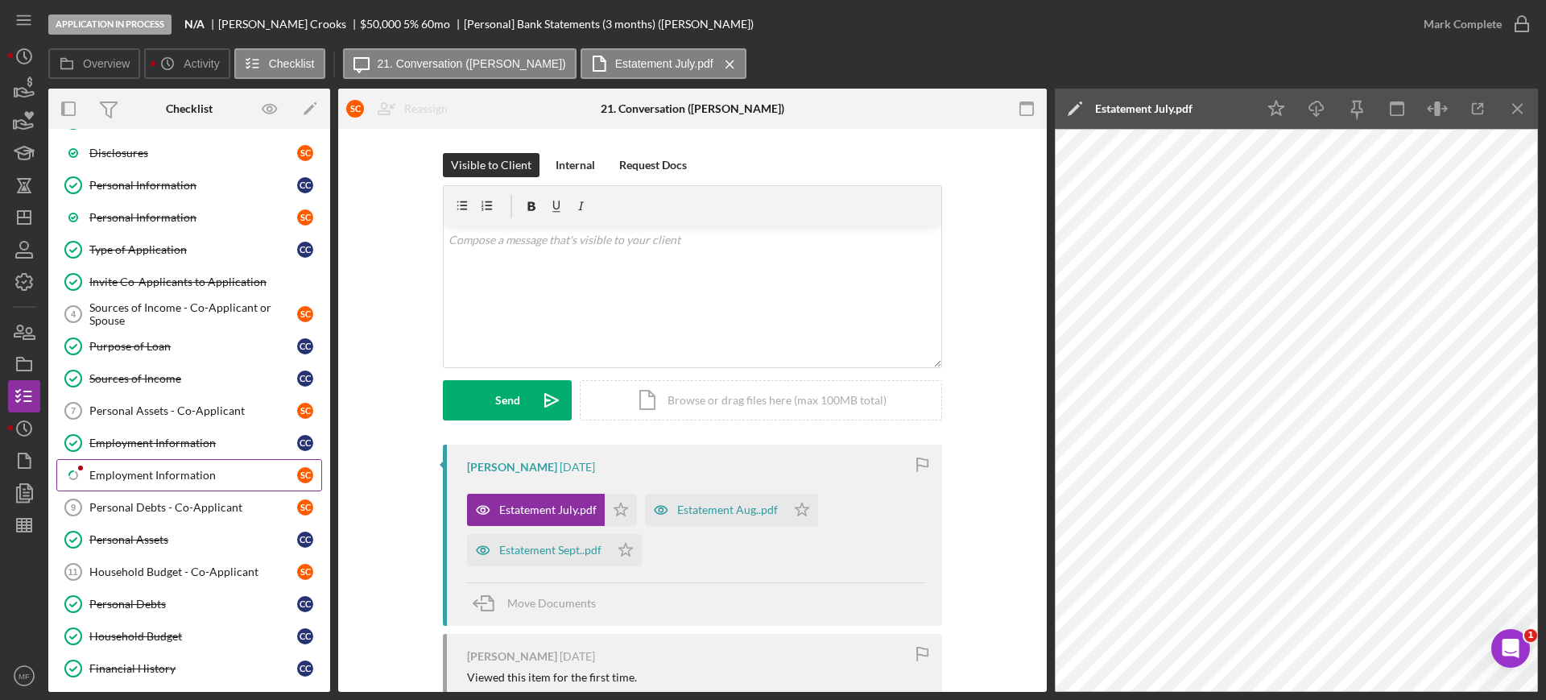
click at [185, 471] on div "Employment Information" at bounding box center [193, 475] width 208 height 13
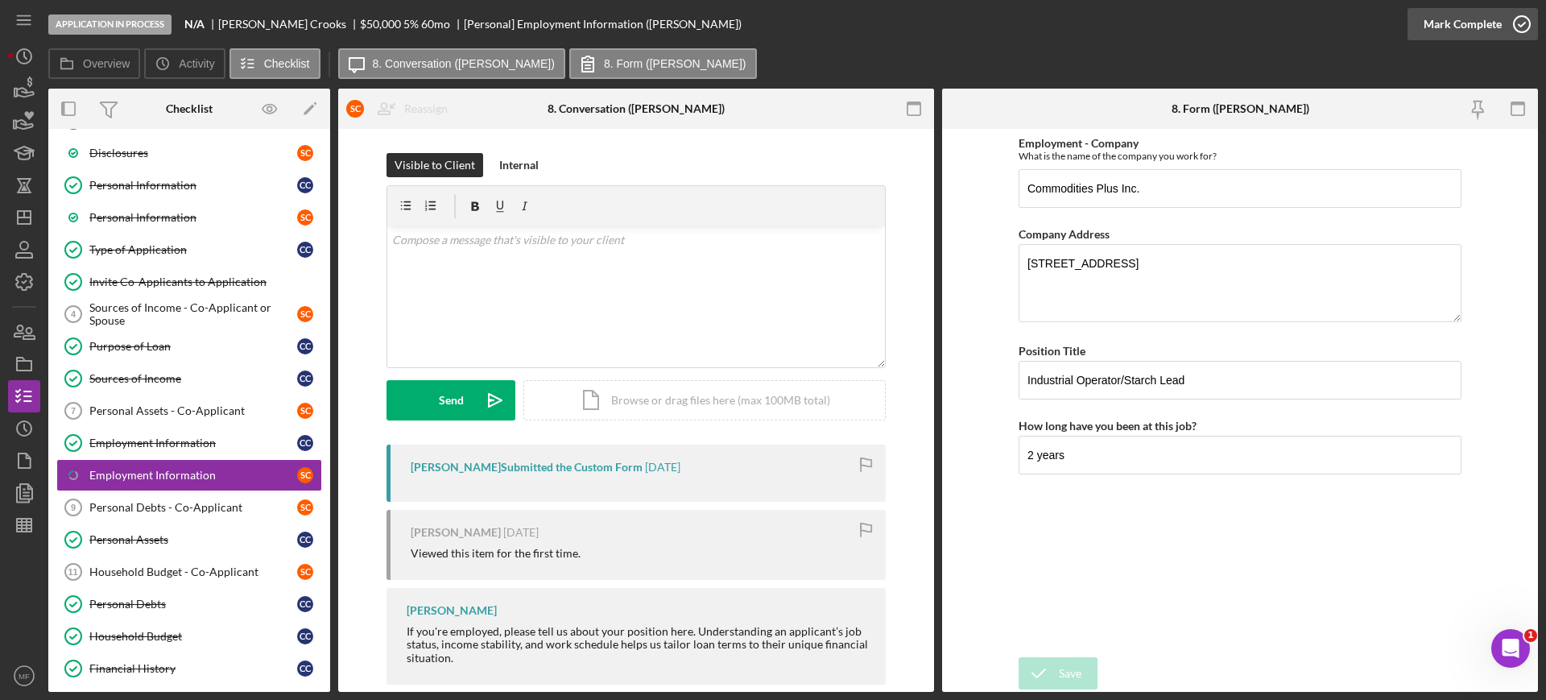
click at [1493, 21] on div "Mark Complete" at bounding box center [1462, 24] width 78 height 32
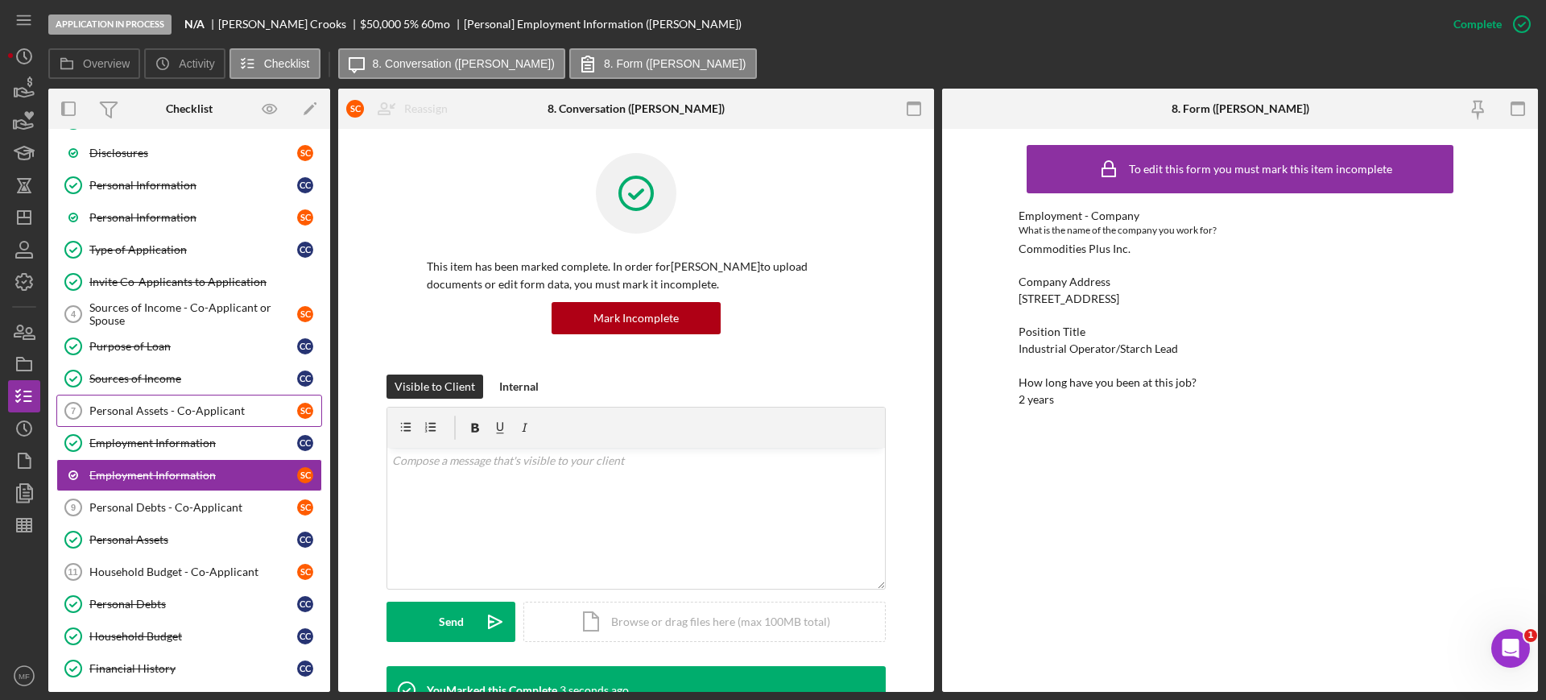
click at [193, 414] on div "Personal Assets - Co-Applicant" at bounding box center [193, 410] width 208 height 13
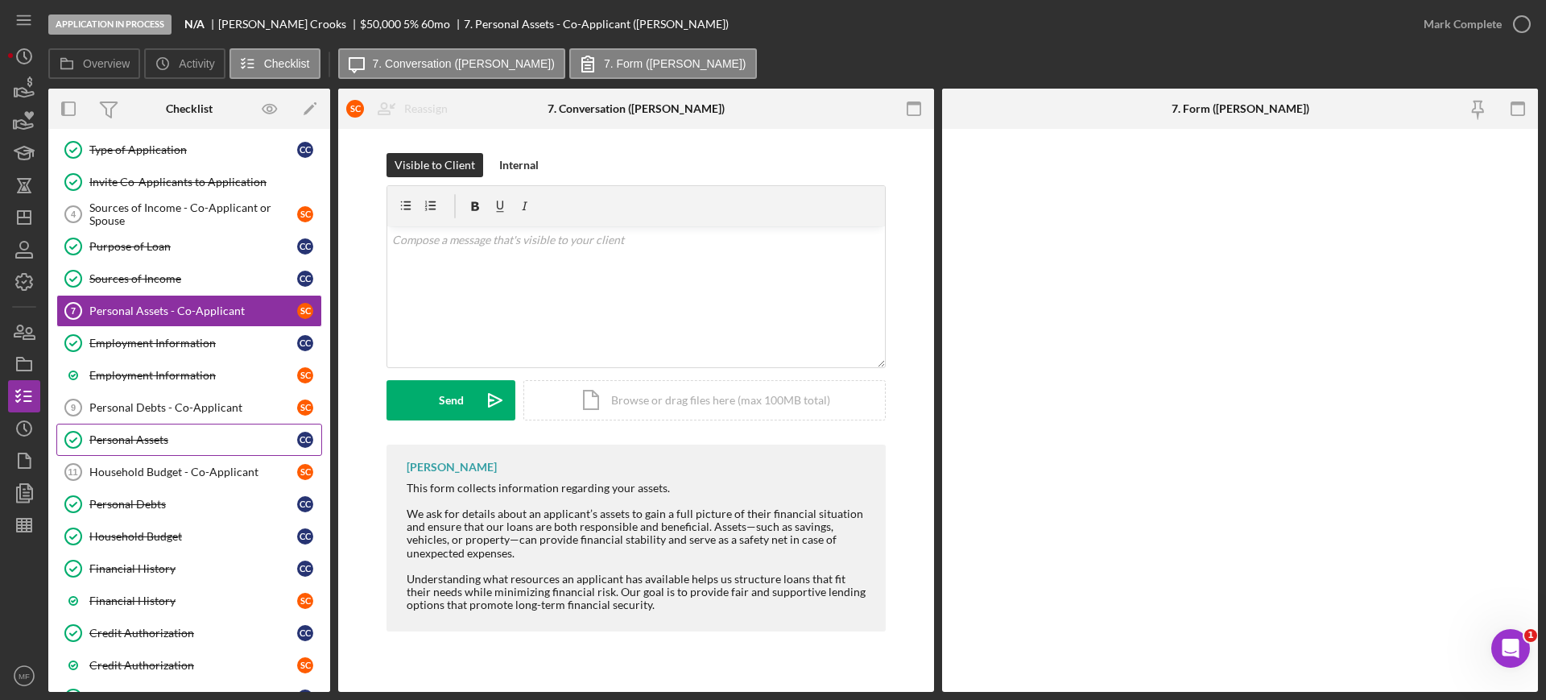
scroll to position [201, 0]
click at [199, 407] on div "Personal Debts - Co-Applicant" at bounding box center [193, 406] width 208 height 13
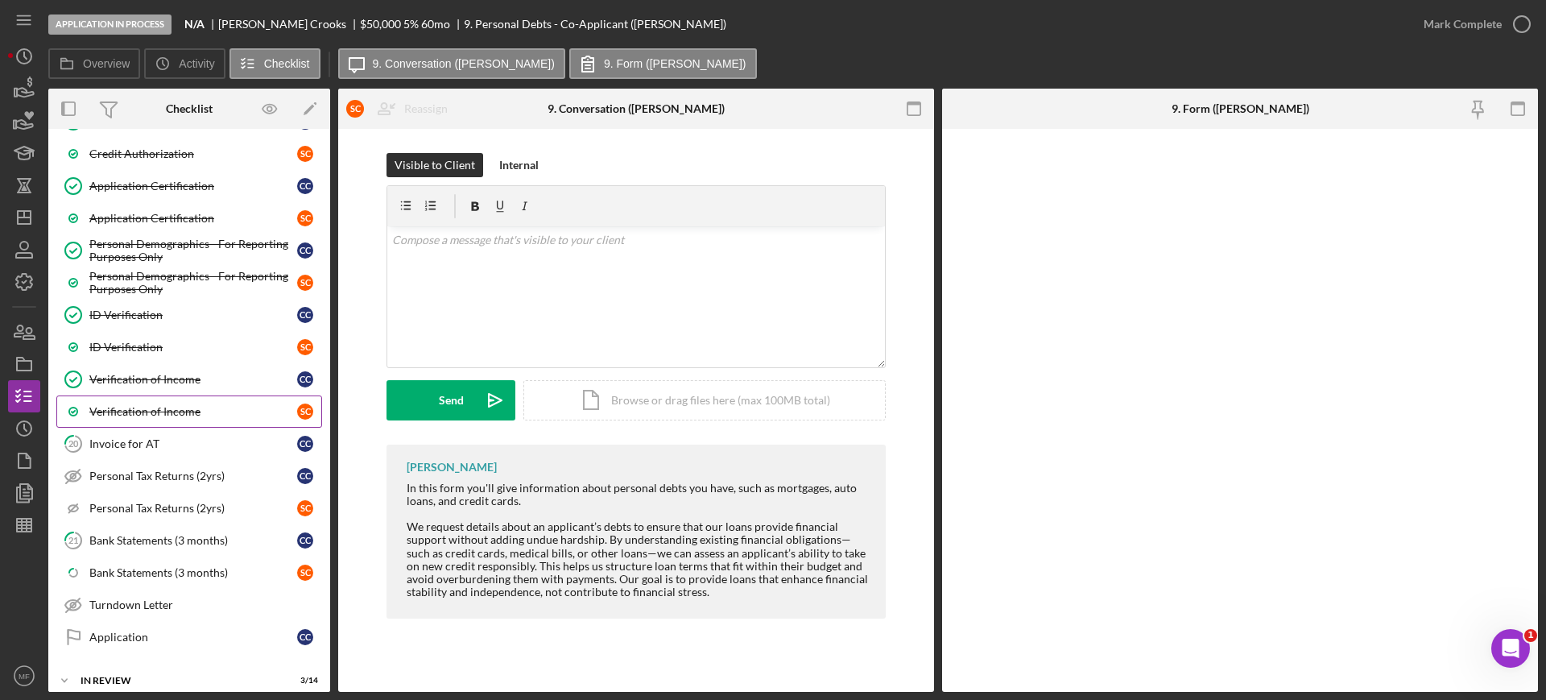
scroll to position [834, 0]
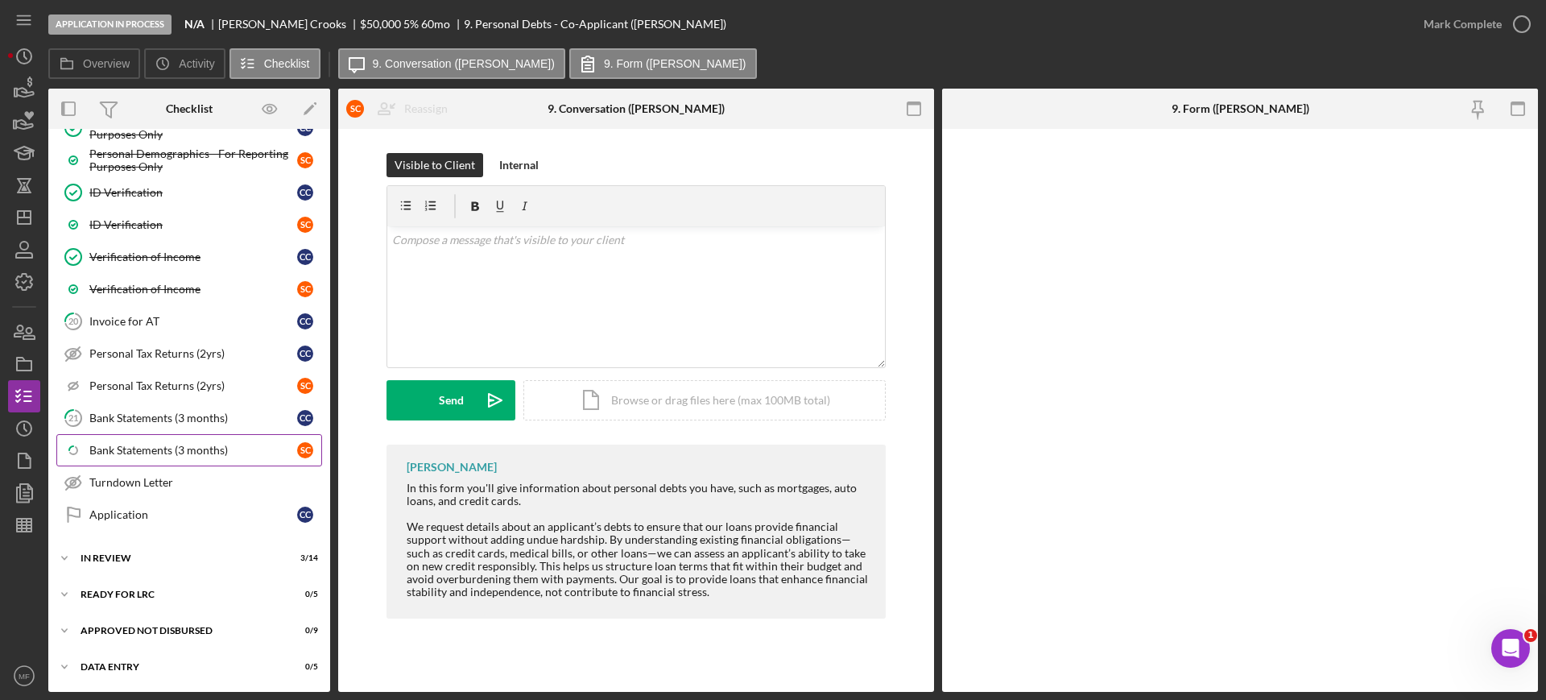
click at [178, 450] on div "Bank Statements (3 months)" at bounding box center [193, 450] width 208 height 13
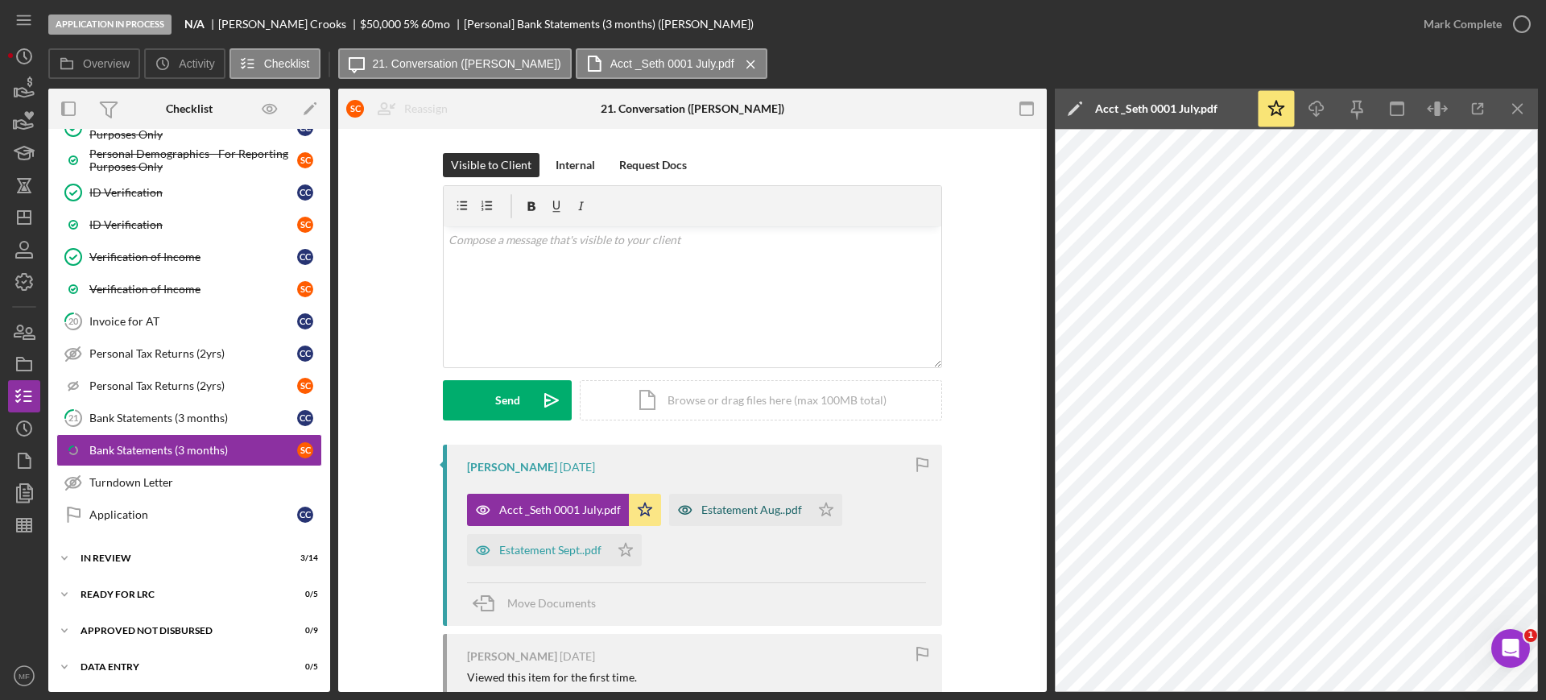
click at [723, 505] on div "Estatement Aug..pdf" at bounding box center [751, 509] width 101 height 13
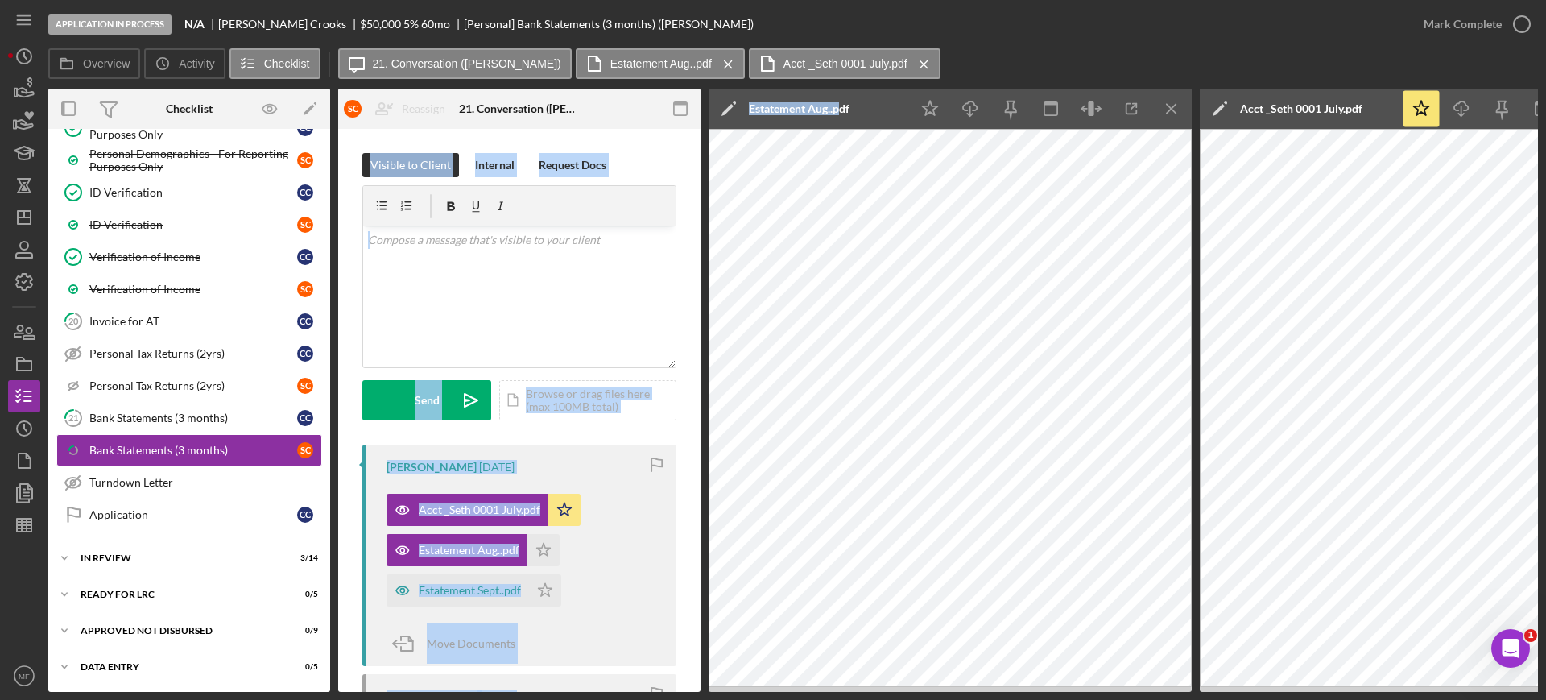
drag, startPoint x: 844, startPoint y: 99, endPoint x: 361, endPoint y: 134, distance: 484.3
click at [361, 134] on div "Overview Internal Workflow Stage Application In Process Icon/Dropdown Arrow Arc…" at bounding box center [792, 390] width 1489 height 603
click at [1129, 102] on icon "button" at bounding box center [1131, 109] width 36 height 36
click at [535, 312] on div "v Color teal Color pink Remove color Add row above Add row below Add column bef…" at bounding box center [519, 296] width 312 height 141
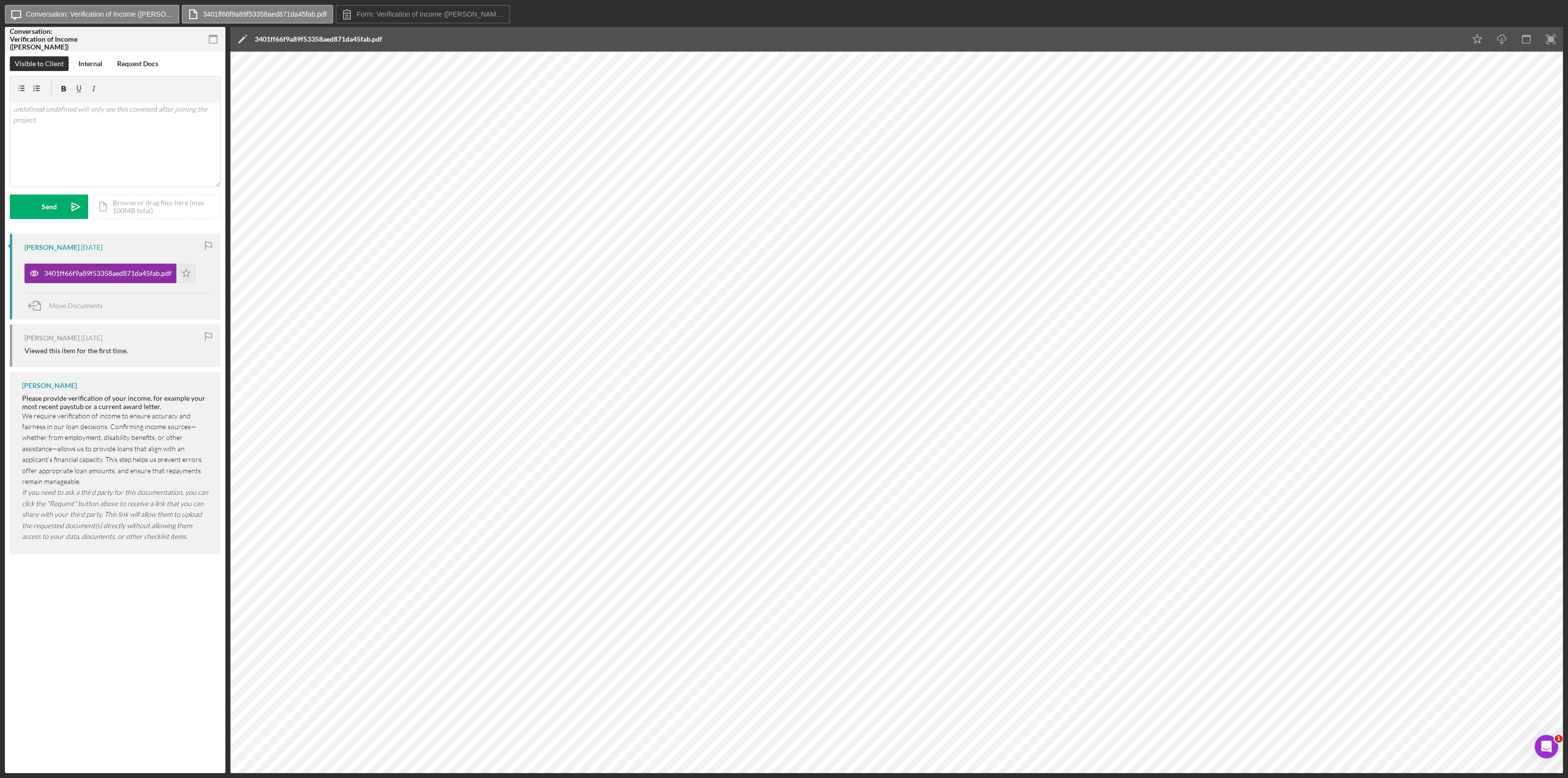
click at [310, 41] on div "3401ff66f9a89f53358aed871da45fab.pdf" at bounding box center [318, 39] width 127 height 8
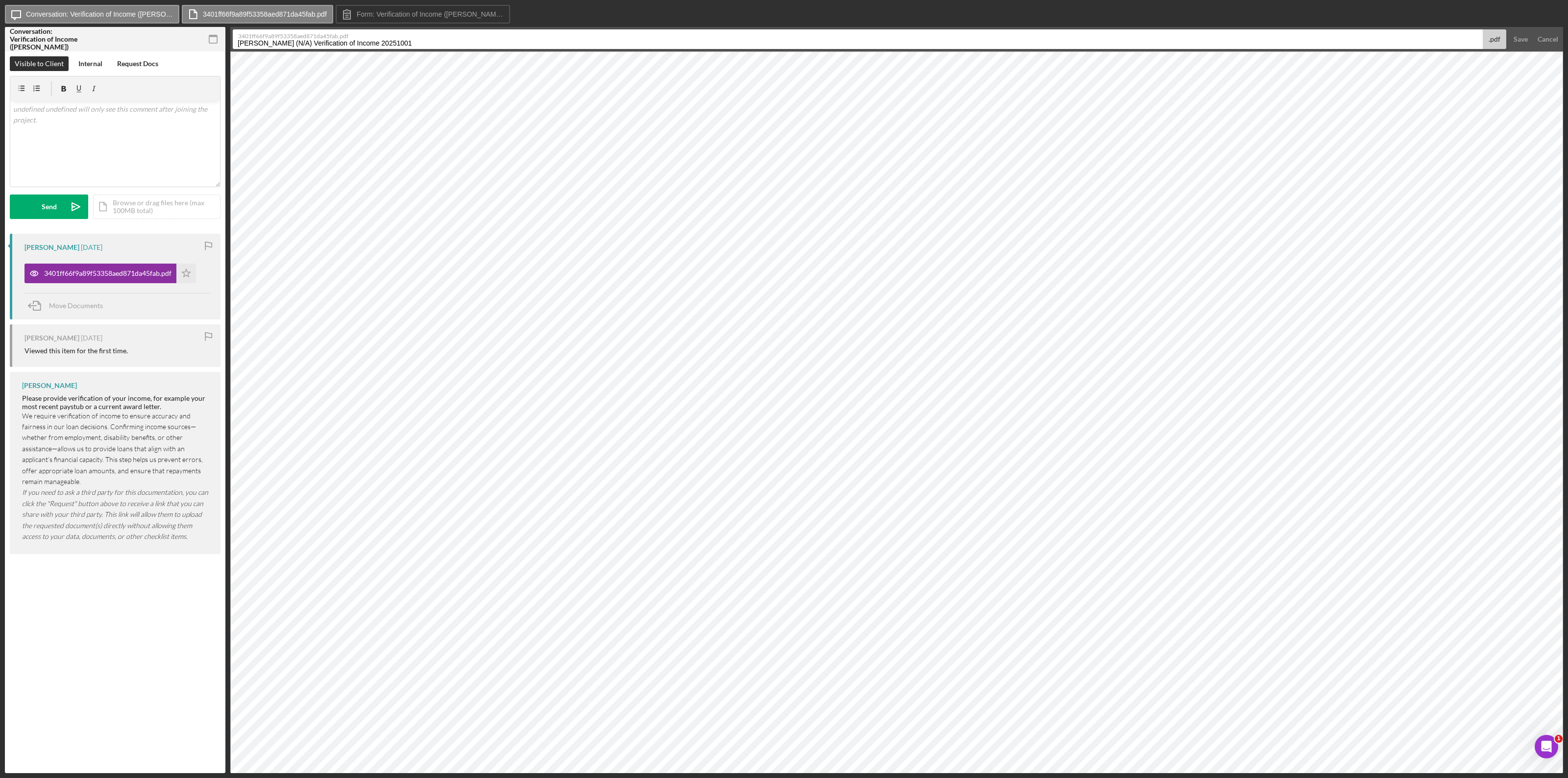
drag, startPoint x: 413, startPoint y: 43, endPoint x: 165, endPoint y: 66, distance: 249.1
click at [165, 66] on div "Conversation: Verification of Income (Seth C.) Icon/Checklist Item Sub Partial …" at bounding box center [784, 400] width 1558 height 746
type input "Pay_stub 9.5.25 Seth"
click at [940, 34] on div "Save" at bounding box center [1521, 39] width 14 height 19
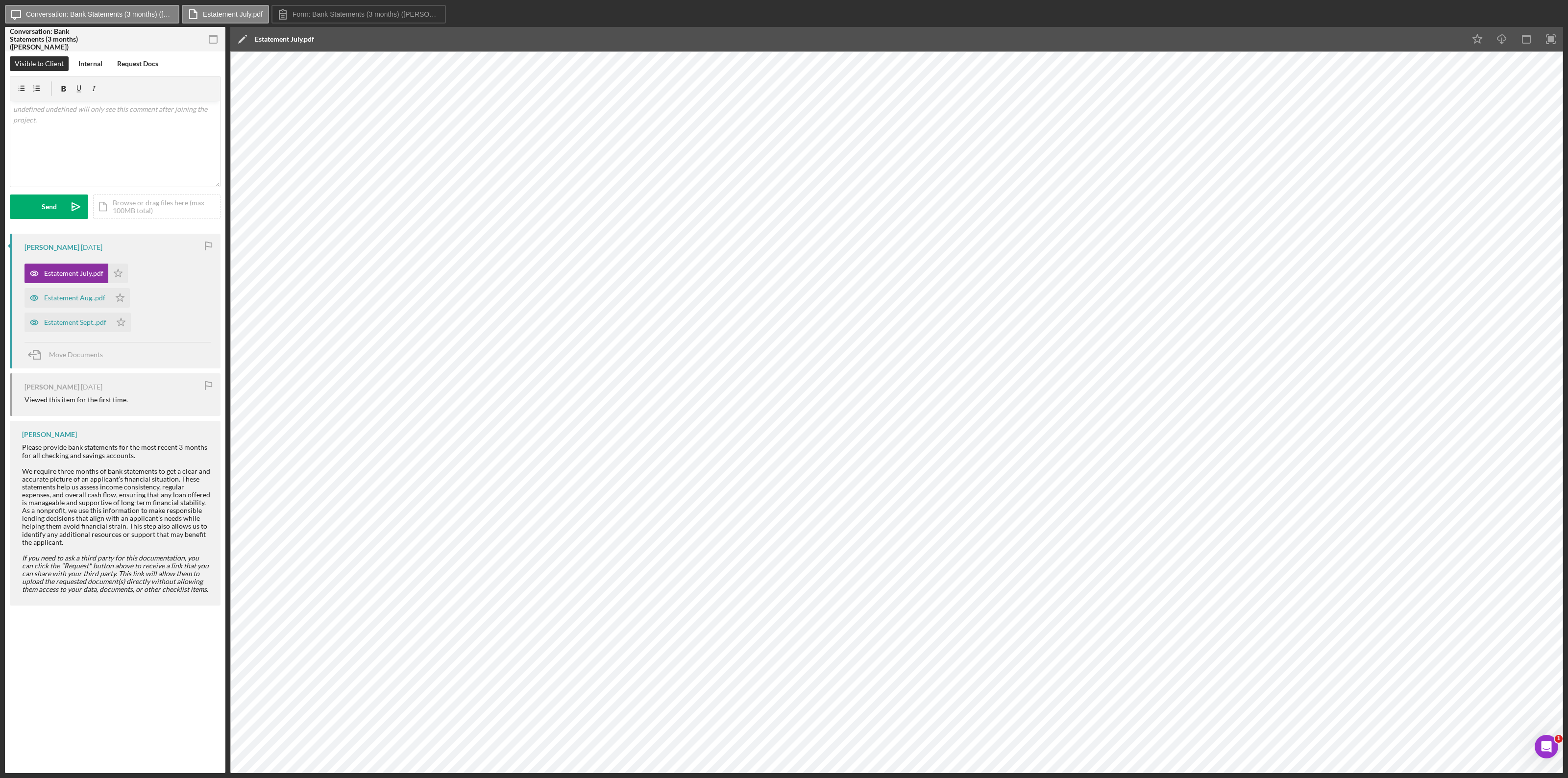
click at [302, 40] on div "Estatement July.pdf" at bounding box center [284, 39] width 59 height 8
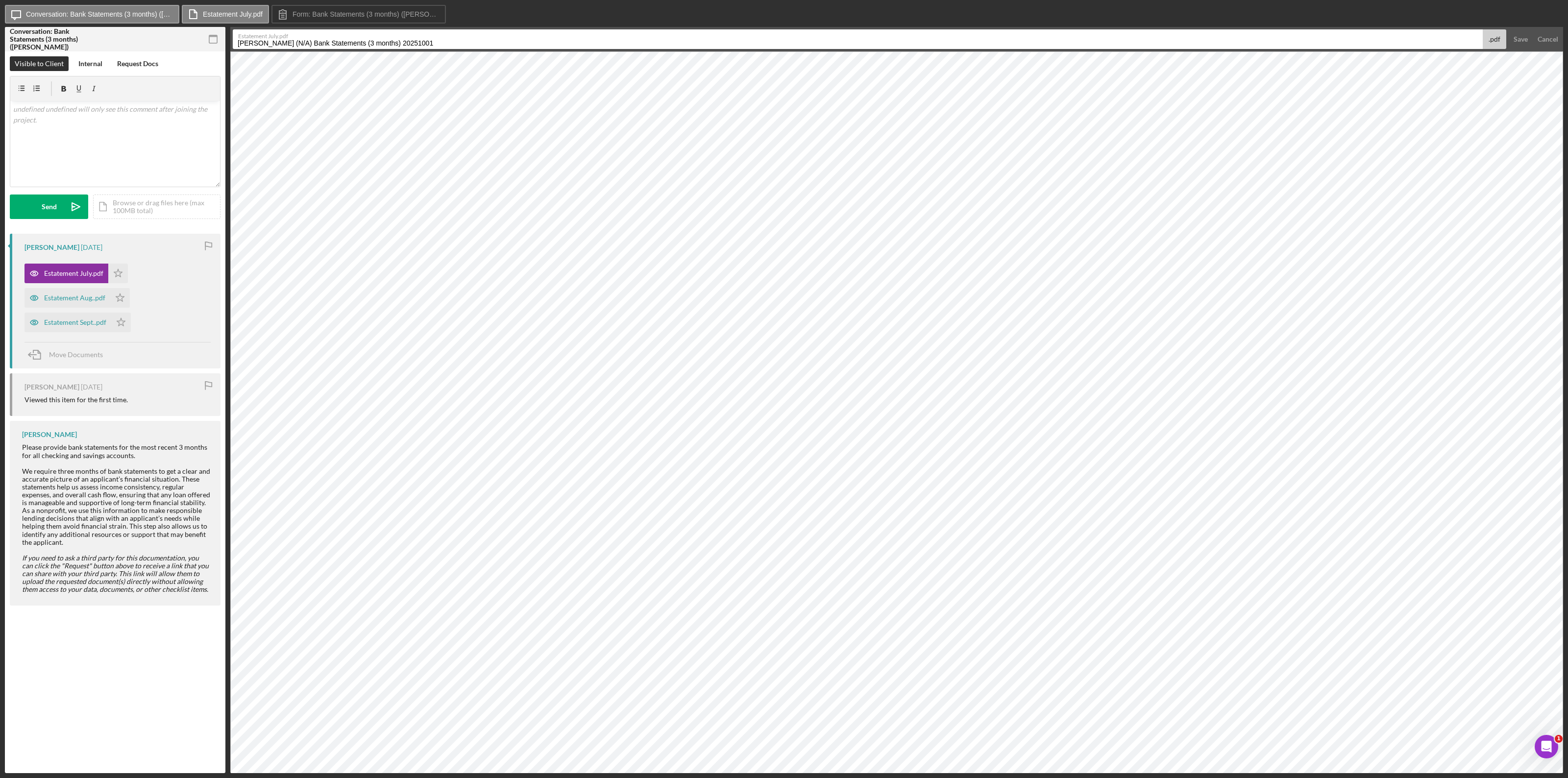
click at [452, 36] on label "Estatement July.pdf" at bounding box center [860, 35] width 1244 height 10
click at [452, 36] on input "[PERSON_NAME] (N/A) Bank Statements (3 months) 20251001" at bounding box center [858, 39] width 1250 height 19
drag, startPoint x: 424, startPoint y: 44, endPoint x: 200, endPoint y: 54, distance: 224.2
click at [200, 54] on div "Conversation: Bank Statements (3 months) ([PERSON_NAME]) Icon/Checklist Item Su…" at bounding box center [784, 400] width 1558 height 746
click at [251, 44] on input "Acct 0001 July" at bounding box center [858, 39] width 1250 height 19
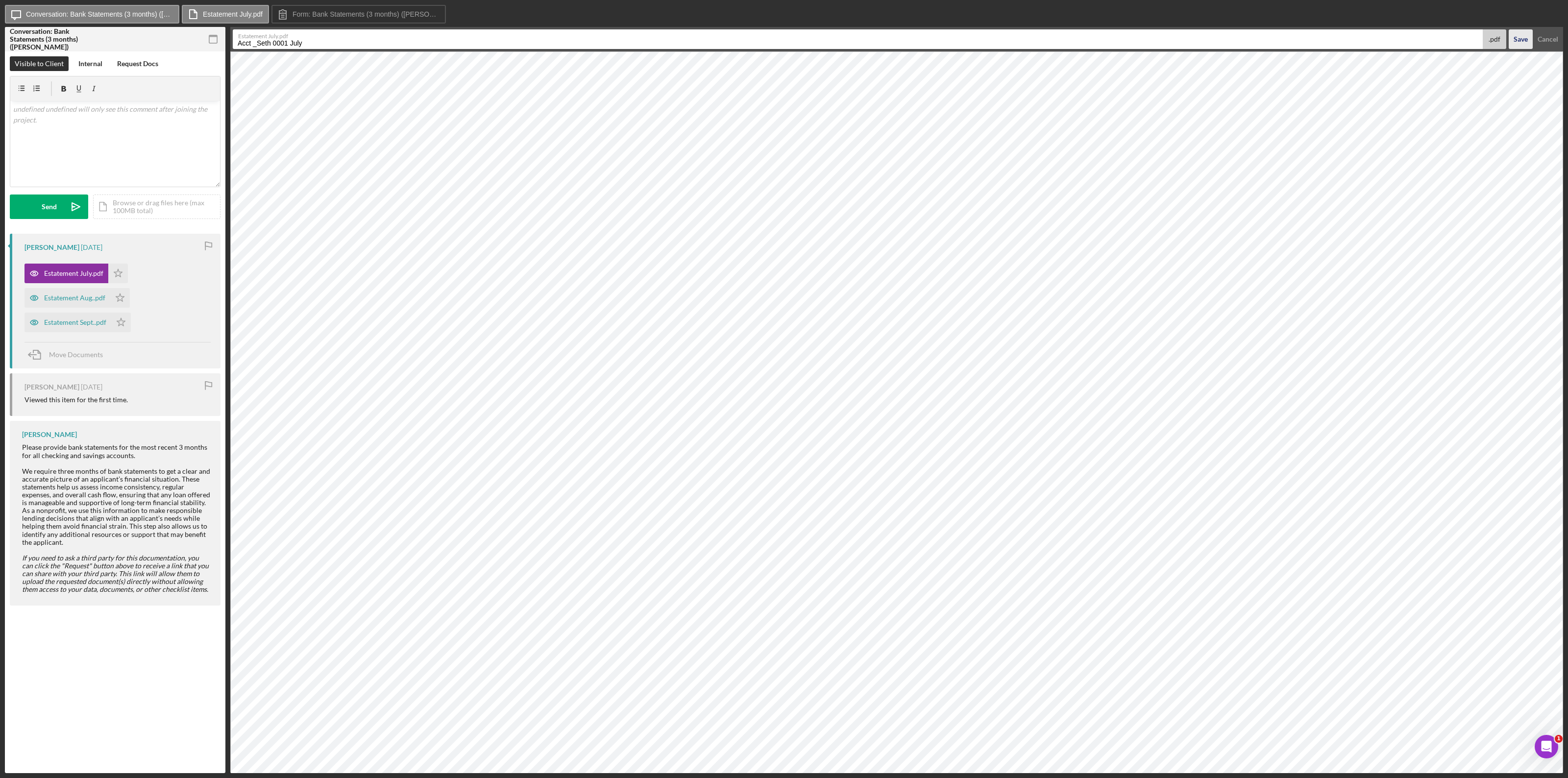
type input "Acct _Seth 0001 July"
click at [940, 40] on div "Save" at bounding box center [1521, 39] width 14 height 19
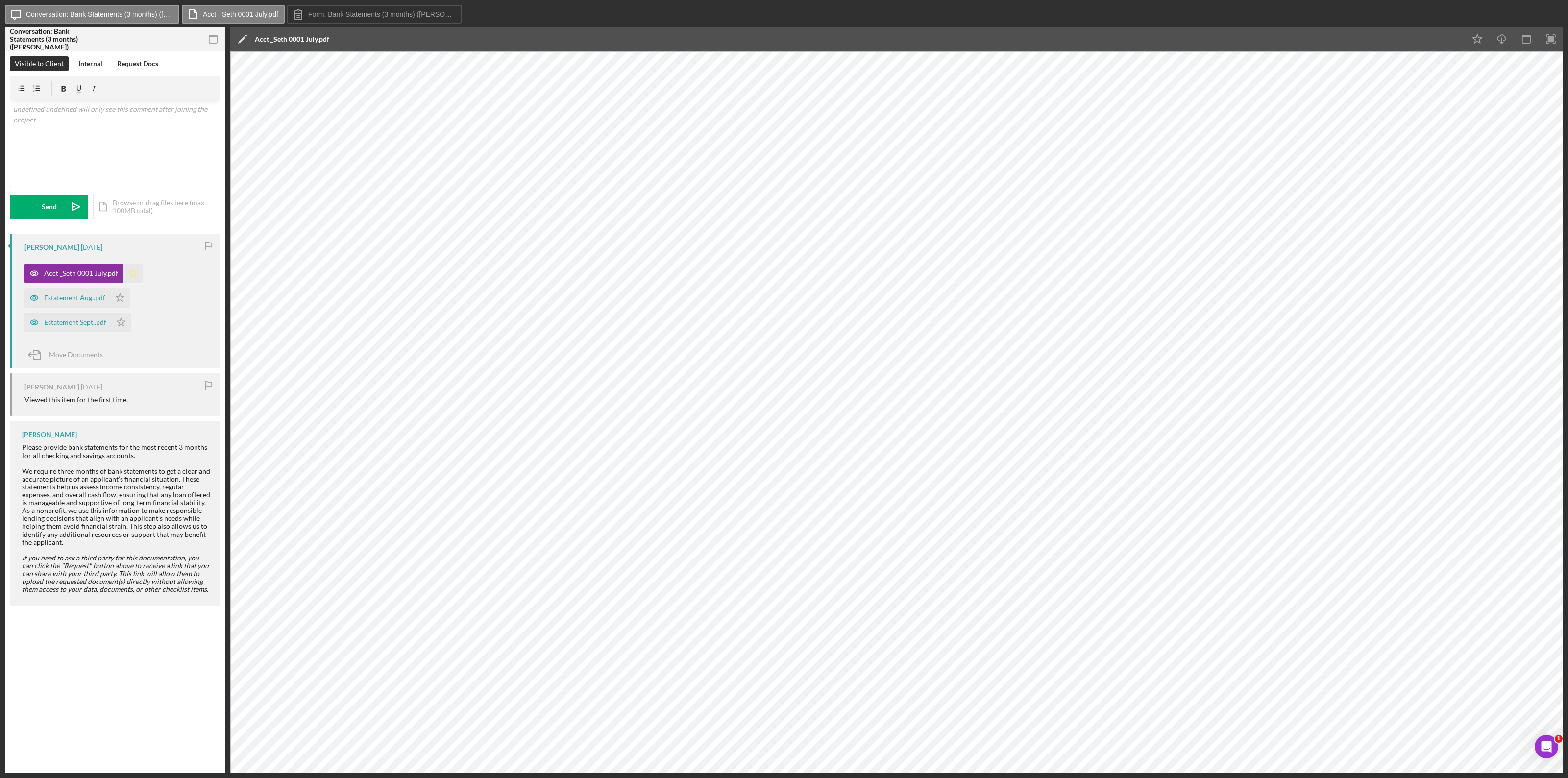
click at [131, 271] on polygon "button" at bounding box center [133, 273] width 9 height 8
click at [77, 298] on div "Estatement Aug..pdf" at bounding box center [74, 298] width 61 height 8
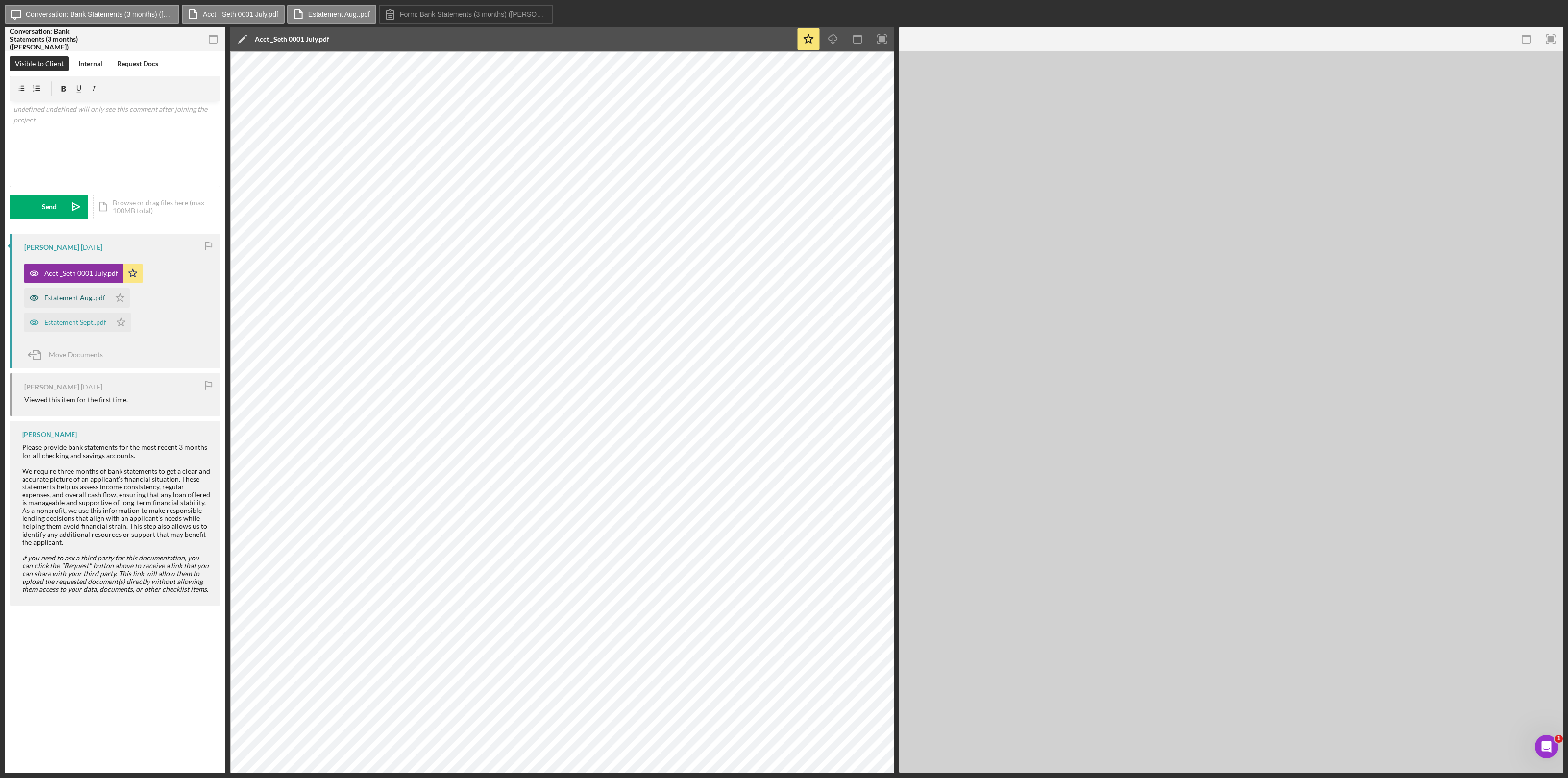
click at [77, 298] on div "Estatement Aug..pdf" at bounding box center [74, 298] width 61 height 8
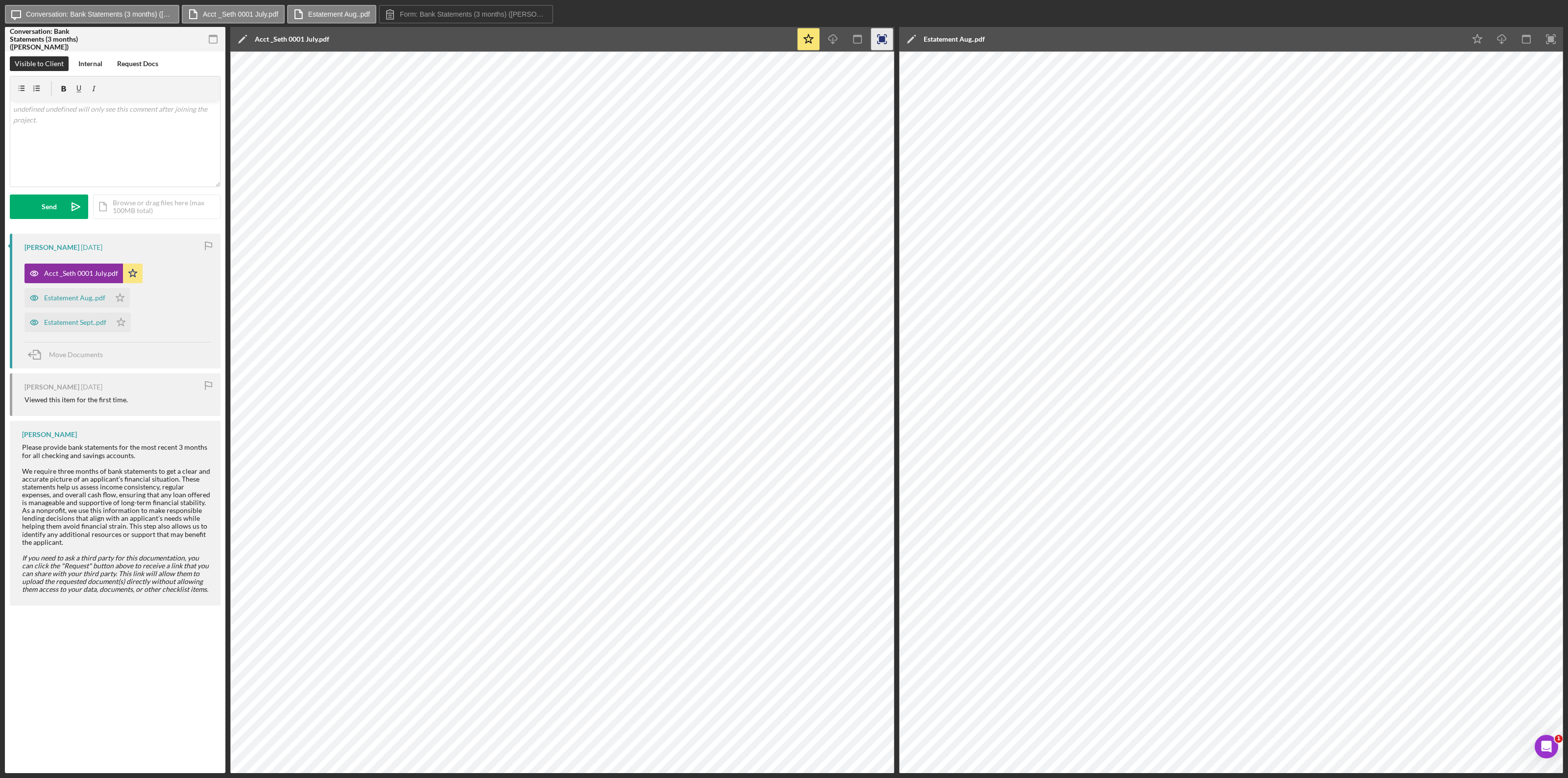
click at [883, 37] on rect "button" at bounding box center [882, 40] width 6 height 6
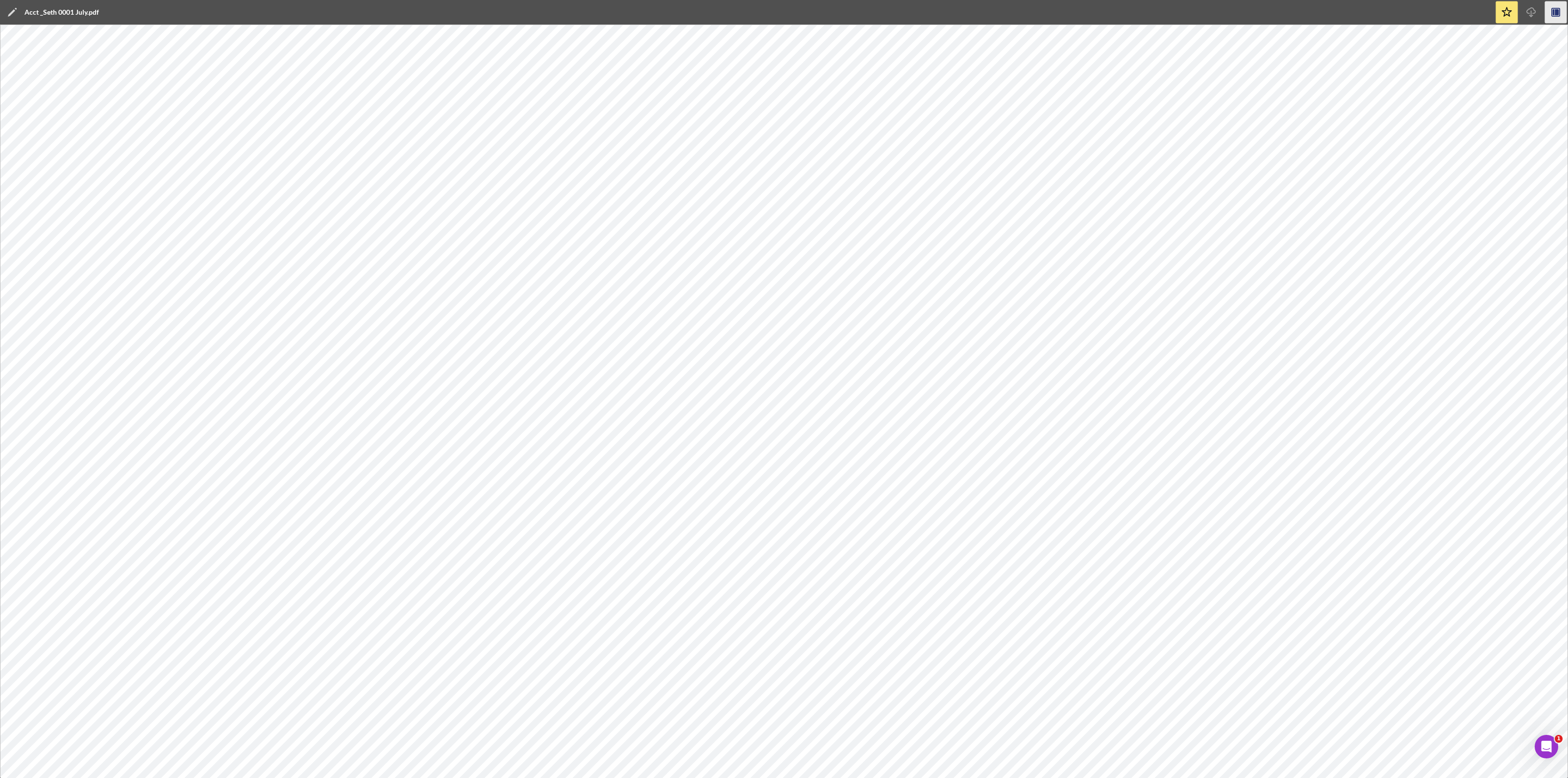
click at [102, 11] on div "Icon/Edit Acct _Seth 0001 July.pdf" at bounding box center [747, 12] width 1494 height 24
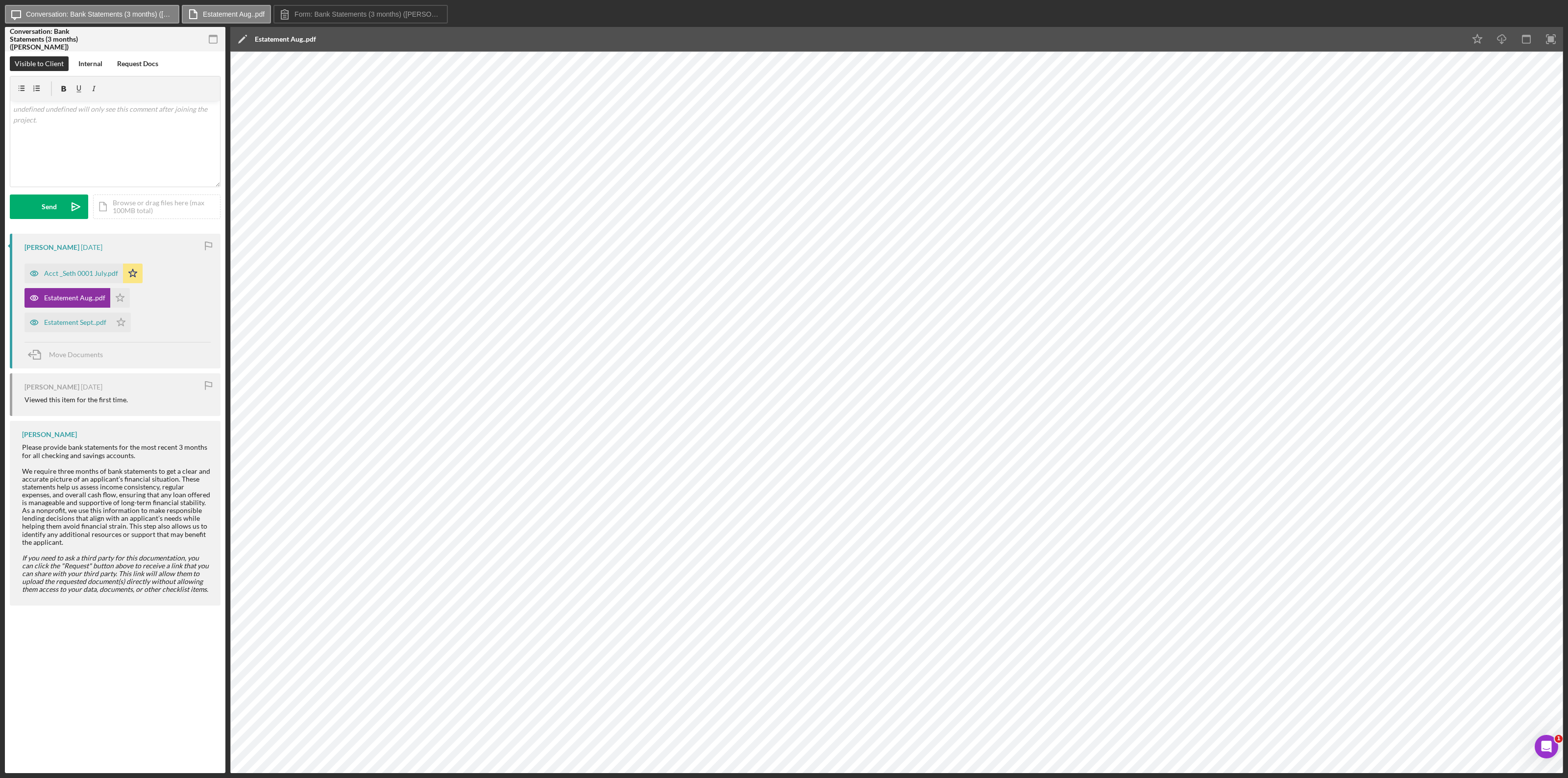
click at [336, 38] on div "Icon/Edit Estatement Aug..pdf" at bounding box center [847, 39] width 1235 height 24
click at [245, 37] on icon "Icon/Edit" at bounding box center [242, 39] width 24 height 24
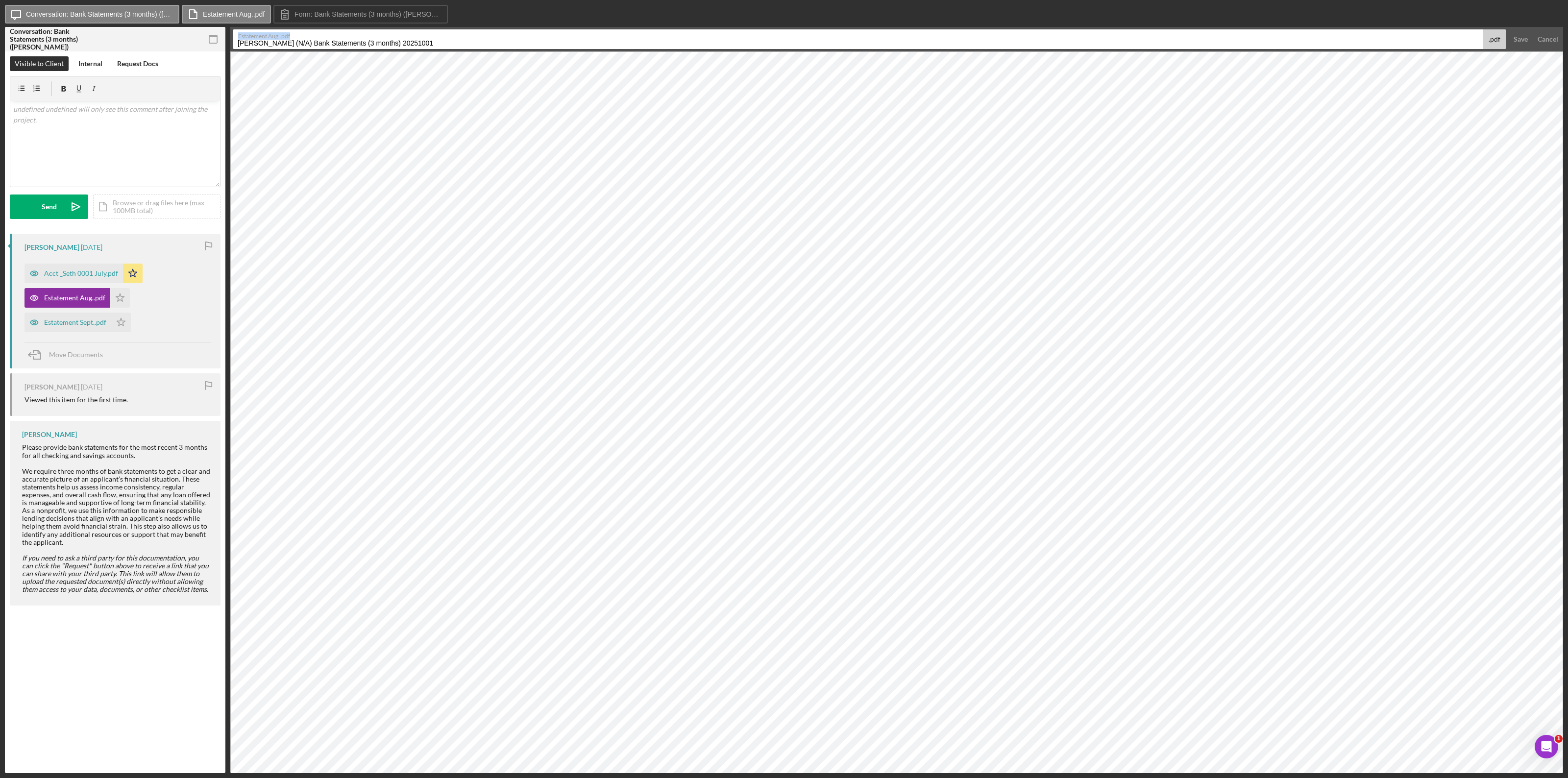
drag, startPoint x: 469, startPoint y: 38, endPoint x: 273, endPoint y: 50, distance: 196.4
click at [273, 50] on form "Estatement Aug..pdf [PERSON_NAME] (N/A) Bank Statements (3 months) 20251001 .pd…" at bounding box center [897, 39] width 1333 height 24
drag, startPoint x: 427, startPoint y: 44, endPoint x: 221, endPoint y: 46, distance: 206.0
click at [221, 46] on div "Conversation: Bank Statements (3 months) (Seth C.) Icon/Checklist Item Sub Part…" at bounding box center [784, 400] width 1558 height 746
type input "Acct_Seth 0001 August"
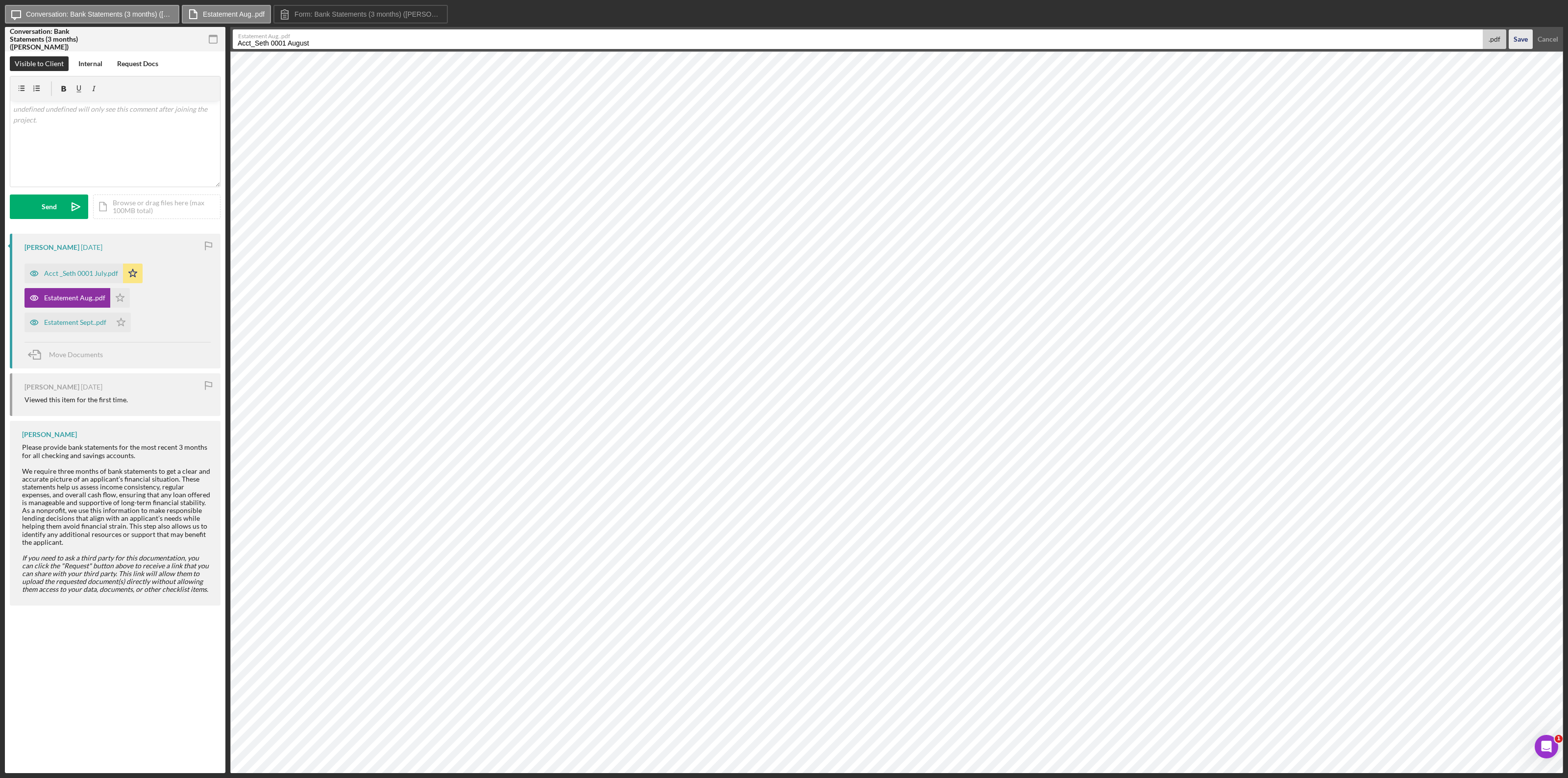
click at [940, 36] on div "Save" at bounding box center [1521, 39] width 14 height 19
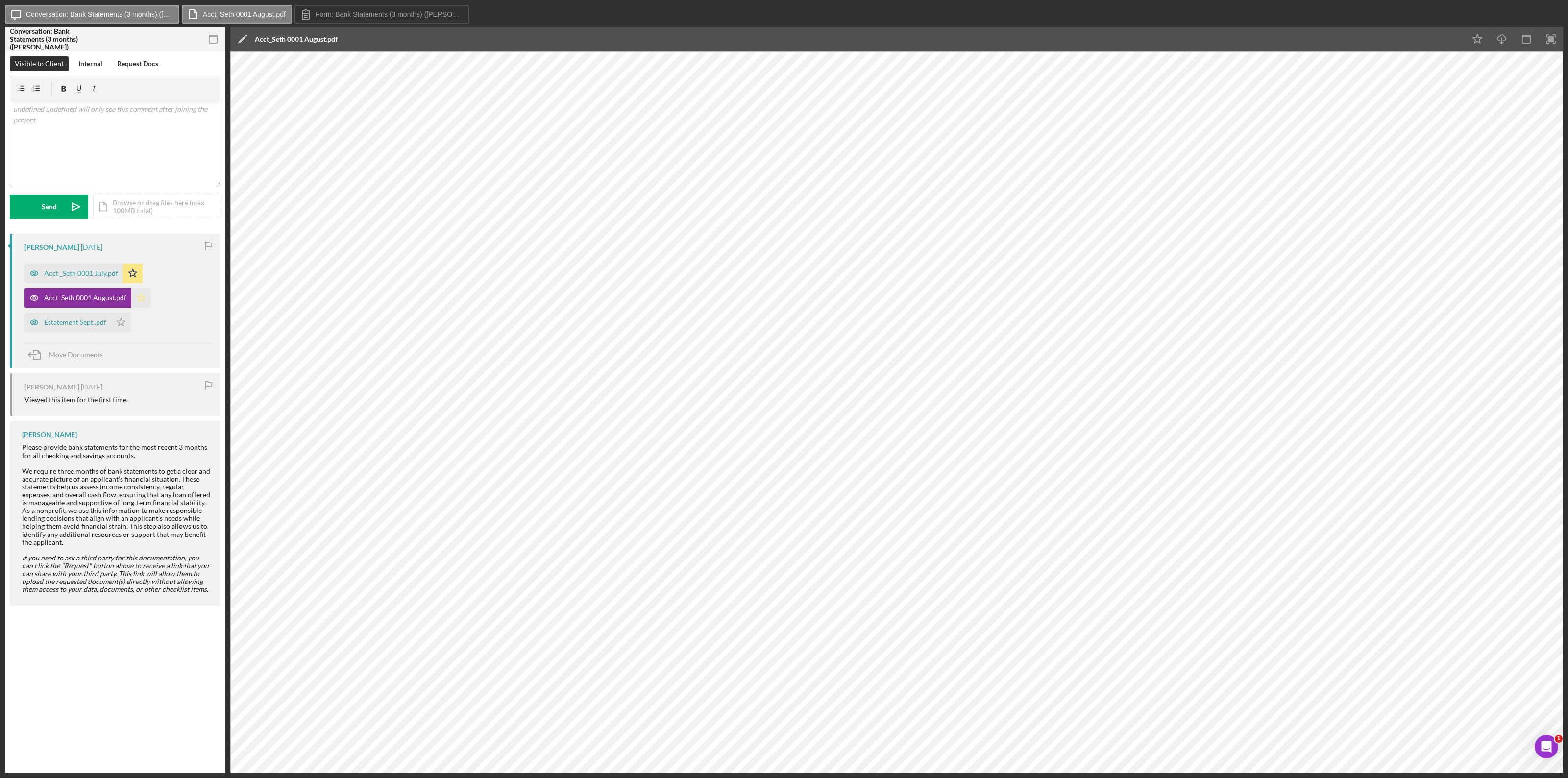
click at [142, 300] on polygon "button" at bounding box center [141, 297] width 9 height 8
click at [84, 321] on div "Estatement Sept..pdf" at bounding box center [75, 322] width 62 height 8
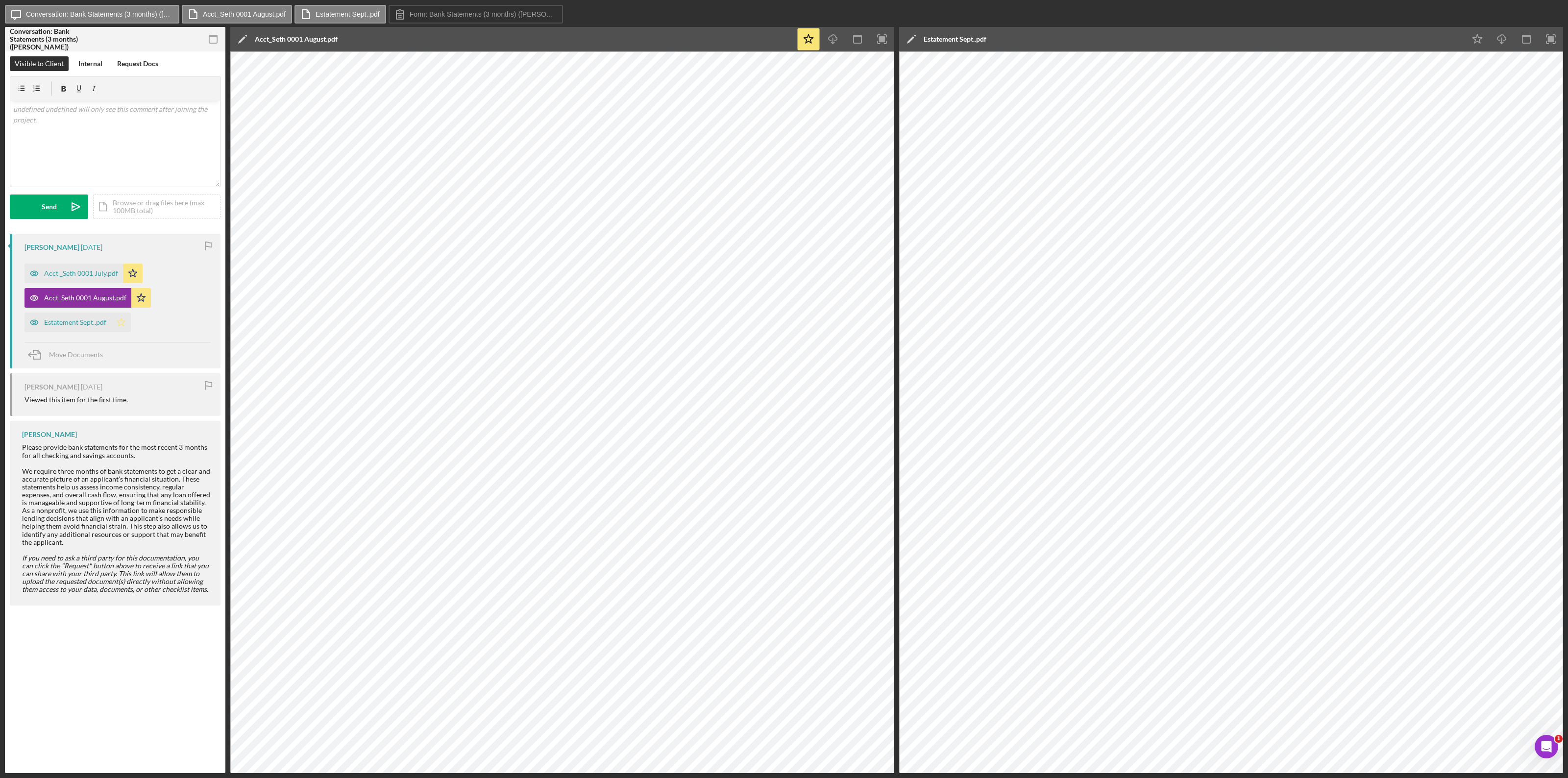
click at [124, 320] on icon "Icon/Star" at bounding box center [121, 323] width 19 height 19
click at [940, 37] on div "Estatement Sept..pdf" at bounding box center [954, 39] width 63 height 8
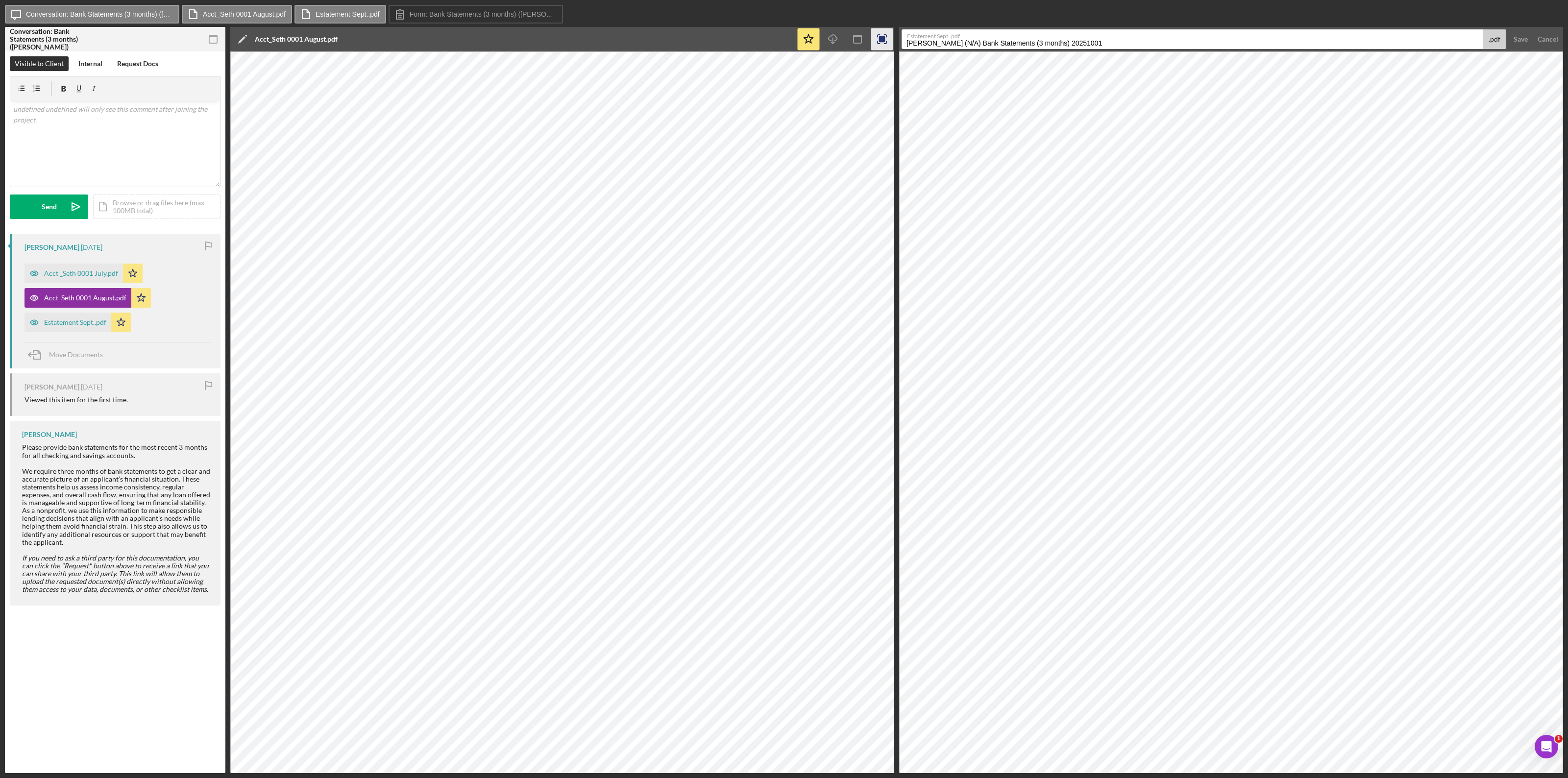
drag, startPoint x: 1102, startPoint y: 41, endPoint x: 887, endPoint y: 46, distance: 215.1
click at [887, 46] on div "Conversation: Bank Statements (3 months) (Seth C.) Icon/Checklist Item Sub Part…" at bounding box center [784, 400] width 1558 height 746
type input "Acct_Seth 0001 September"
click at [940, 34] on div "Save" at bounding box center [1521, 39] width 14 height 19
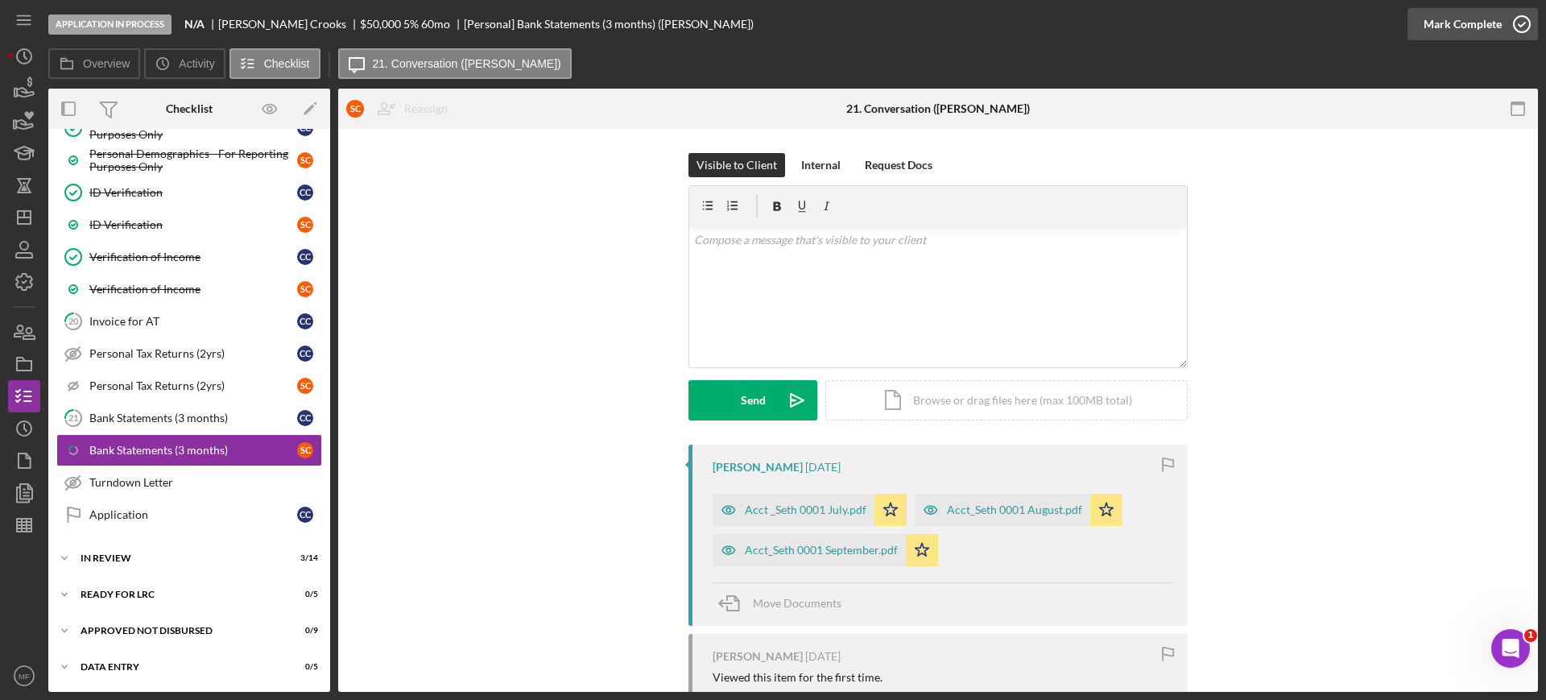
click at [1470, 26] on div "Mark Complete" at bounding box center [1462, 24] width 78 height 32
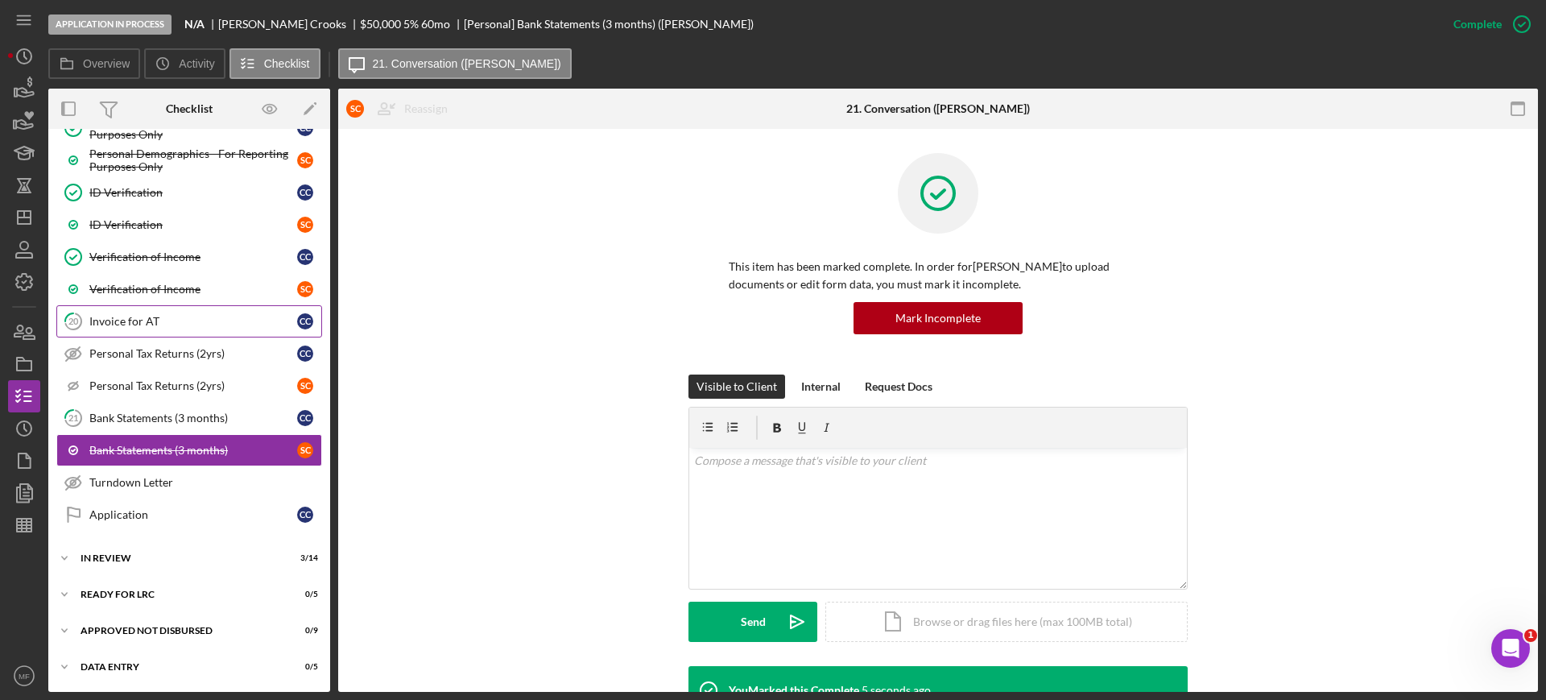
click at [138, 322] on div "Invoice for AT" at bounding box center [193, 321] width 208 height 13
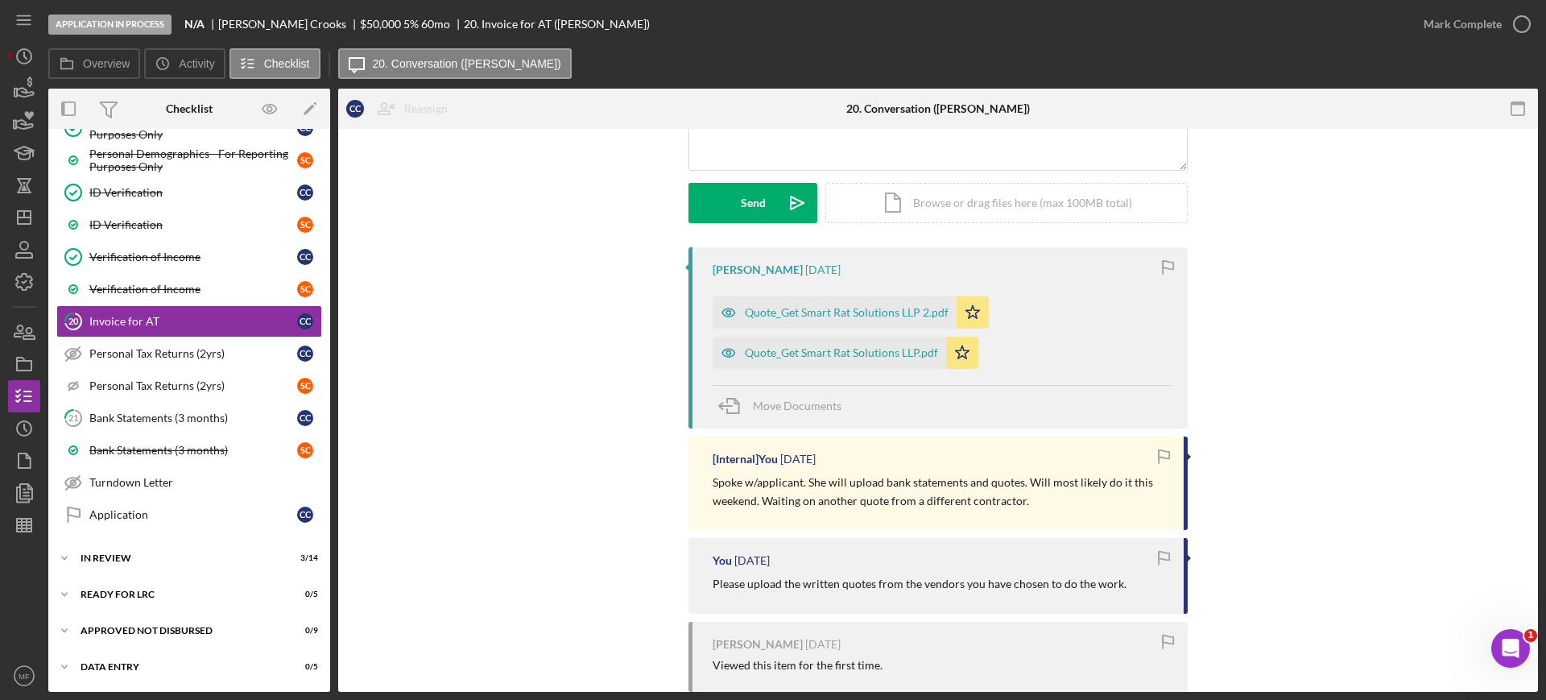
scroll to position [201, 0]
click at [849, 304] on div "Quote_Get Smart Rat Solutions LLP 2.pdf" at bounding box center [847, 308] width 204 height 13
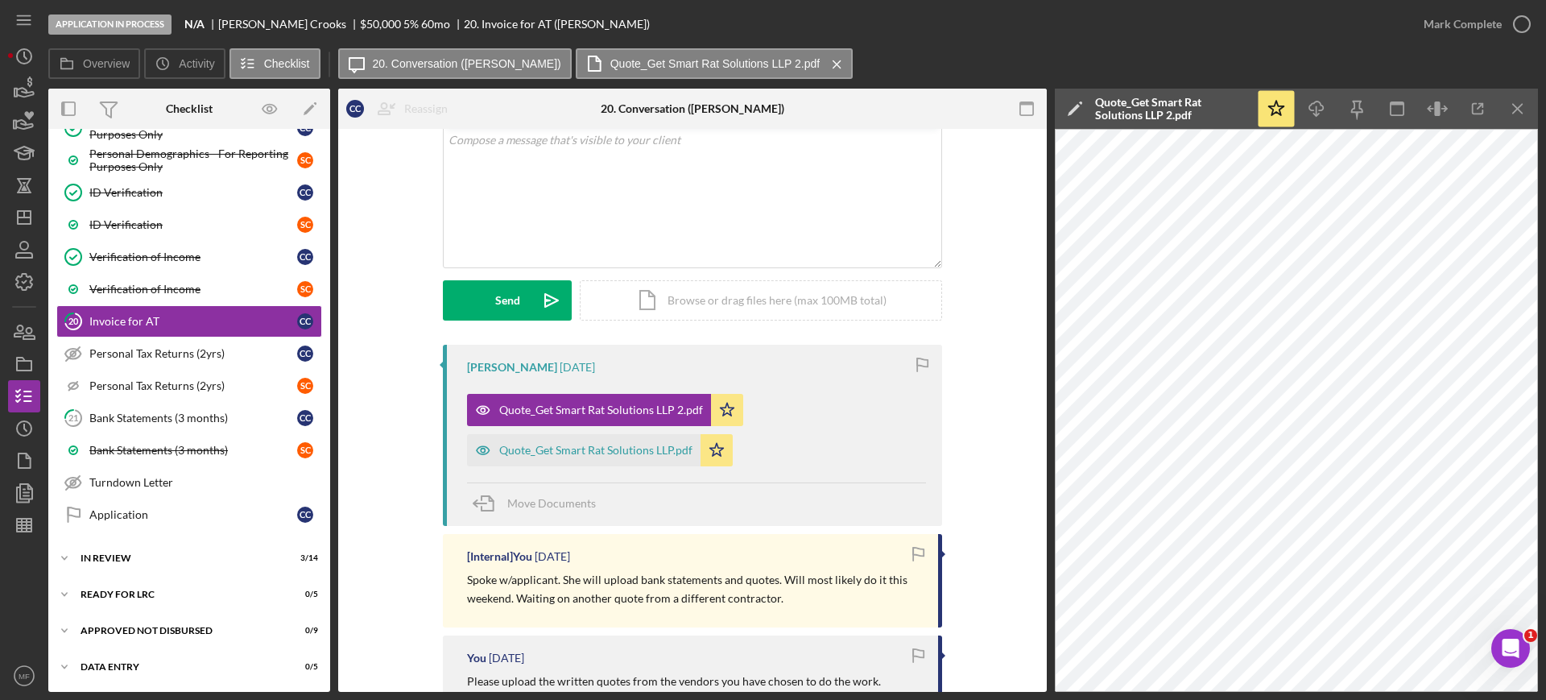
scroll to position [0, 0]
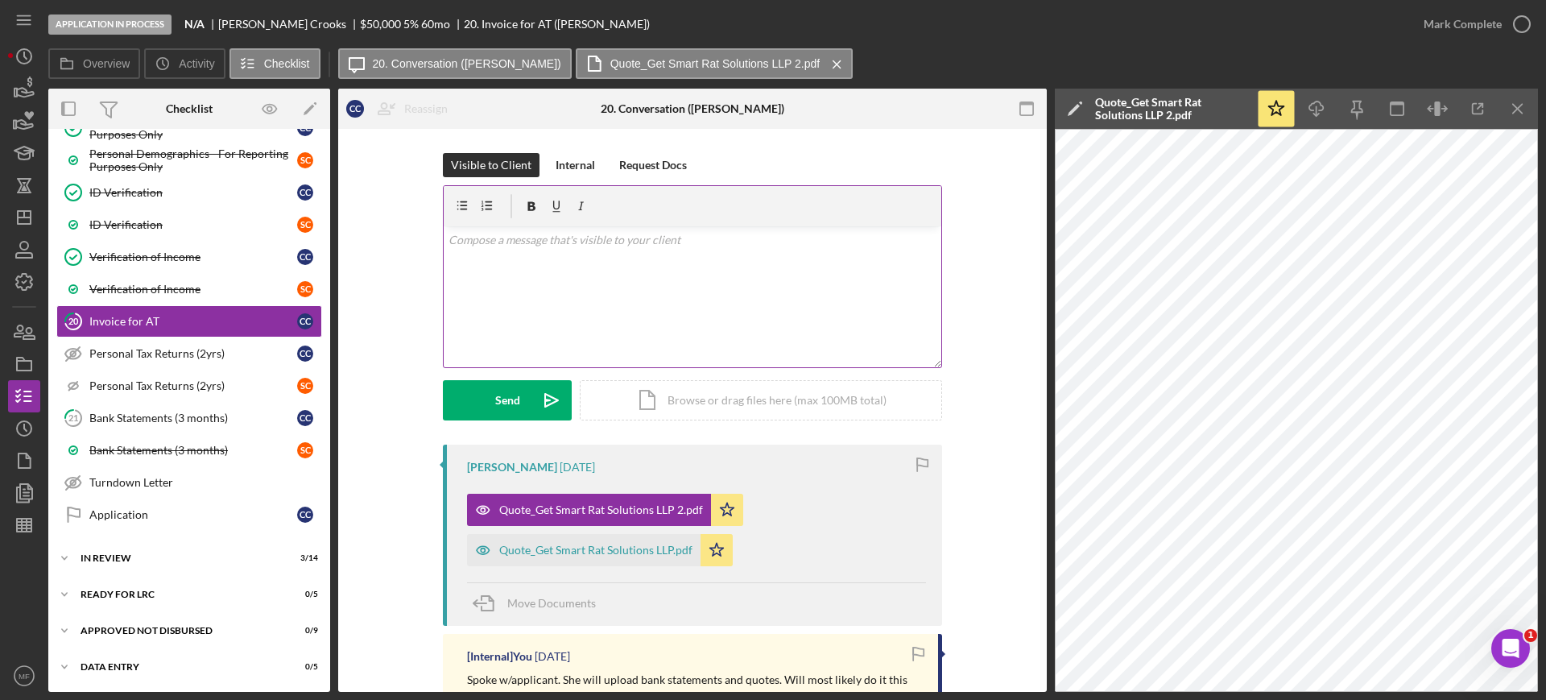
click at [533, 244] on p at bounding box center [692, 240] width 489 height 18
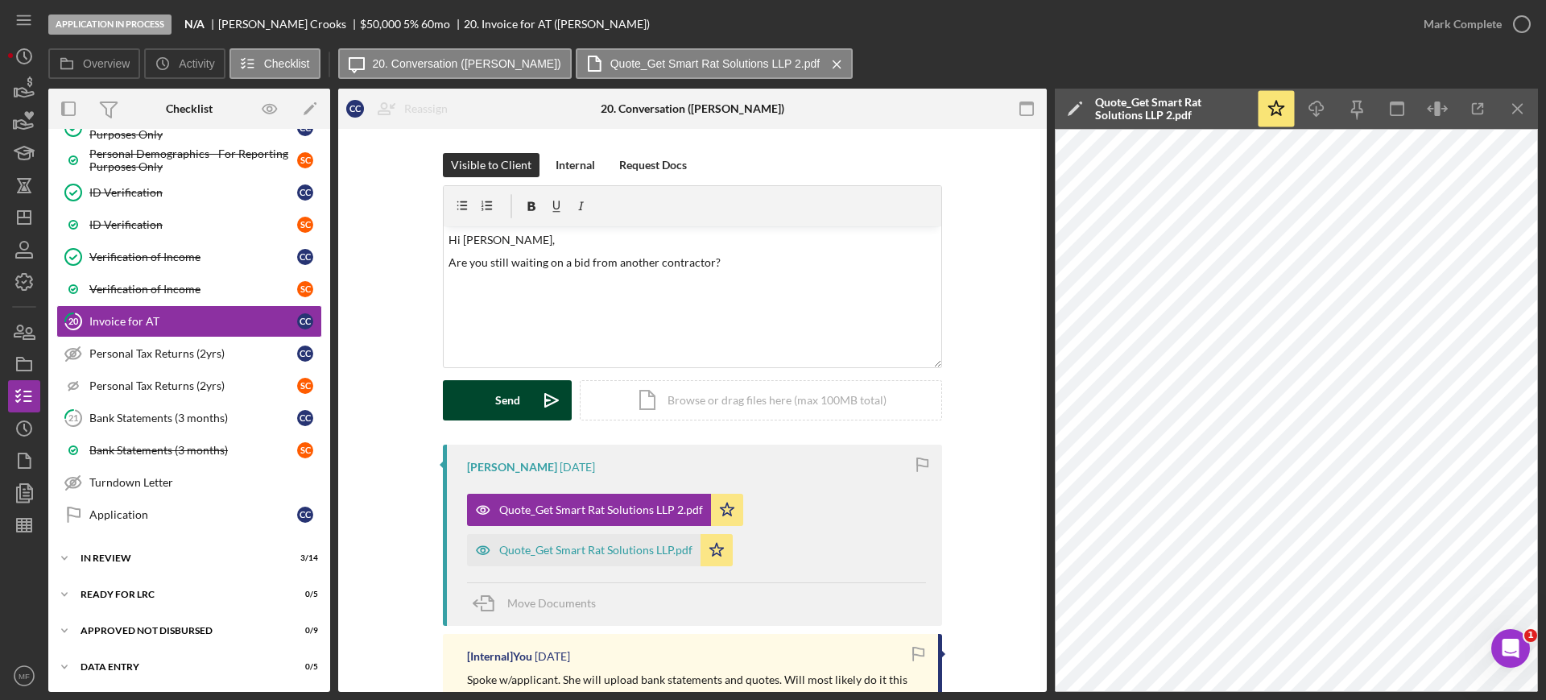
click at [489, 397] on button "Send Icon/icon-invite-send" at bounding box center [507, 400] width 129 height 40
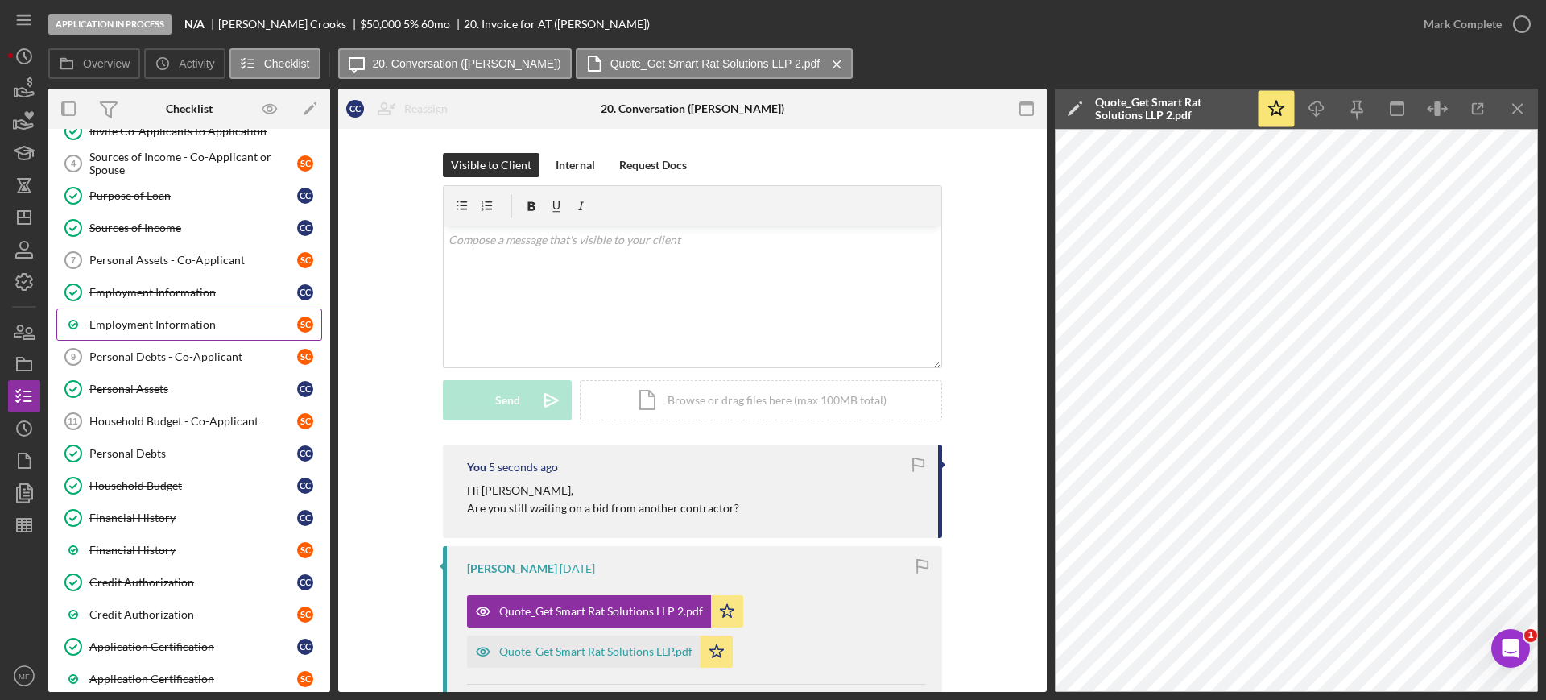
scroll to position [230, 0]
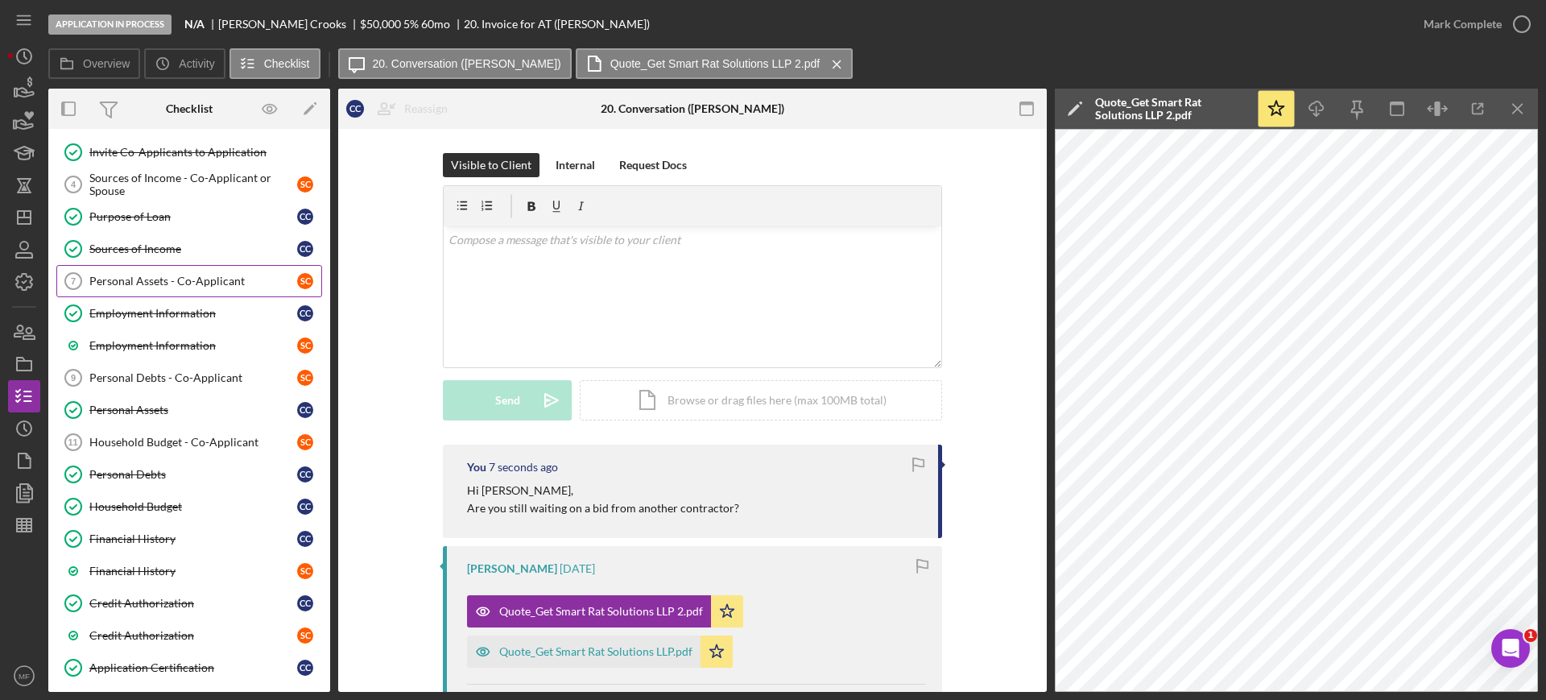
click at [184, 279] on div "Personal Assets - Co-Applicant" at bounding box center [193, 281] width 208 height 13
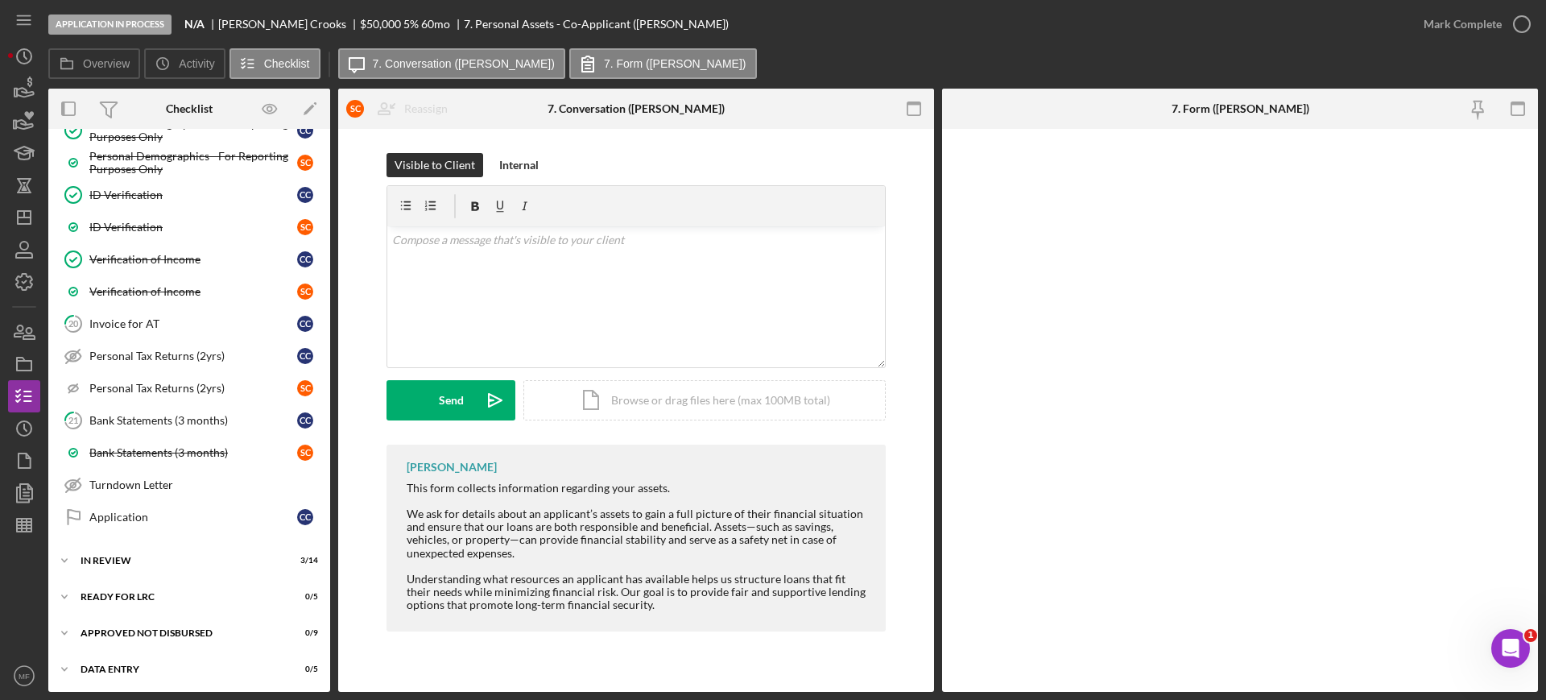
scroll to position [834, 0]
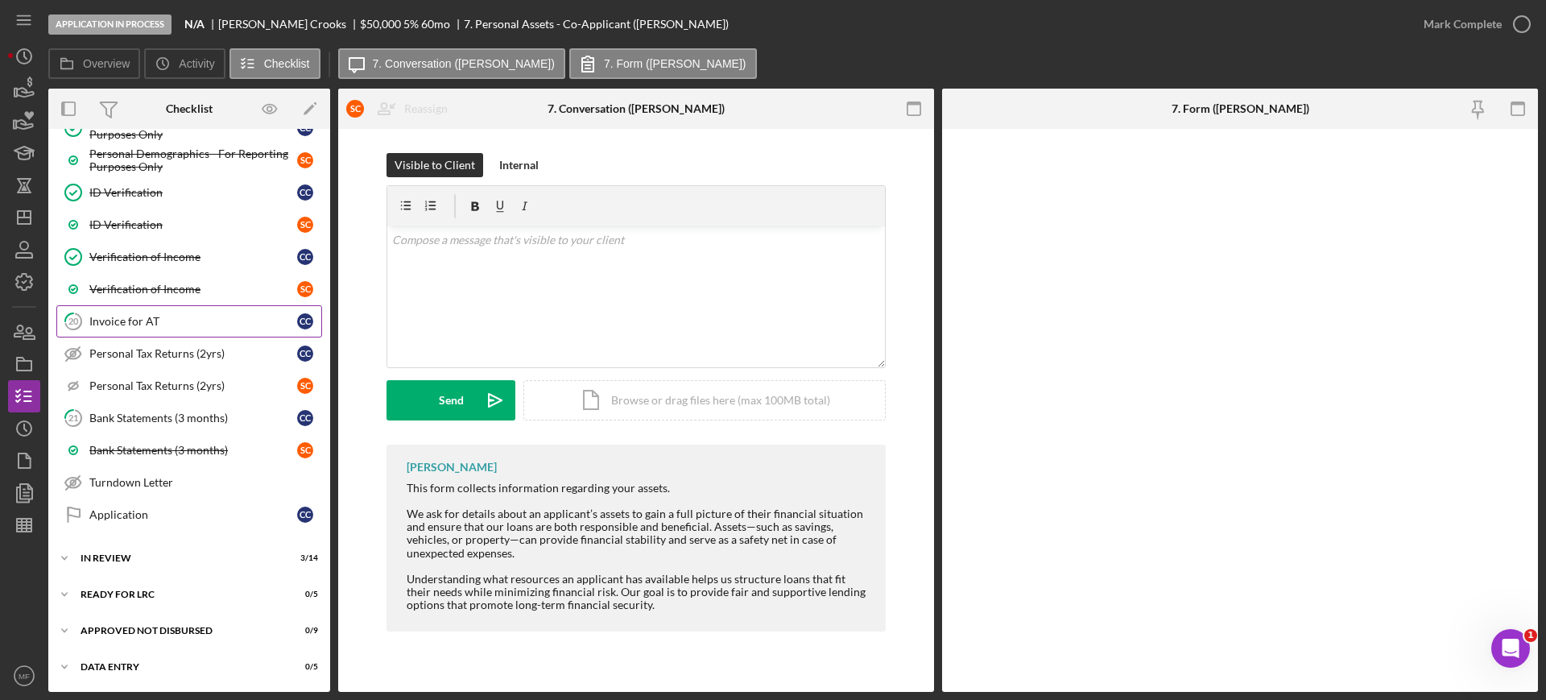
click at [166, 320] on div "Invoice for AT" at bounding box center [193, 321] width 208 height 13
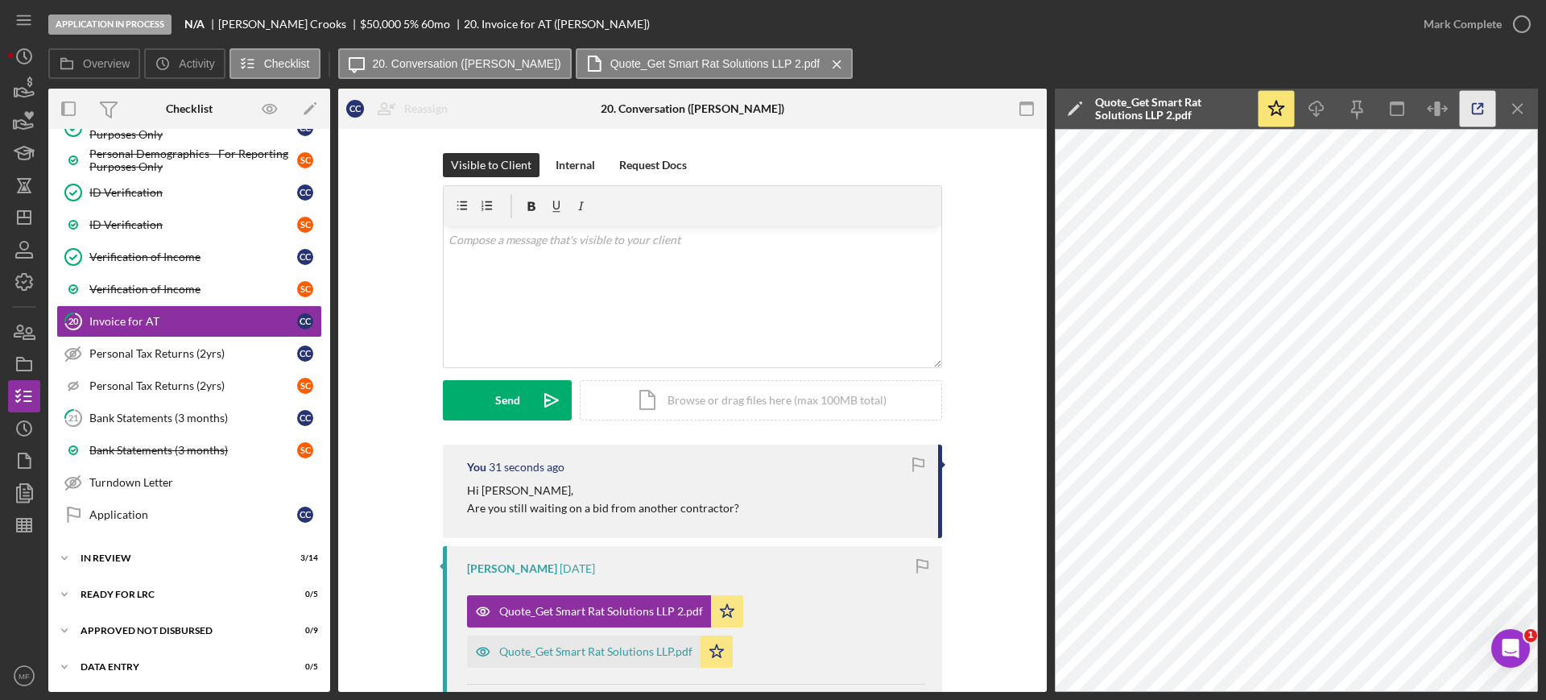
click at [1478, 103] on icon "button" at bounding box center [1477, 109] width 36 height 36
click at [621, 654] on div "Quote_Get Smart Rat Solutions LLP.pdf" at bounding box center [595, 651] width 193 height 13
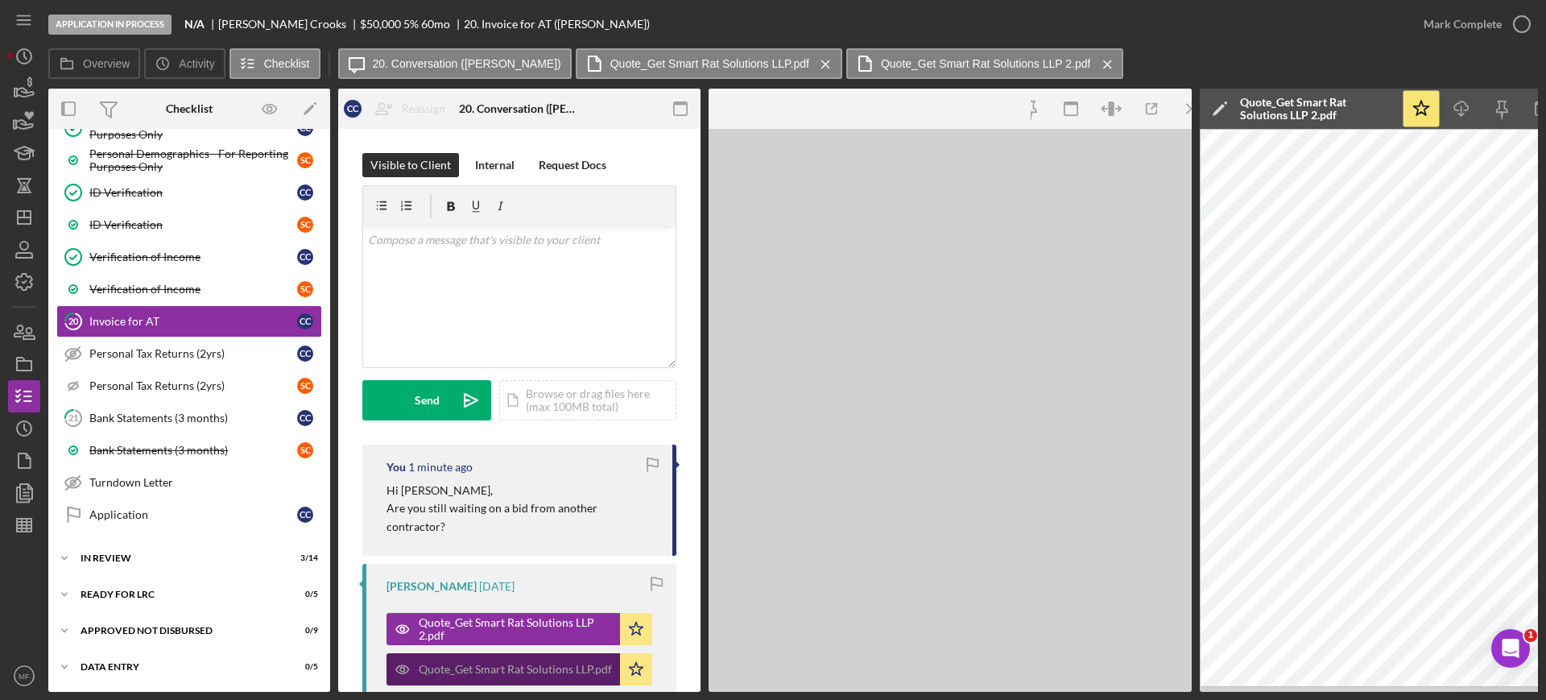
click at [621, 654] on icon "Icon/Star" at bounding box center [636, 669] width 32 height 32
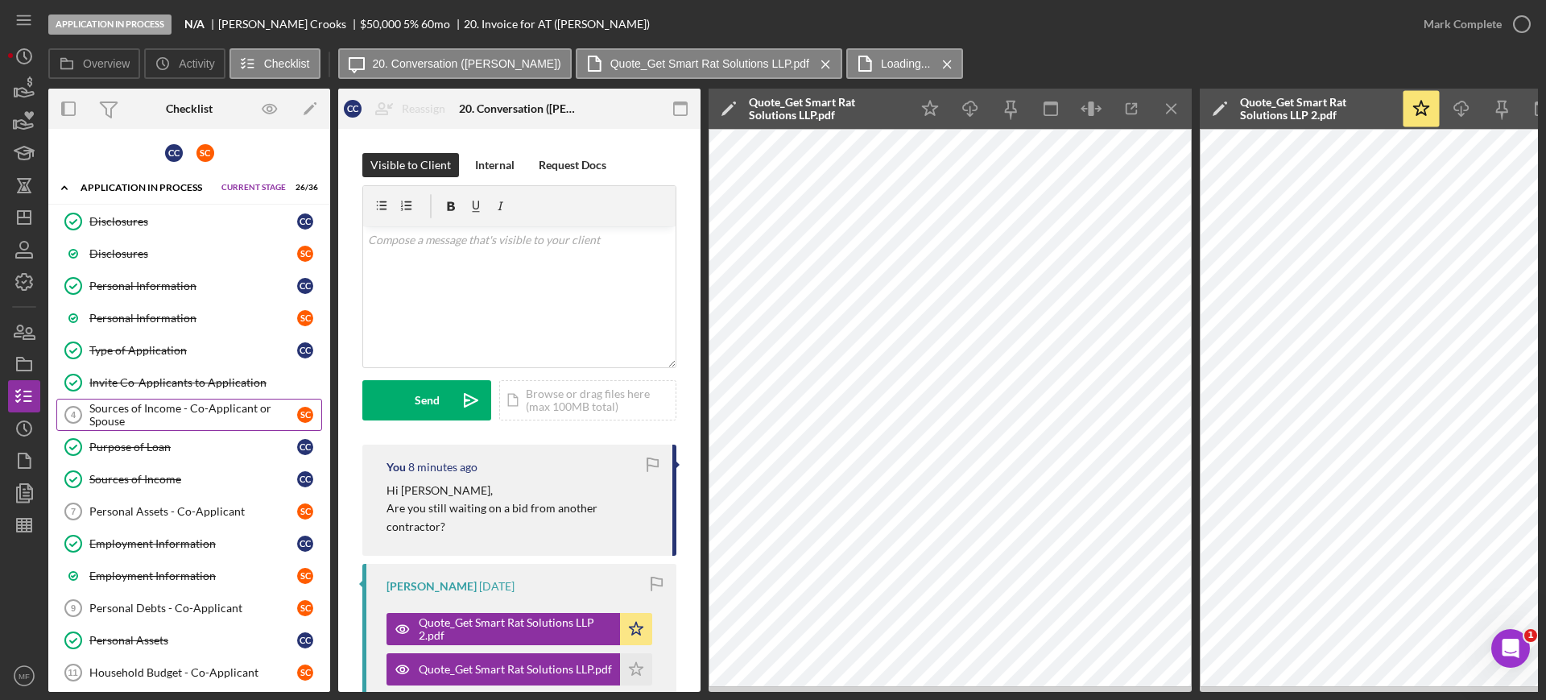
click at [175, 415] on div "Sources of Income - Co-Applicant or Spouse" at bounding box center [193, 415] width 208 height 26
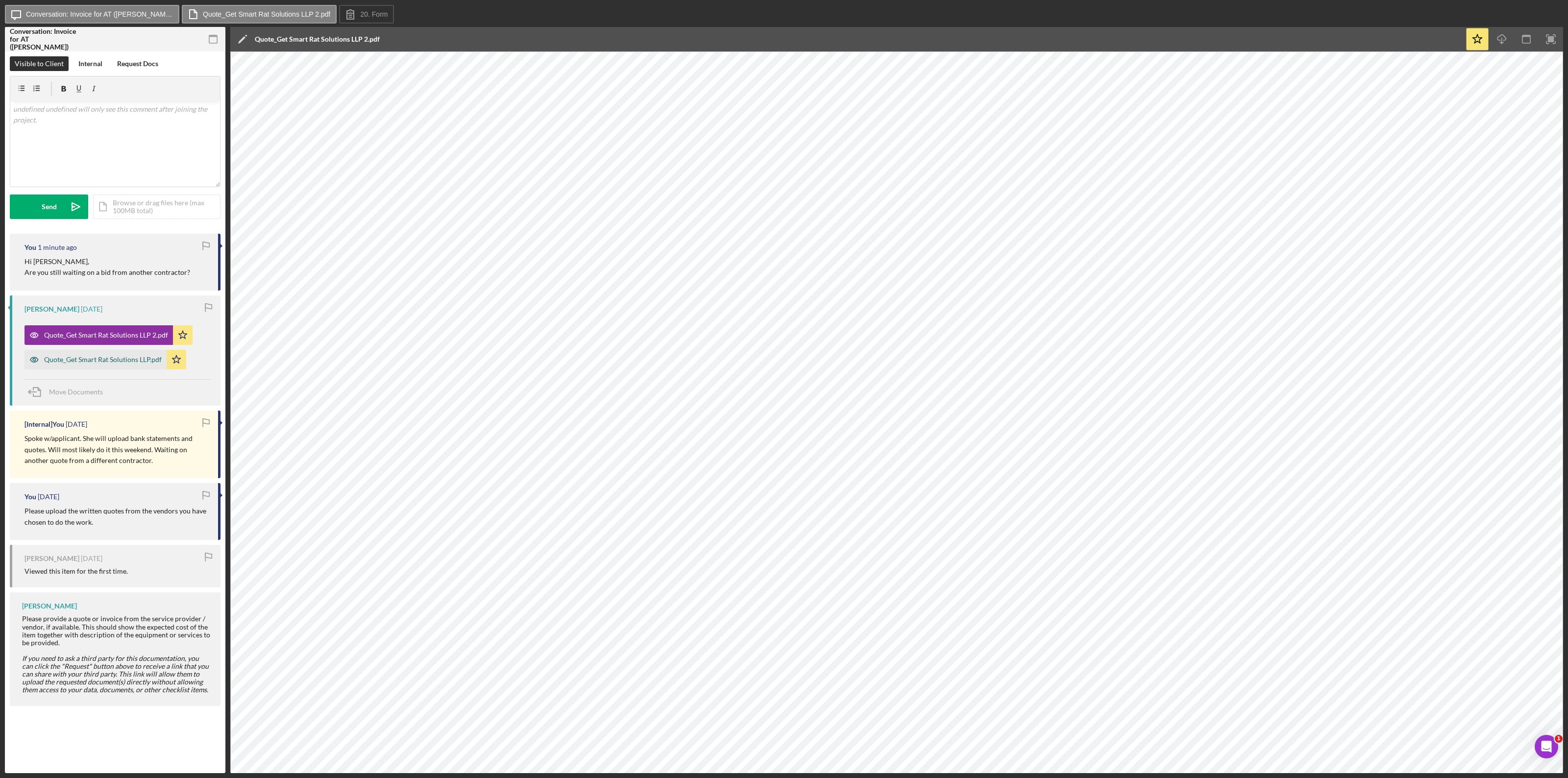
click at [84, 360] on div "Quote_Get Smart Rat Solutions LLP.pdf" at bounding box center [102, 359] width 117 height 8
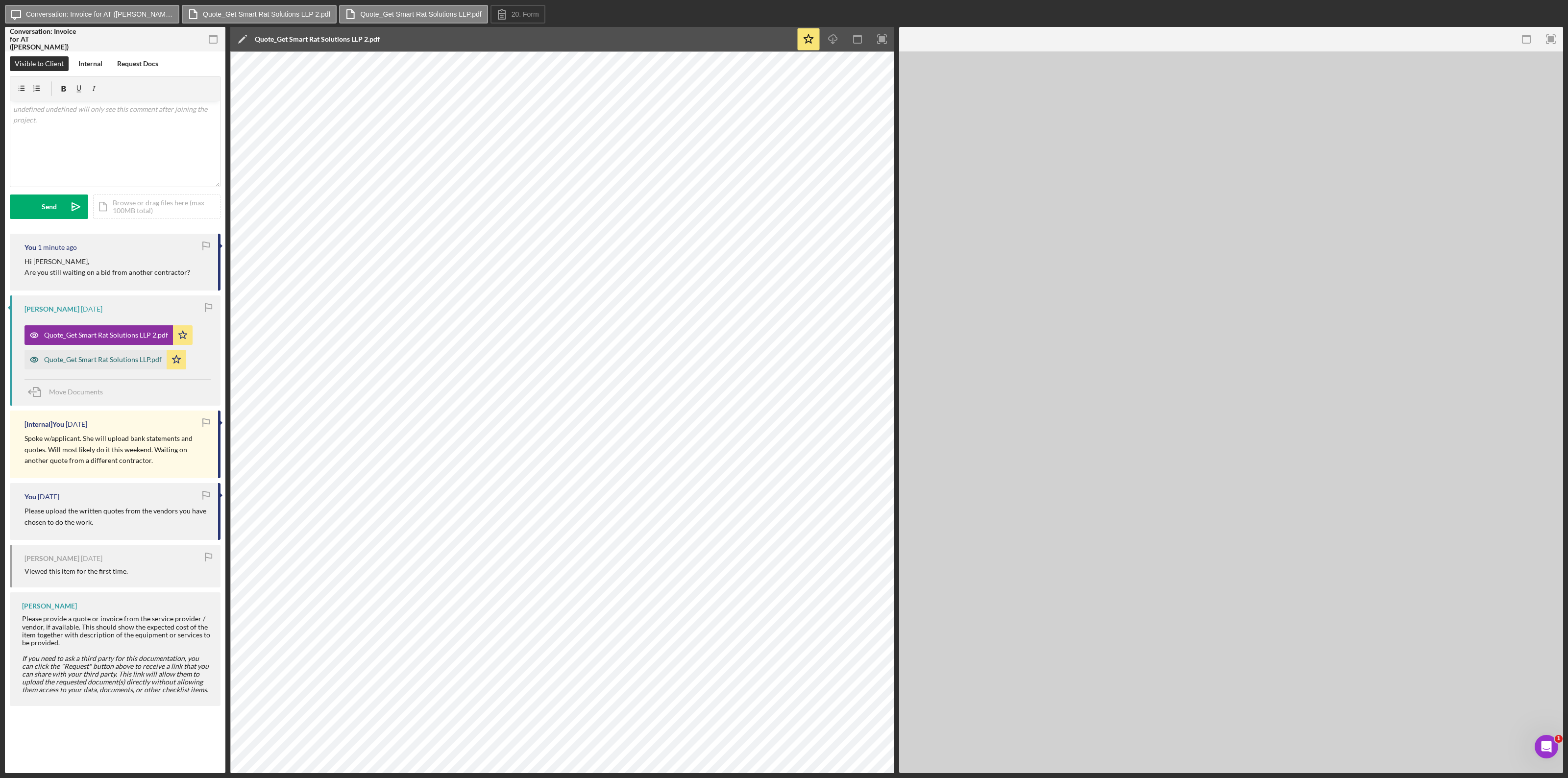
click at [84, 360] on div "Quote_Get Smart Rat Solutions LLP.pdf" at bounding box center [102, 359] width 117 height 8
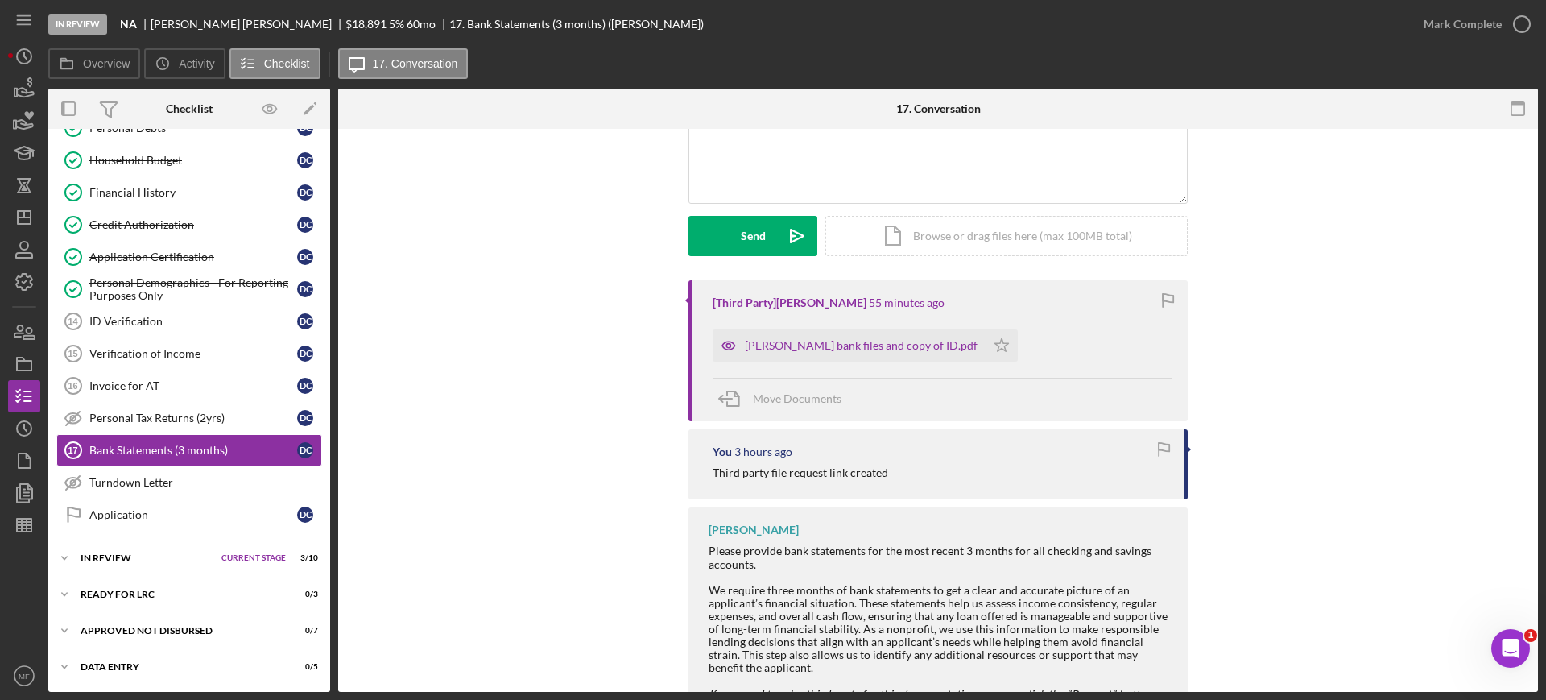
scroll to position [163, 0]
click at [832, 349] on div "[PERSON_NAME] bank files and copy of ID.pdf" at bounding box center [861, 346] width 233 height 13
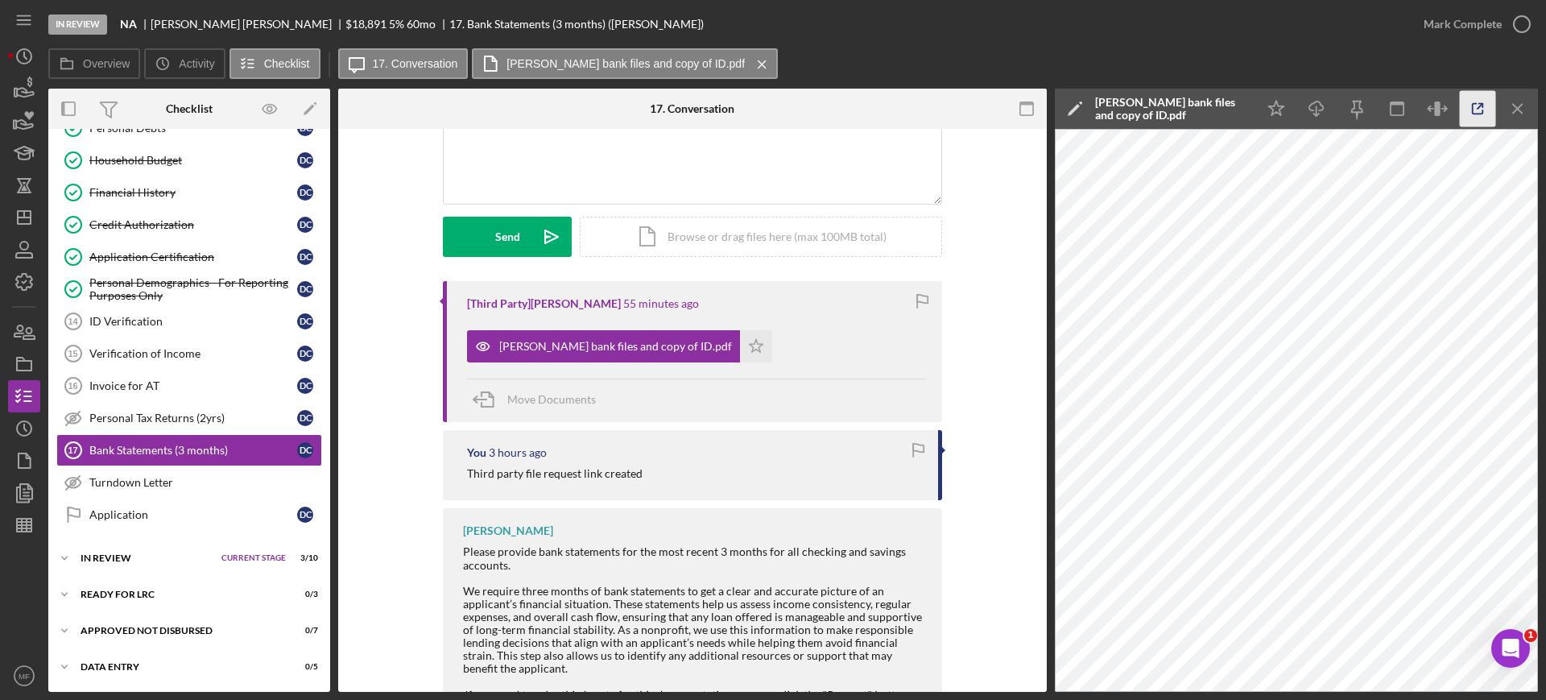
click at [1478, 105] on icon "button" at bounding box center [1477, 109] width 36 height 36
click at [1473, 107] on icon "button" at bounding box center [1477, 109] width 36 height 36
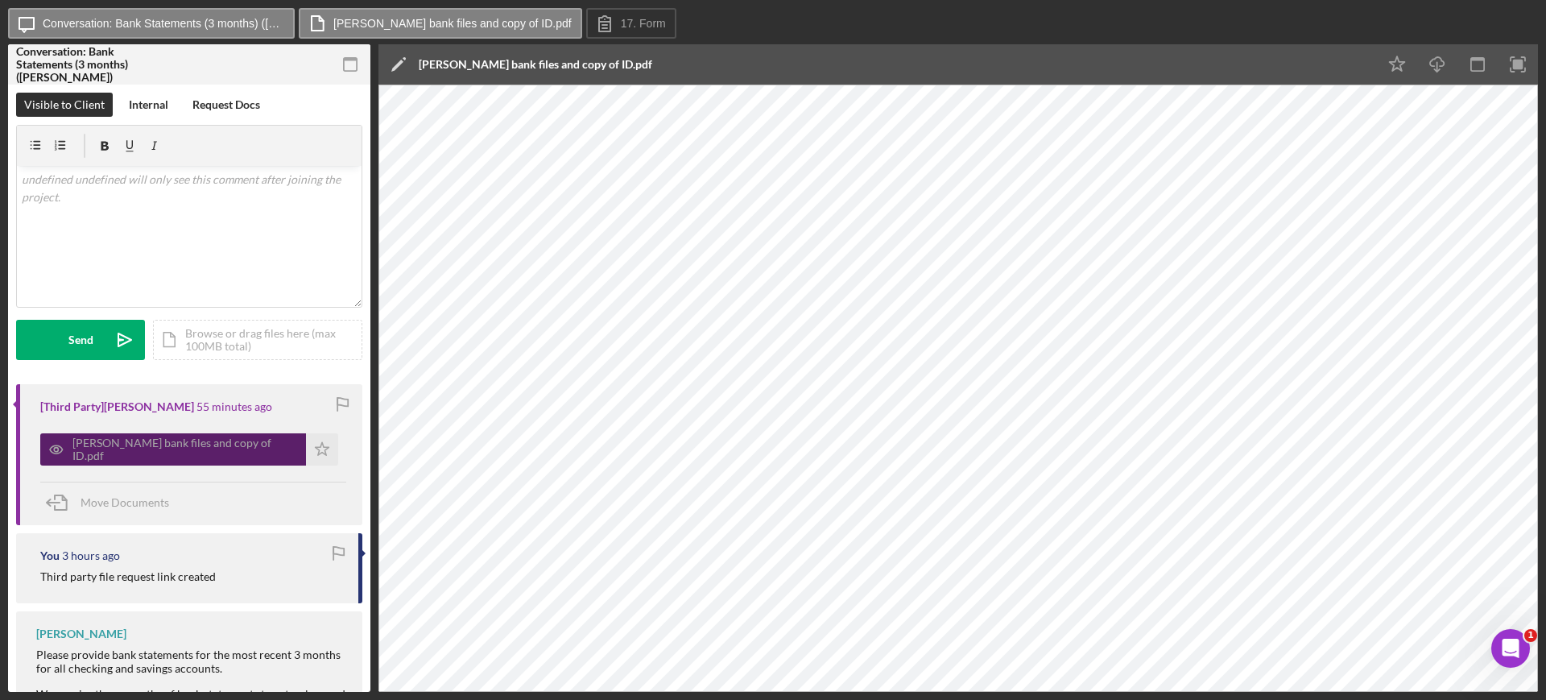
click at [200, 447] on div "[PERSON_NAME] bank files and copy of ID.pdf" at bounding box center [184, 449] width 225 height 26
click at [200, 447] on div "Wooten bank files and copy of ID.pdf" at bounding box center [184, 449] width 225 height 26
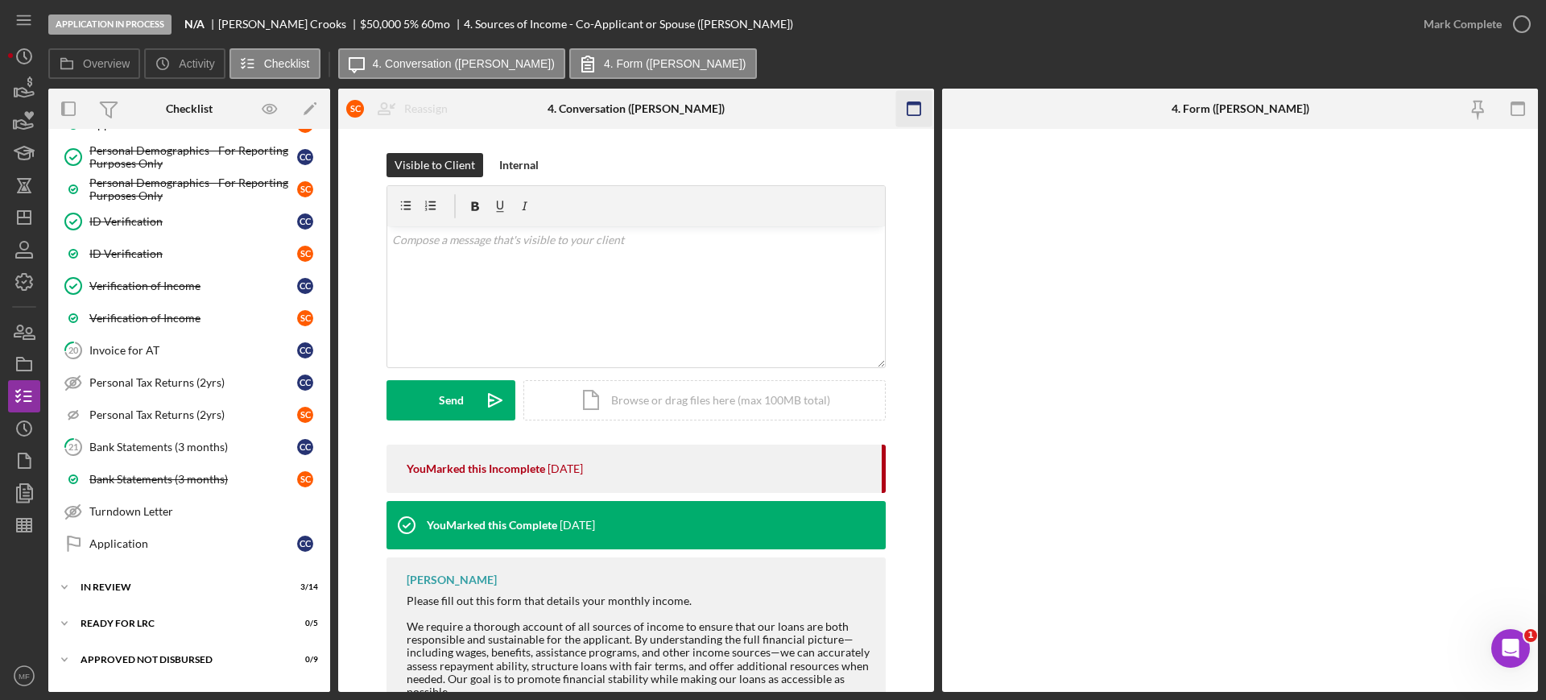
click at [905, 108] on icon "button" at bounding box center [914, 109] width 36 height 36
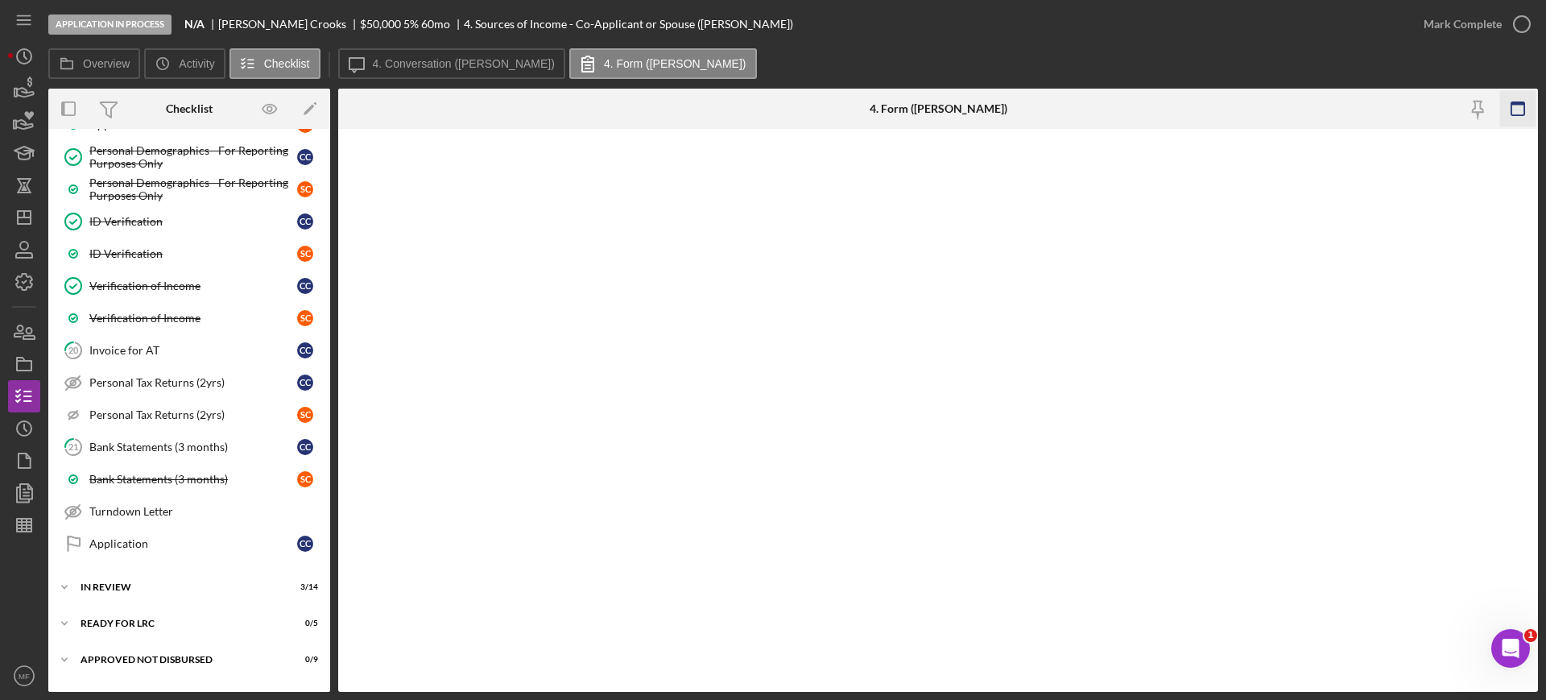
click at [1516, 105] on icon "button" at bounding box center [1518, 109] width 36 height 36
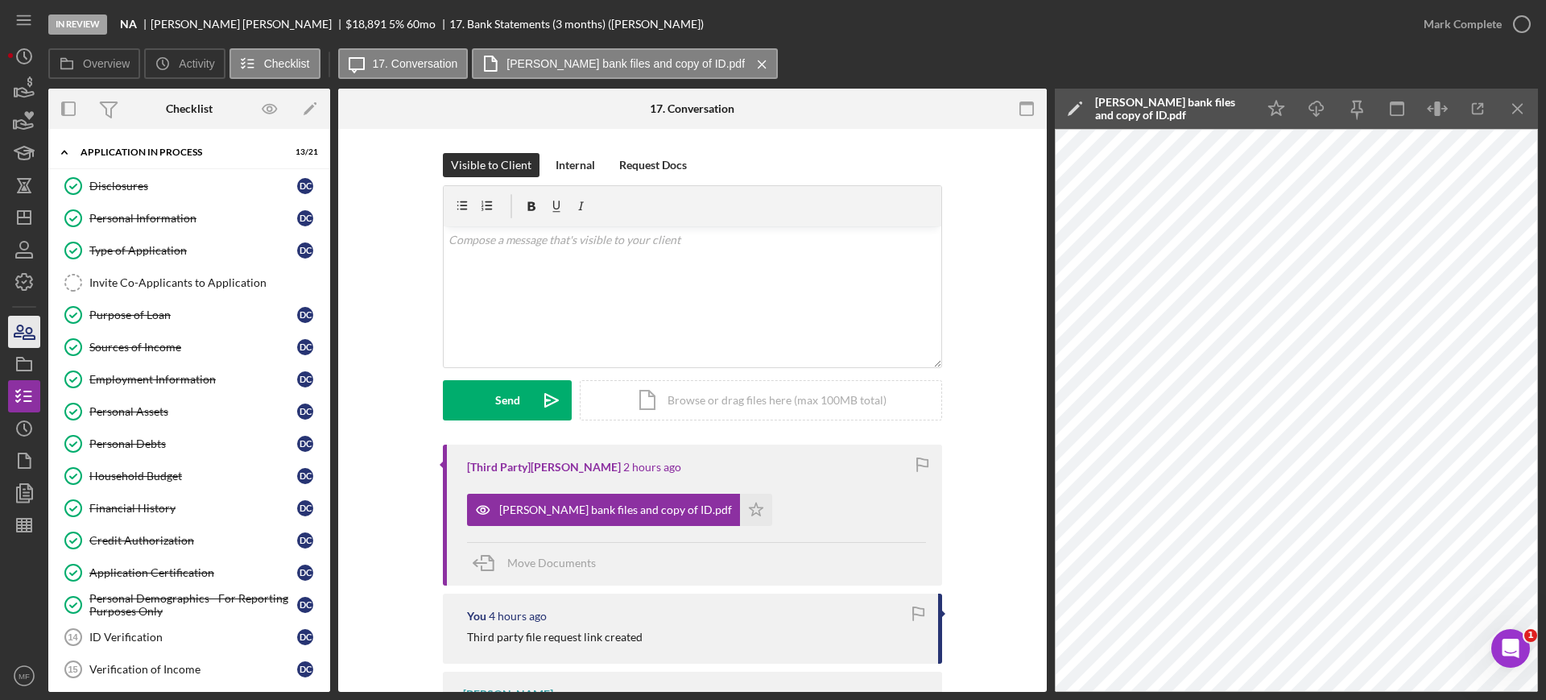
scroll to position [163, 0]
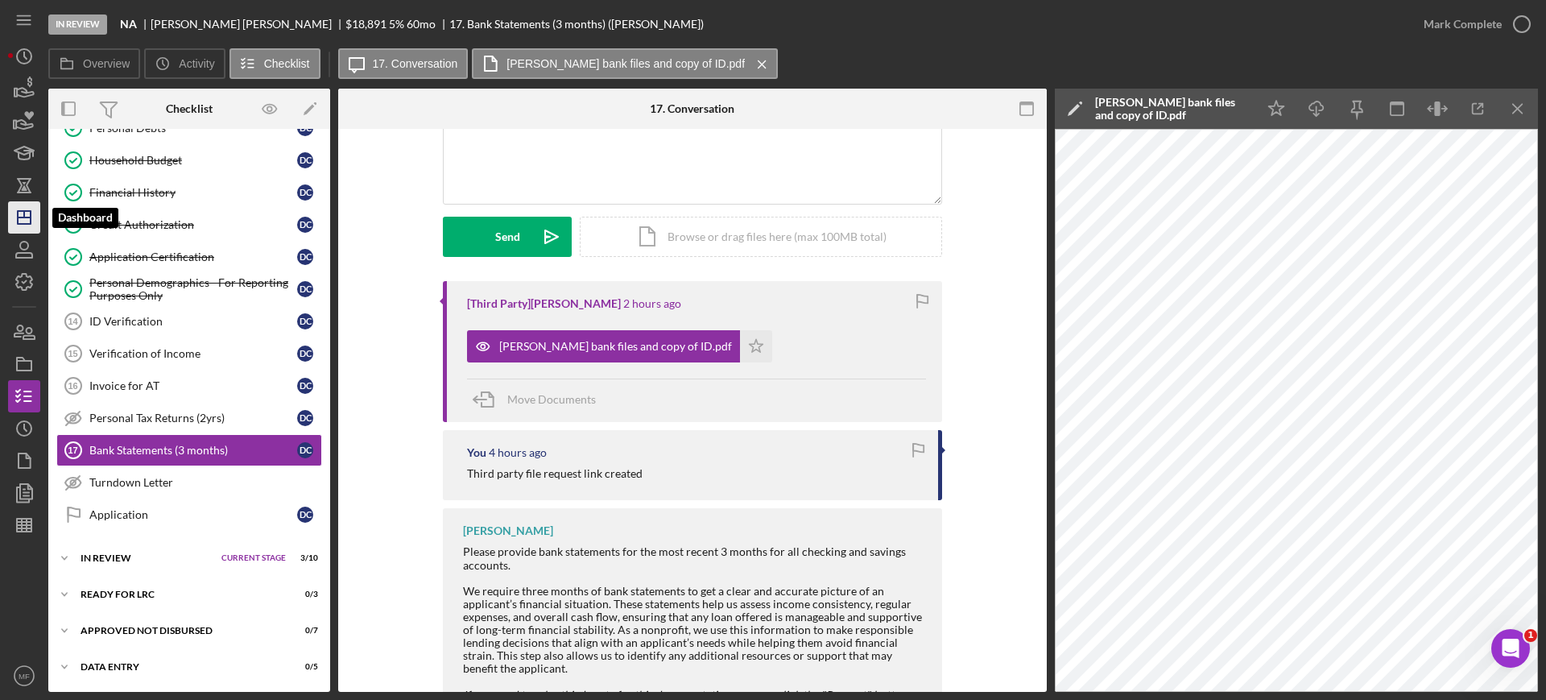
click at [27, 214] on icon "Icon/Dashboard" at bounding box center [24, 217] width 40 height 40
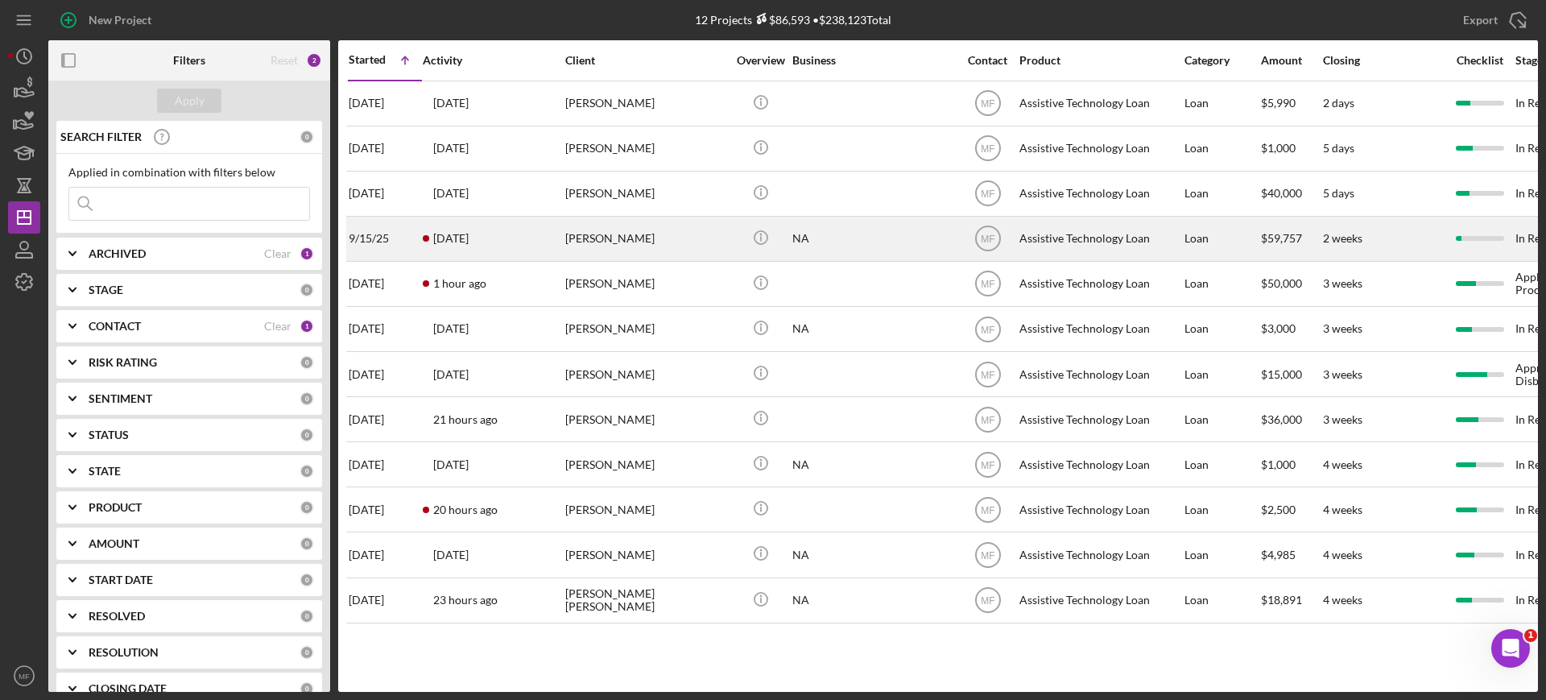
click at [638, 240] on div "Fayo Ibrahim" at bounding box center [645, 238] width 161 height 43
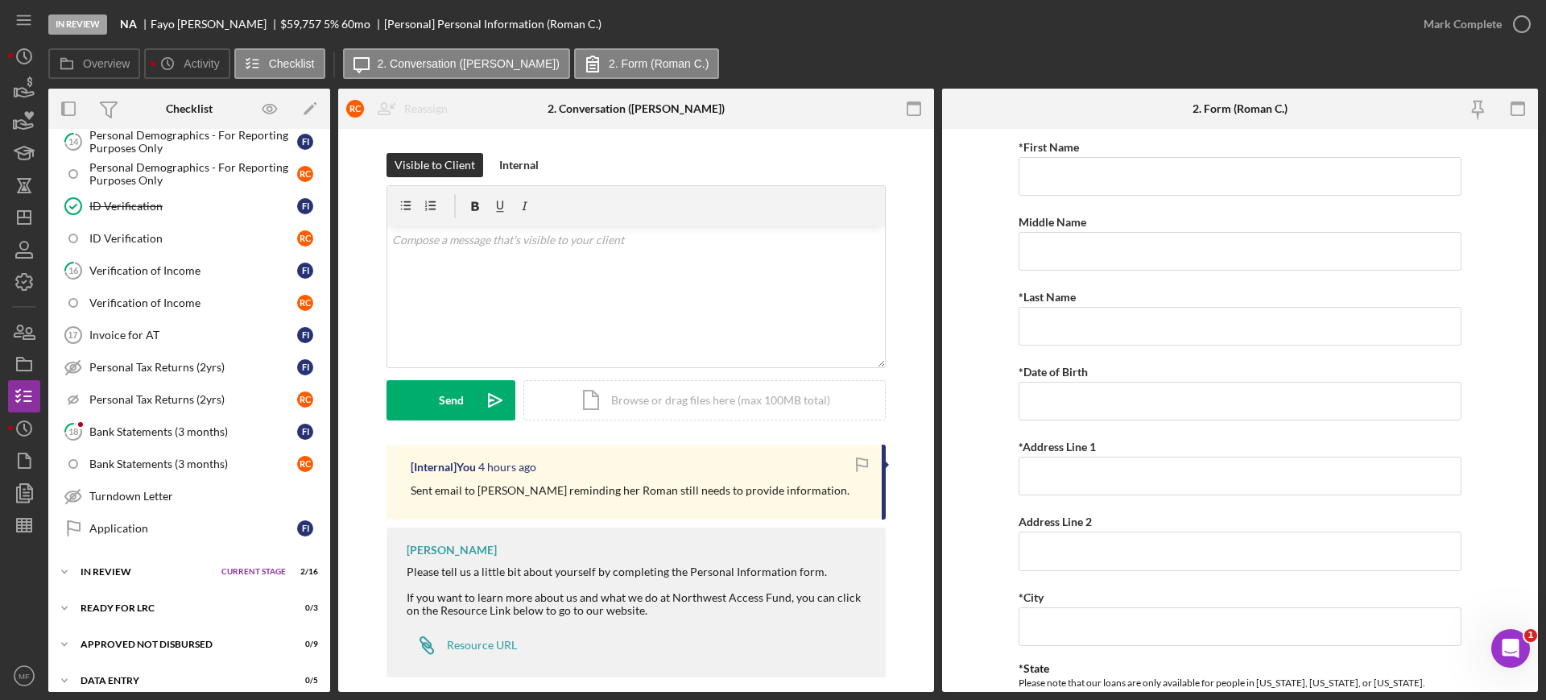
scroll to position [834, 0]
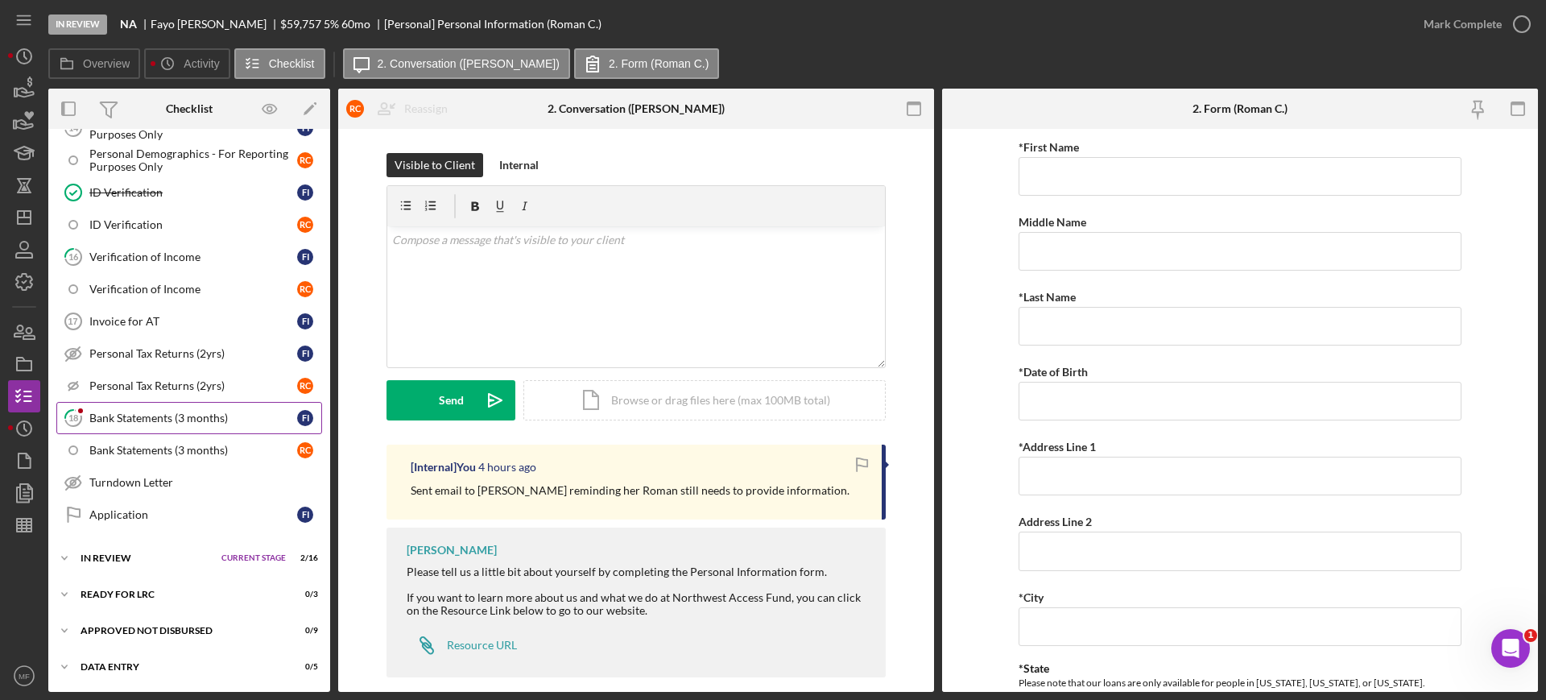
click at [151, 421] on div "Bank Statements (3 months)" at bounding box center [193, 417] width 208 height 13
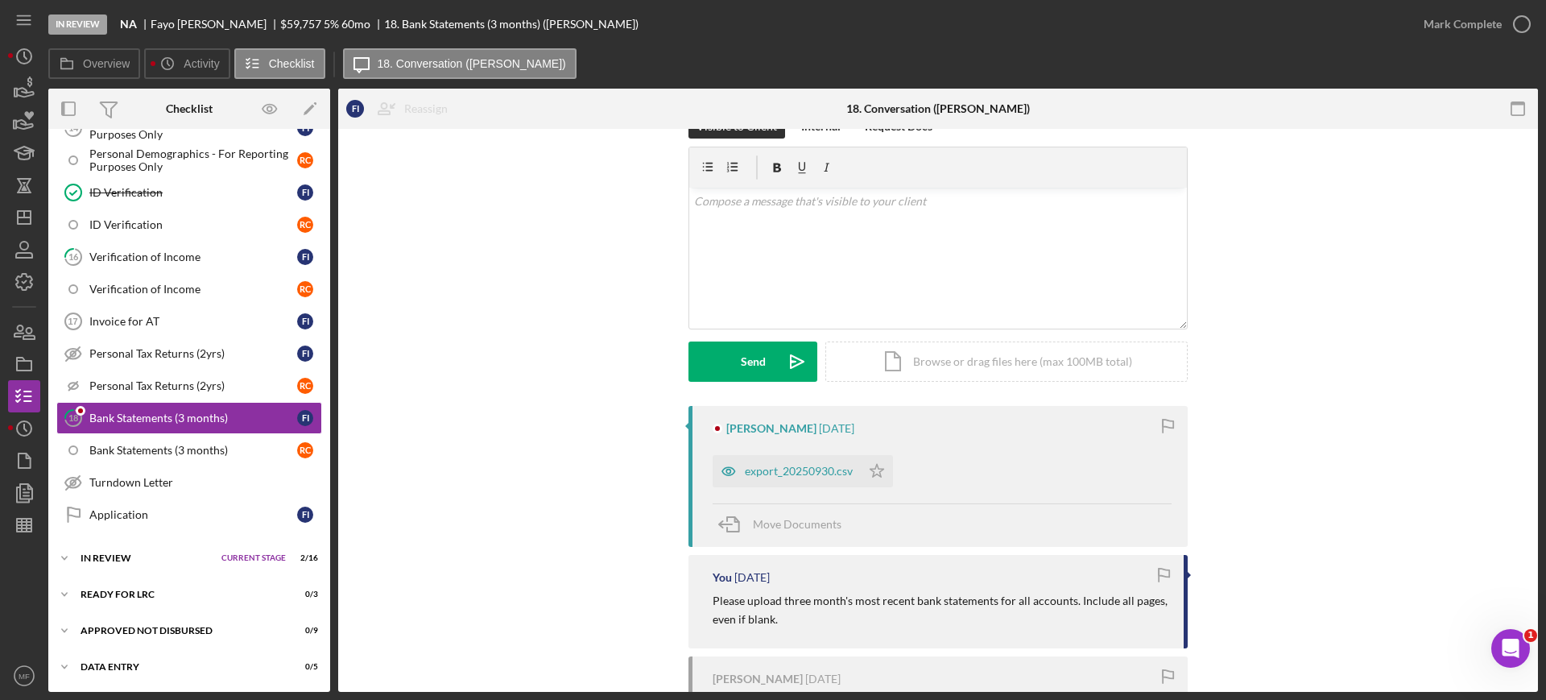
scroll to position [101, 0]
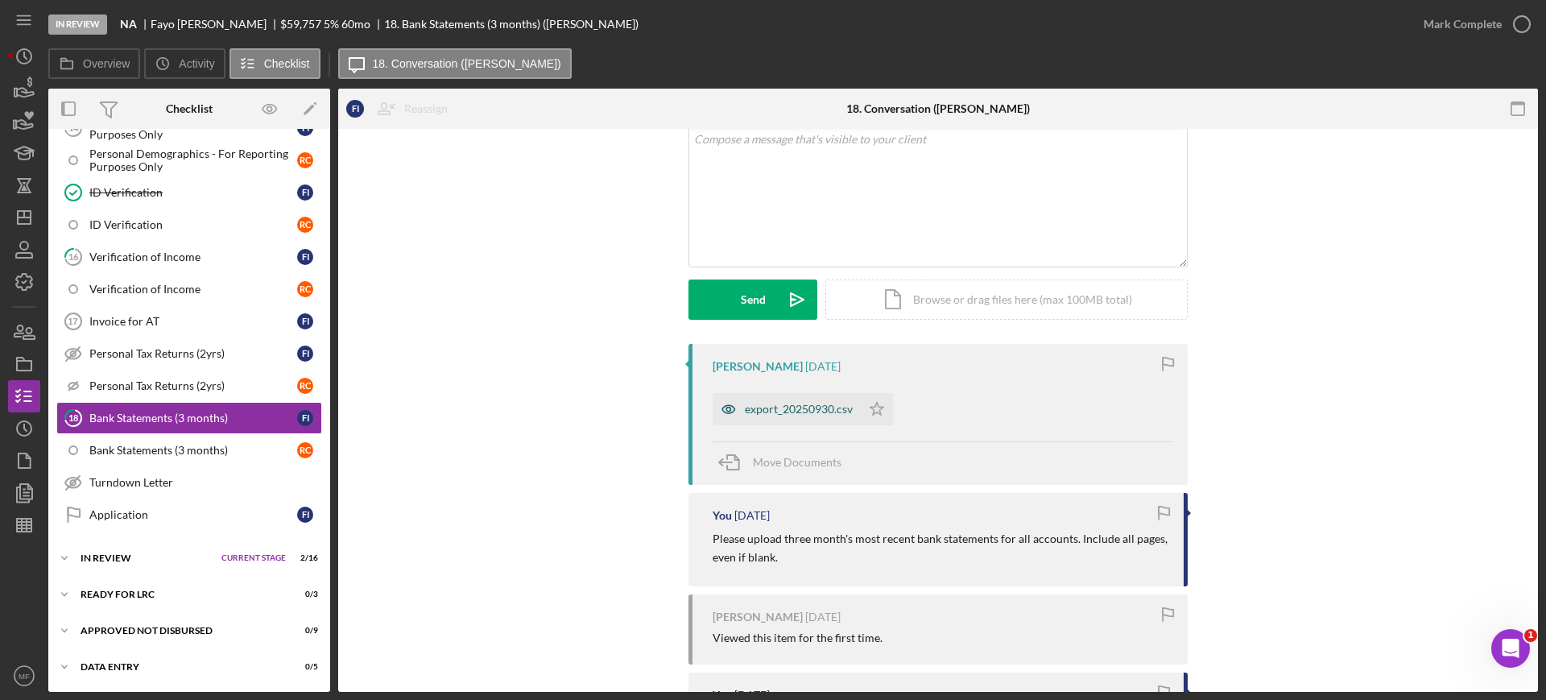
click at [783, 406] on div "export_20250930.csv" at bounding box center [799, 408] width 108 height 13
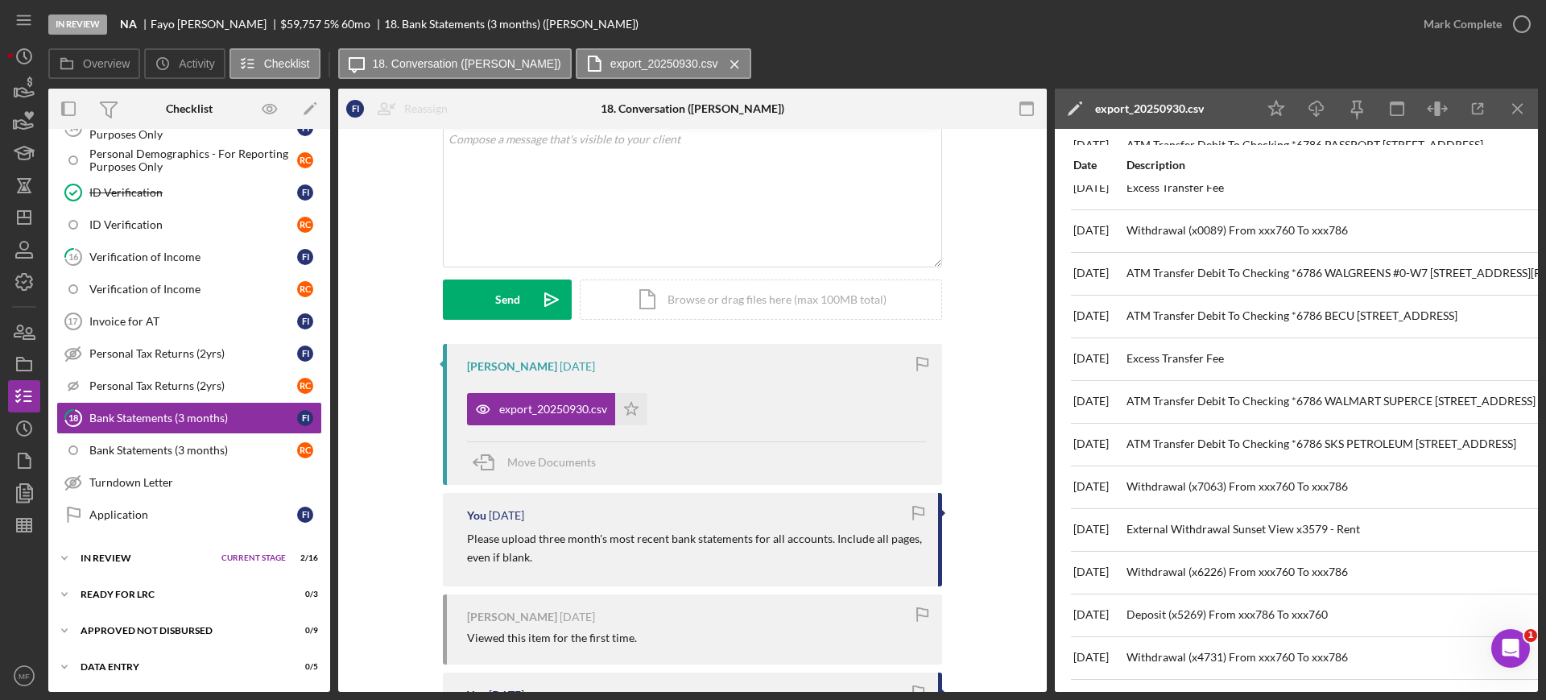
scroll to position [1711, 0]
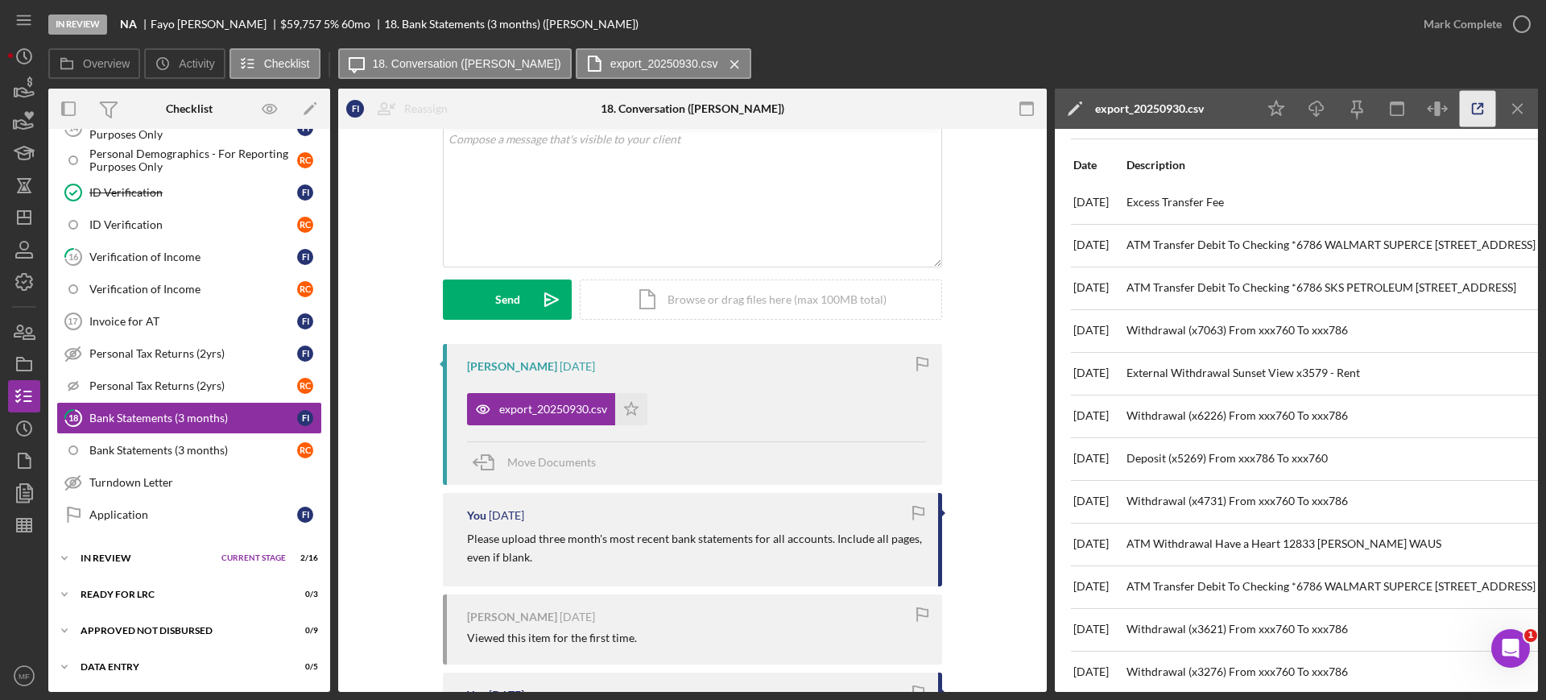
click at [1482, 109] on icon "button" at bounding box center [1477, 109] width 36 height 36
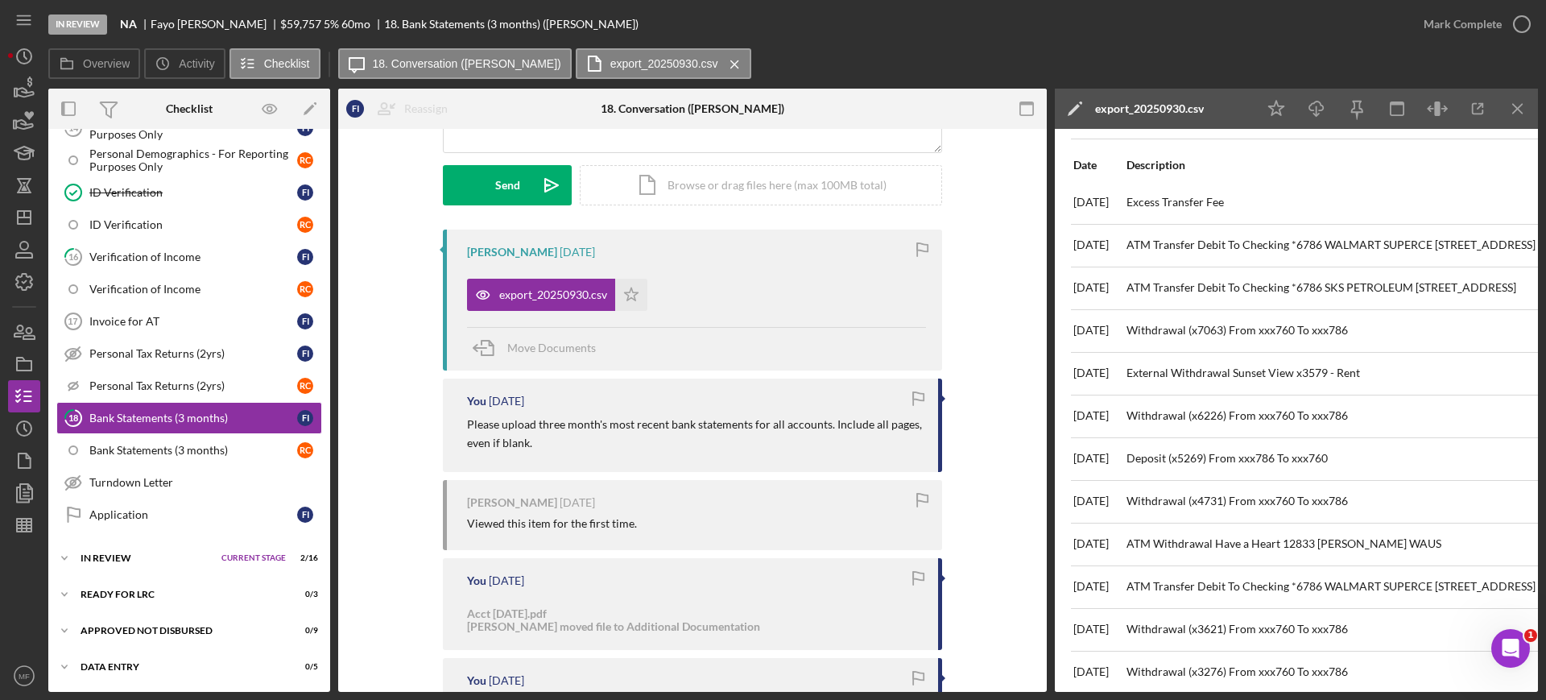
scroll to position [0, 0]
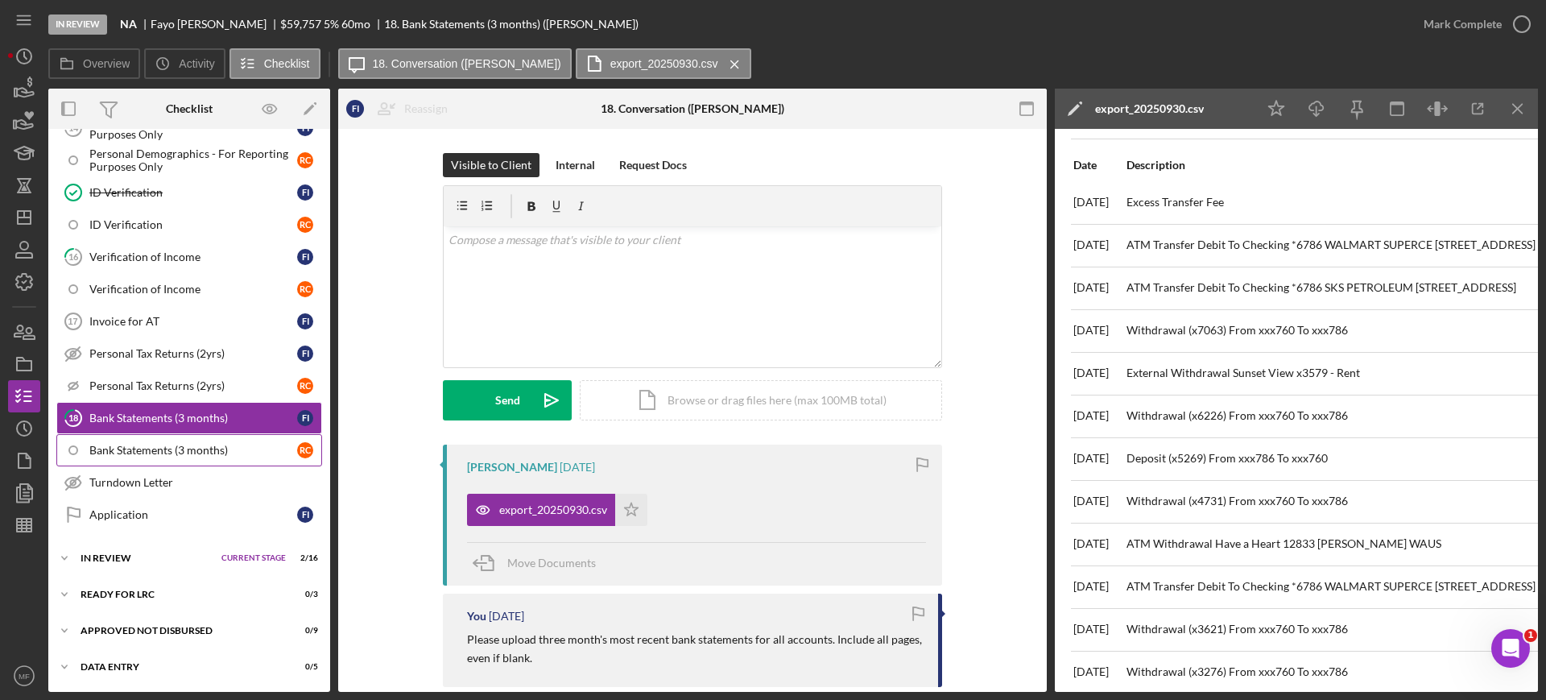
click at [155, 449] on div "Bank Statements (3 months)" at bounding box center [193, 450] width 208 height 13
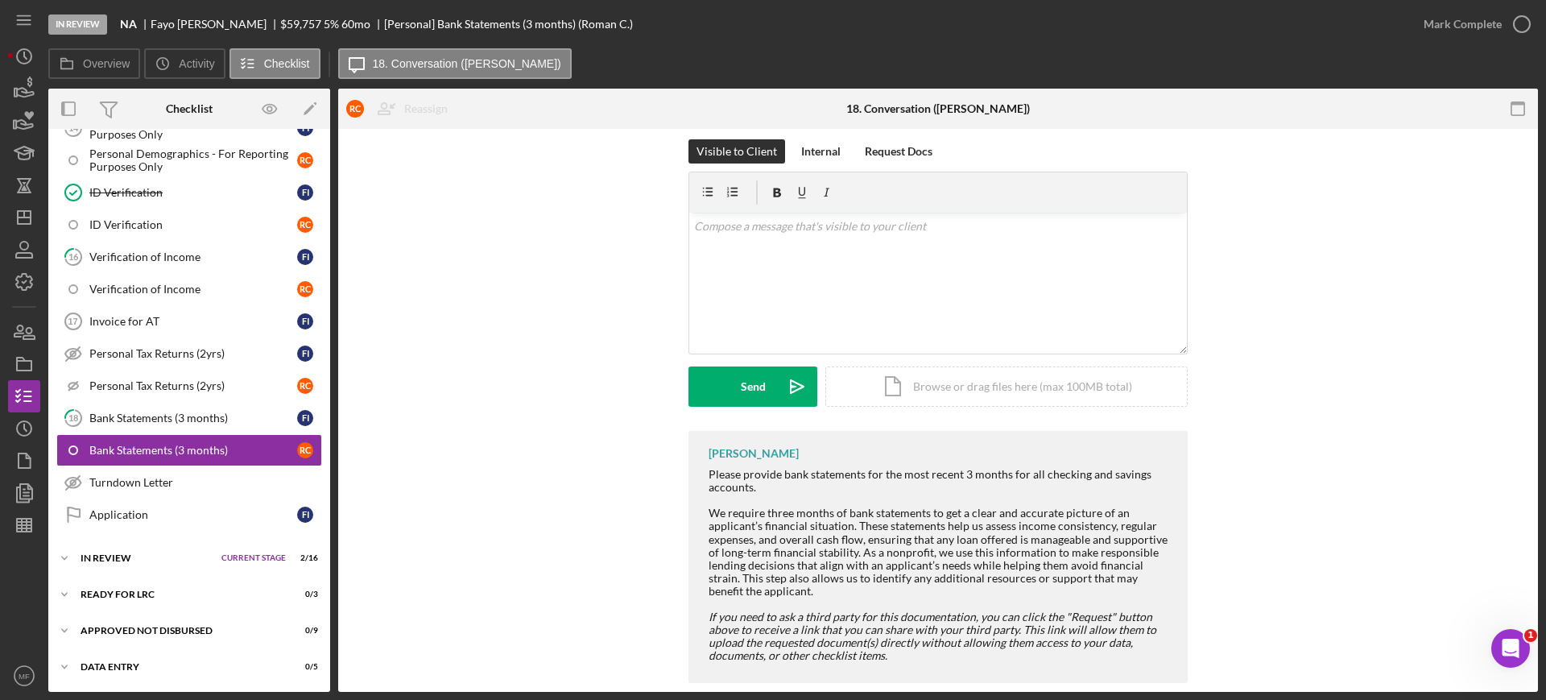
scroll to position [37, 0]
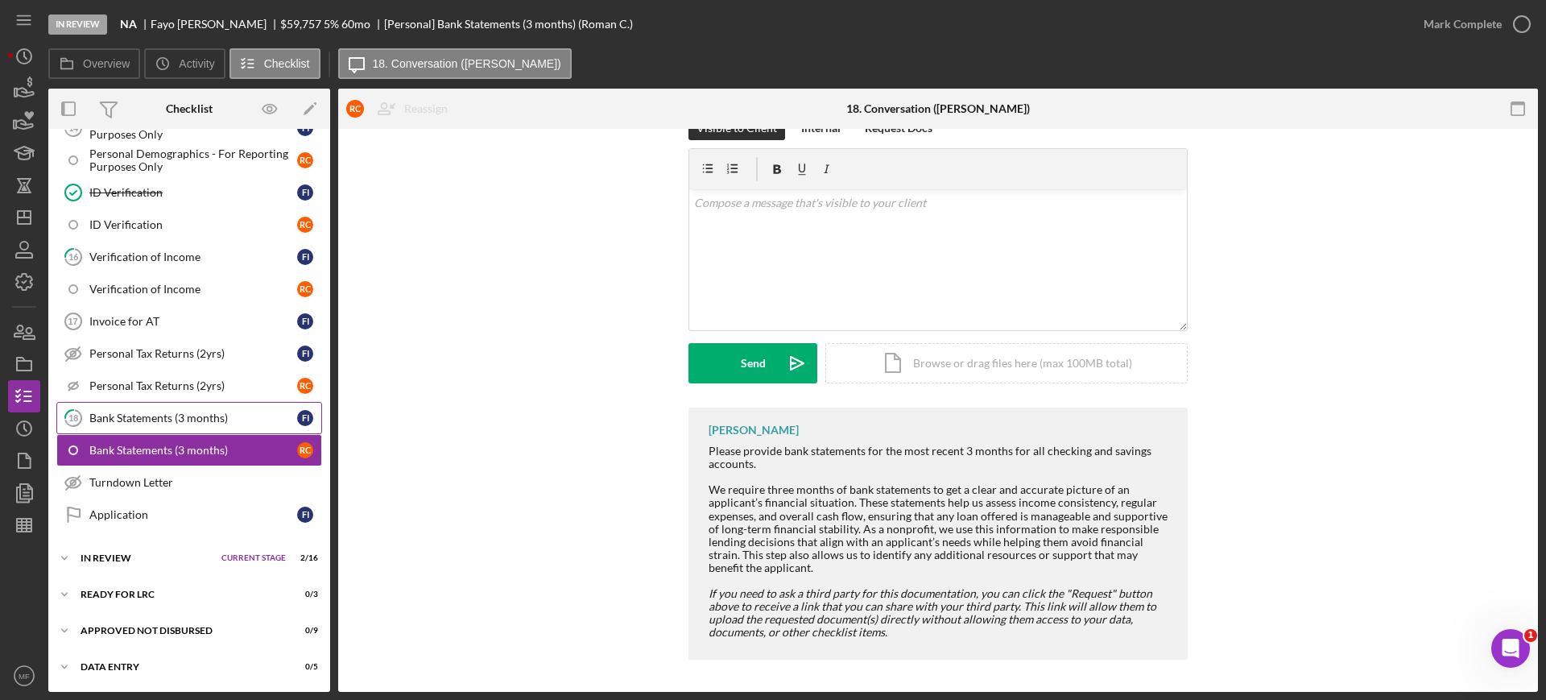
click at [150, 416] on div "Bank Statements (3 months)" at bounding box center [193, 417] width 208 height 13
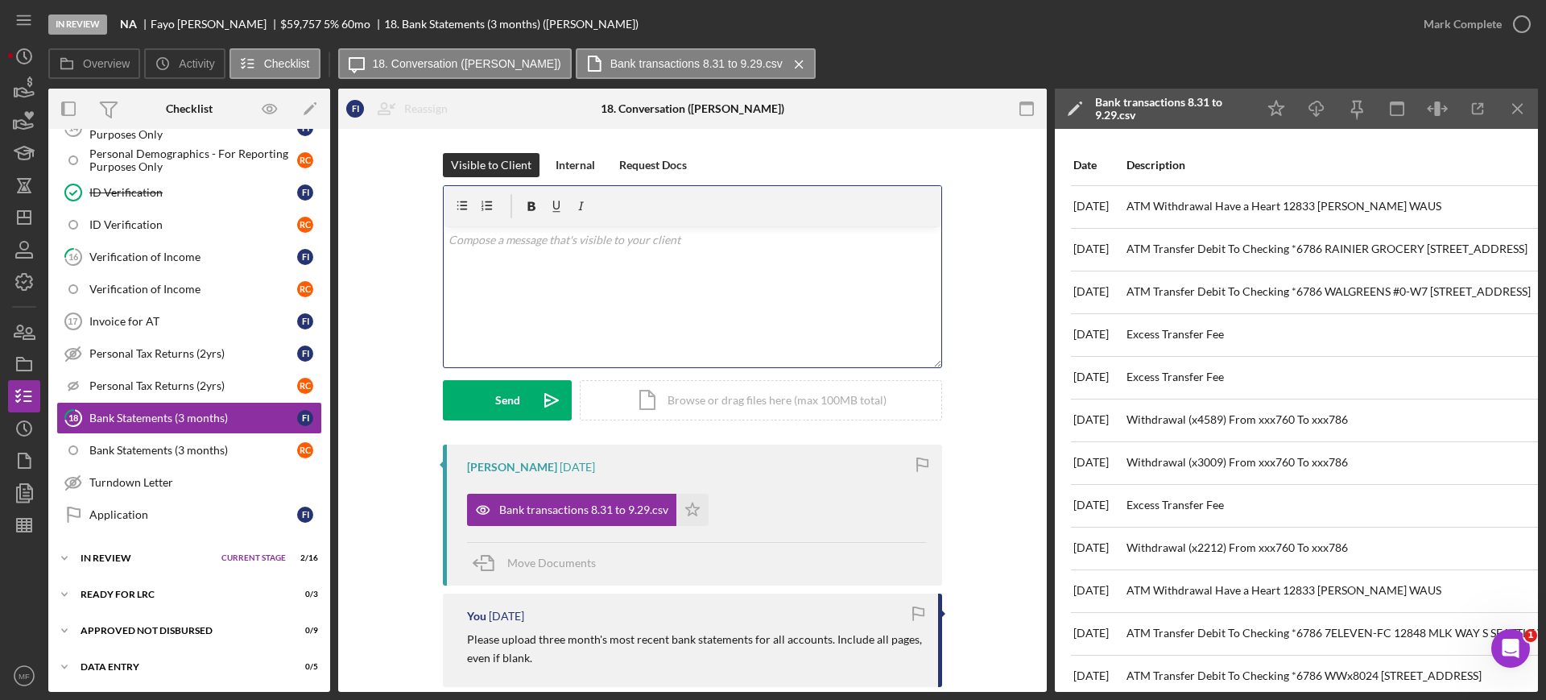
click at [597, 242] on p at bounding box center [692, 240] width 489 height 18
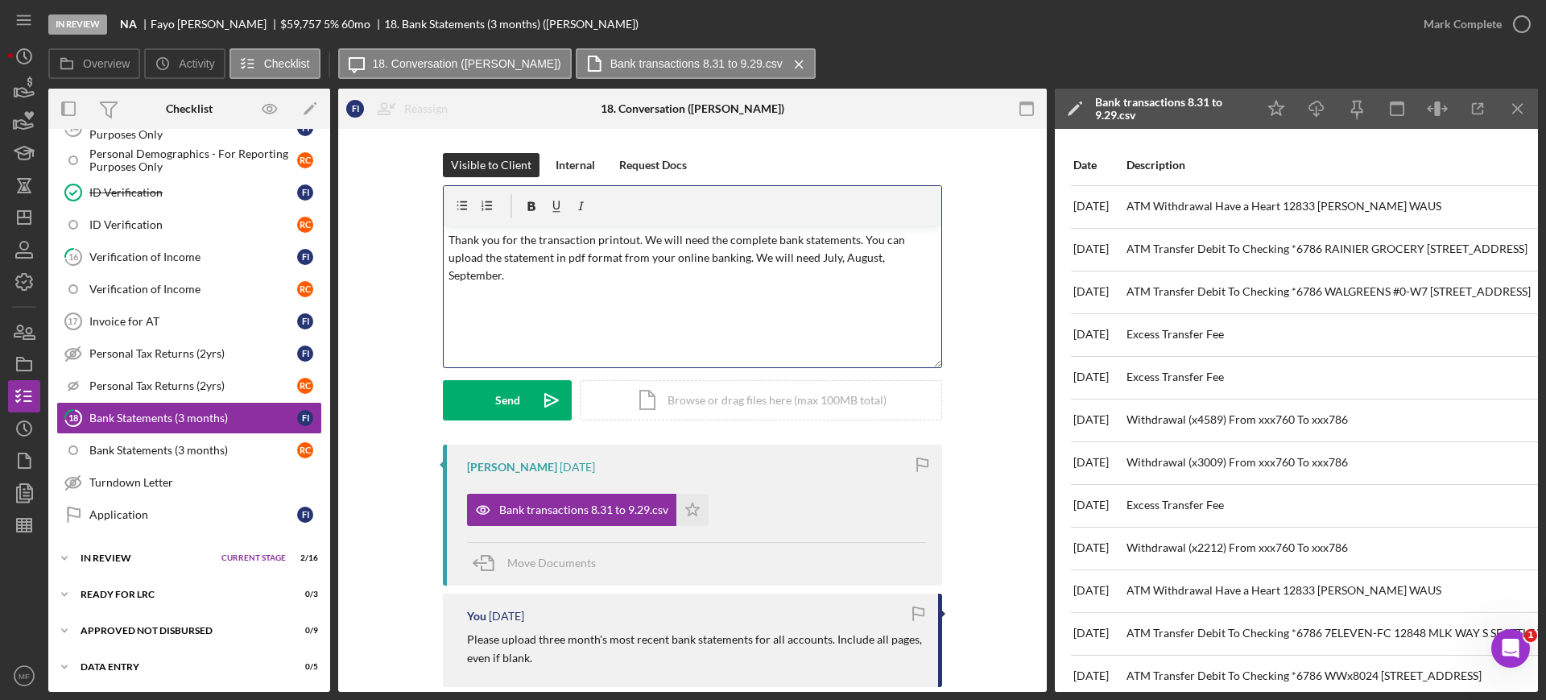
click at [852, 238] on p "Thank you for the transaction printout. We will need the complete bank statemen…" at bounding box center [692, 258] width 489 height 54
click at [518, 401] on button "Send Icon/icon-invite-send" at bounding box center [507, 400] width 129 height 40
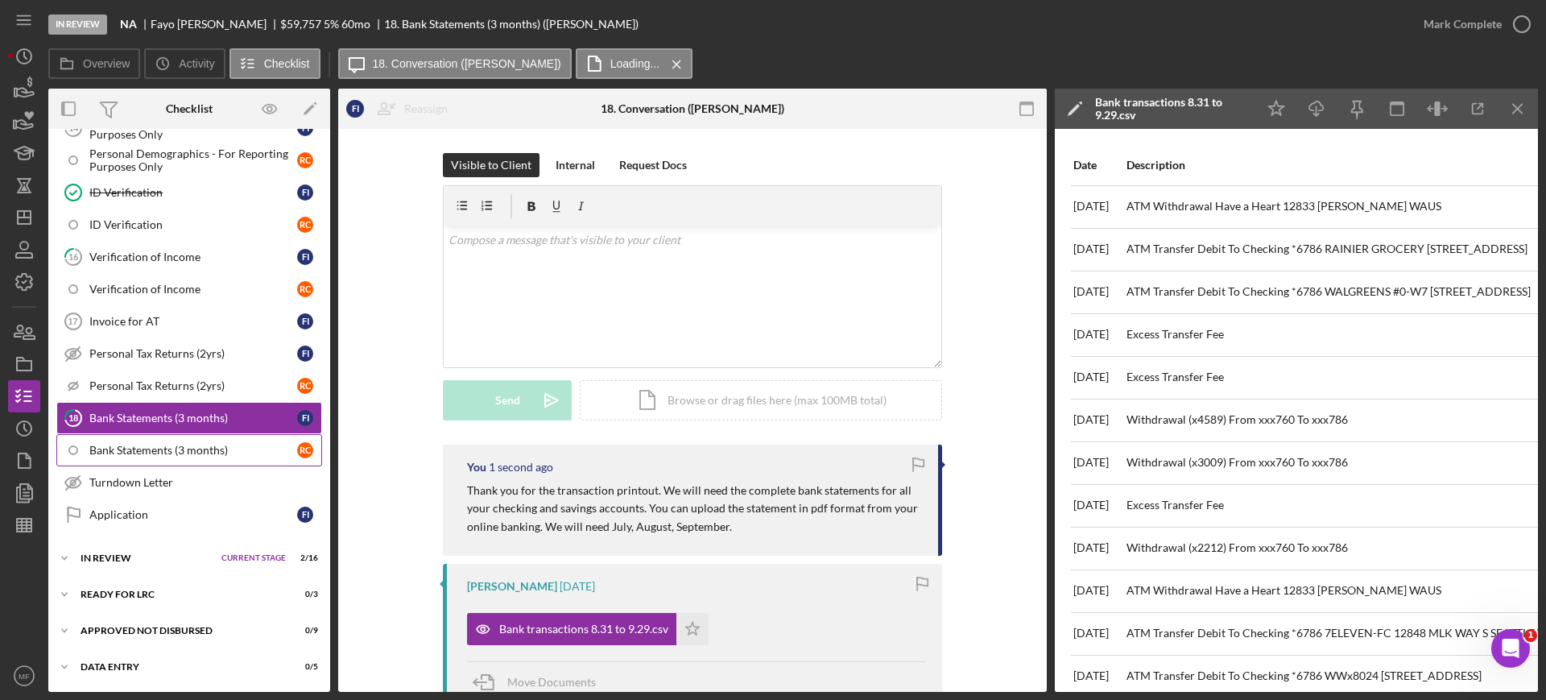
click at [142, 440] on link "Bank Statements (3 months) R C" at bounding box center [189, 450] width 266 height 32
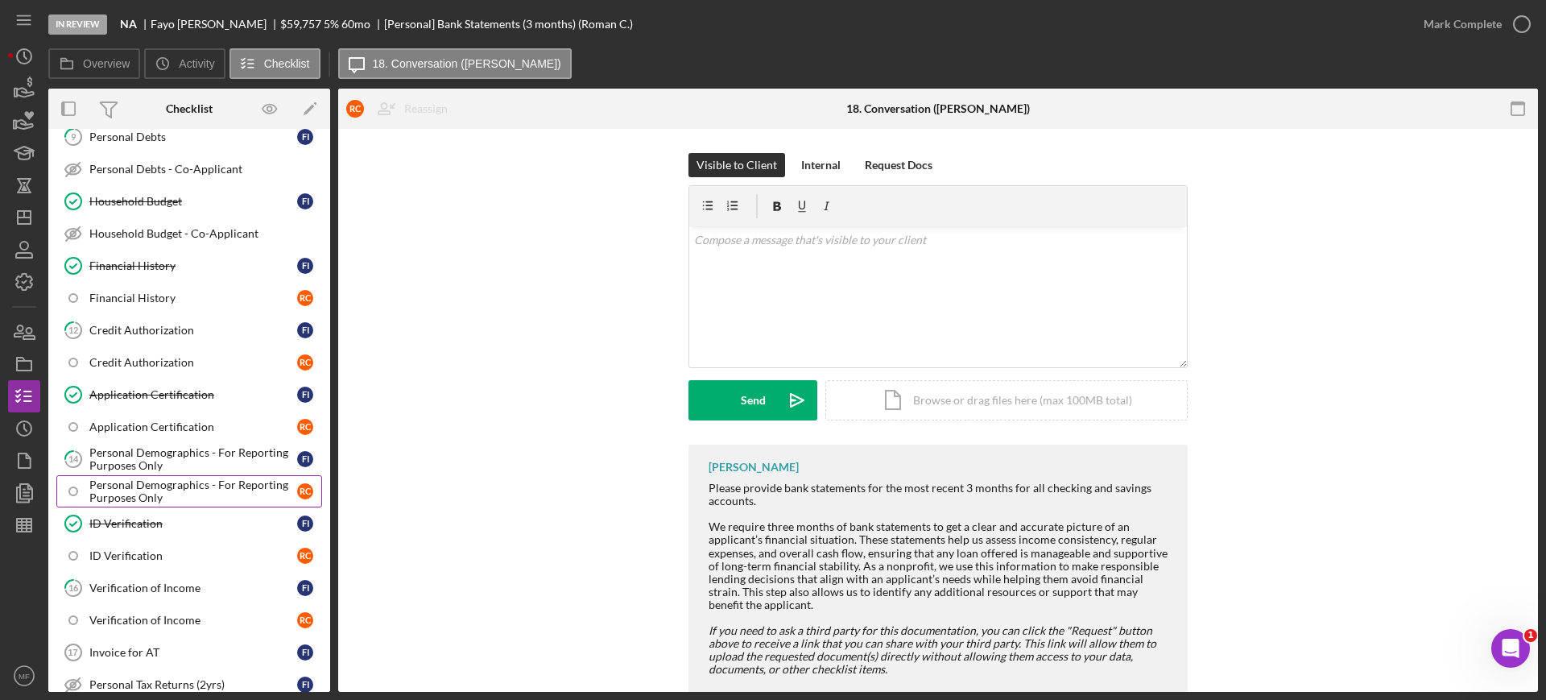
scroll to position [604, 0]
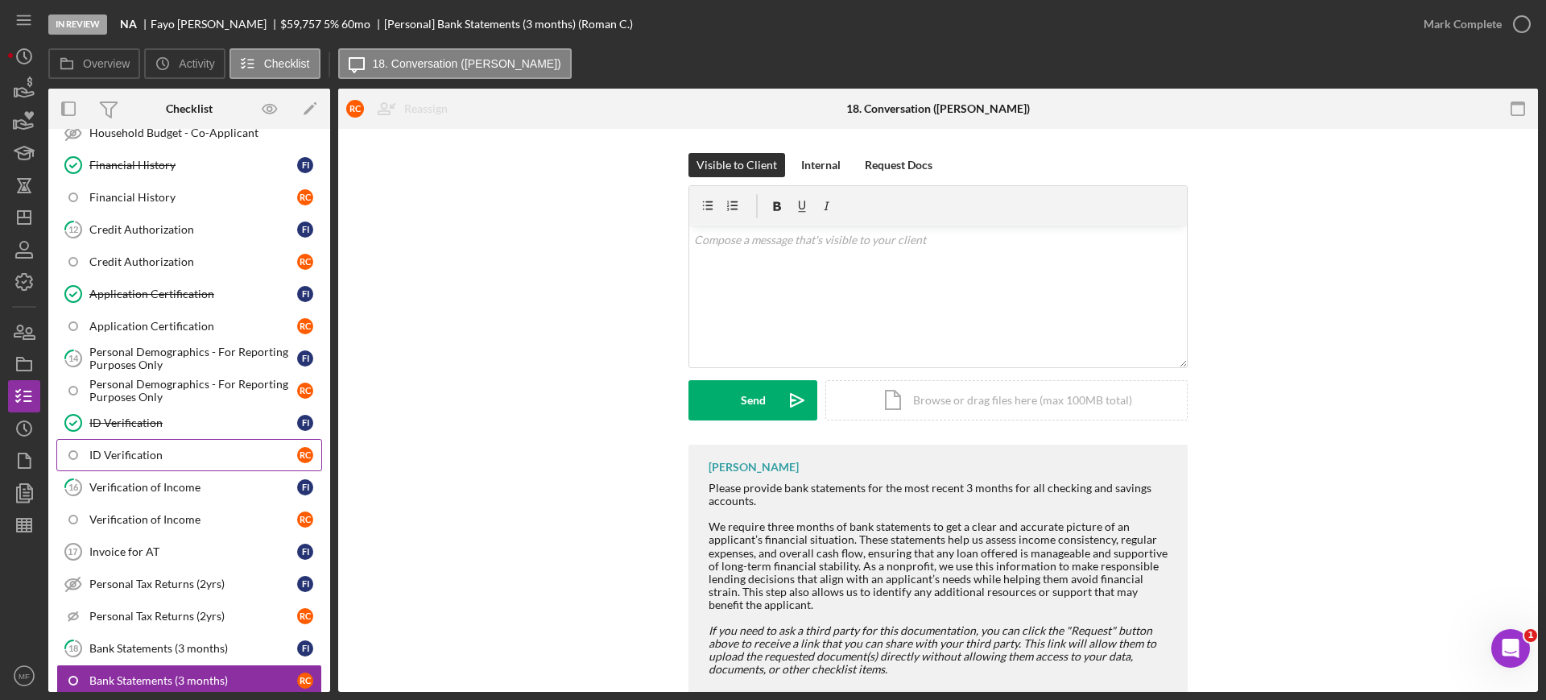
click at [130, 452] on div "ID Verification" at bounding box center [193, 454] width 208 height 13
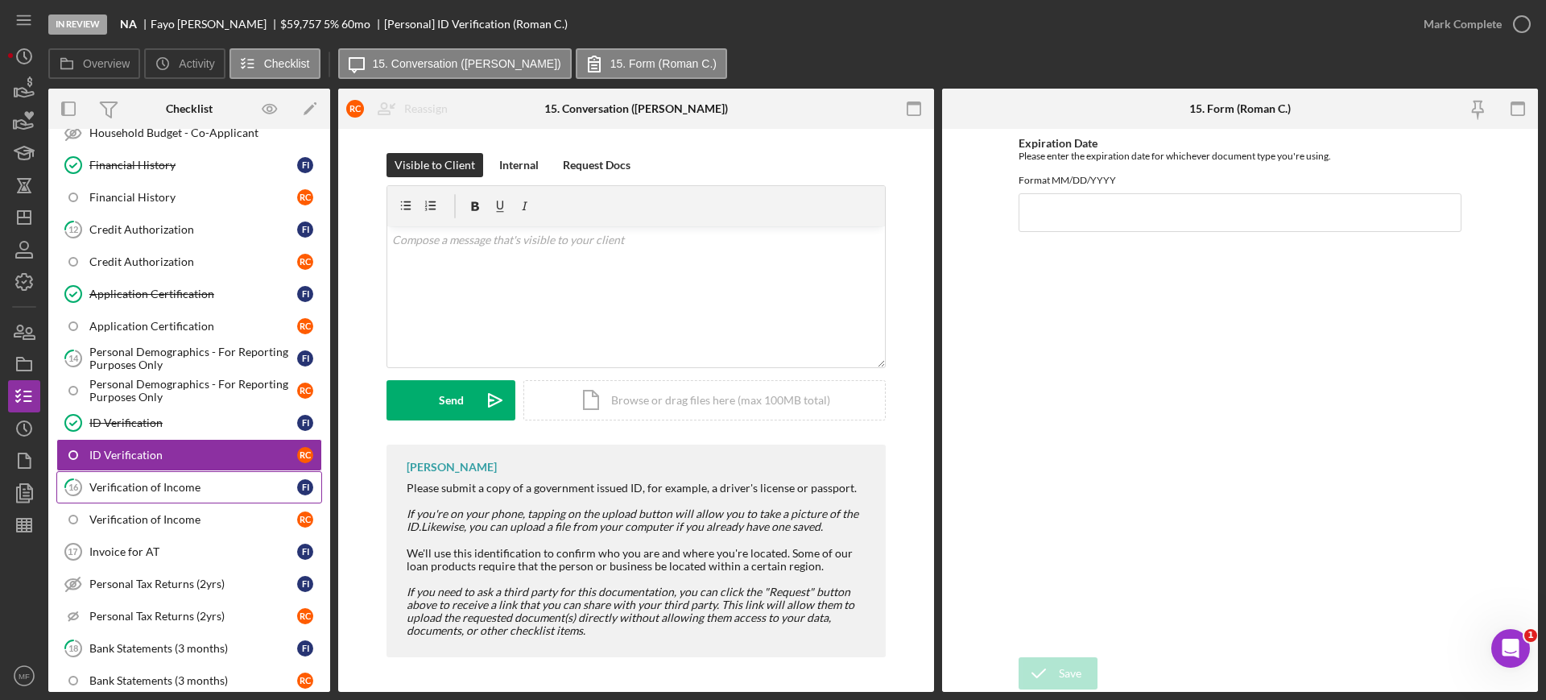
click at [158, 496] on link "16 Verification of Income F I" at bounding box center [189, 487] width 266 height 32
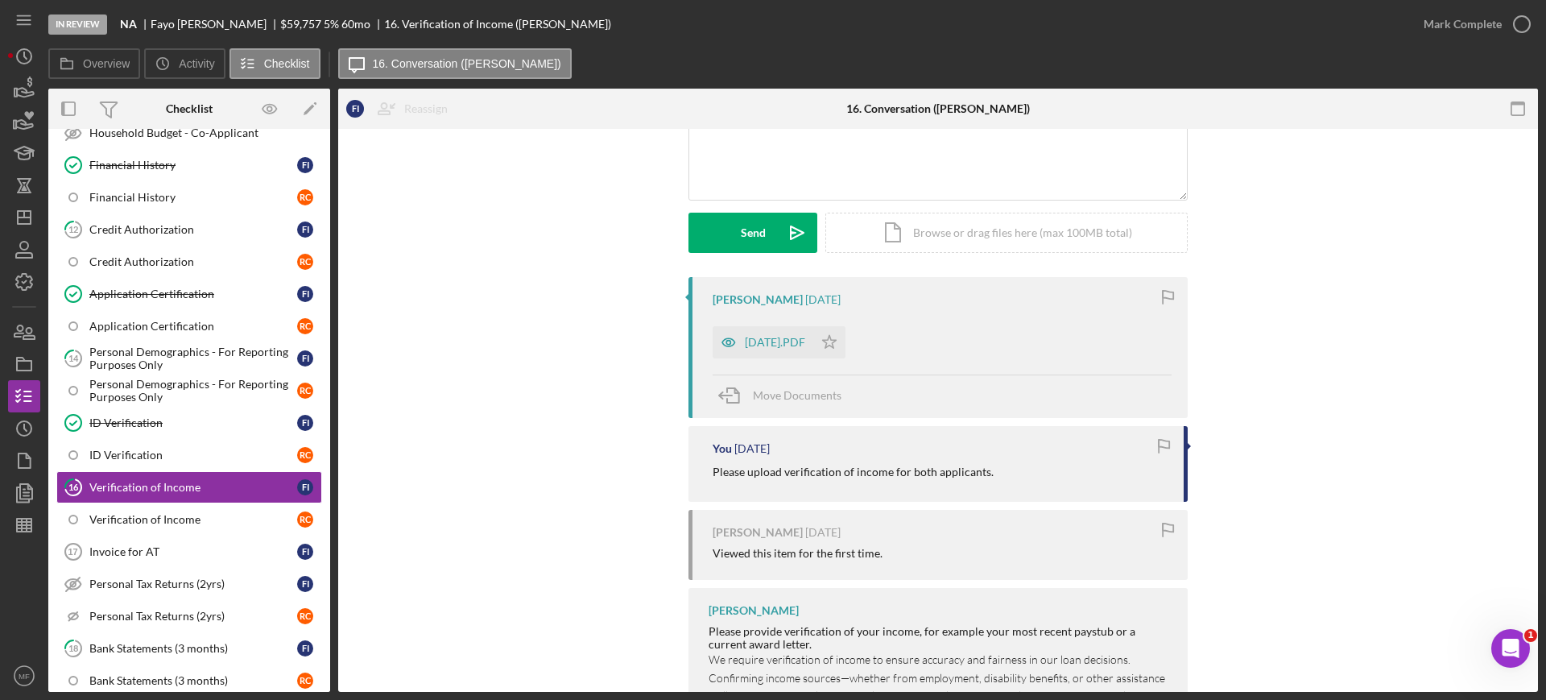
scroll to position [302, 0]
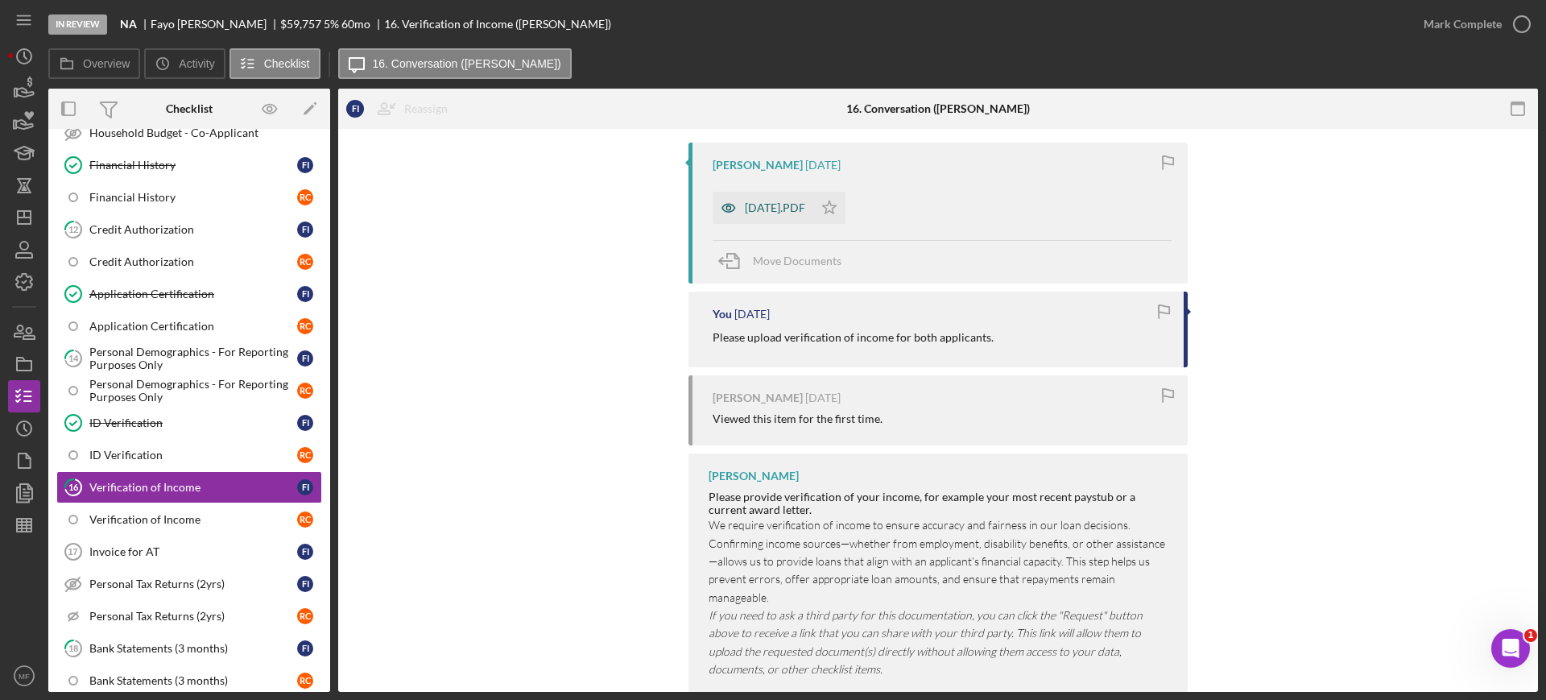
click at [767, 203] on div "2025-08-20.PDF" at bounding box center [775, 207] width 60 height 13
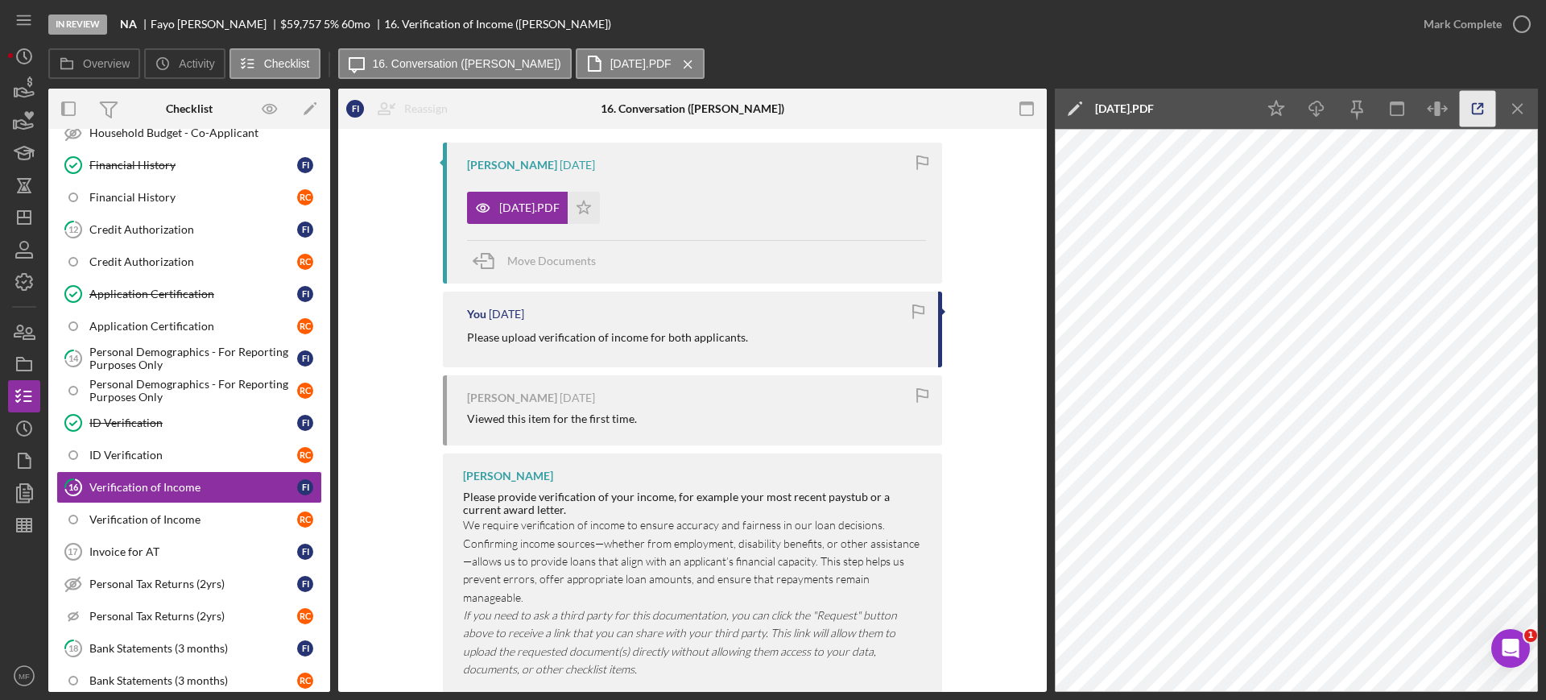
click at [1473, 101] on icon "button" at bounding box center [1477, 109] width 36 height 36
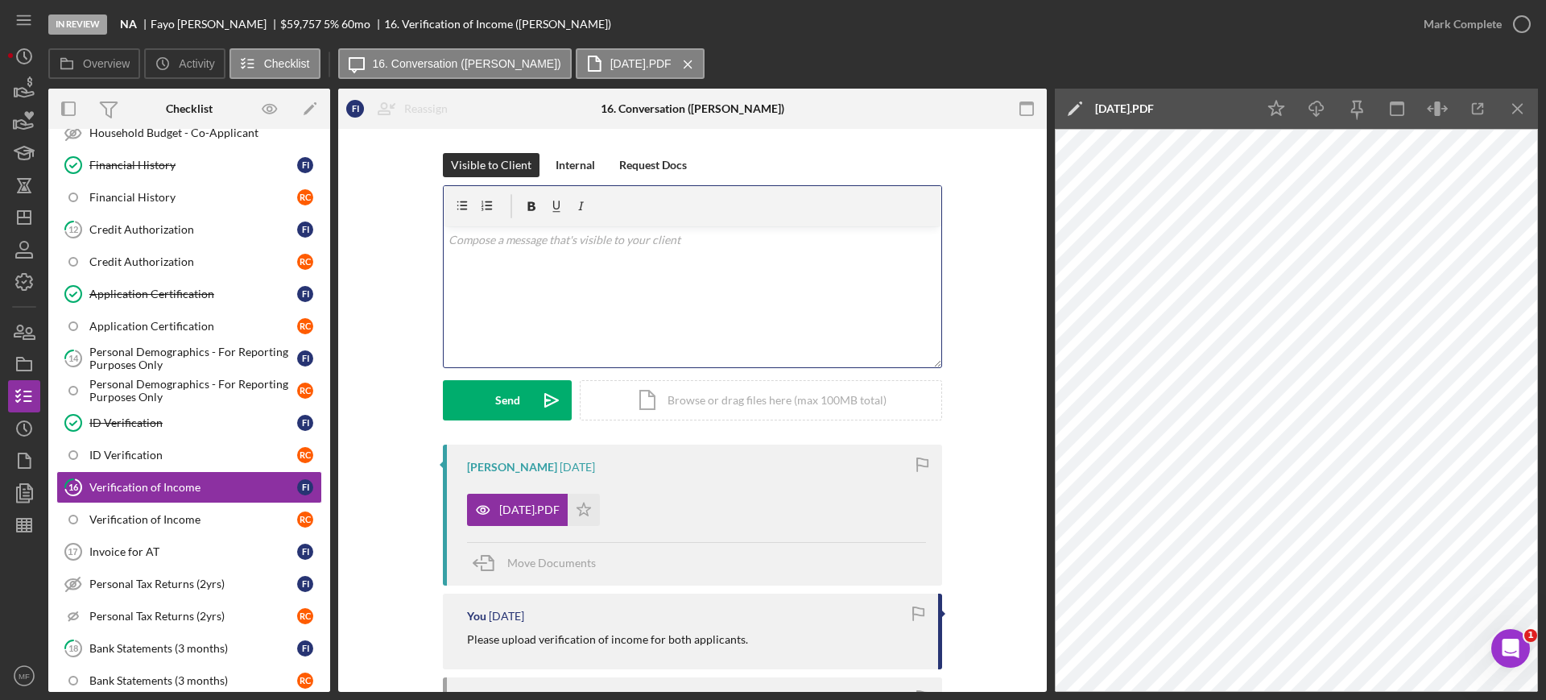
click at [563, 251] on div "v Color teal Color pink Remove color Add row above Add row below Add column bef…" at bounding box center [692, 296] width 497 height 141
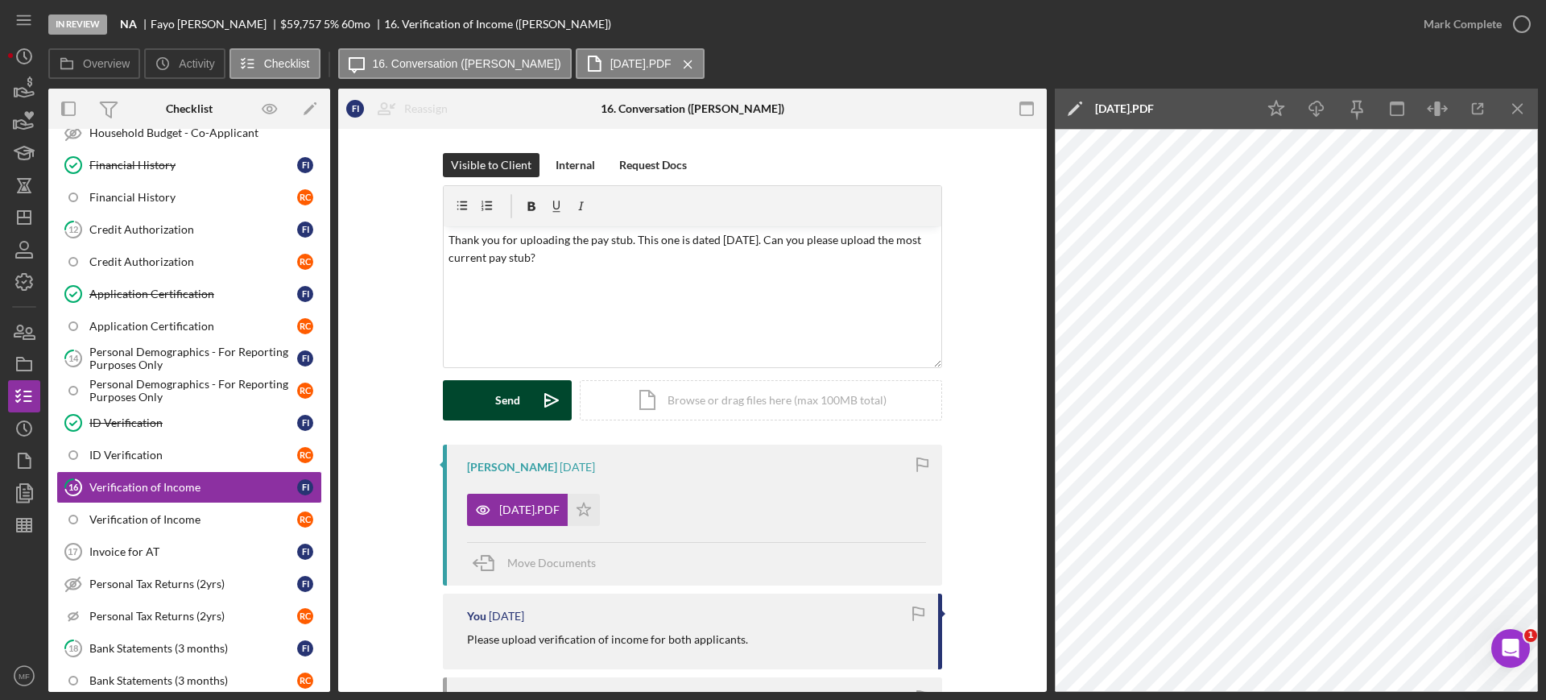
click at [506, 403] on div "Send" at bounding box center [507, 400] width 25 height 40
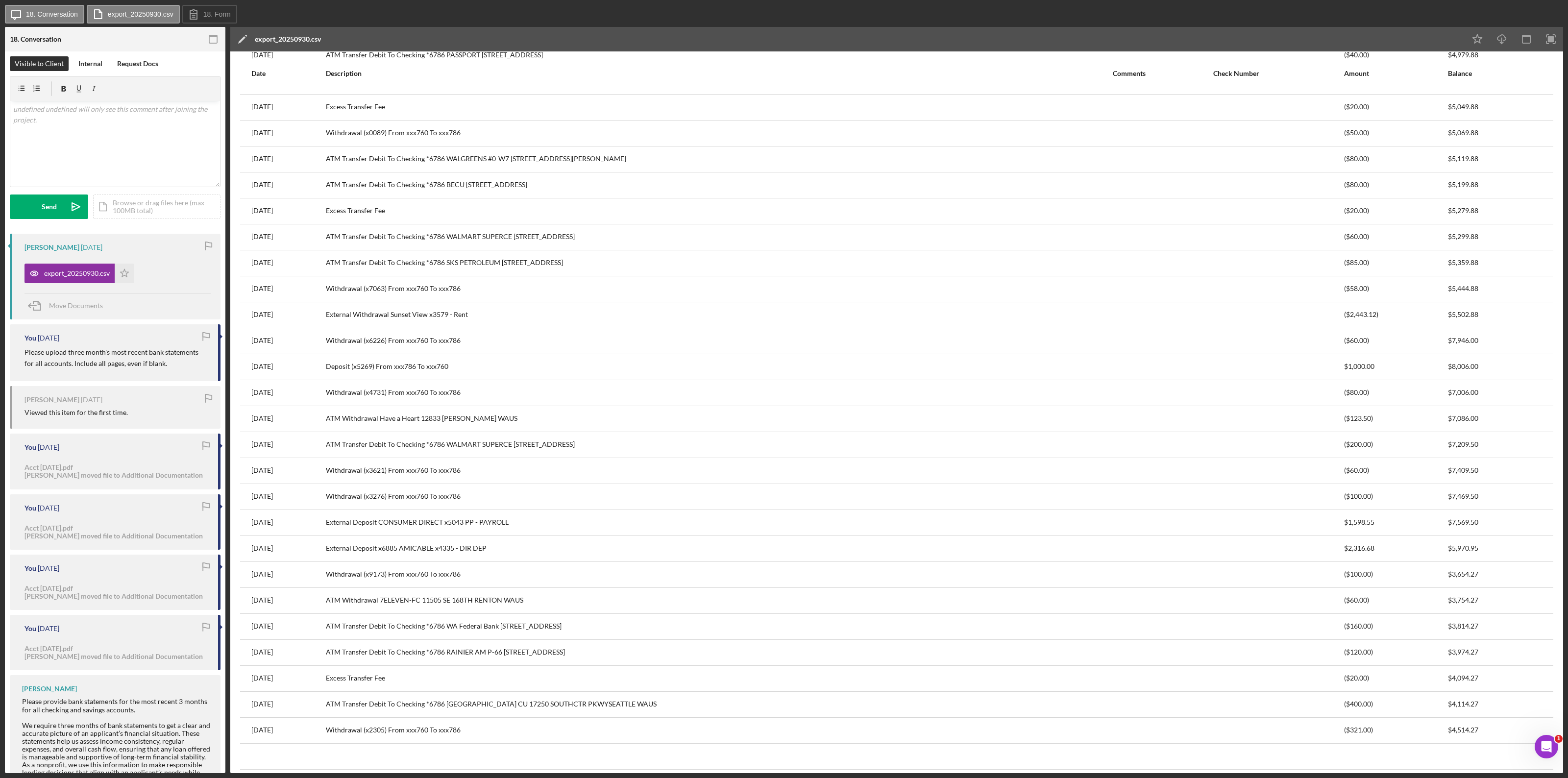
scroll to position [939, 0]
click at [306, 38] on div "export_20250930.csv" at bounding box center [288, 39] width 66 height 8
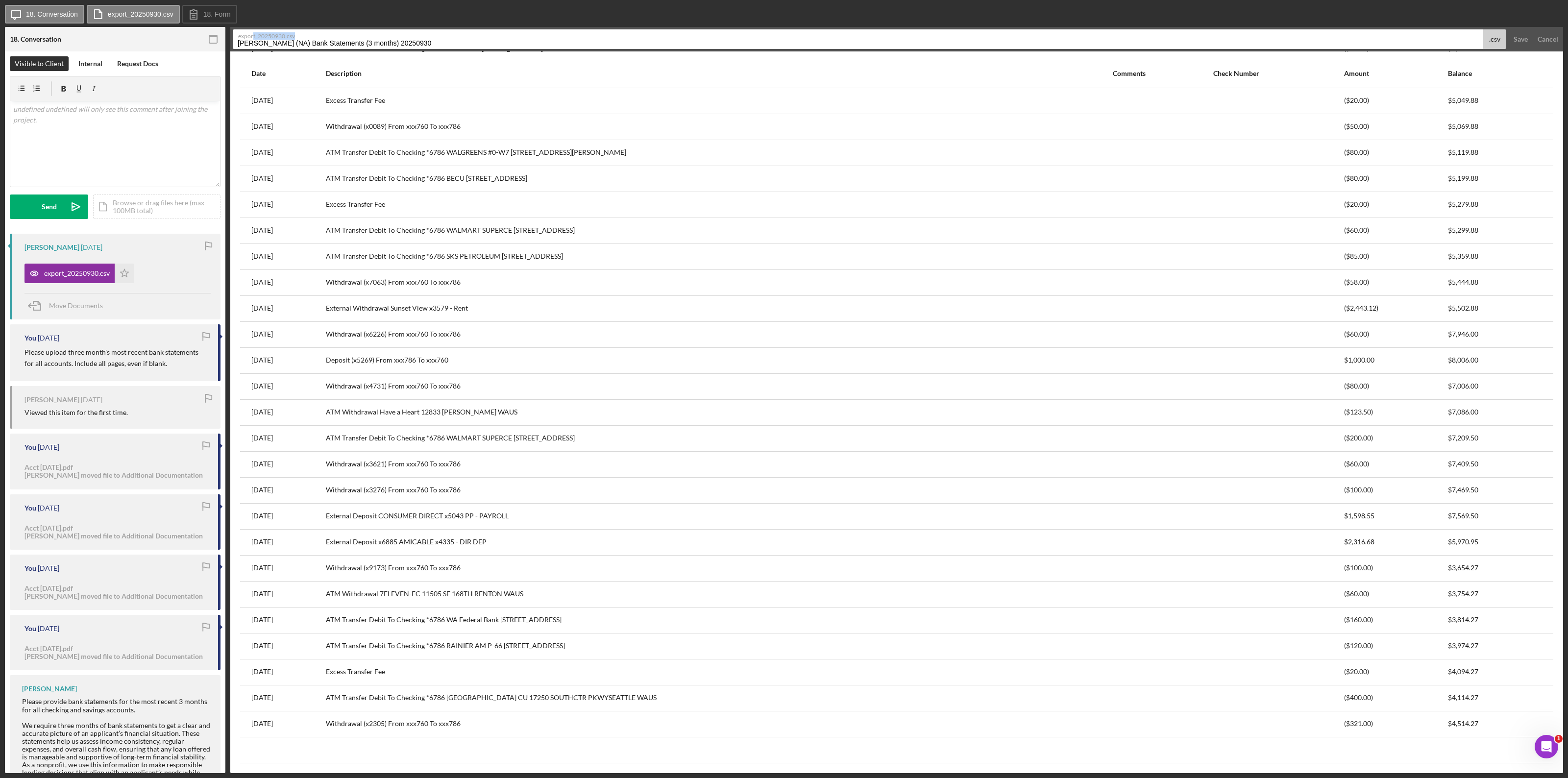
drag, startPoint x: 435, startPoint y: 36, endPoint x: 253, endPoint y: 39, distance: 182.0
click at [253, 39] on label "export_20250930.csv" at bounding box center [860, 35] width 1244 height 10
drag, startPoint x: 422, startPoint y: 41, endPoint x: 189, endPoint y: 47, distance: 233.1
click at [189, 47] on div "18. Conversation 18 Bank Statements (3 months) Visible to Client Internal Reque…" at bounding box center [784, 400] width 1558 height 746
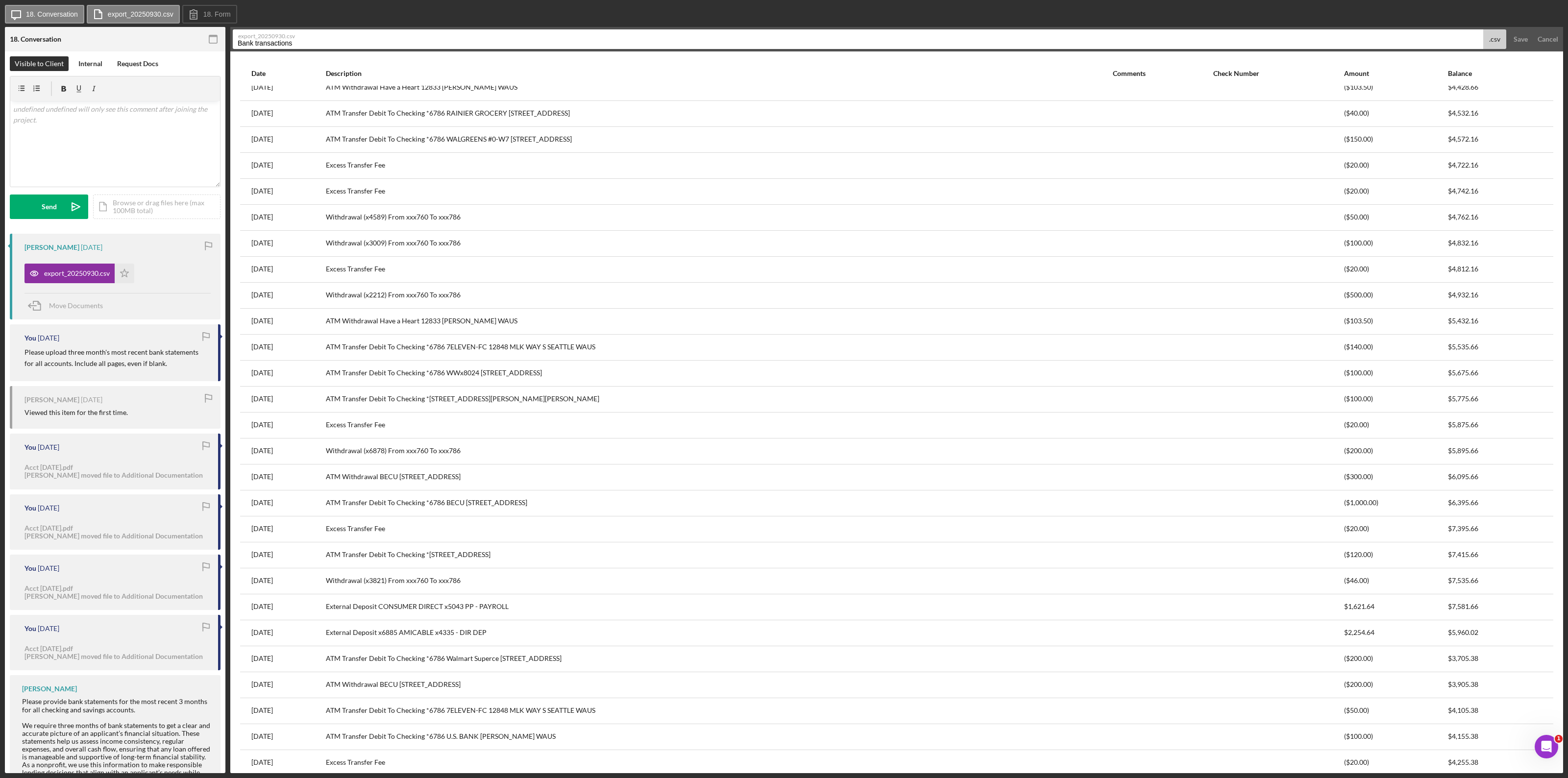
scroll to position [0, 0]
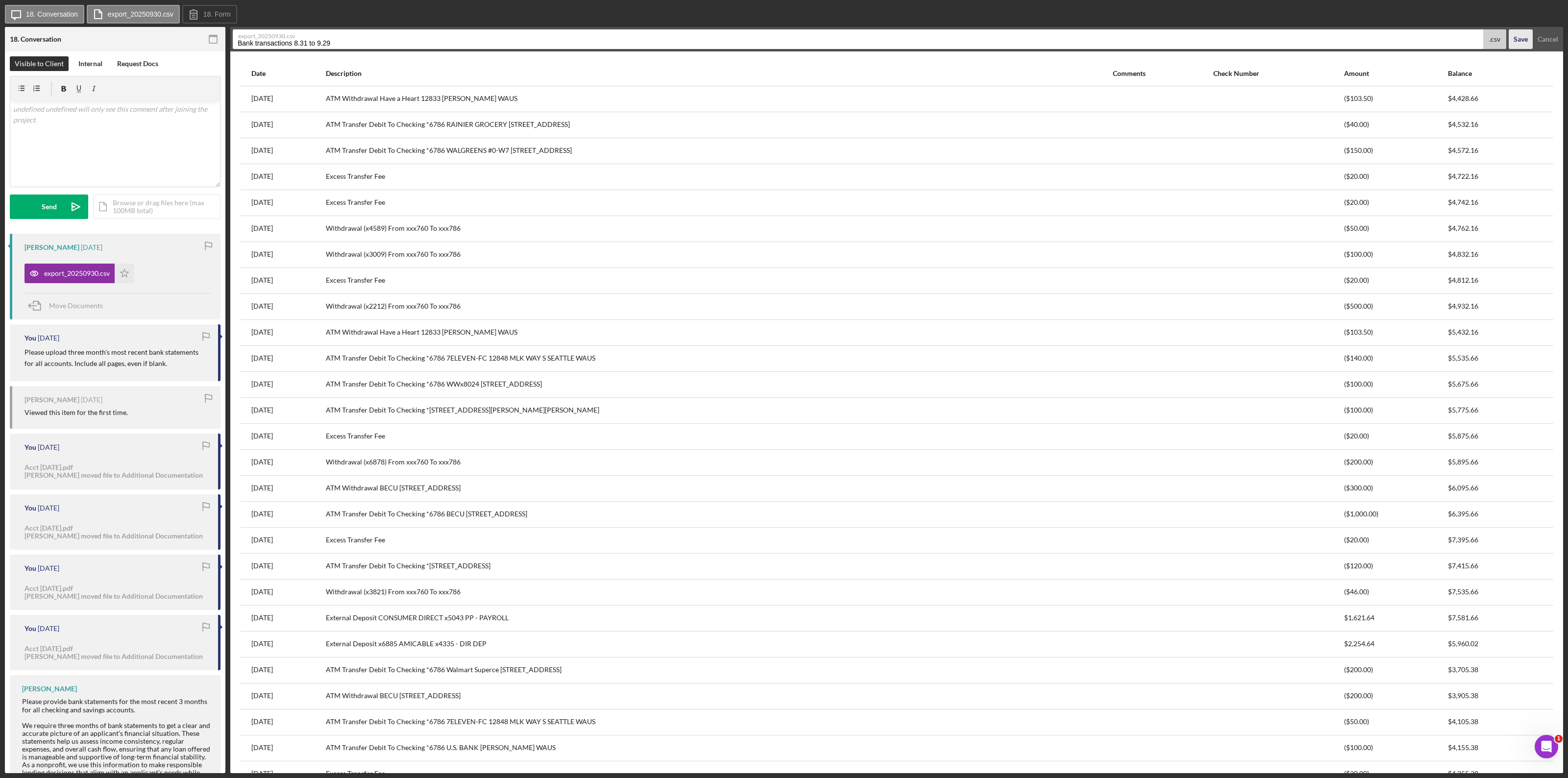
type input "Bank transactions 8.31 to 9.29"
click at [940, 40] on div "Save" at bounding box center [1521, 39] width 14 height 19
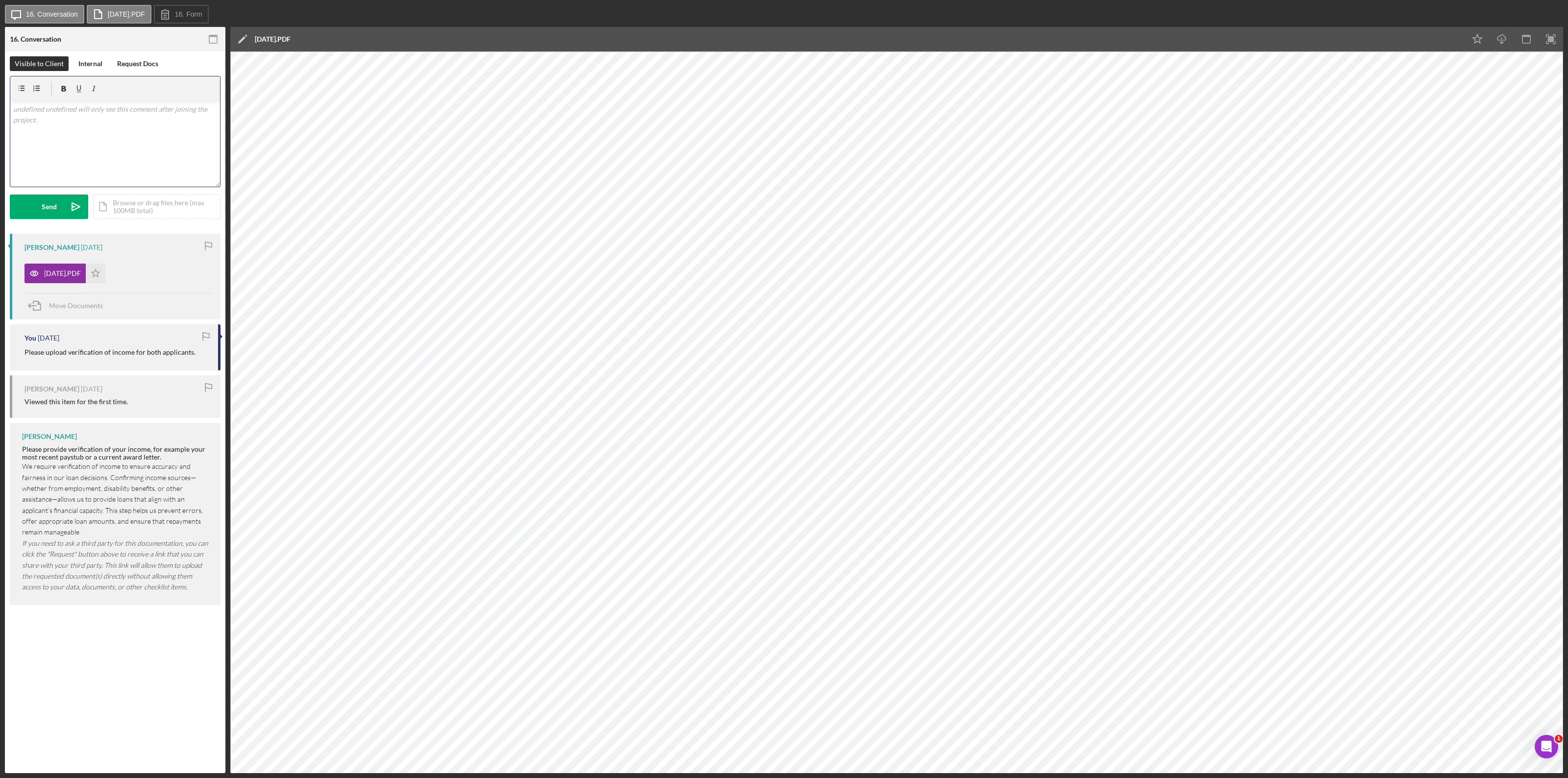
click at [89, 146] on div "v Color teal Color pink Remove color Add row above Add row below Add column bef…" at bounding box center [115, 144] width 210 height 86
